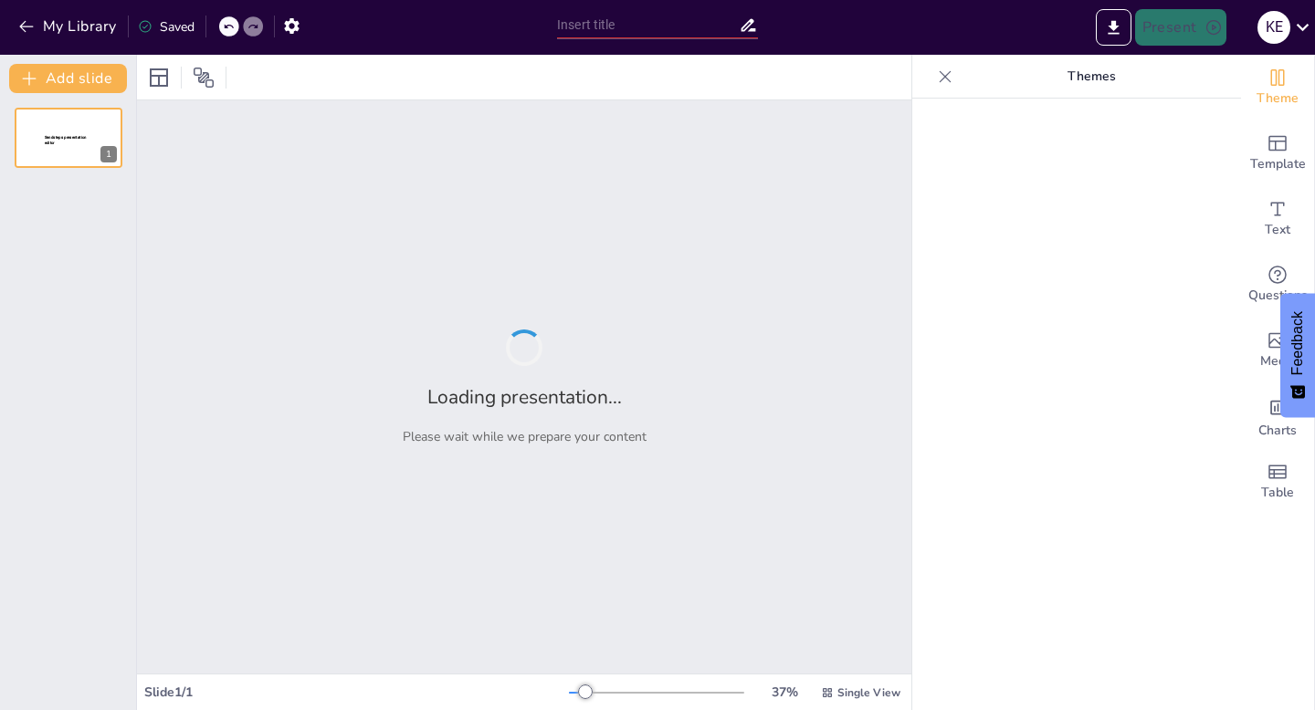
type input "Misión HFIC: ¿Cuáles Son Sus Áreas de Acción?"
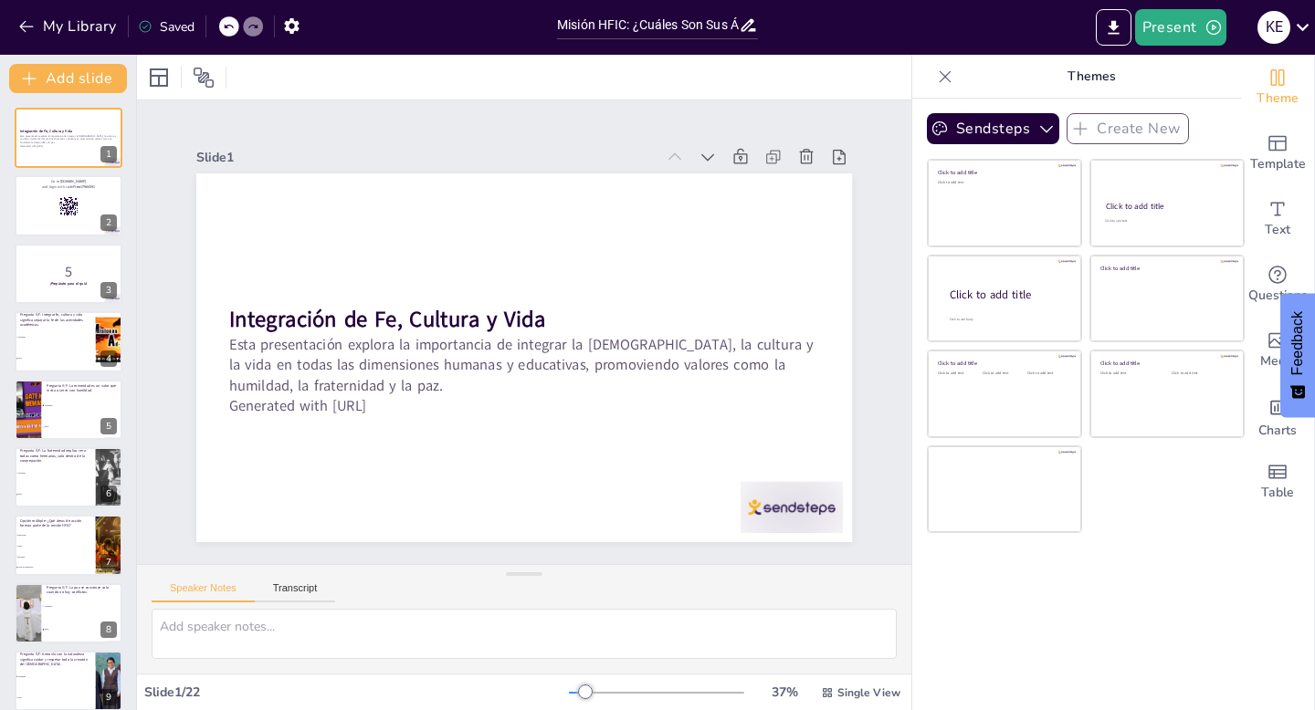
checkbox input "true"
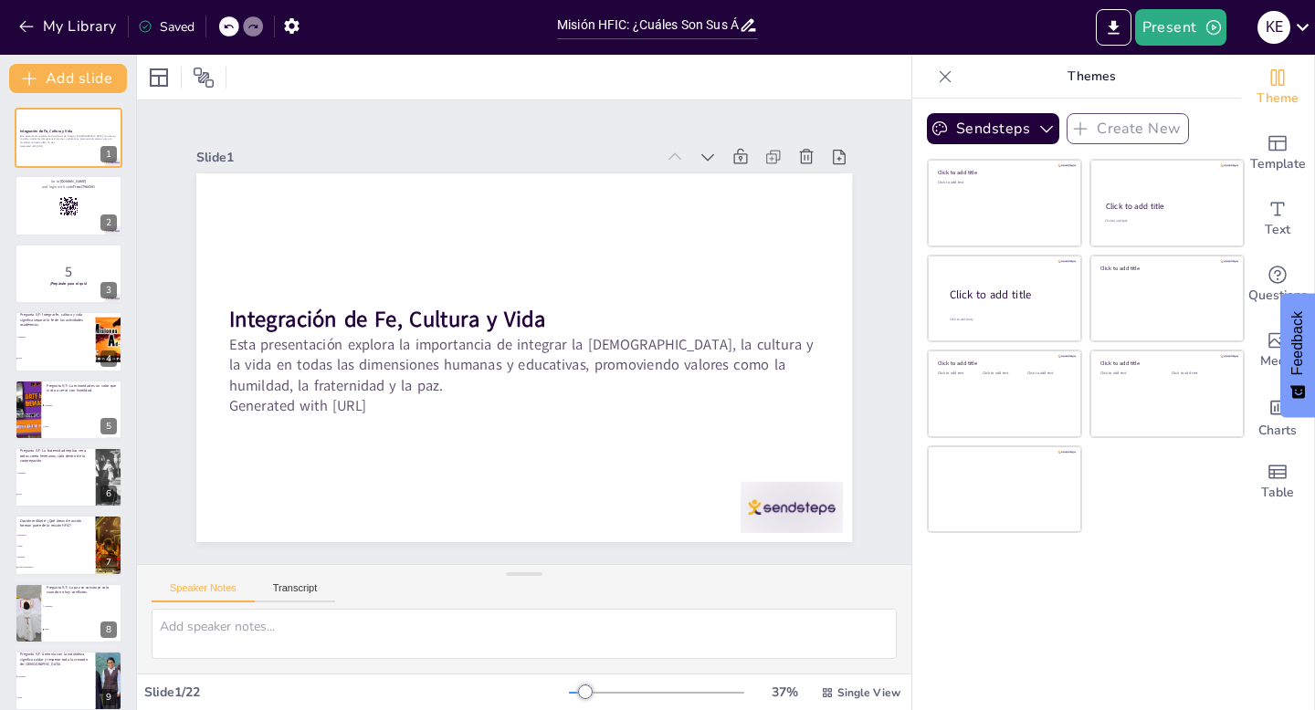
checkbox input "true"
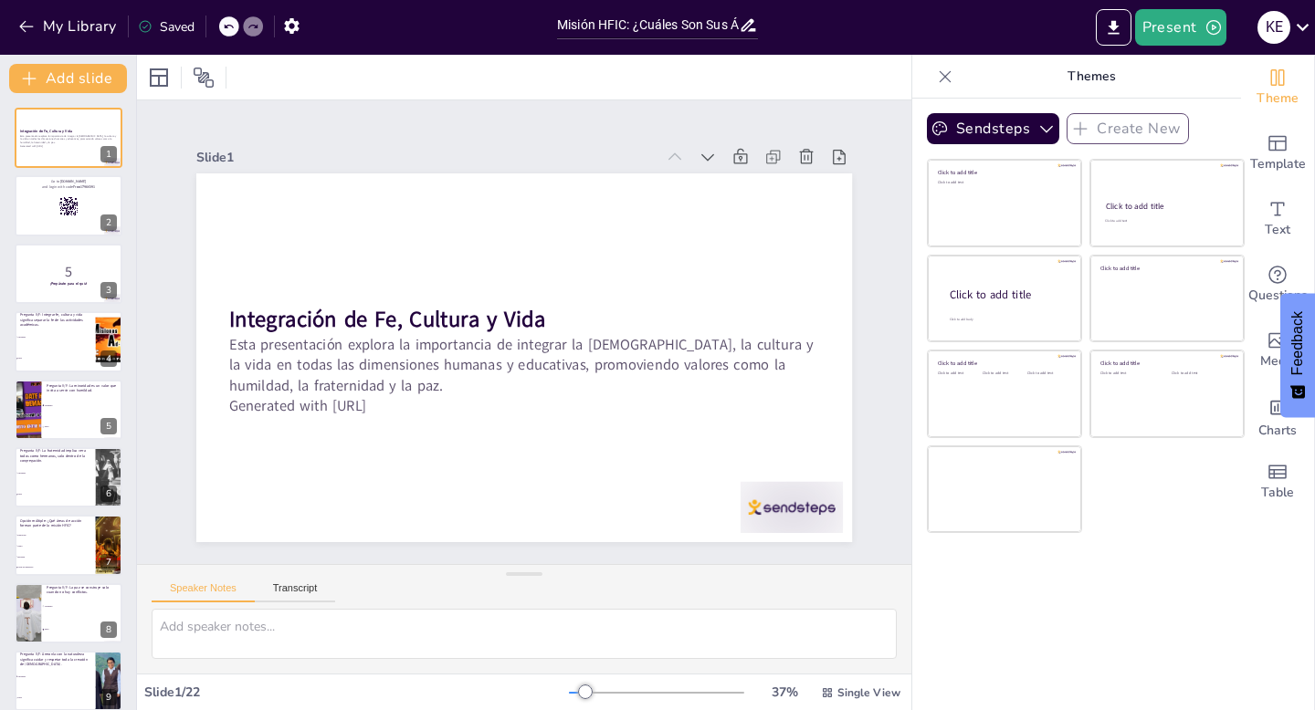
checkbox input "true"
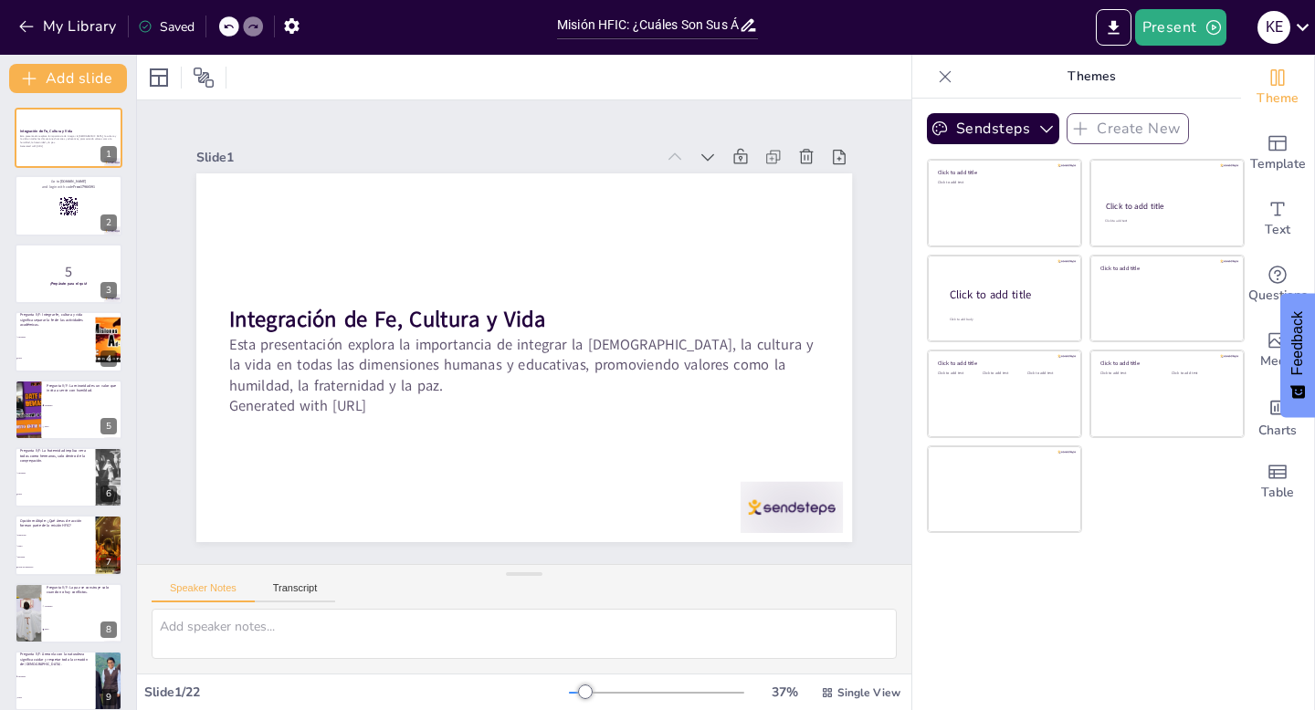
checkbox input "true"
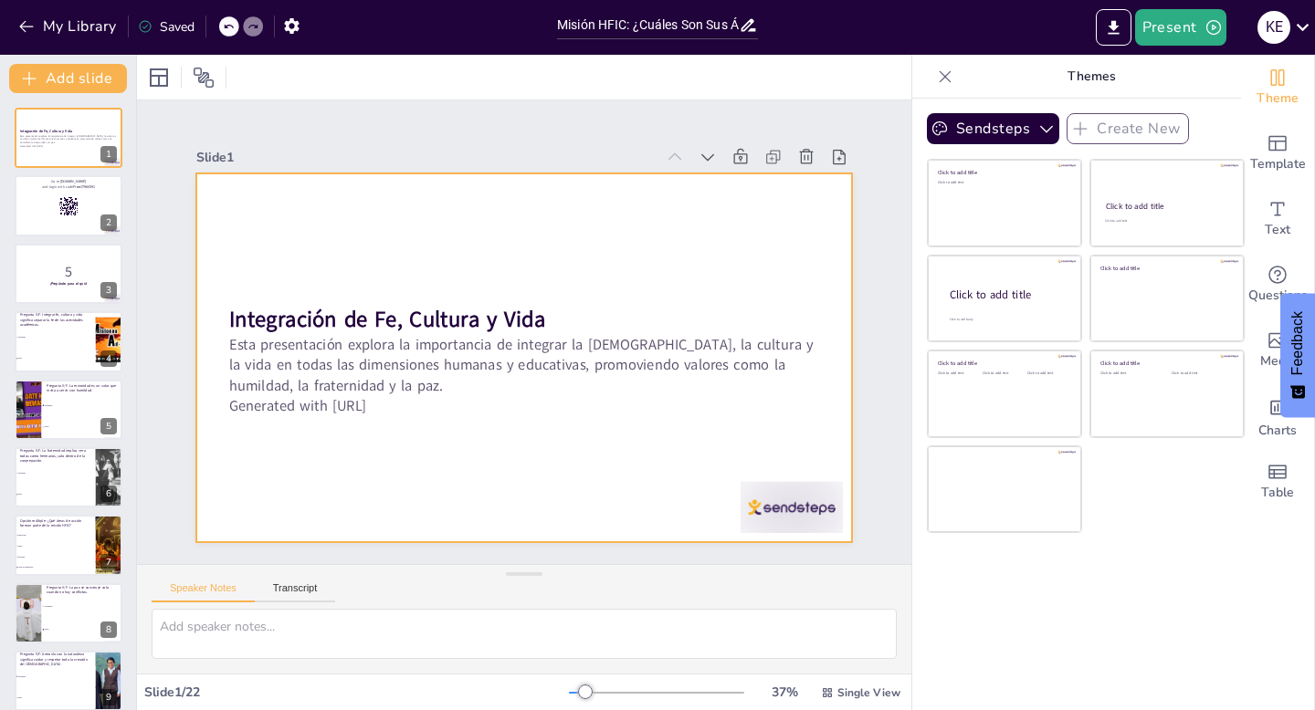
checkbox input "true"
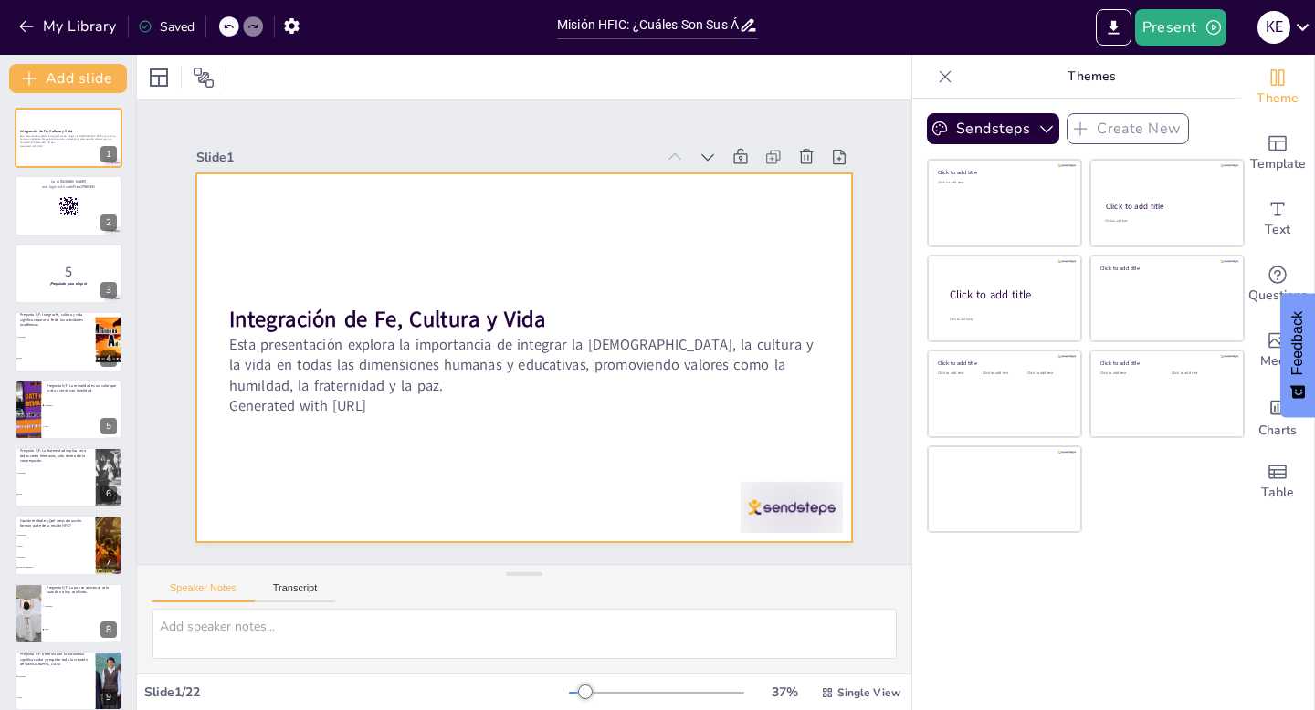
checkbox input "true"
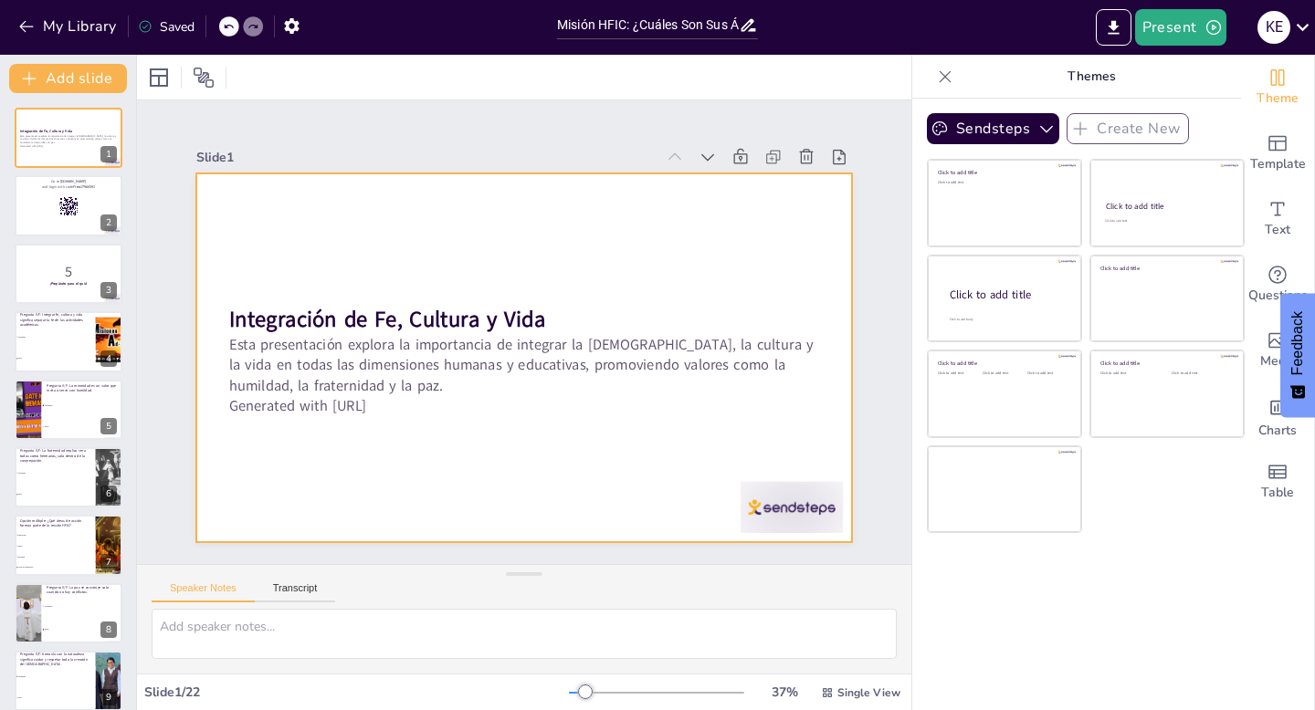
checkbox input "true"
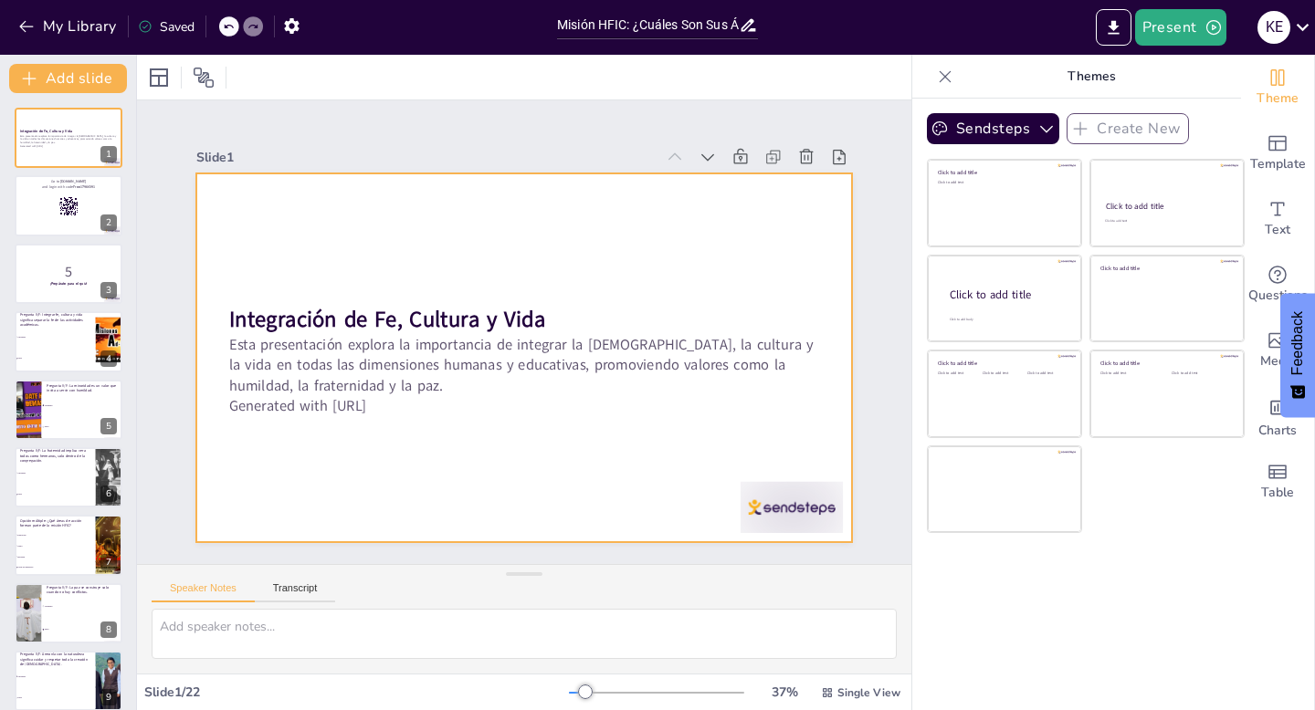
checkbox input "true"
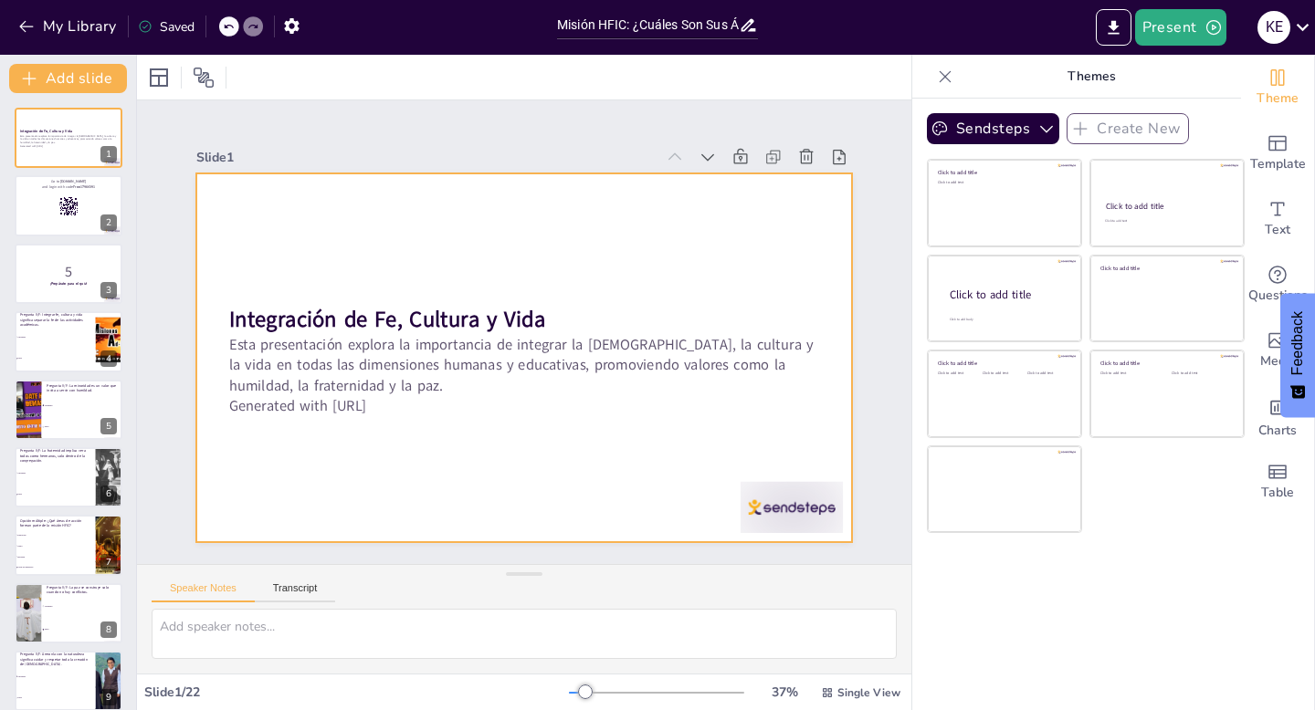
checkbox input "true"
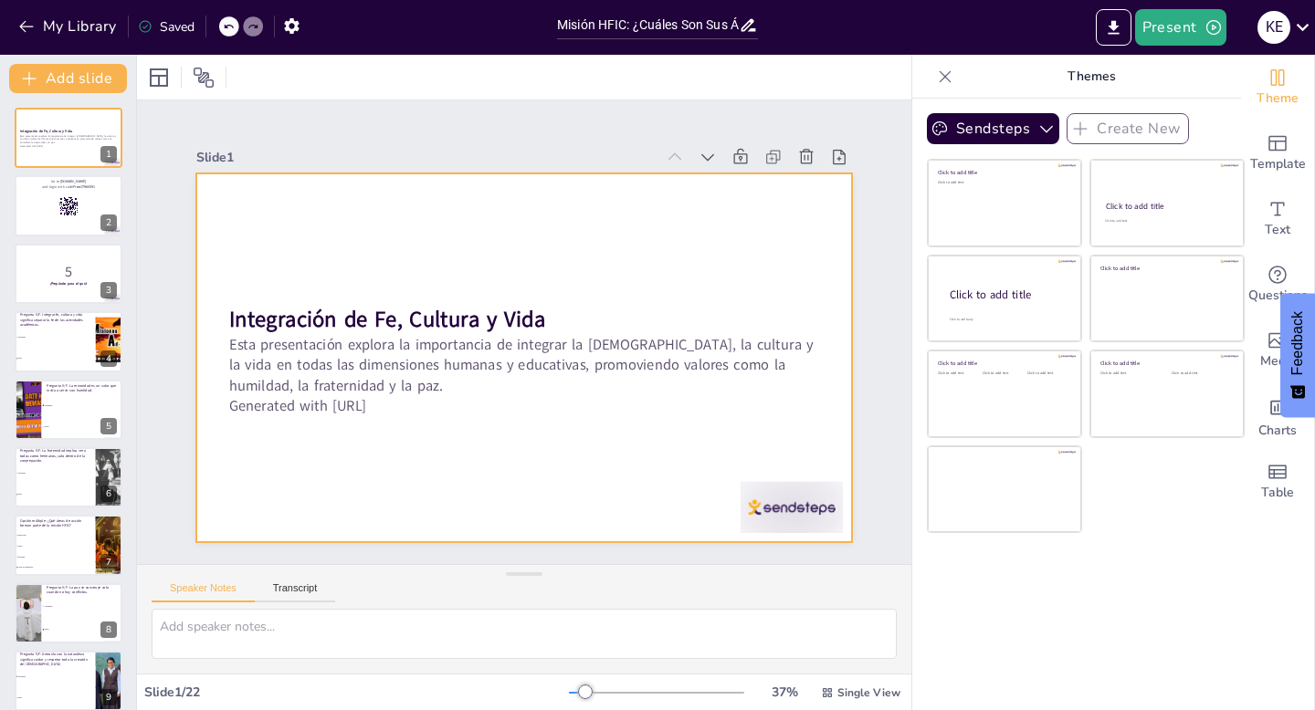
checkbox input "true"
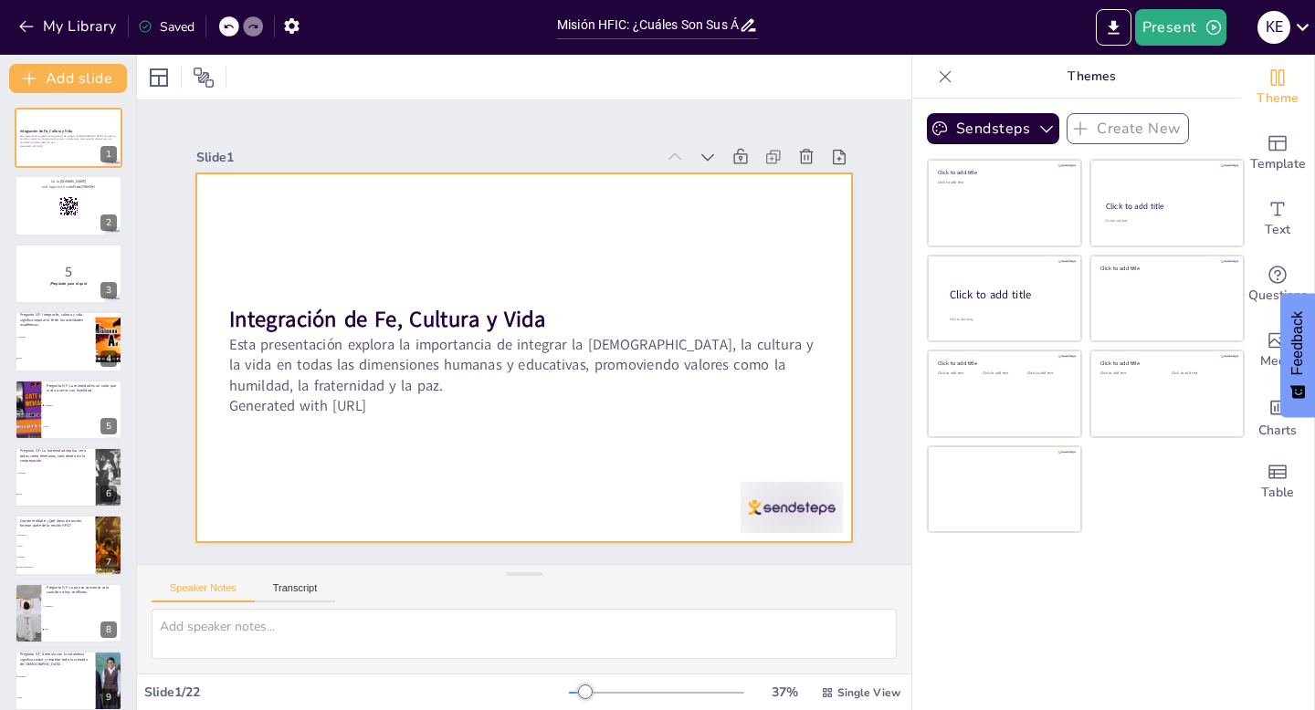
checkbox input "true"
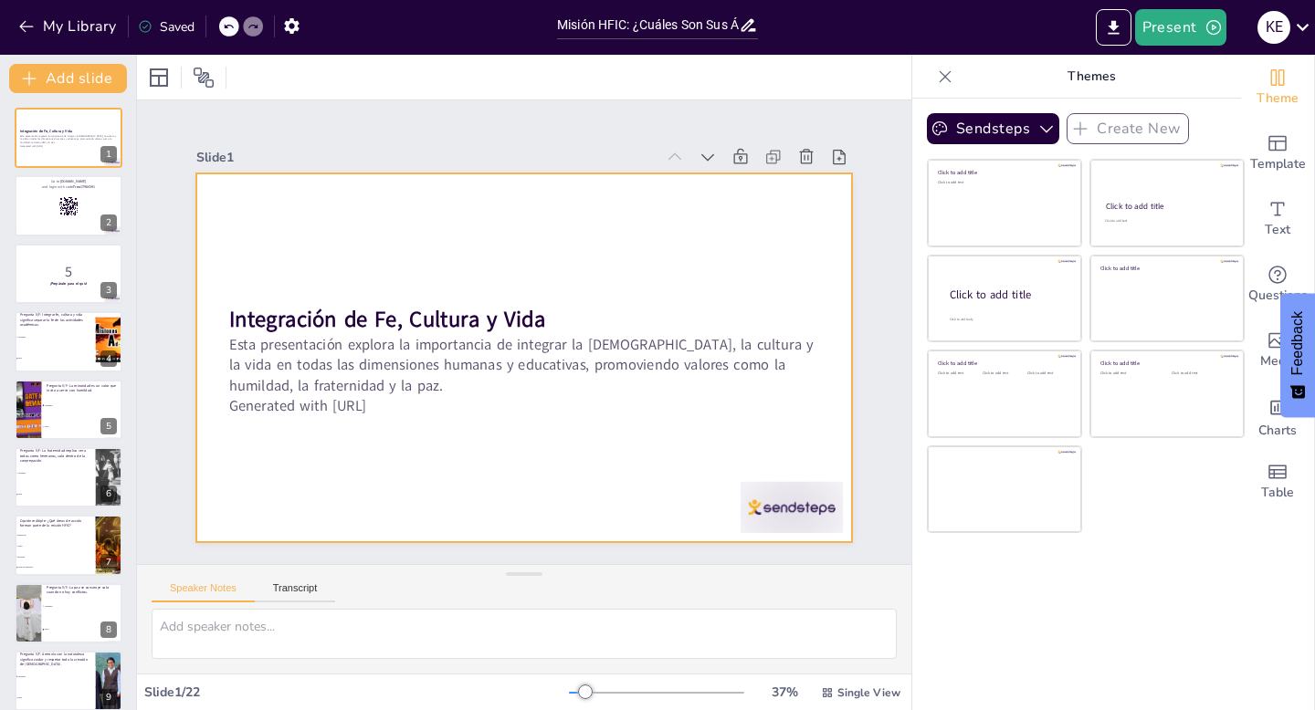
checkbox input "true"
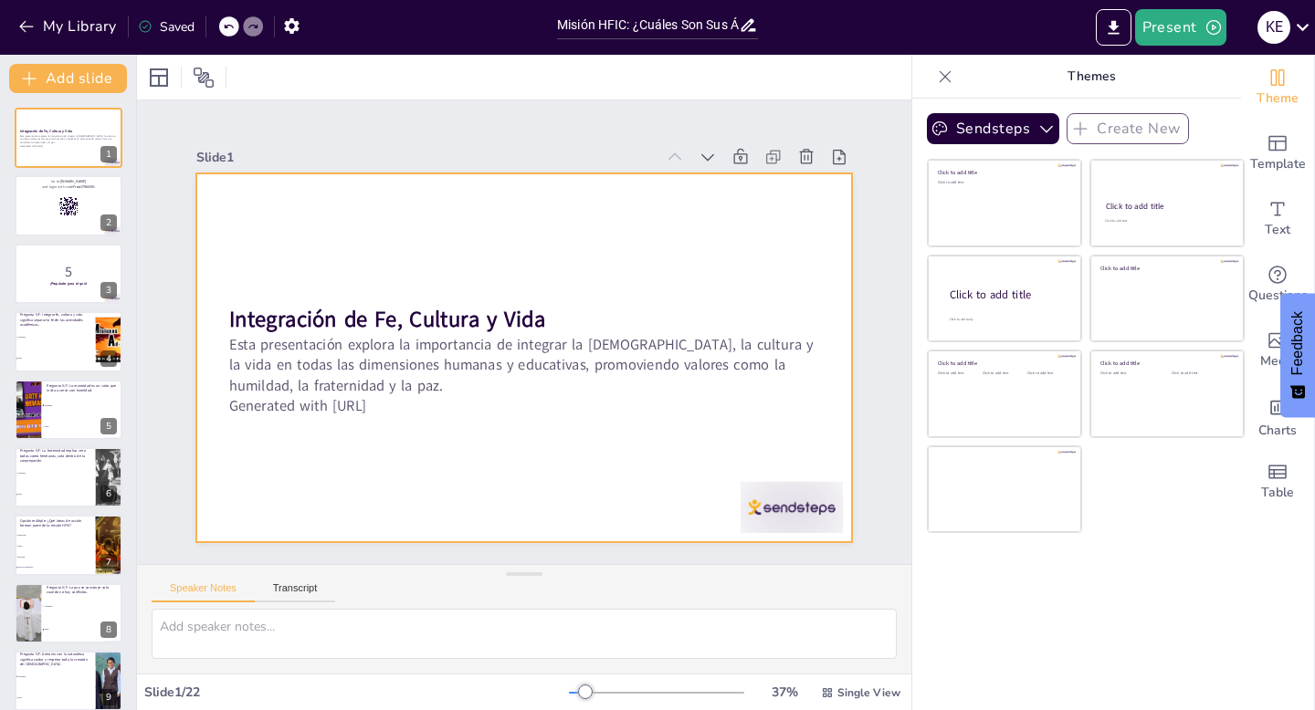
checkbox input "true"
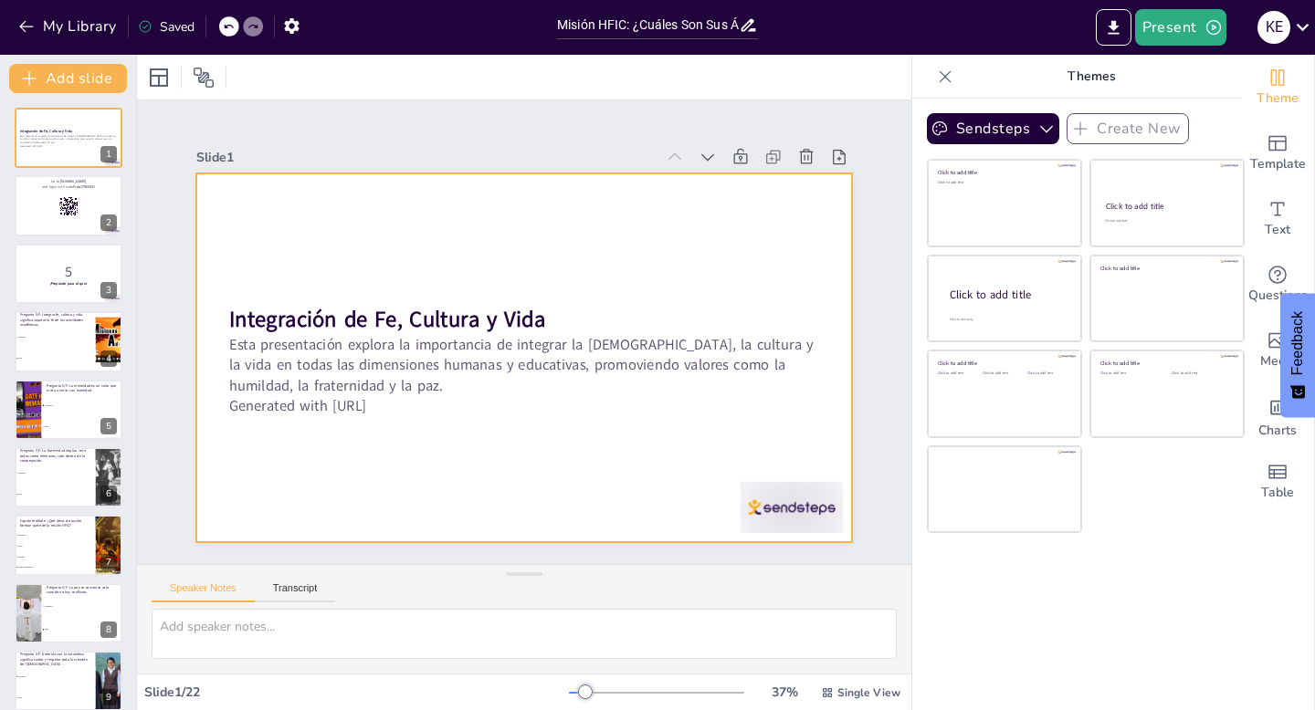
checkbox input "true"
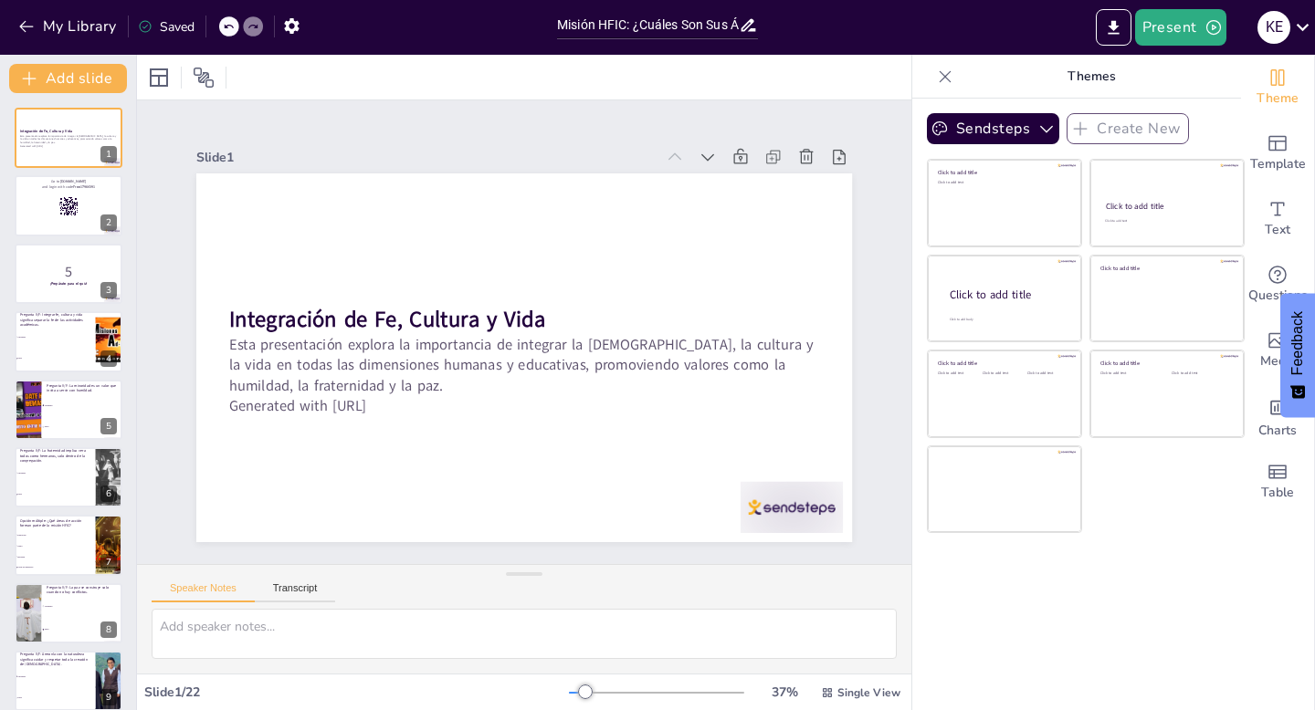
checkbox input "true"
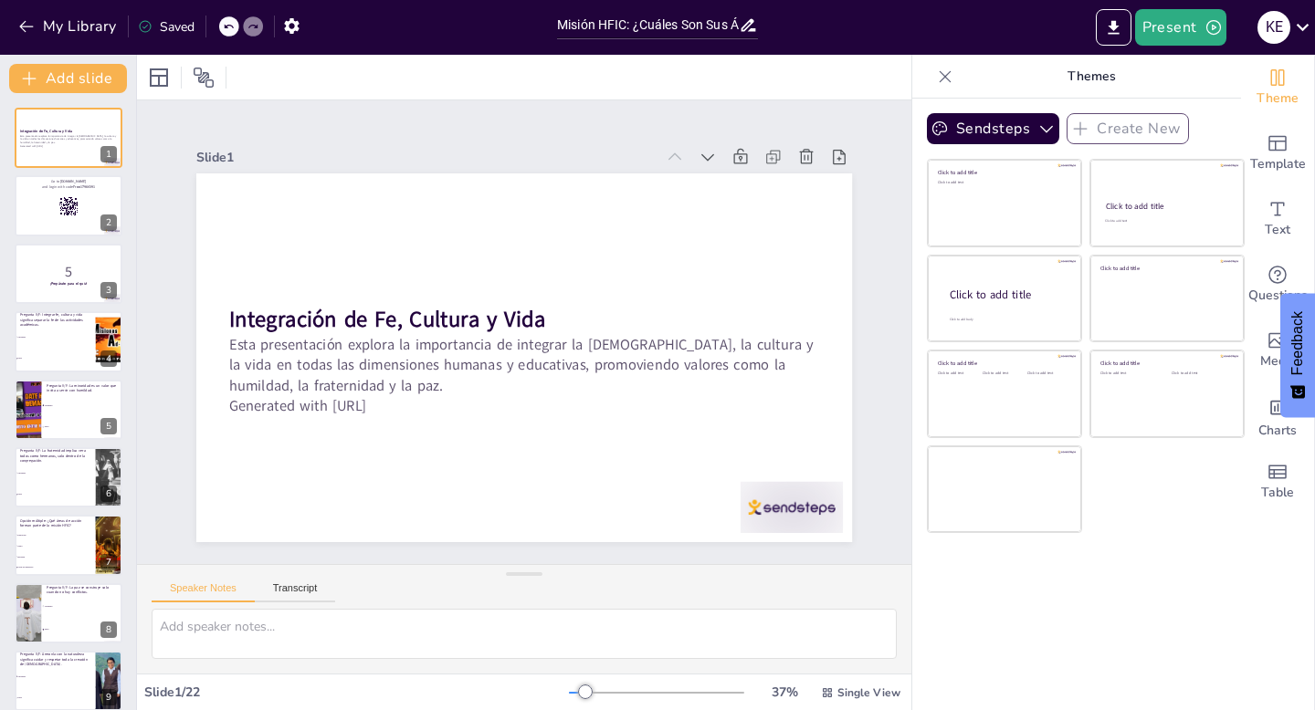
checkbox input "true"
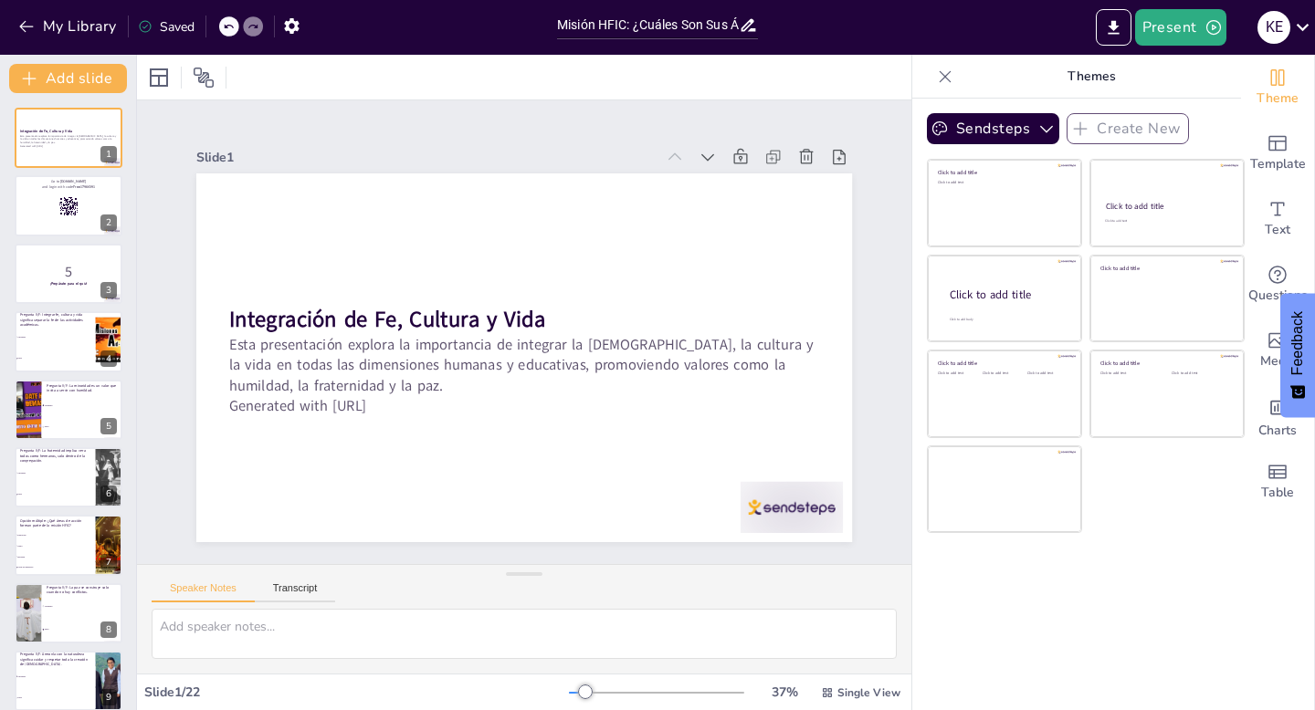
checkbox input "true"
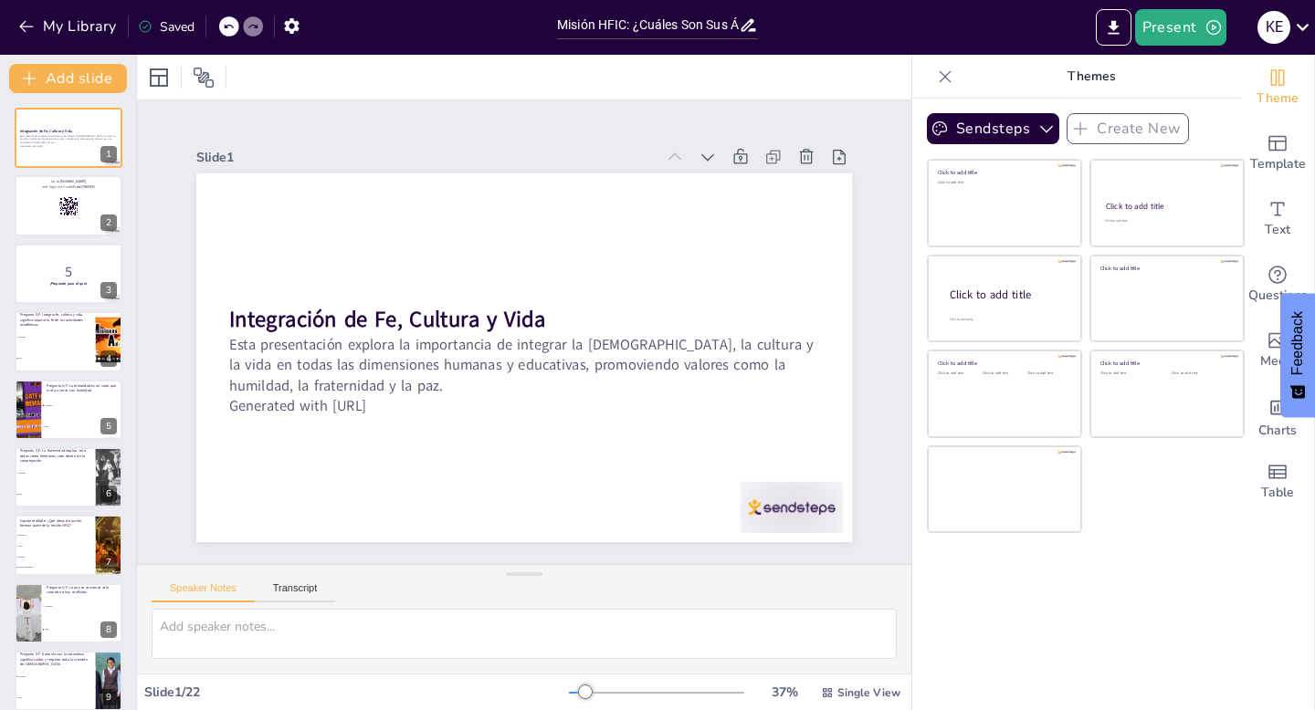
checkbox input "true"
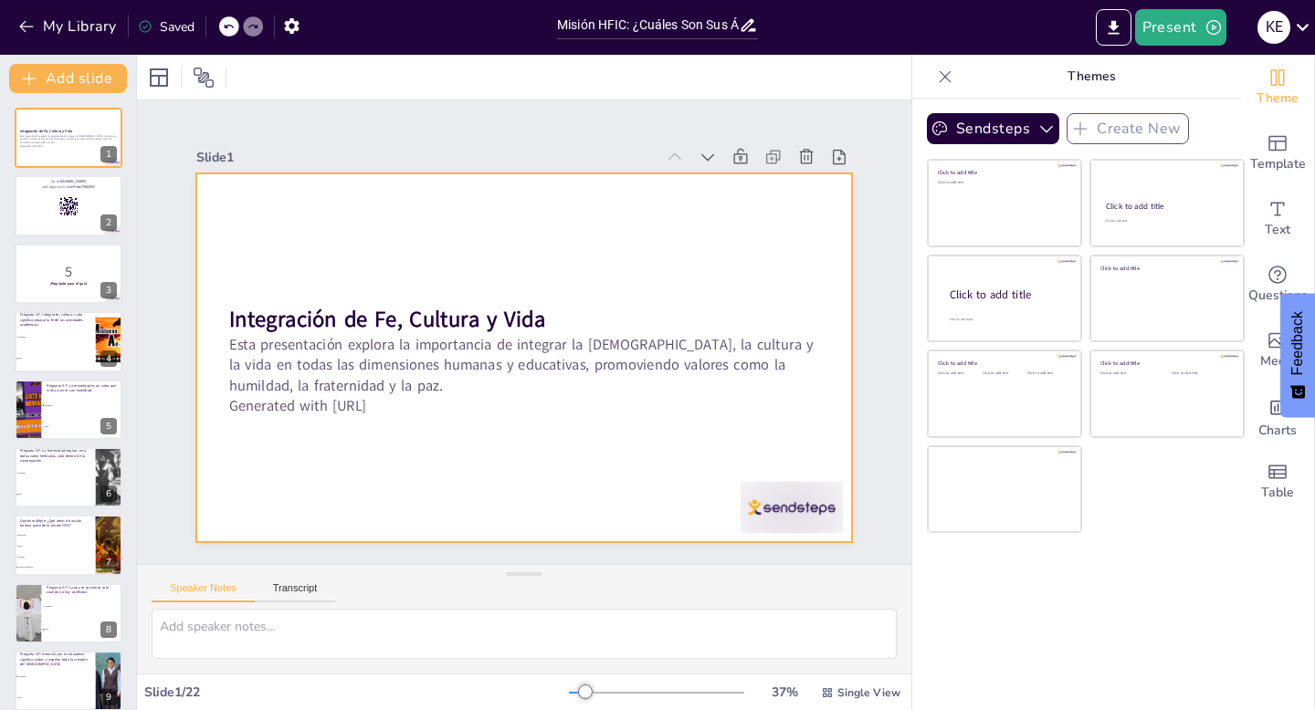
checkbox input "true"
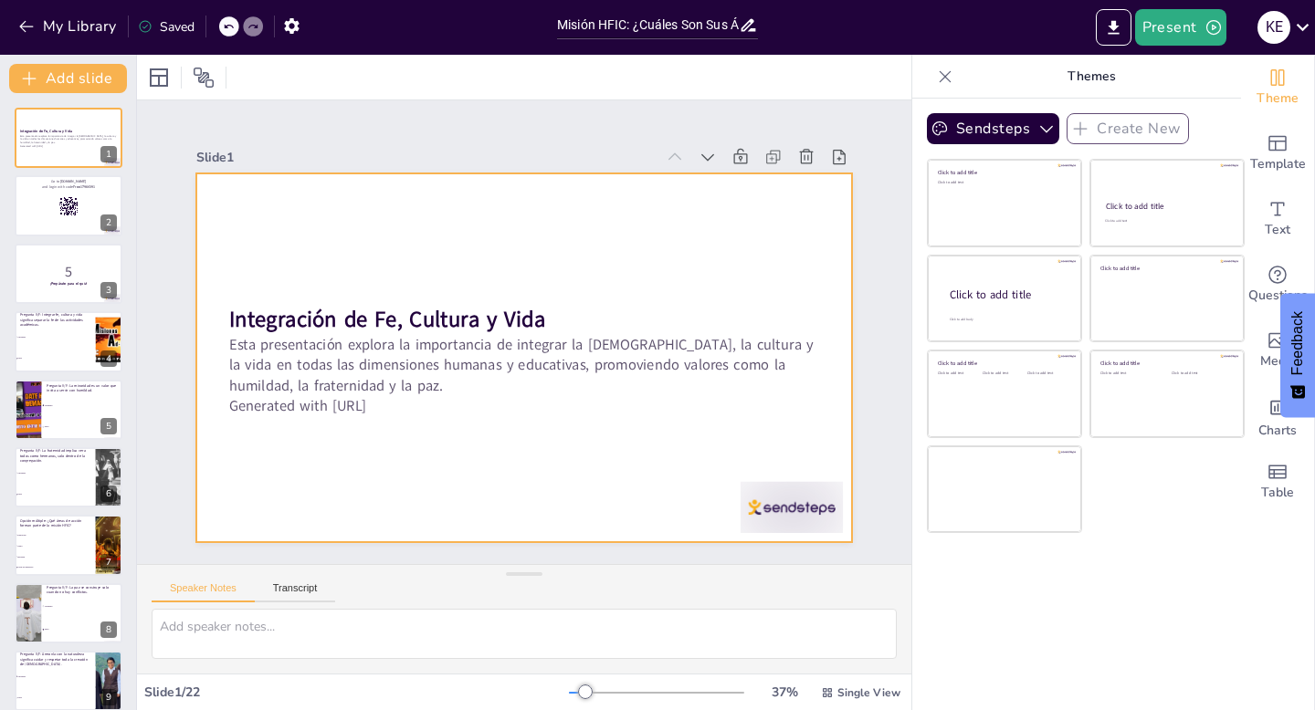
checkbox input "true"
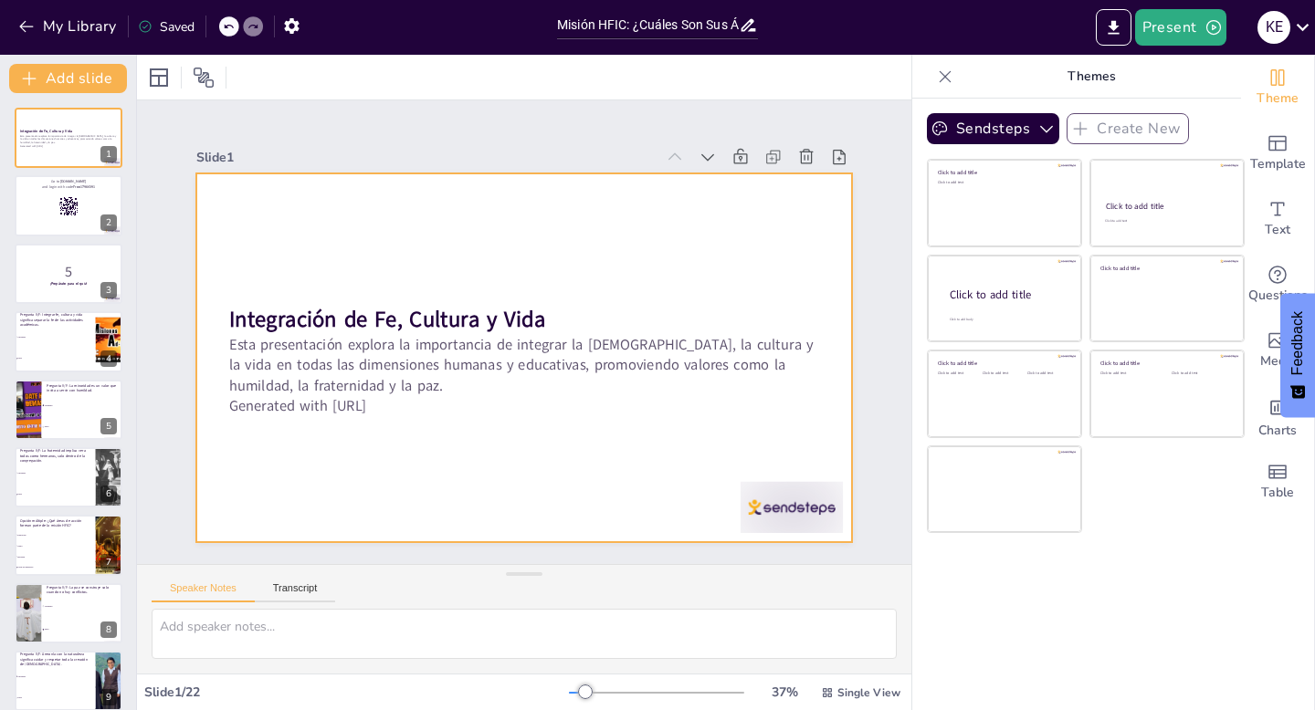
checkbox input "true"
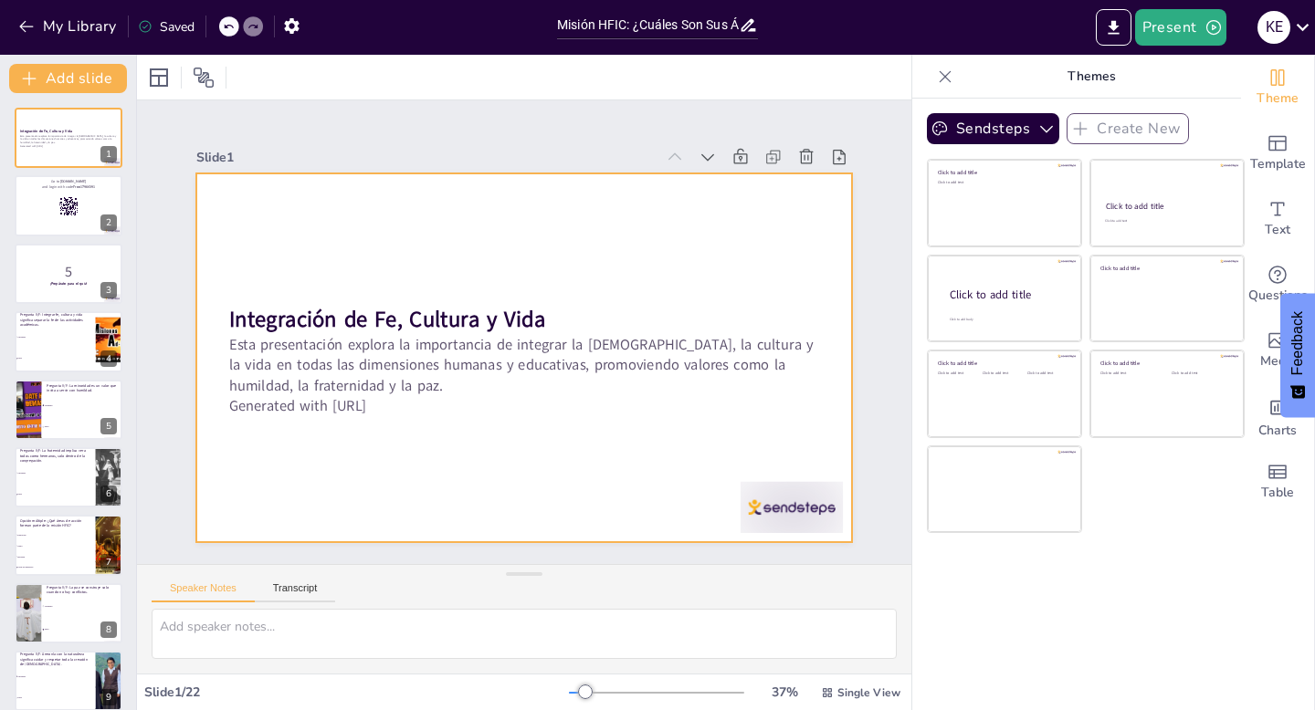
checkbox input "true"
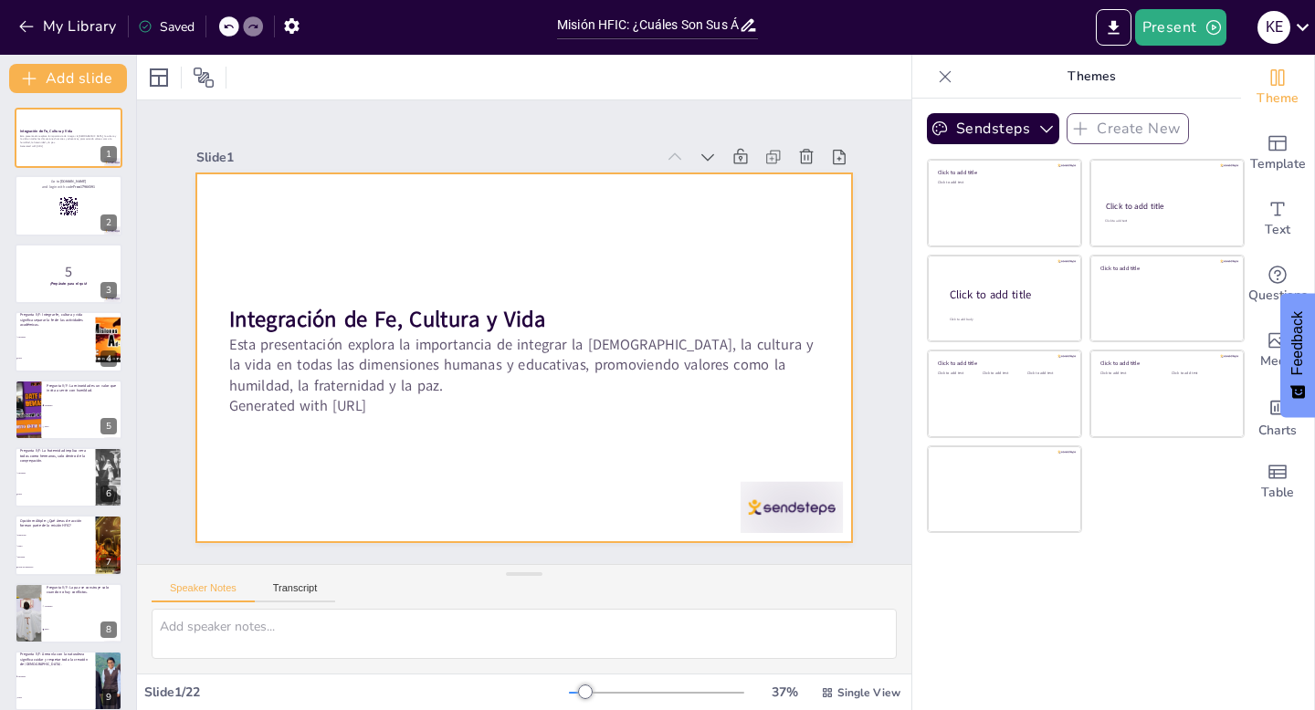
checkbox input "true"
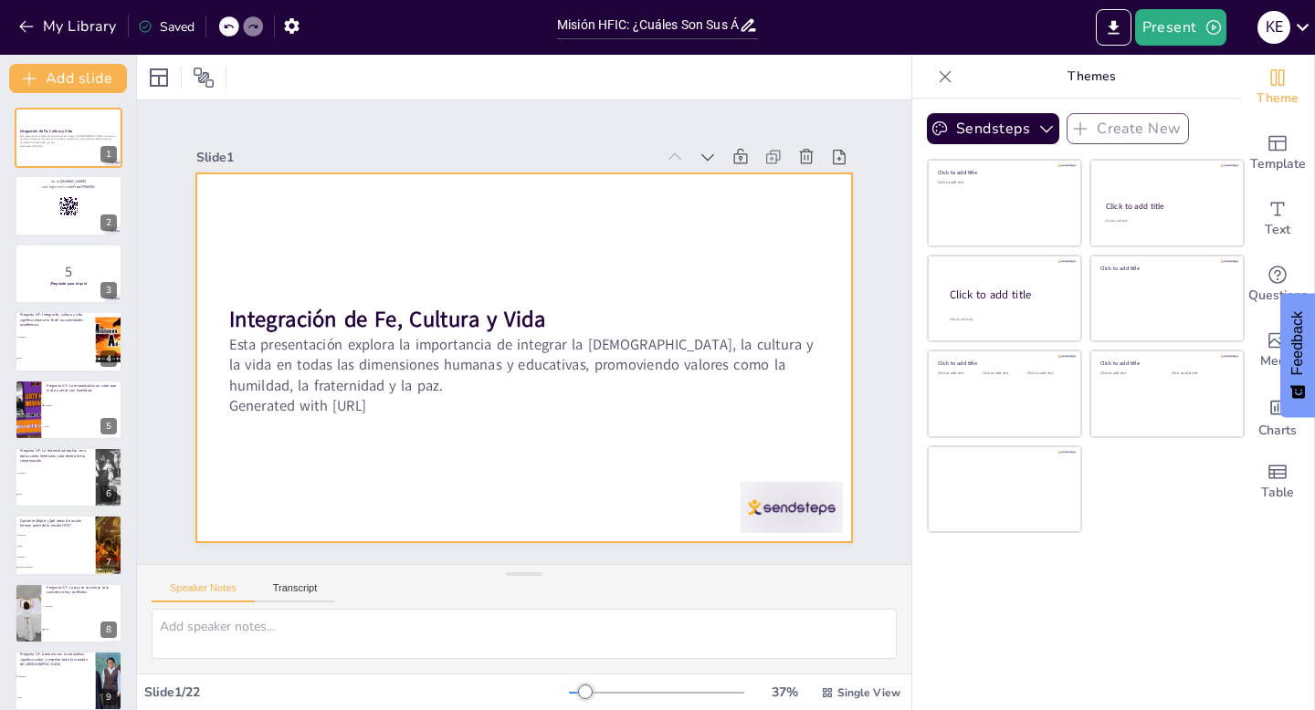
checkbox input "true"
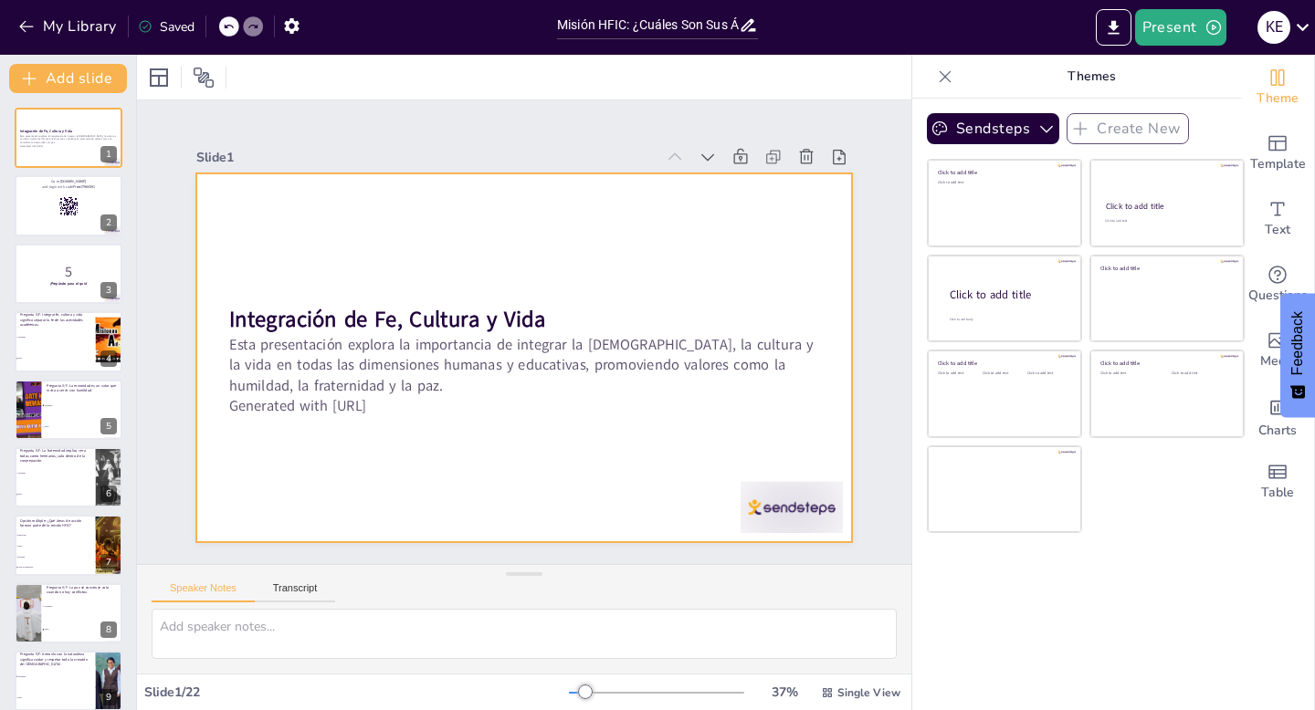
checkbox input "true"
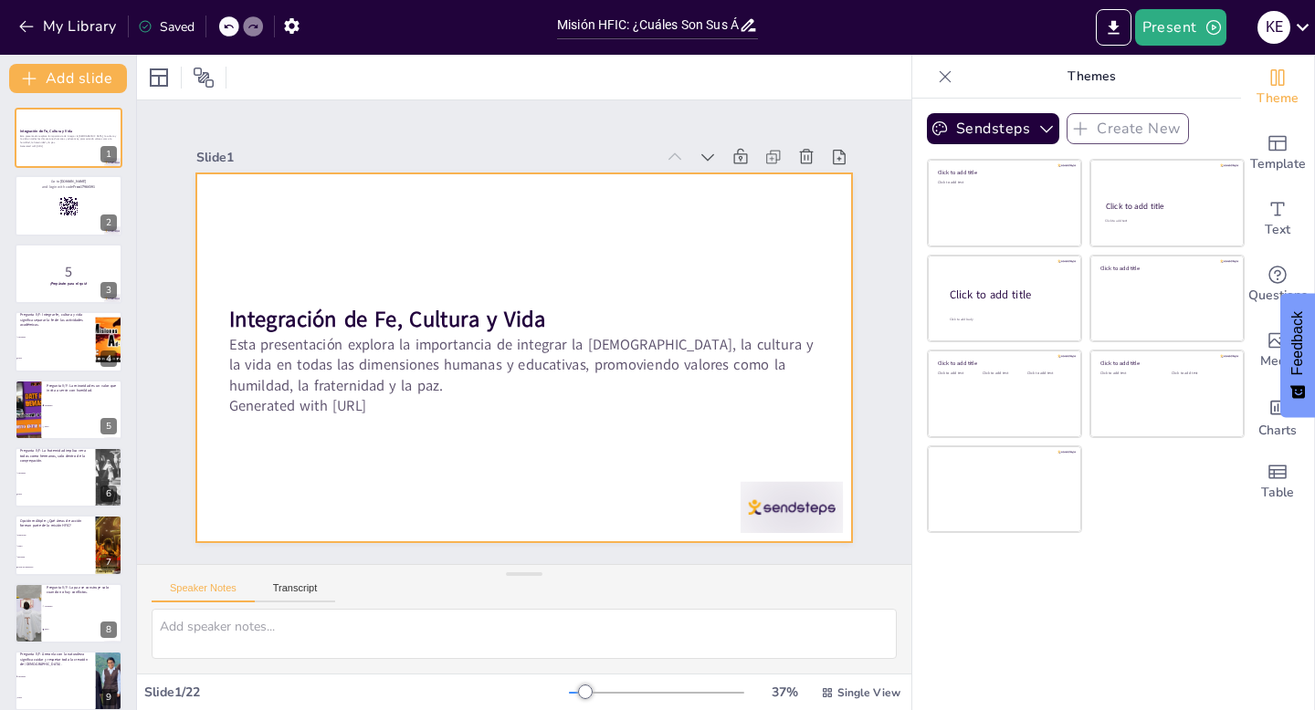
checkbox input "true"
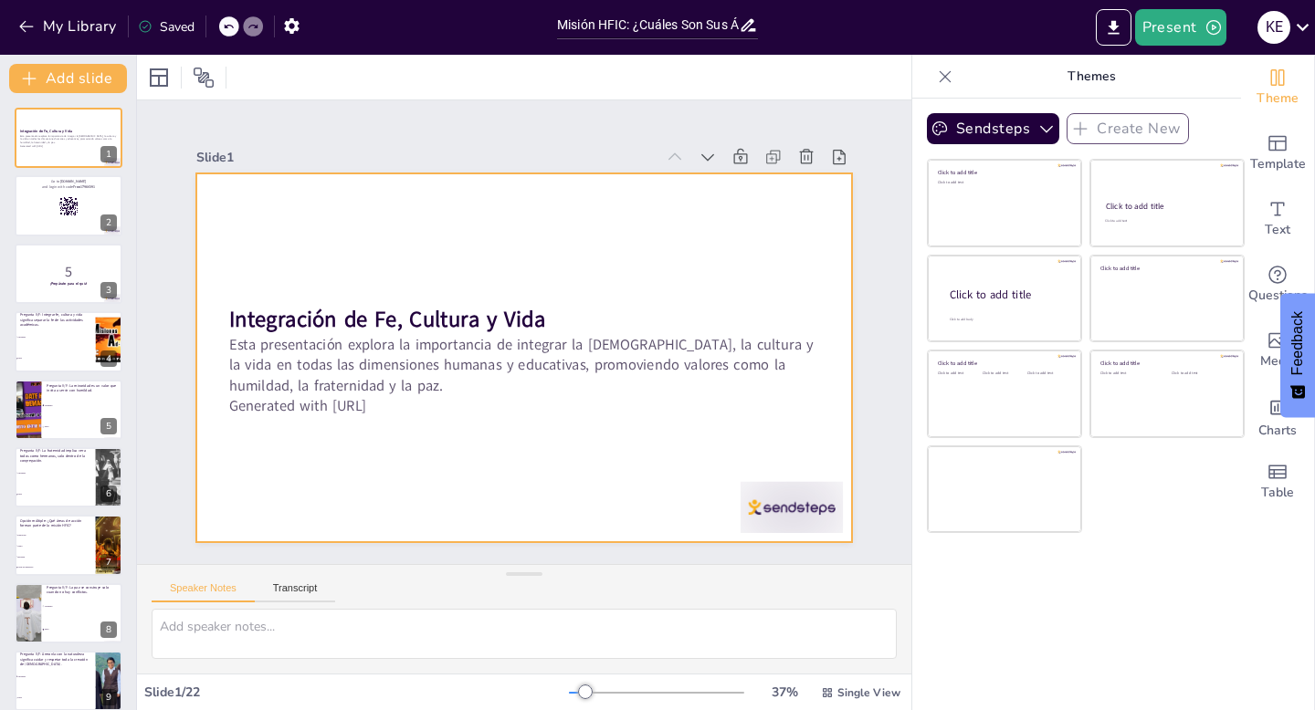
checkbox input "true"
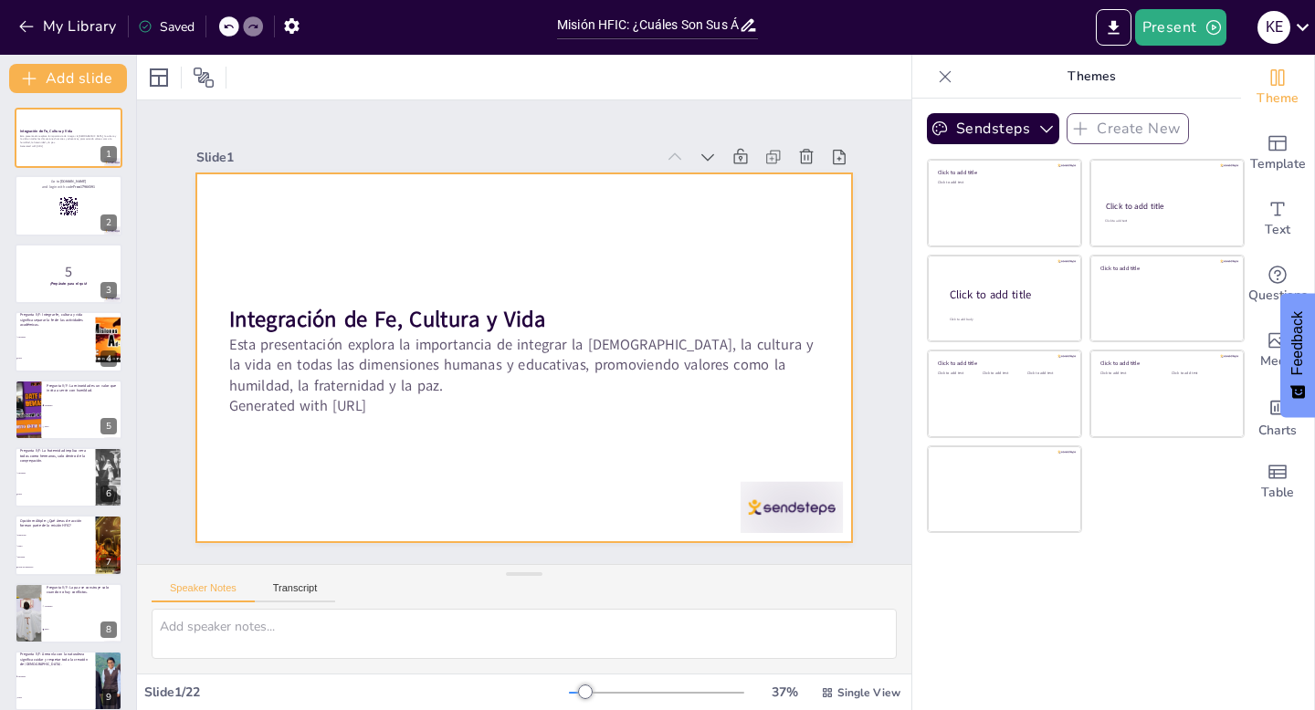
checkbox input "true"
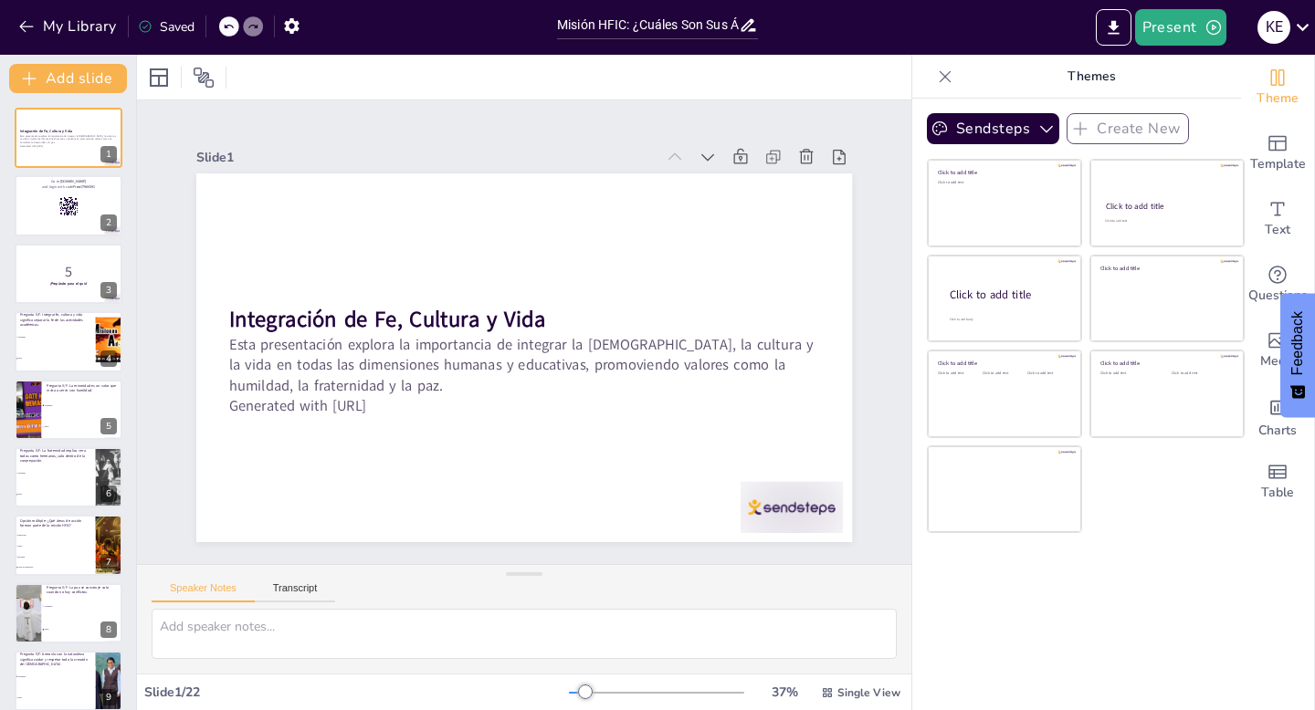
checkbox input "true"
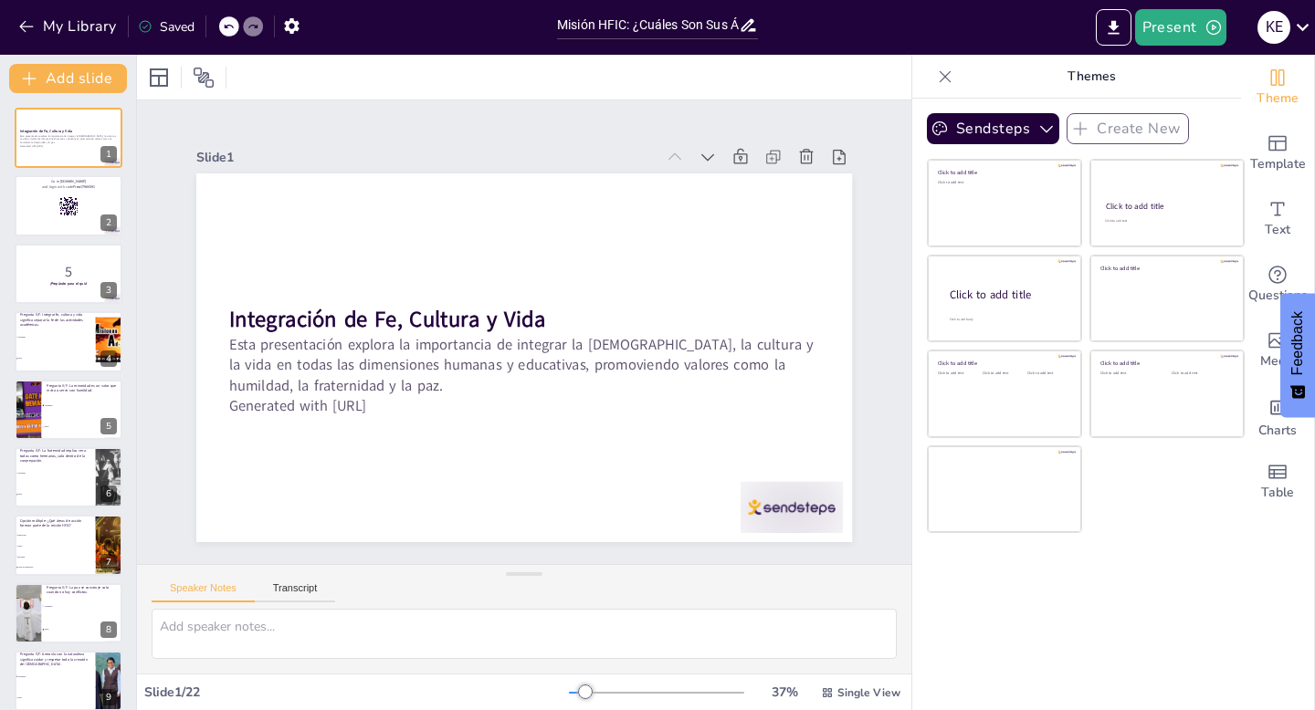
checkbox input "true"
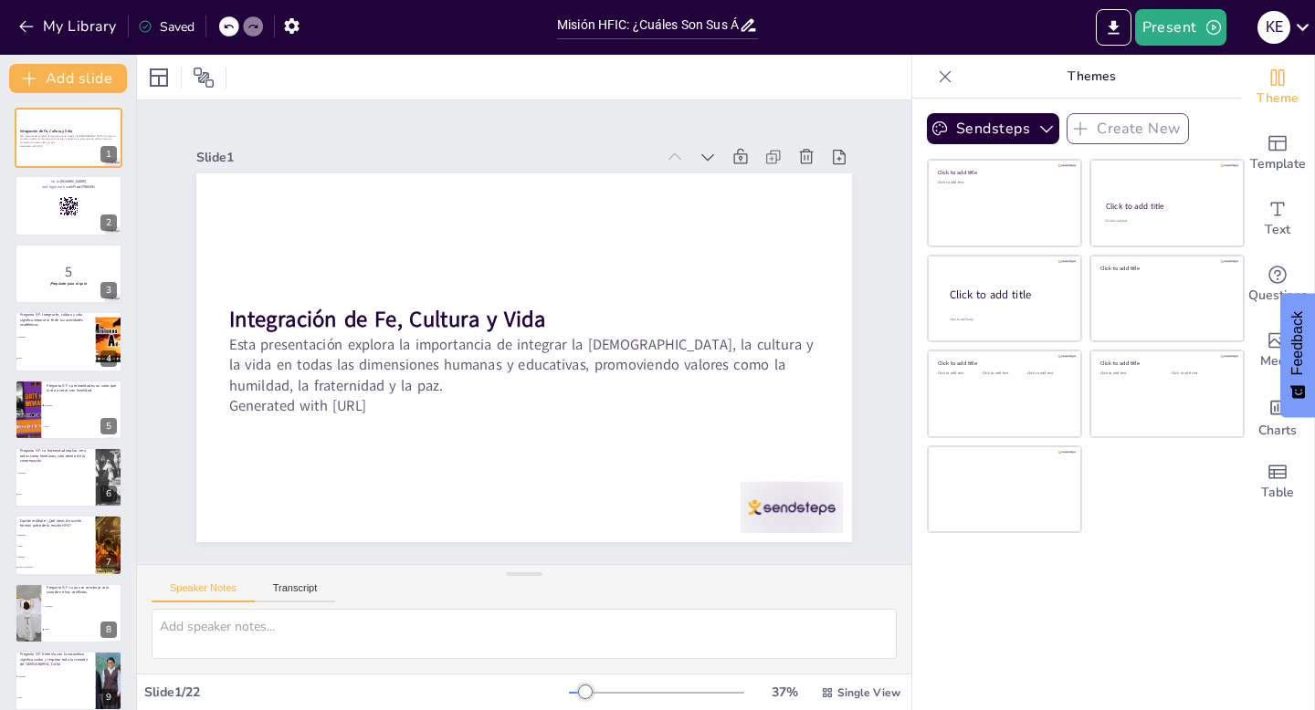
checkbox input "true"
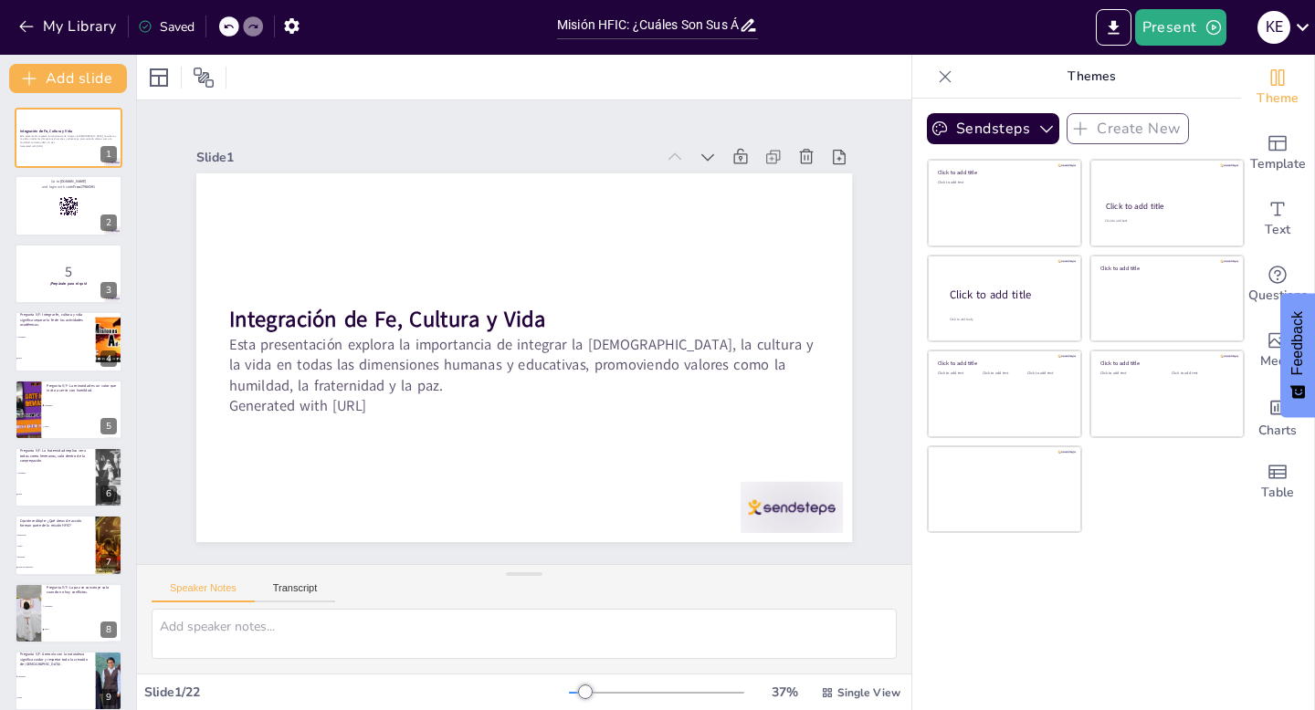
checkbox input "true"
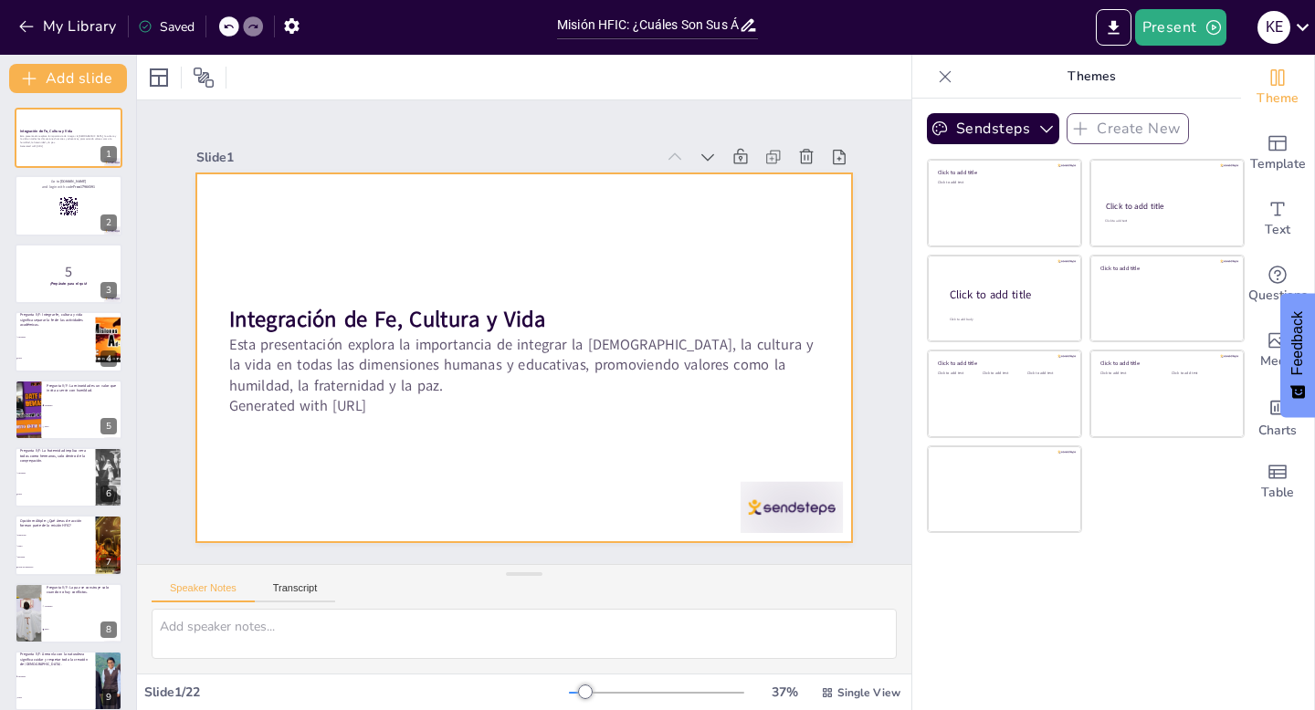
checkbox input "true"
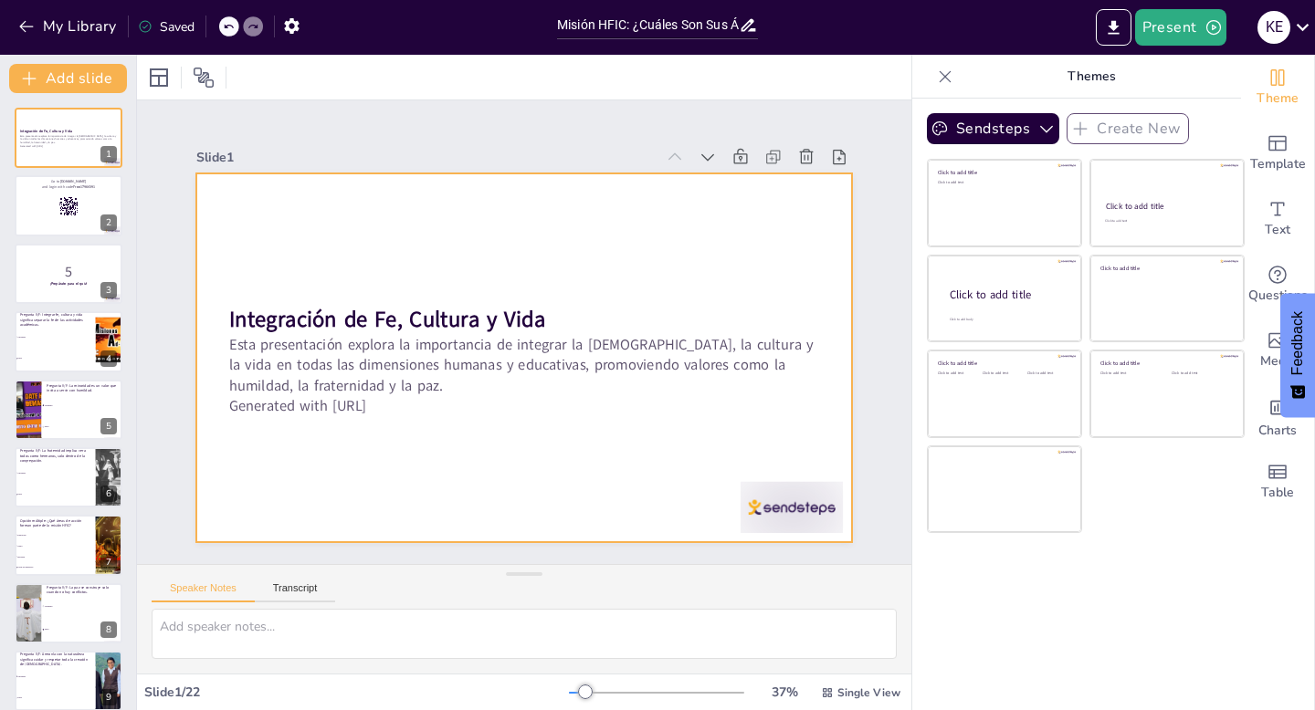
checkbox input "true"
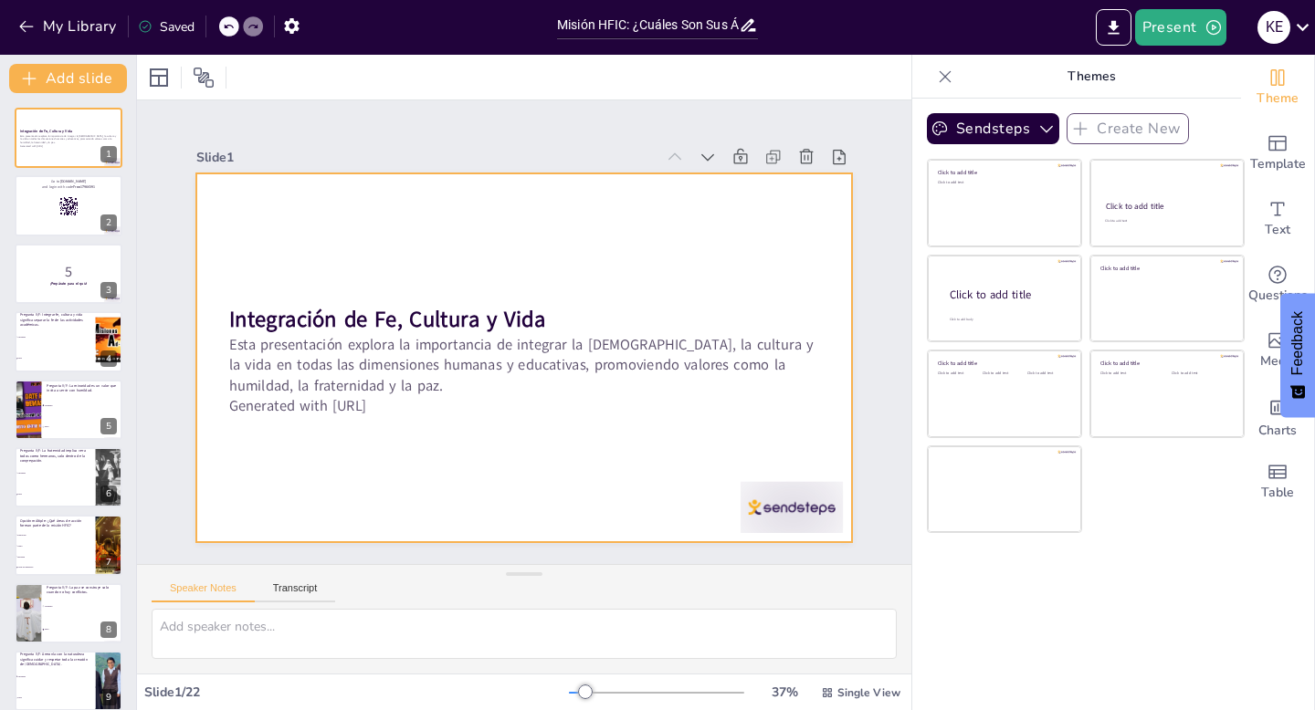
checkbox input "true"
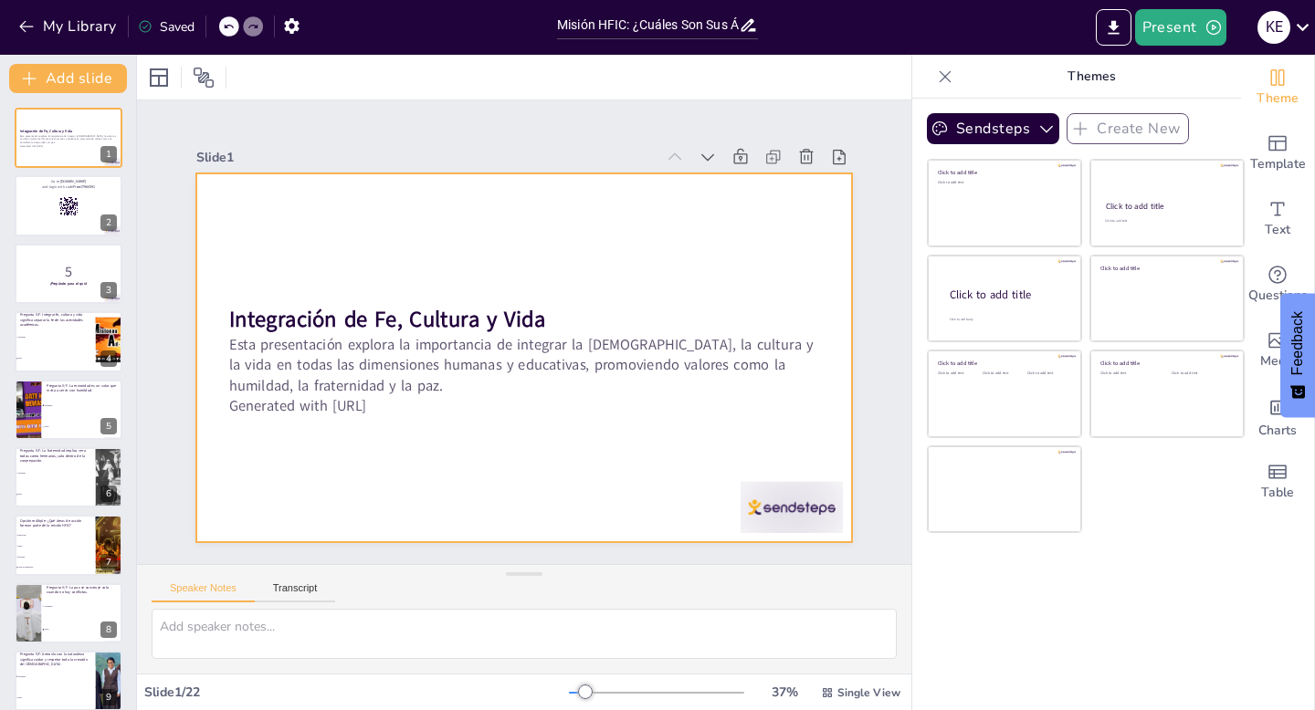
checkbox input "true"
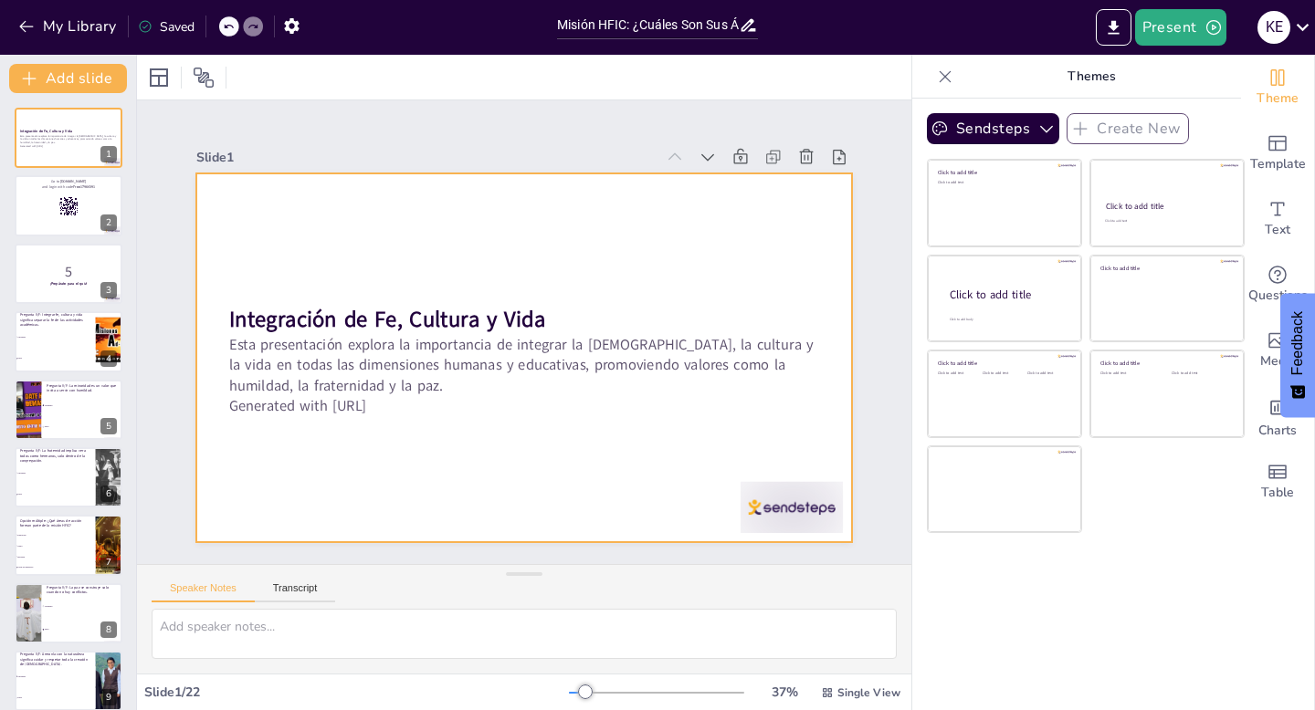
checkbox input "true"
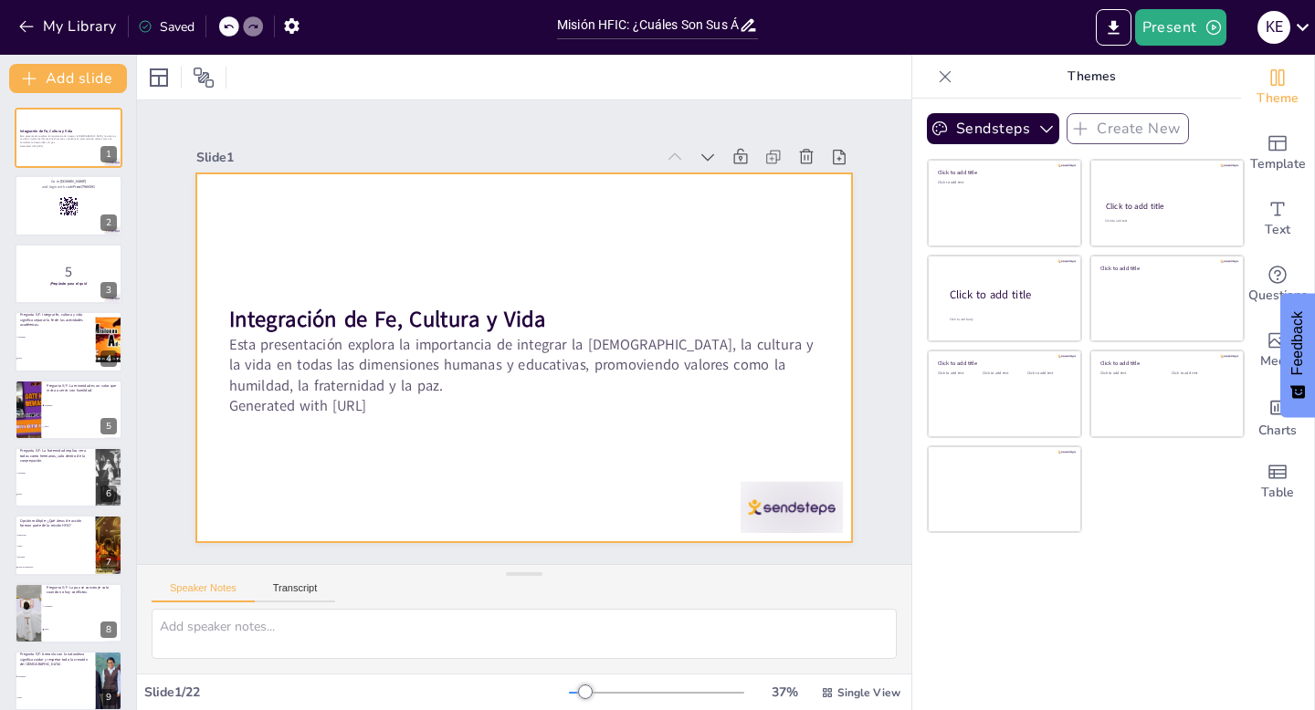
checkbox input "true"
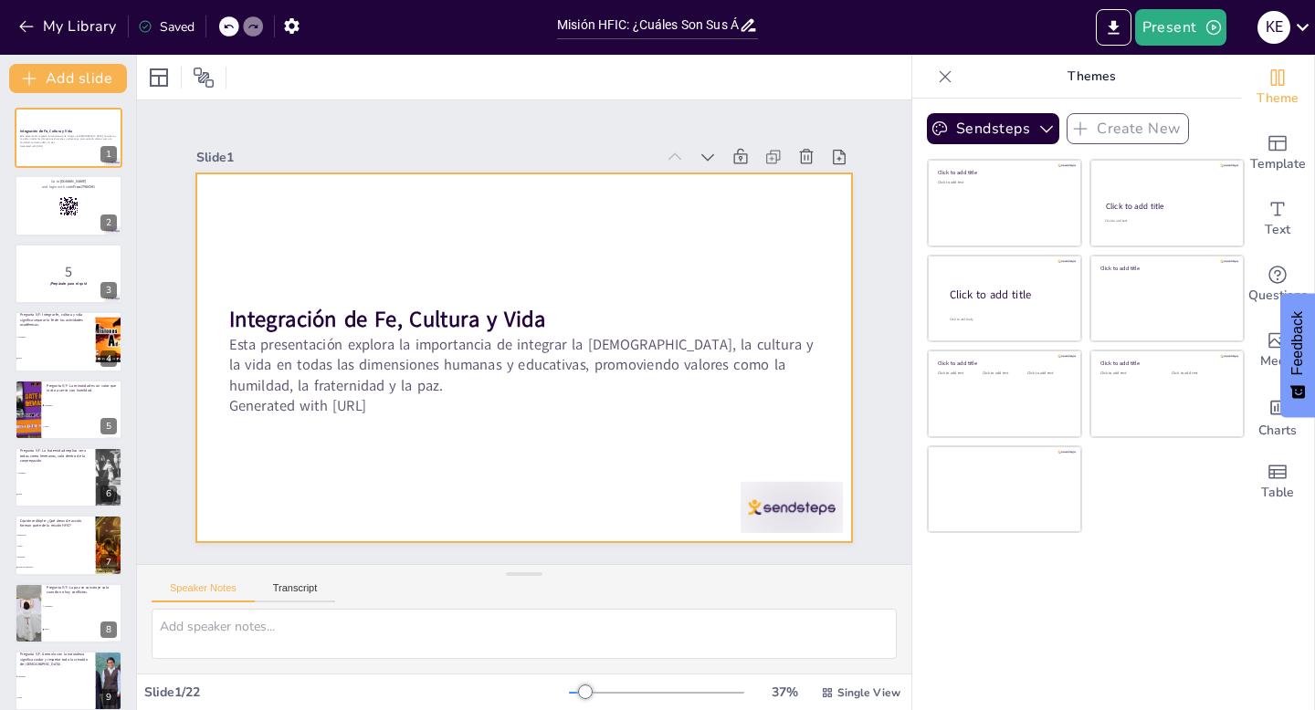
checkbox input "true"
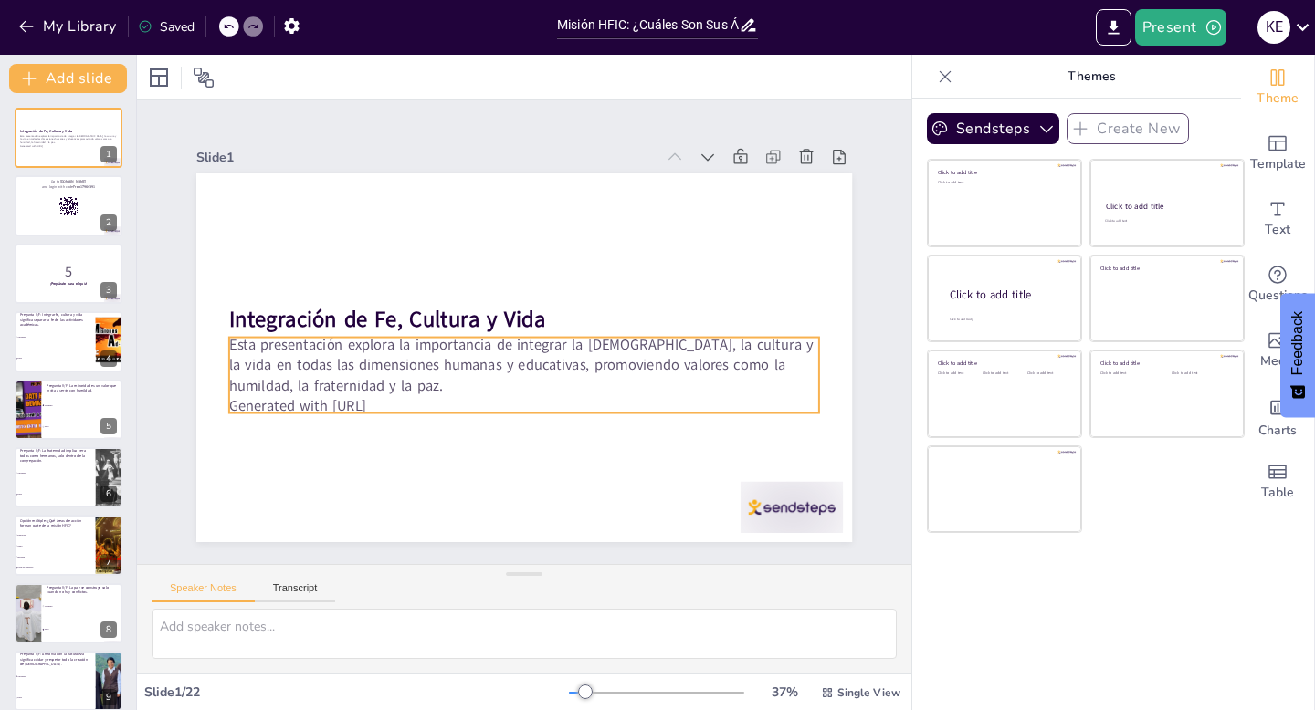
checkbox input "true"
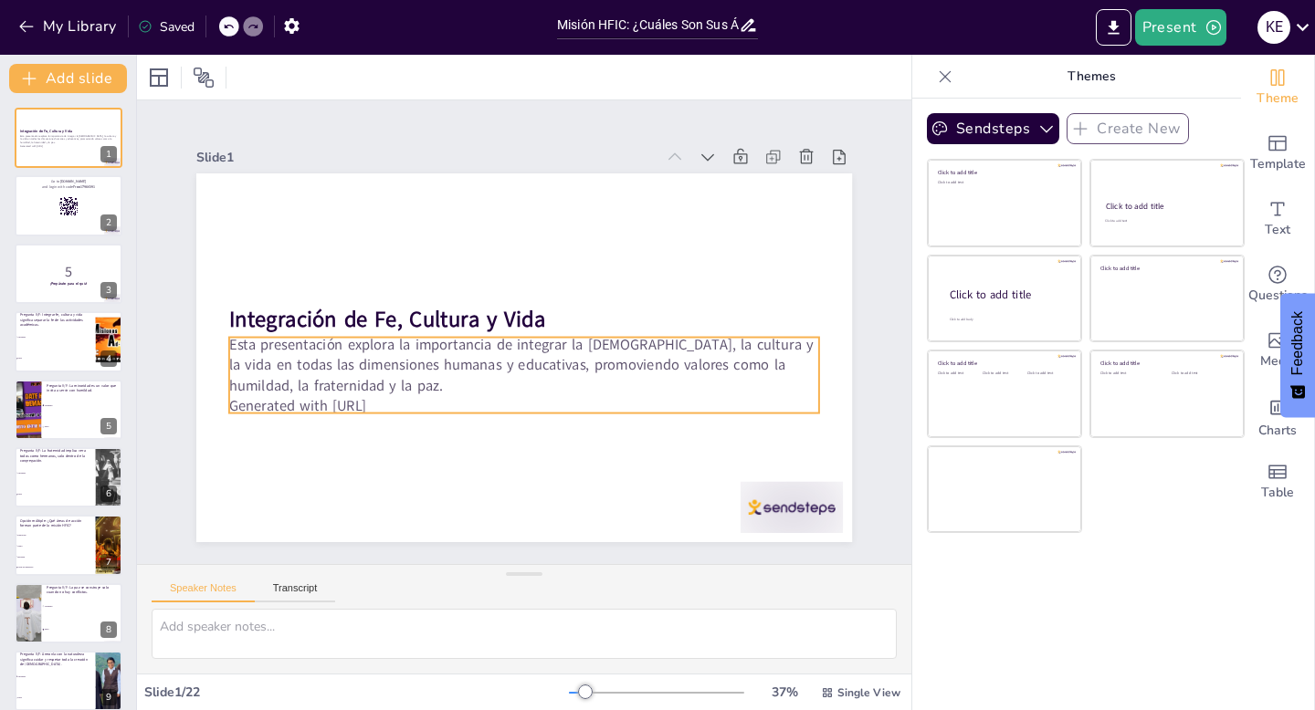
checkbox input "true"
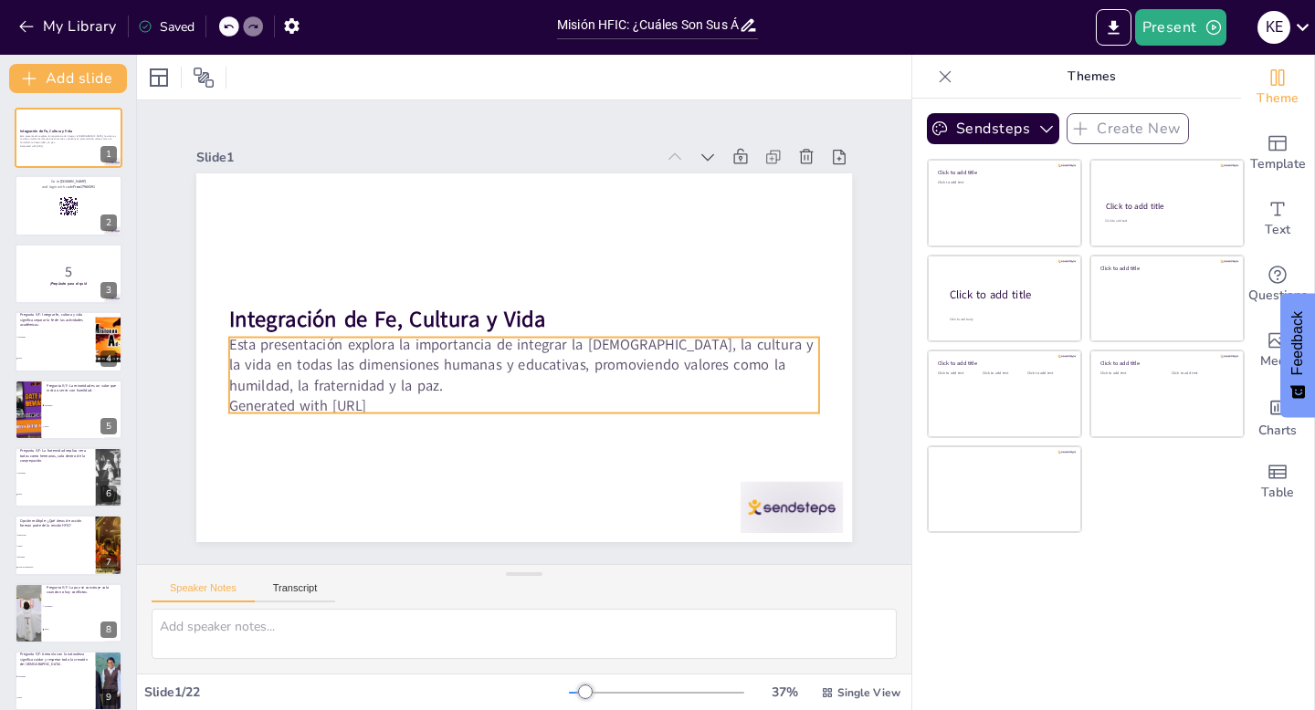
checkbox input "true"
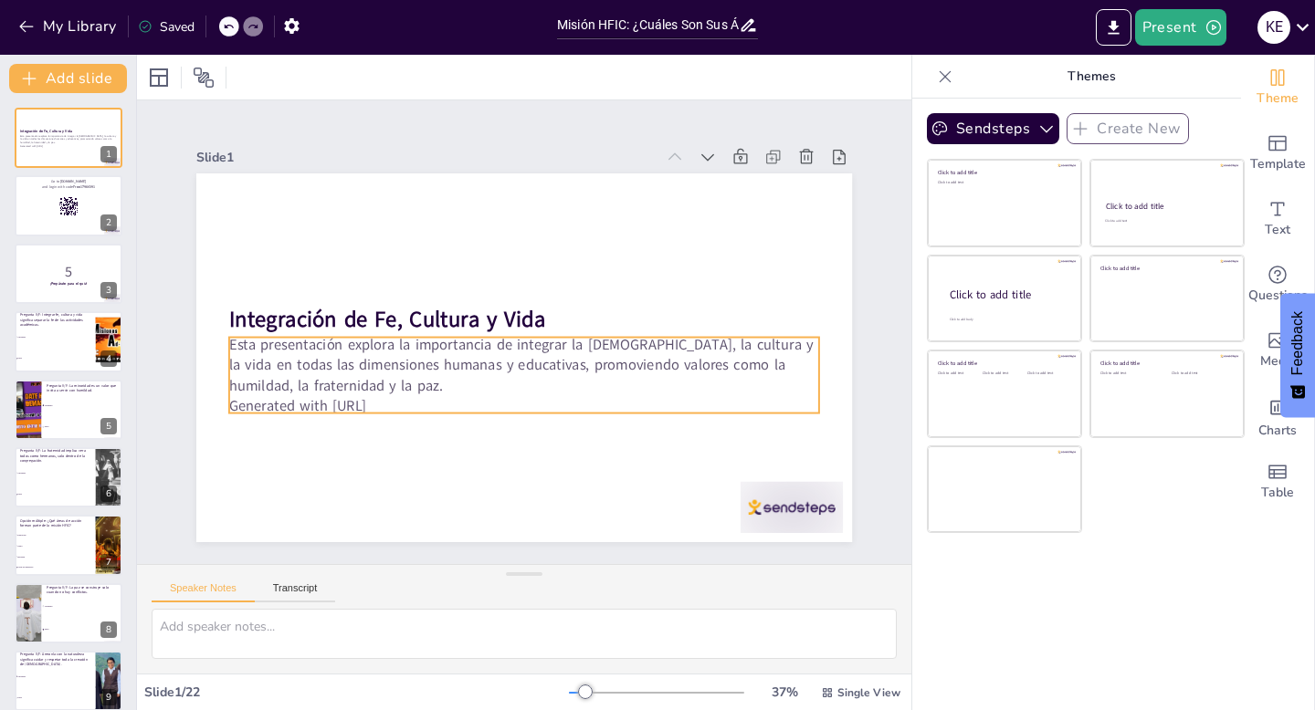
checkbox input "true"
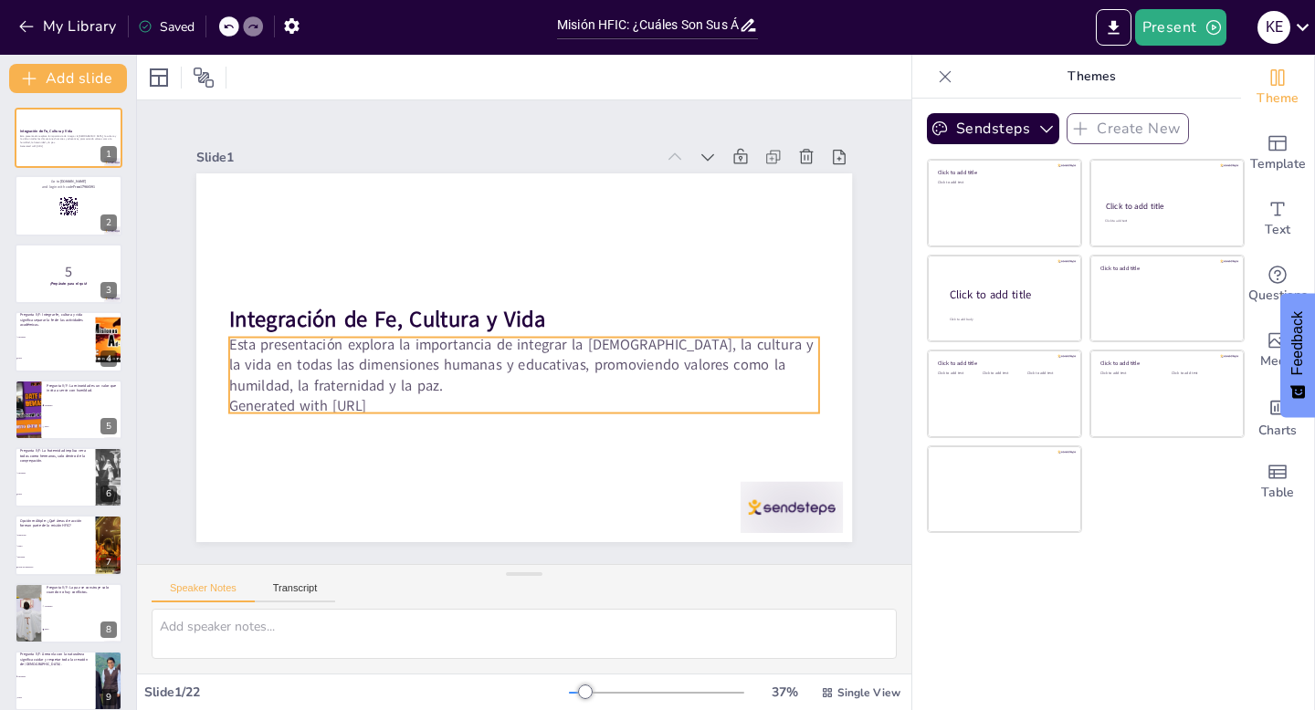
checkbox input "true"
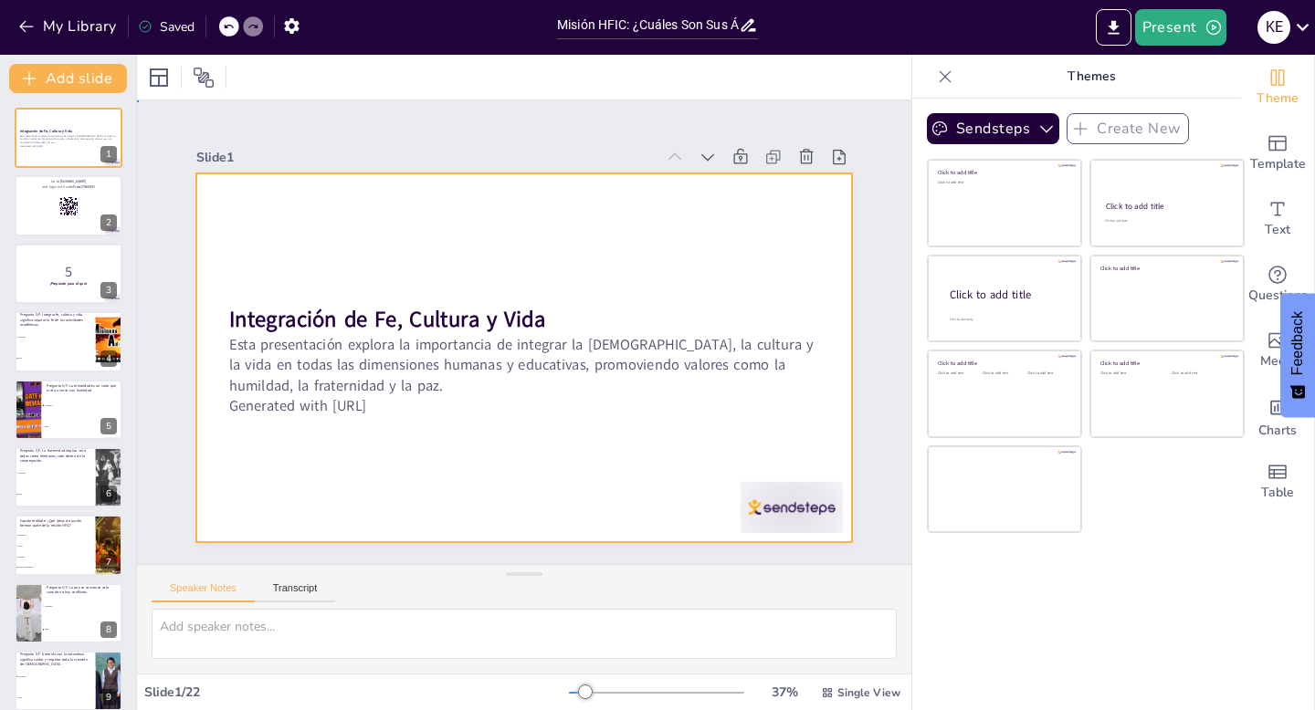
click at [760, 251] on div at bounding box center [499, 324] width 553 height 738
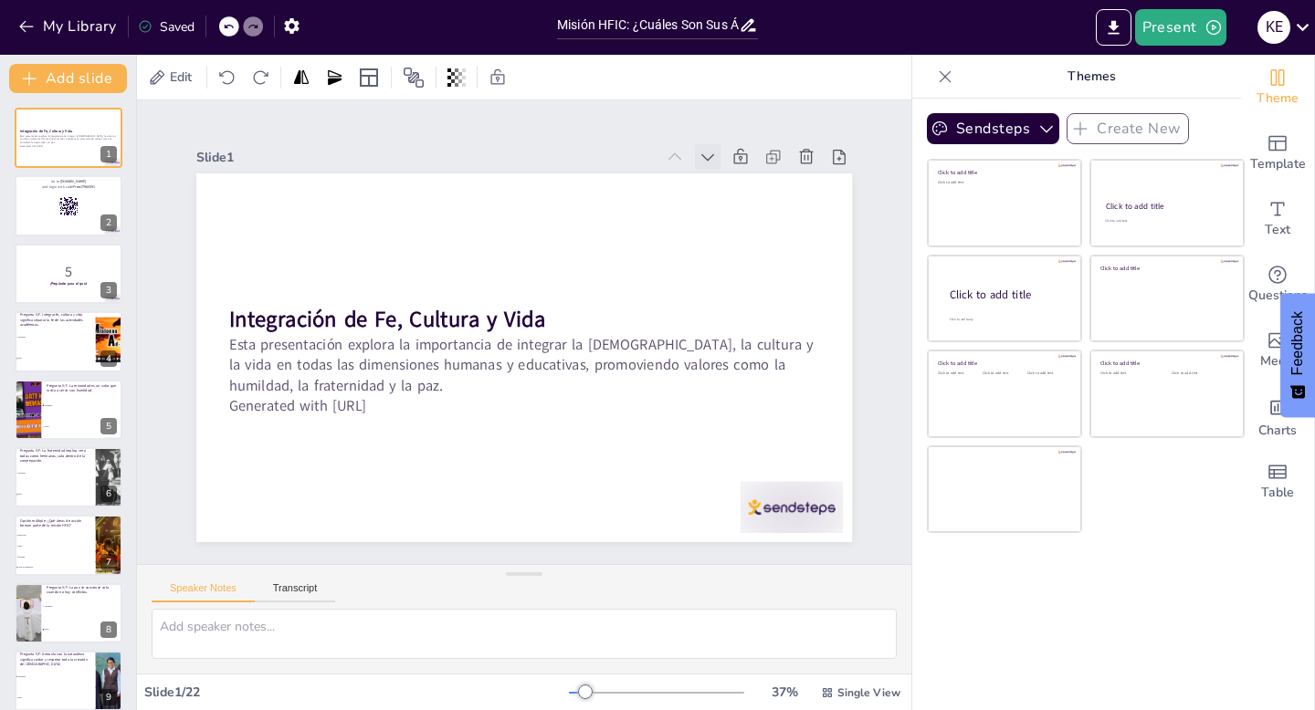
click at [706, 162] on icon at bounding box center [707, 157] width 18 height 18
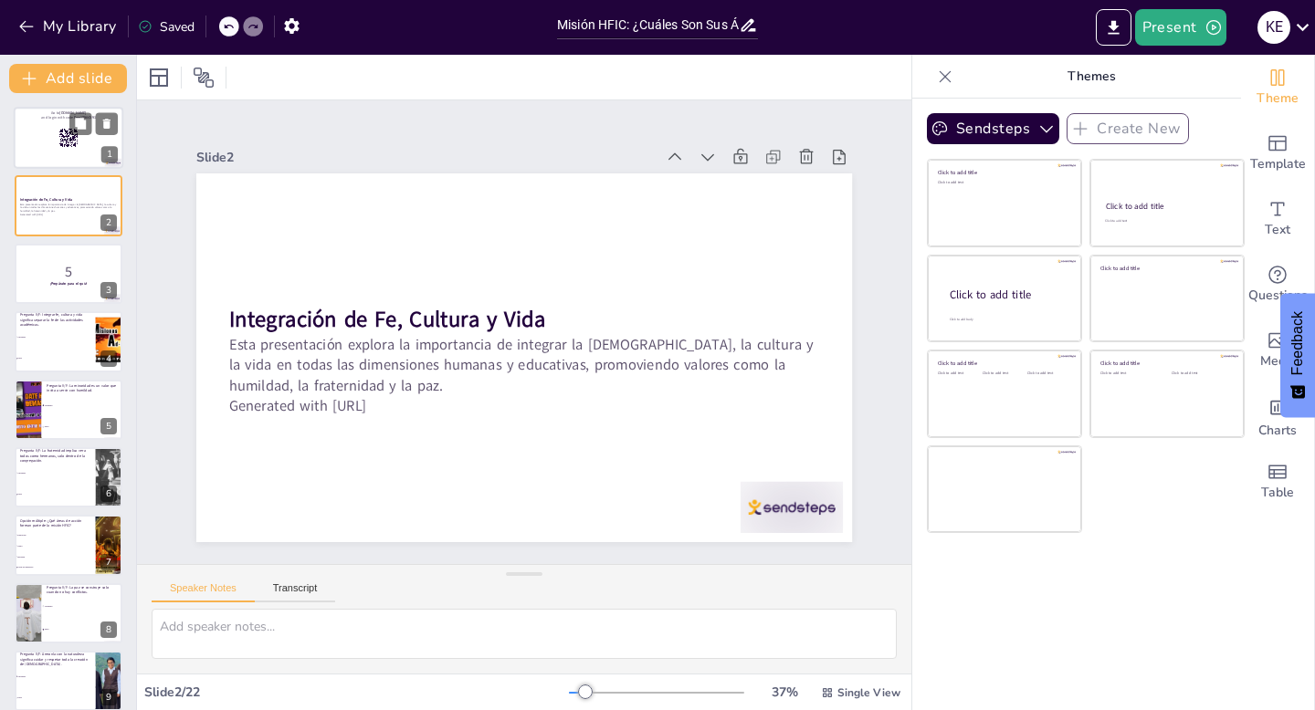
click at [43, 133] on div at bounding box center [69, 138] width 110 height 62
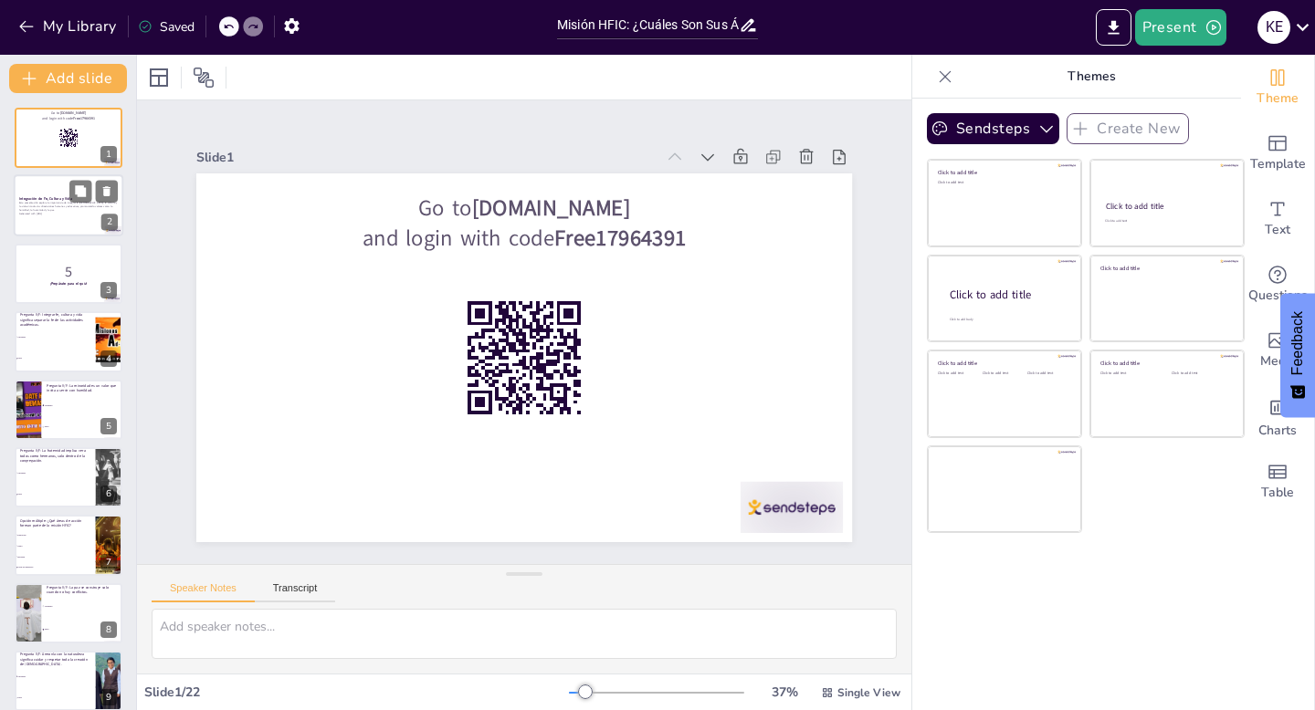
click at [33, 223] on div at bounding box center [69, 206] width 110 height 62
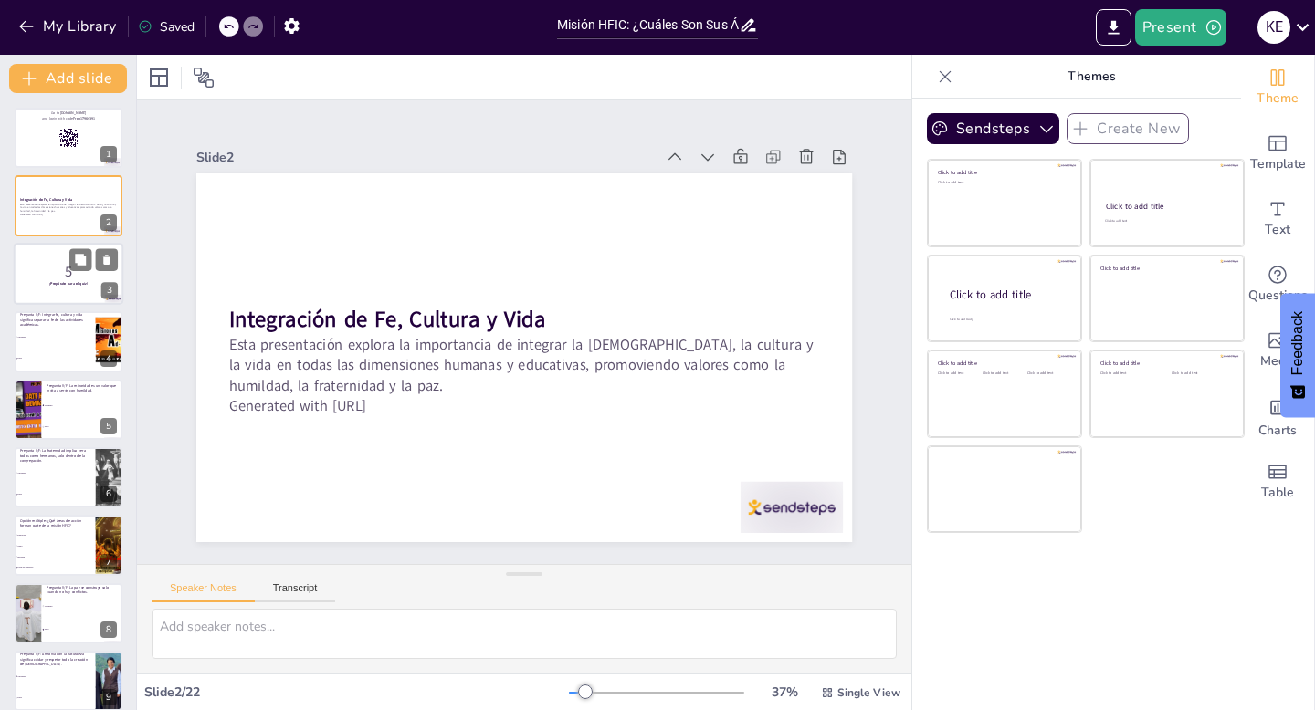
click at [49, 267] on p "5" at bounding box center [68, 271] width 99 height 20
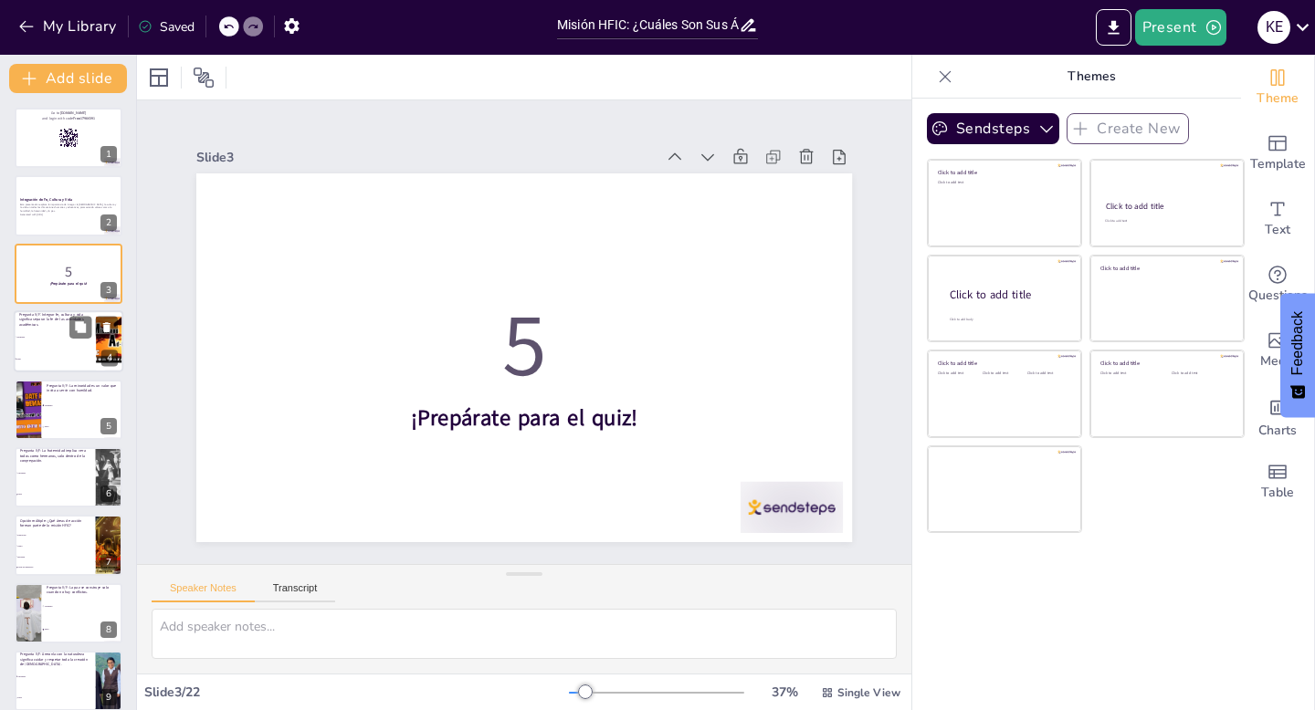
click at [47, 341] on li "Verdadero" at bounding box center [55, 338] width 82 height 22
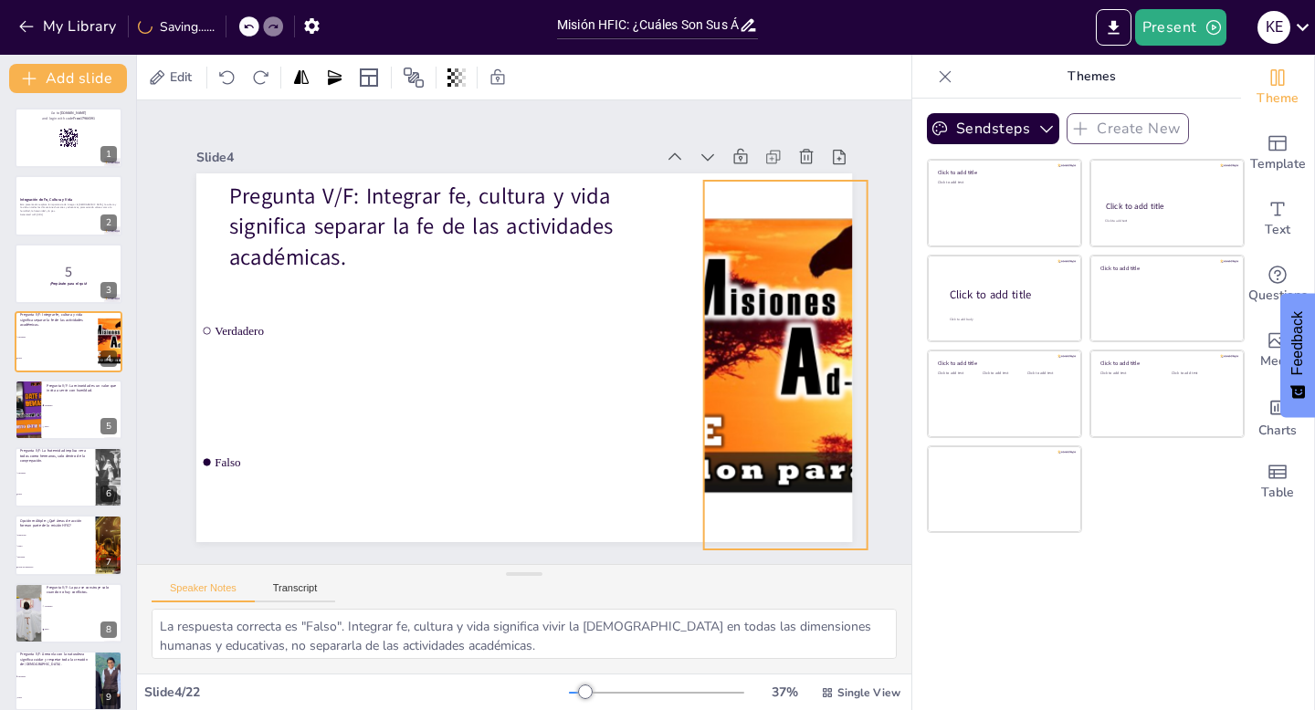
drag, startPoint x: 733, startPoint y: 386, endPoint x: 744, endPoint y: 393, distance: 13.2
click at [690, 393] on div at bounding box center [412, 571] width 555 height 748
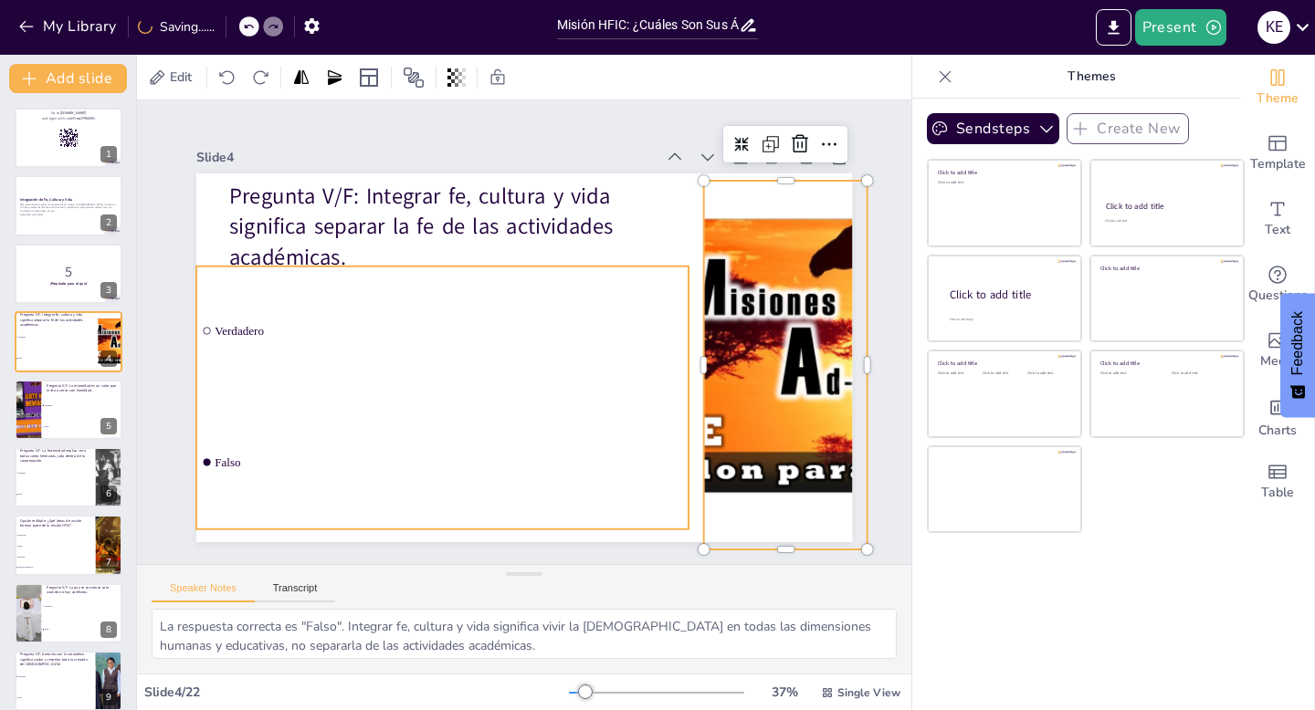
click at [590, 408] on li "Falso" at bounding box center [655, 414] width 130 height 492
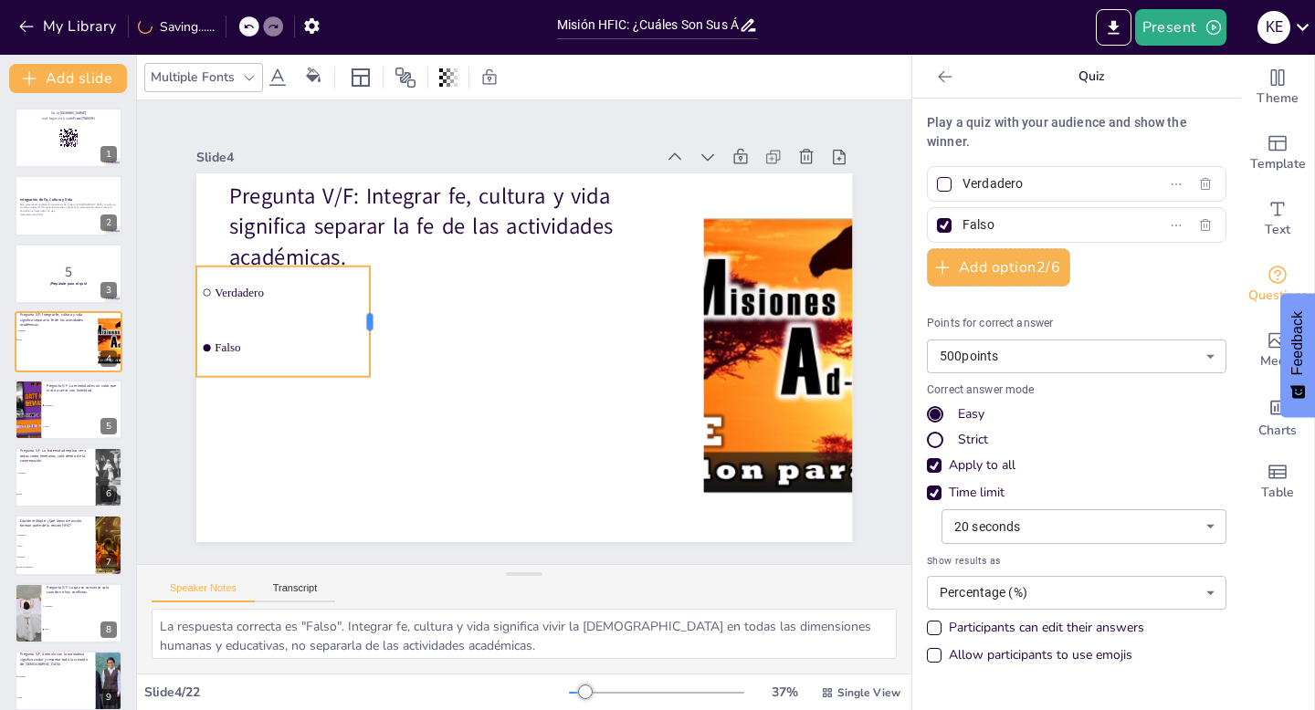
drag, startPoint x: 525, startPoint y: 322, endPoint x: 371, endPoint y: 320, distance: 154.3
click at [599, 378] on div at bounding box center [637, 427] width 77 height 99
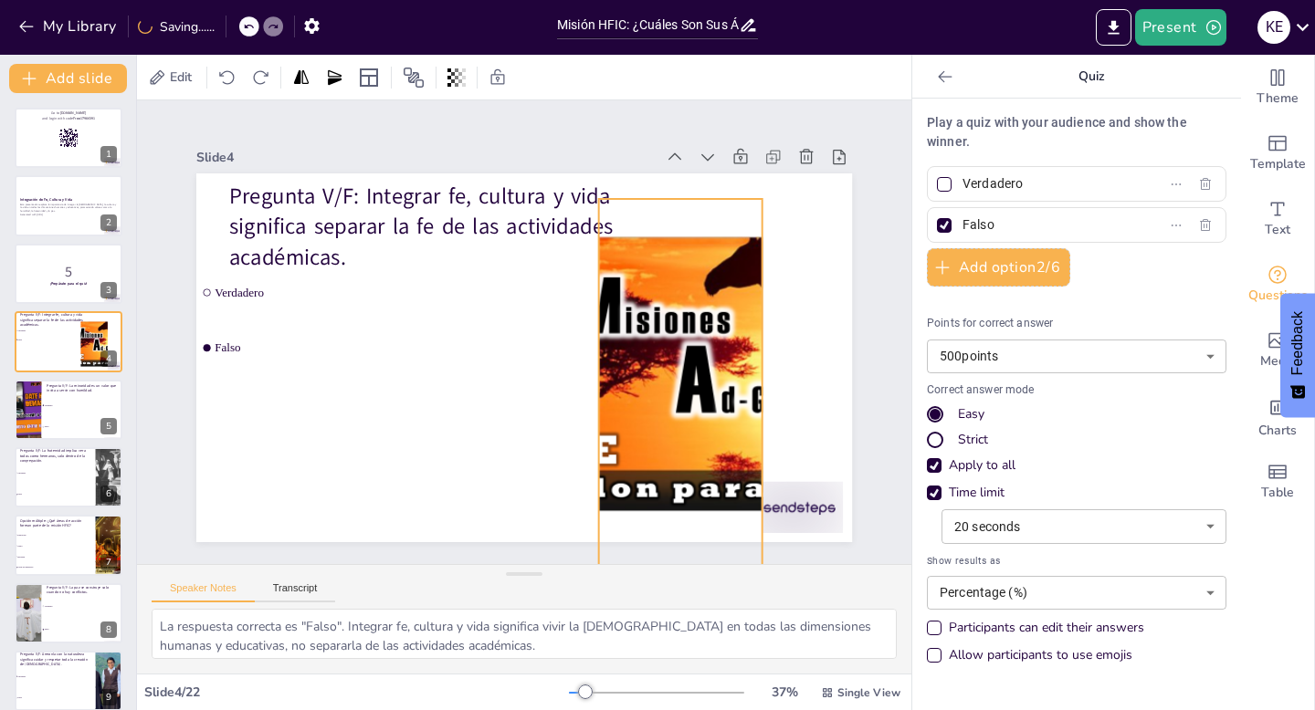
drag, startPoint x: 748, startPoint y: 311, endPoint x: 643, endPoint y: 330, distance: 106.6
click at [643, 330] on div at bounding box center [621, 466] width 756 height 690
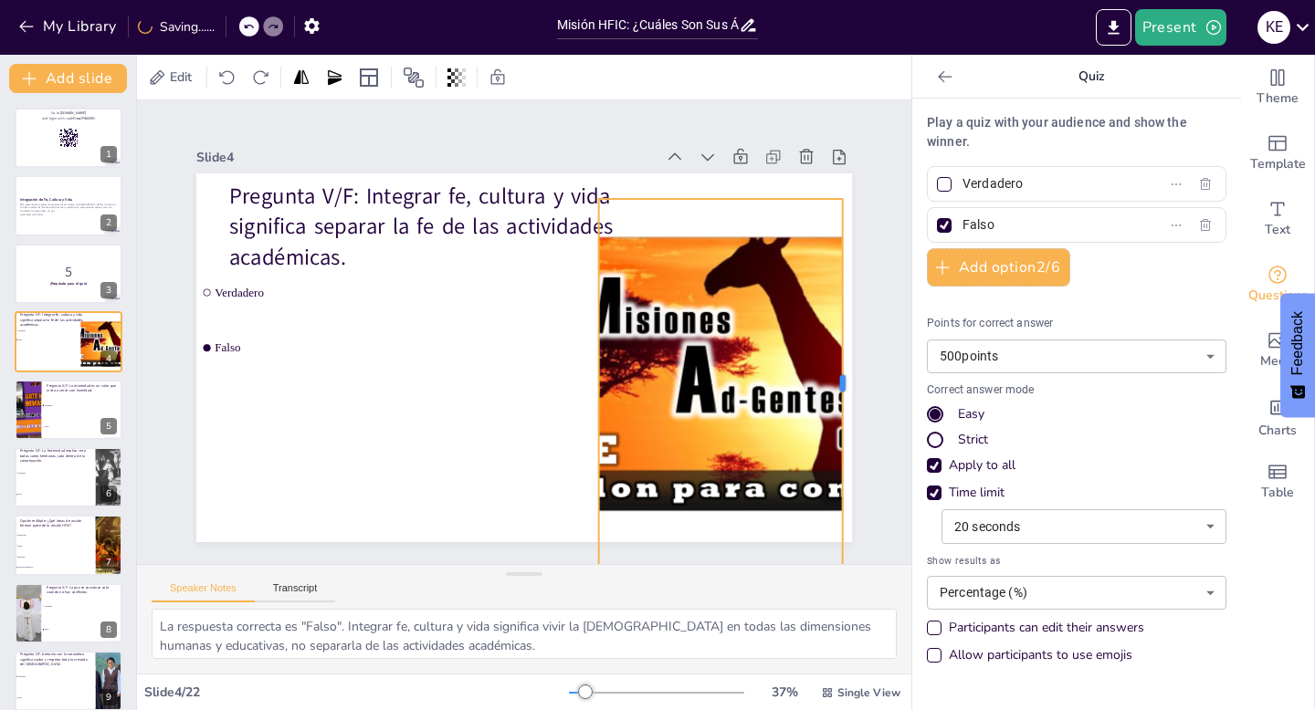
drag, startPoint x: 764, startPoint y: 381, endPoint x: 844, endPoint y: 381, distance: 80.3
click at [760, 14] on div at bounding box center [575, 6] width 369 height 15
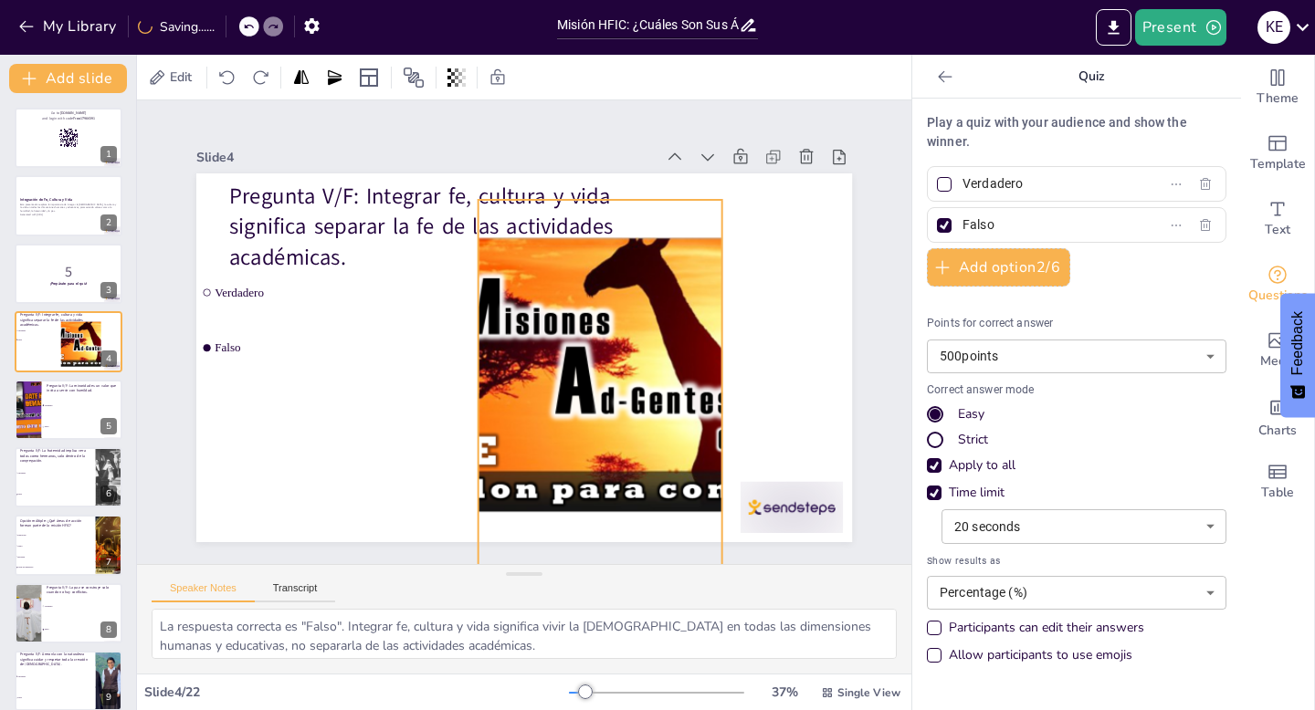
drag, startPoint x: 598, startPoint y: 386, endPoint x: 477, endPoint y: 387, distance: 121.4
click at [477, 387] on div at bounding box center [580, 302] width 436 height 701
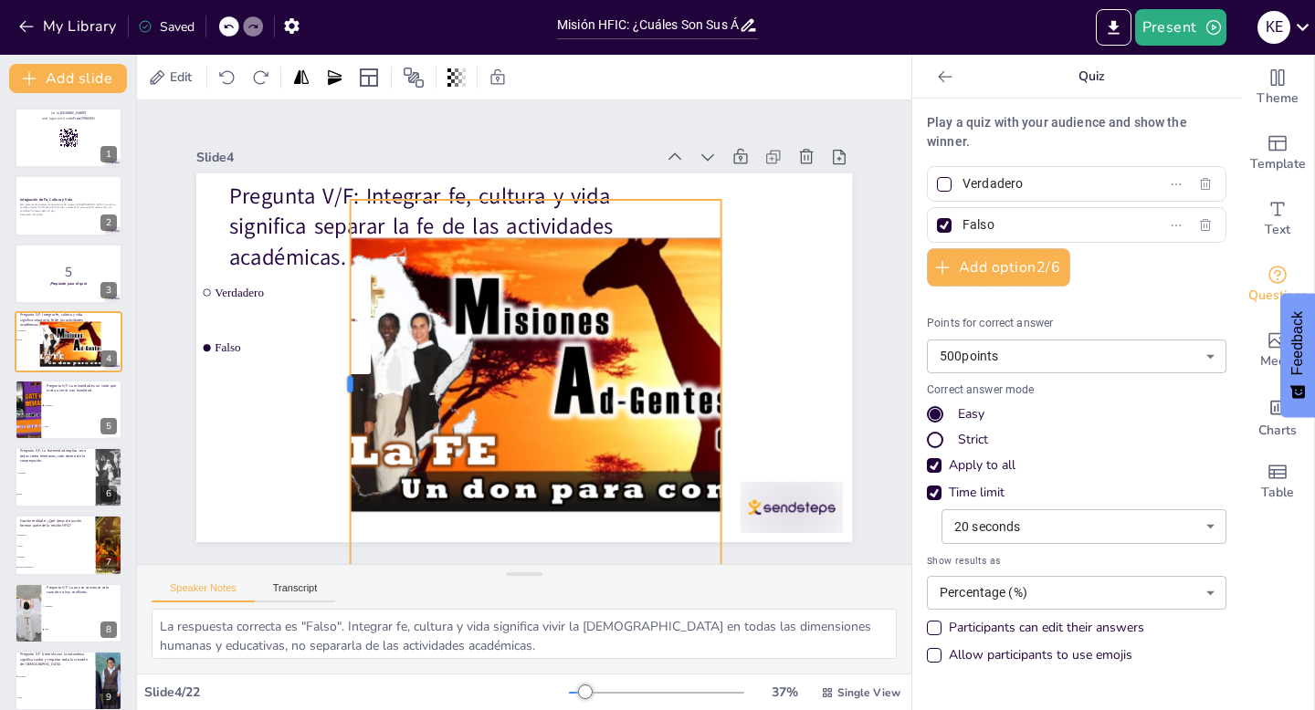
drag, startPoint x: 474, startPoint y: 384, endPoint x: 347, endPoint y: 384, distance: 126.9
click at [435, 269] on div at bounding box center [589, 155] width 308 height 228
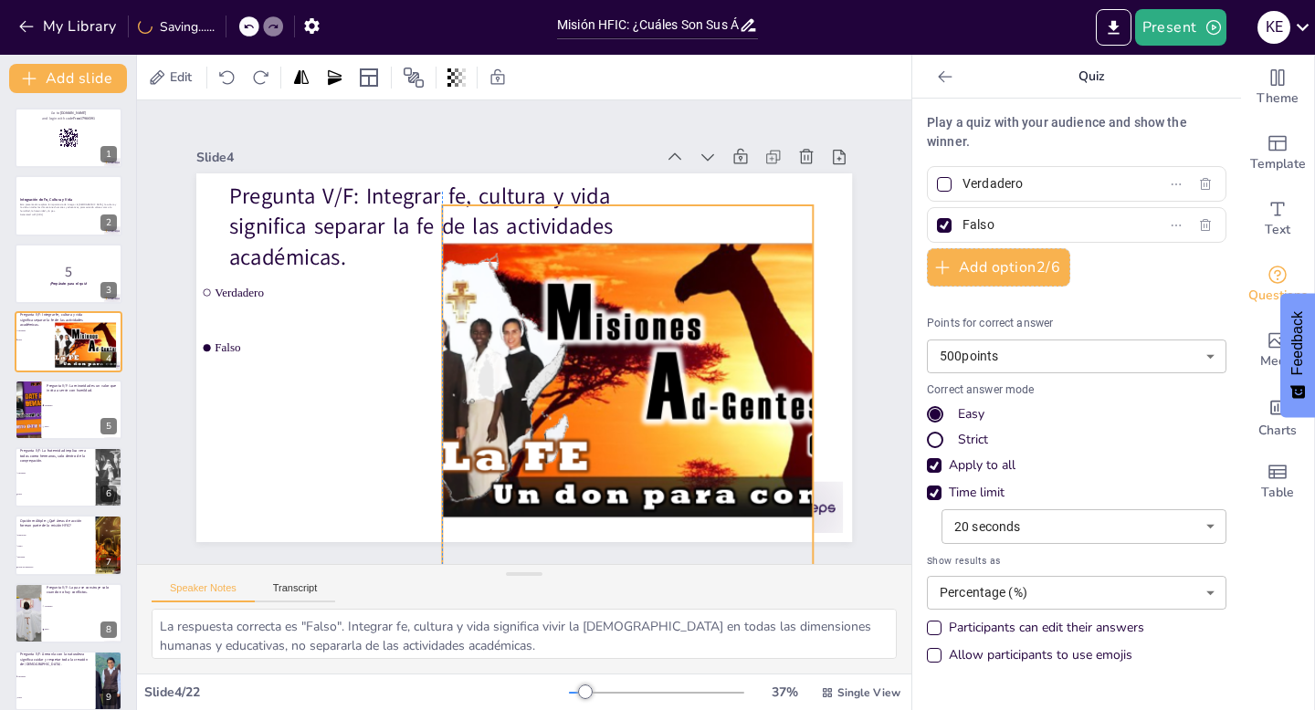
drag, startPoint x: 527, startPoint y: 380, endPoint x: 622, endPoint y: 385, distance: 95.1
click at [622, 385] on div at bounding box center [606, 220] width 498 height 728
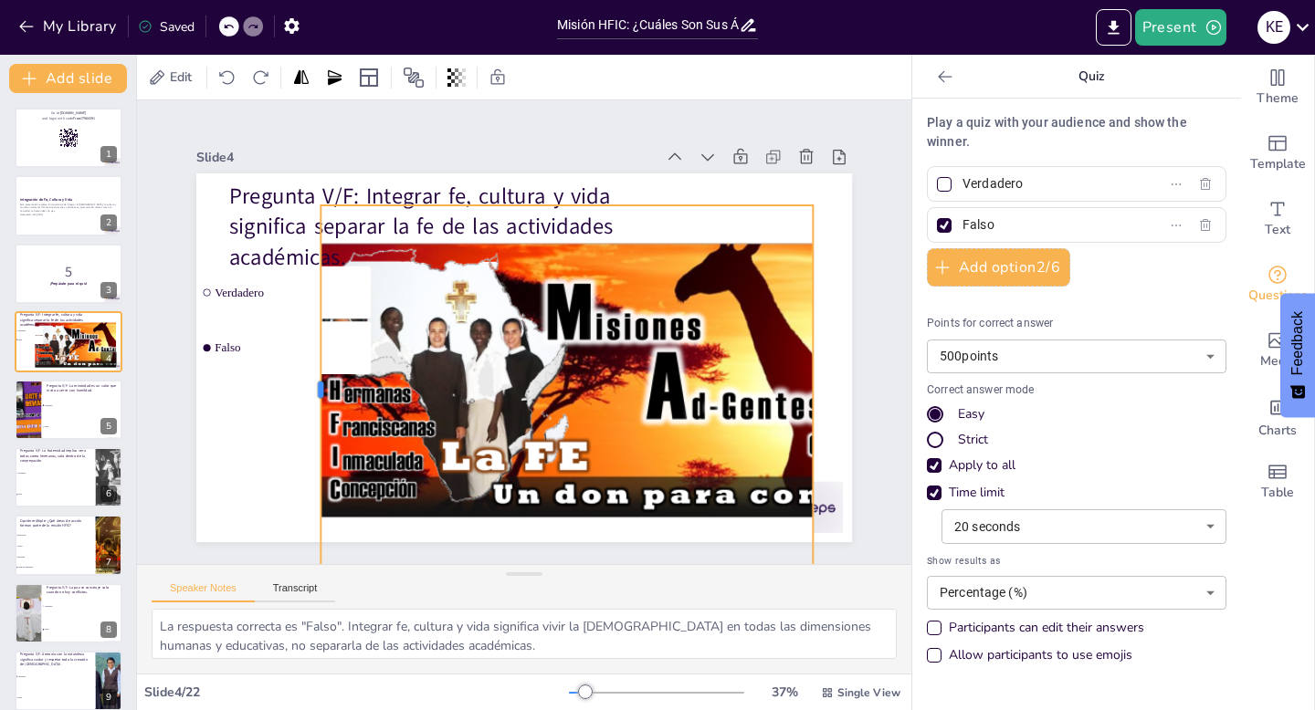
drag, startPoint x: 441, startPoint y: 386, endPoint x: 318, endPoint y: 379, distance: 123.5
click at [643, 379] on div at bounding box center [707, 212] width 128 height 355
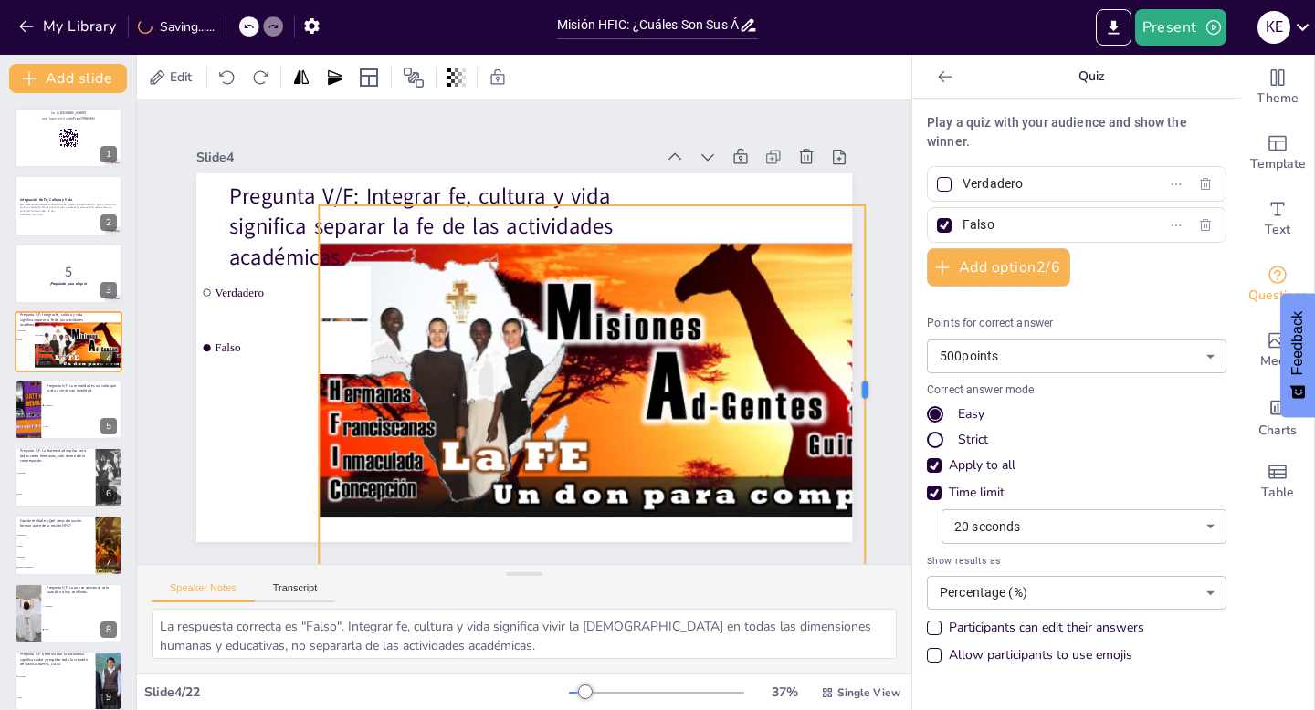
drag, startPoint x: 814, startPoint y: 390, endPoint x: 866, endPoint y: 387, distance: 52.1
click at [687, 658] on div at bounding box center [504, 684] width 368 height 53
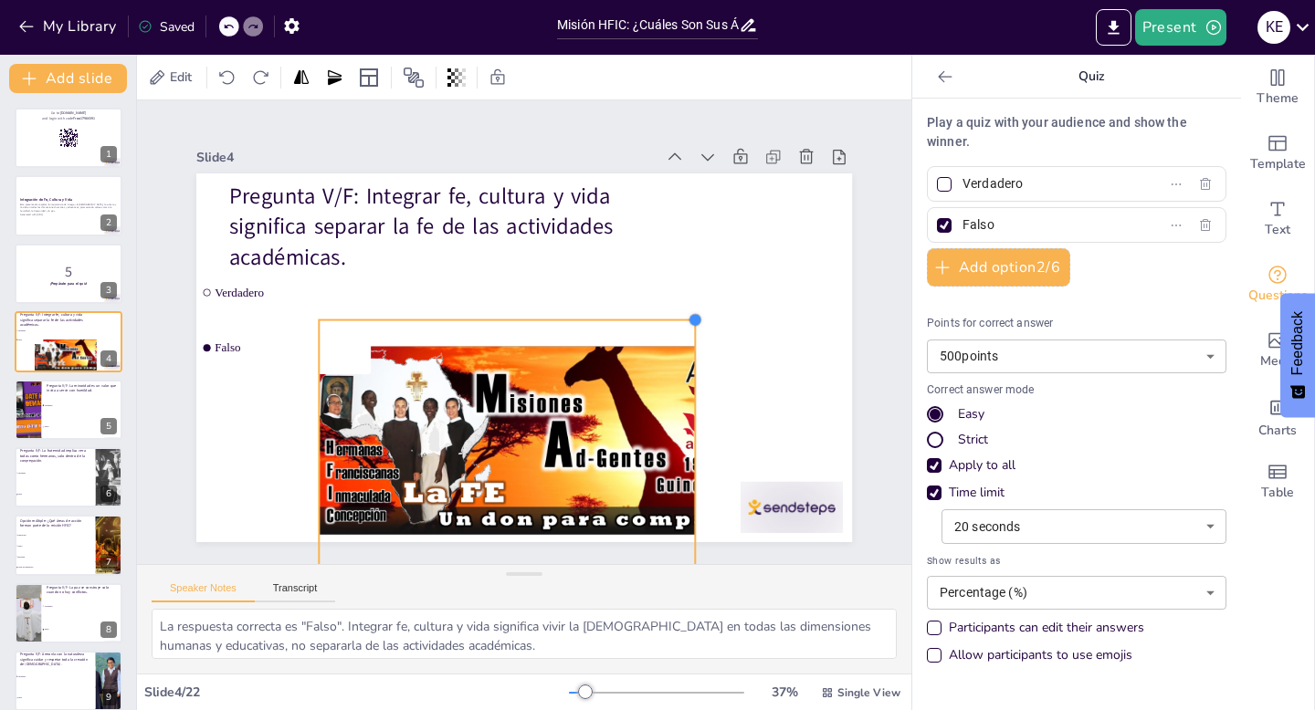
drag, startPoint x: 865, startPoint y: 203, endPoint x: 696, endPoint y: 450, distance: 300.1
click at [696, 450] on div "Pregunta V/F: Integrar fe, cultura y vida significa separar la fe de las activi…" at bounding box center [530, 358] width 719 height 498
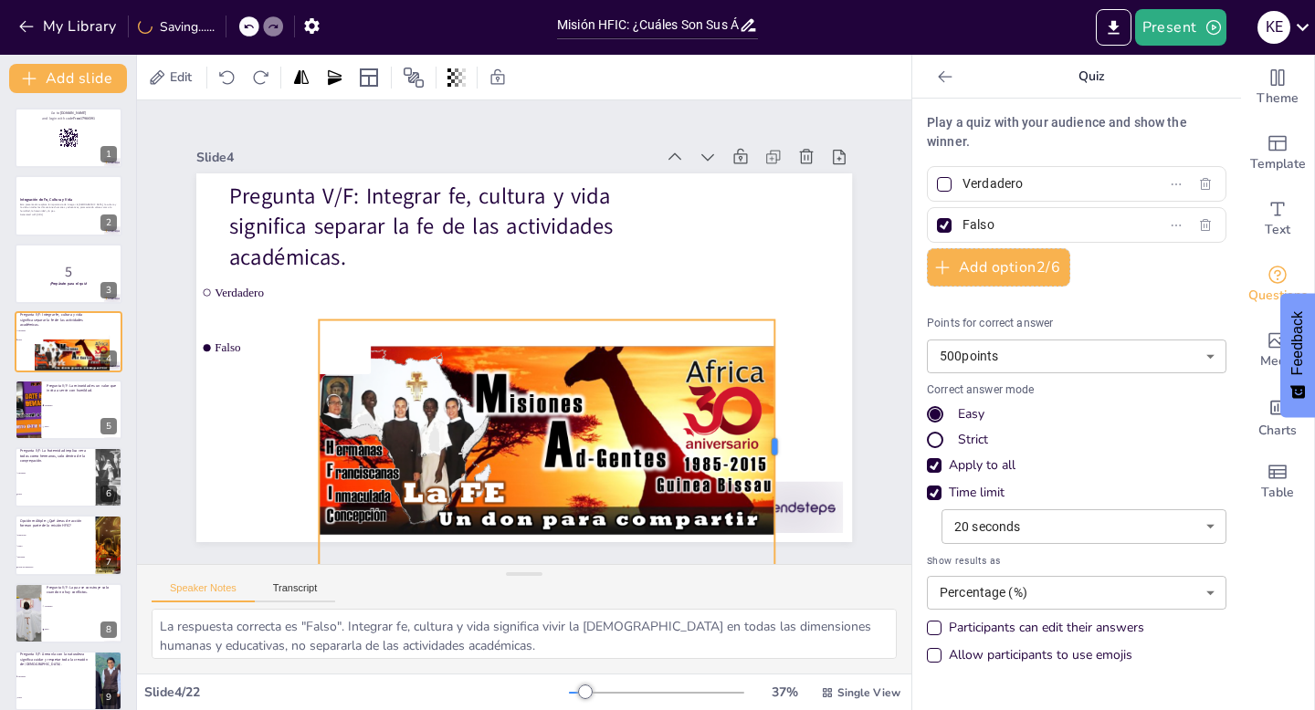
drag, startPoint x: 698, startPoint y: 443, endPoint x: 778, endPoint y: 445, distance: 79.4
click at [778, 108] on div at bounding box center [665, 87] width 255 height 41
click at [877, 368] on div "Slide 1 Go to [DOMAIN_NAME] and login with code Free17964391 Slide 2 Integració…" at bounding box center [524, 332] width 844 height 820
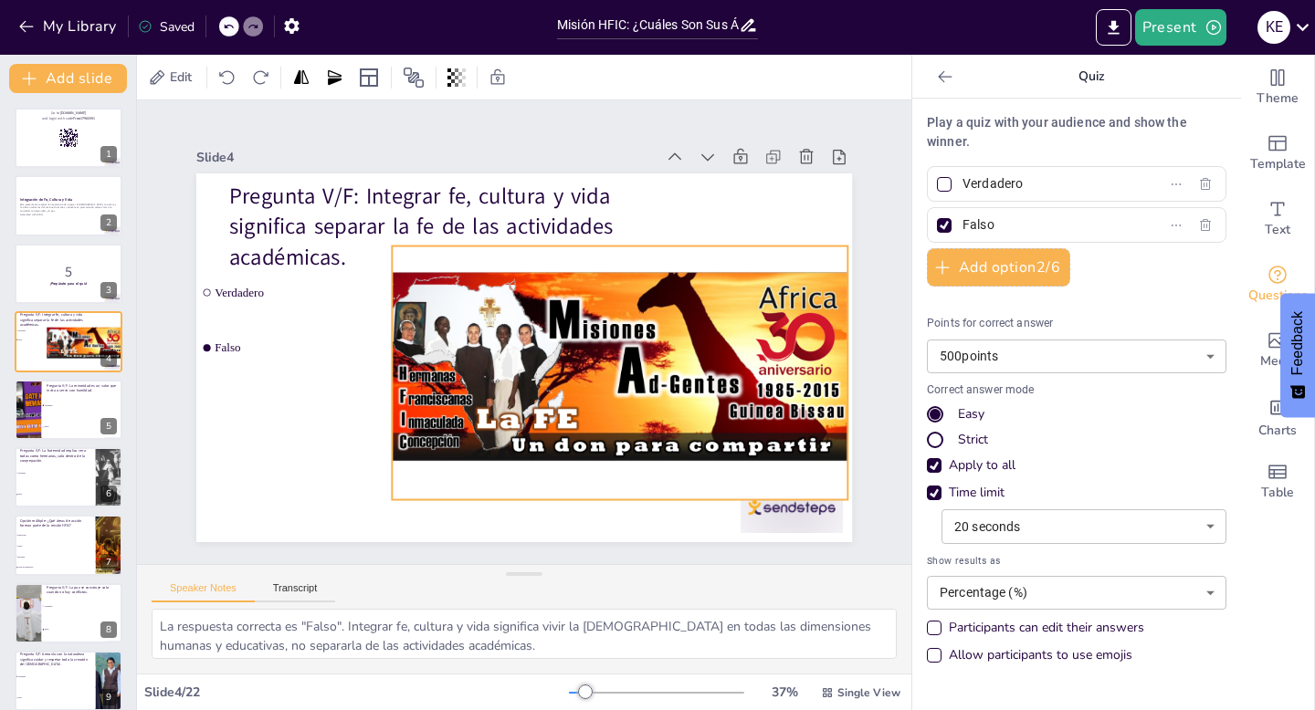
drag, startPoint x: 695, startPoint y: 391, endPoint x: 768, endPoint y: 317, distance: 103.9
click at [736, 317] on div at bounding box center [511, 227] width 450 height 525
click at [808, 317] on div "Slide 1 Go to [DOMAIN_NAME] and login with code Free17964391 Slide 2 Integració…" at bounding box center [524, 332] width 568 height 829
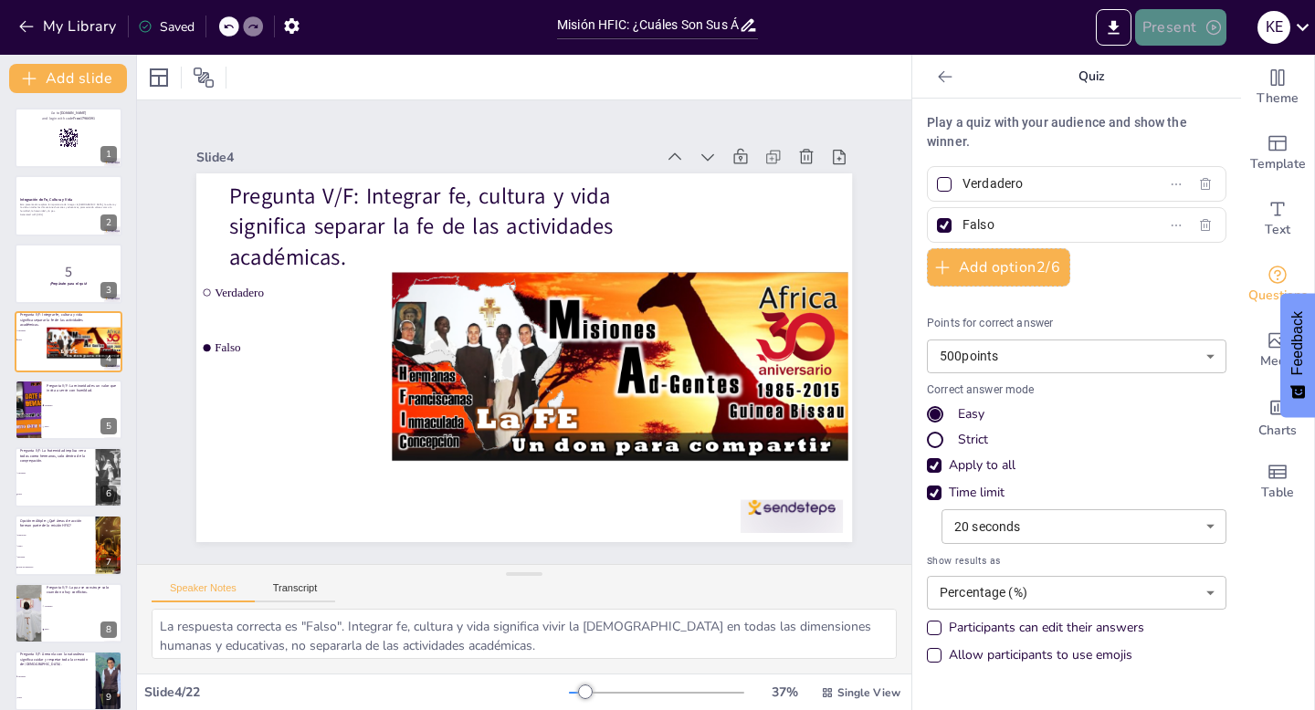
click at [1180, 32] on button "Present" at bounding box center [1180, 27] width 91 height 37
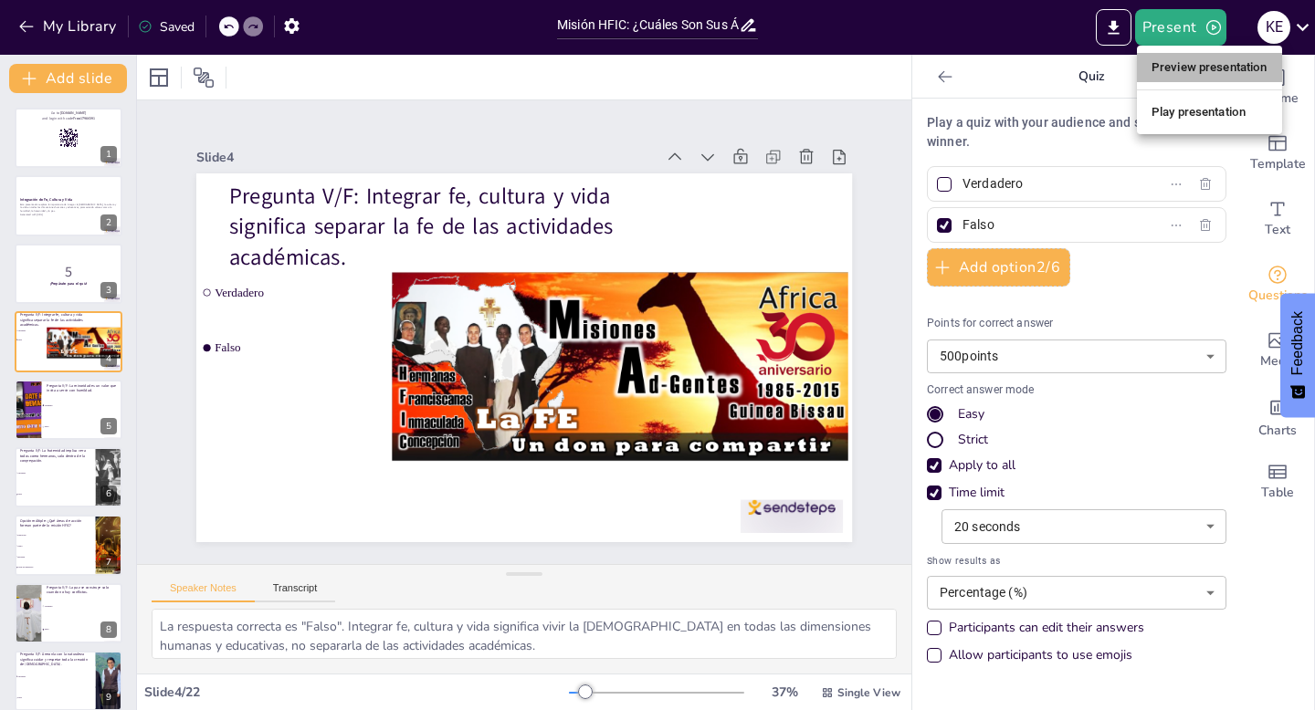
click at [1179, 69] on li "Preview presentation" at bounding box center [1209, 67] width 145 height 29
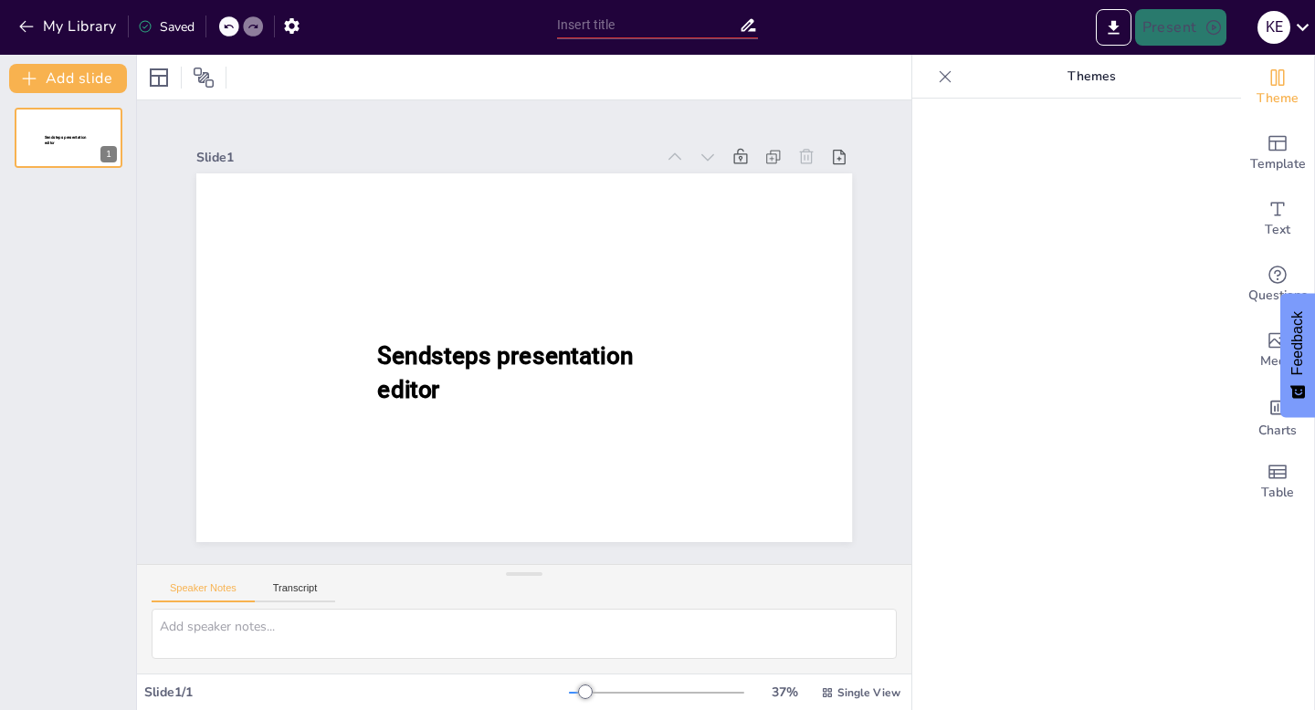
type input "Misión HFIC: ¿Cuáles Son Sus Áreas de Acción?"
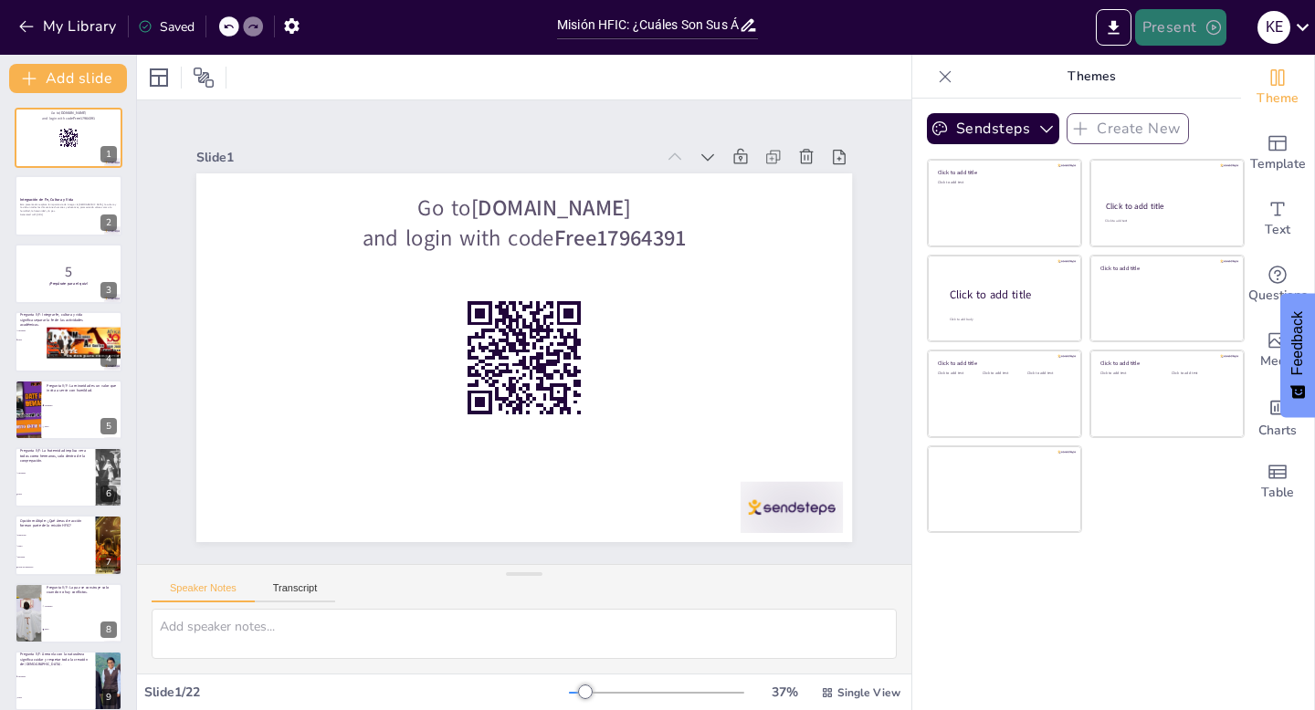
click at [1204, 29] on icon "button" at bounding box center [1213, 27] width 18 height 18
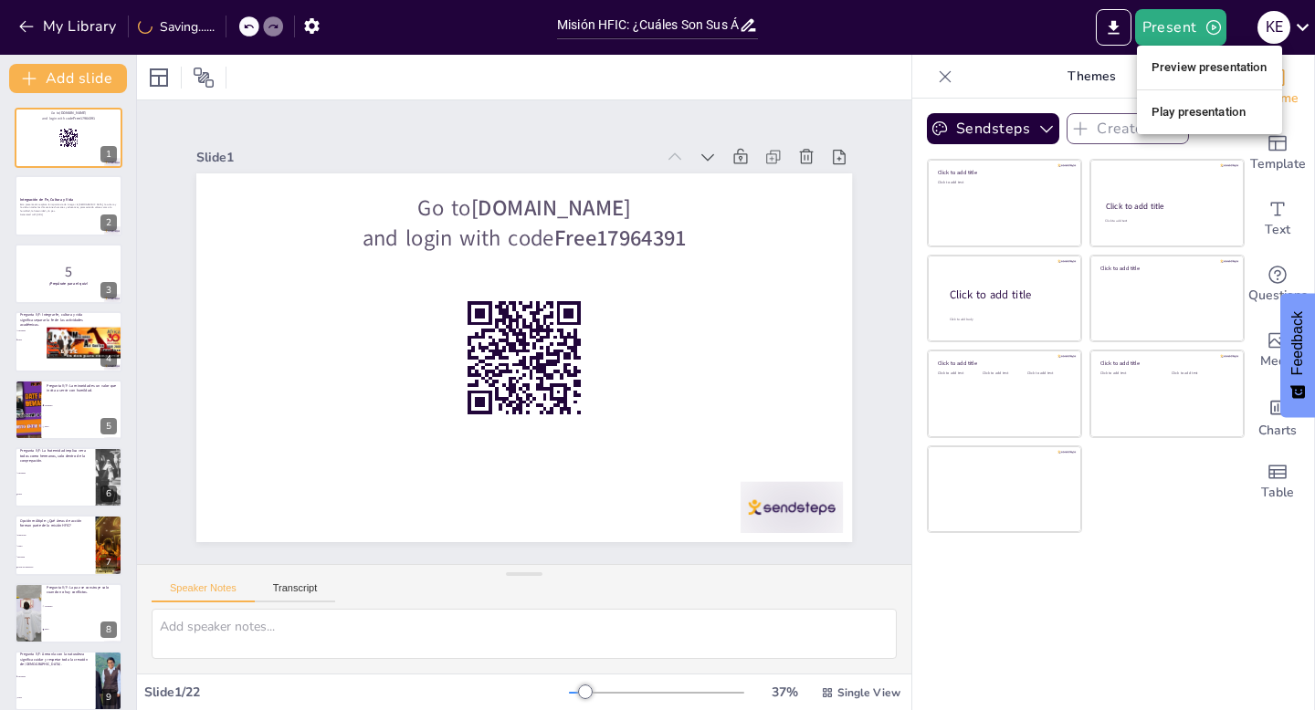
click at [1165, 114] on li "Play presentation" at bounding box center [1209, 112] width 145 height 29
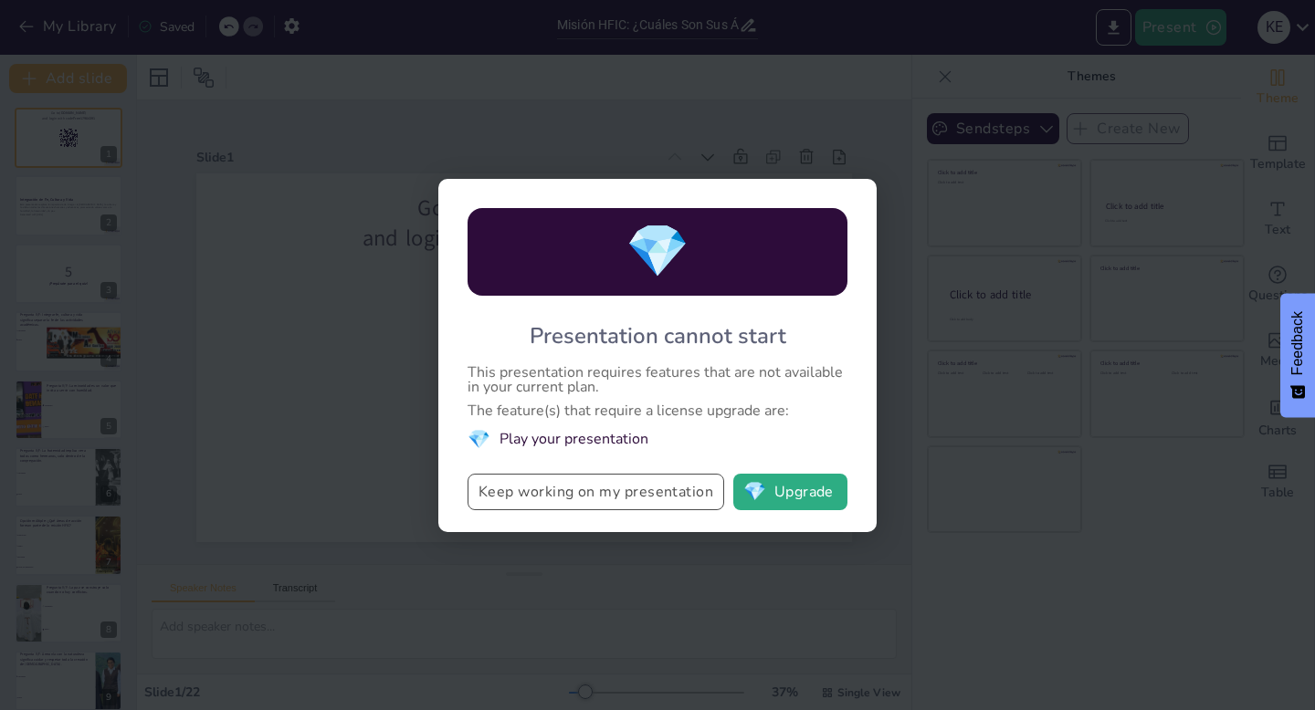
click at [618, 500] on button "Keep working on my presentation" at bounding box center [595, 492] width 257 height 37
checkbox input "true"
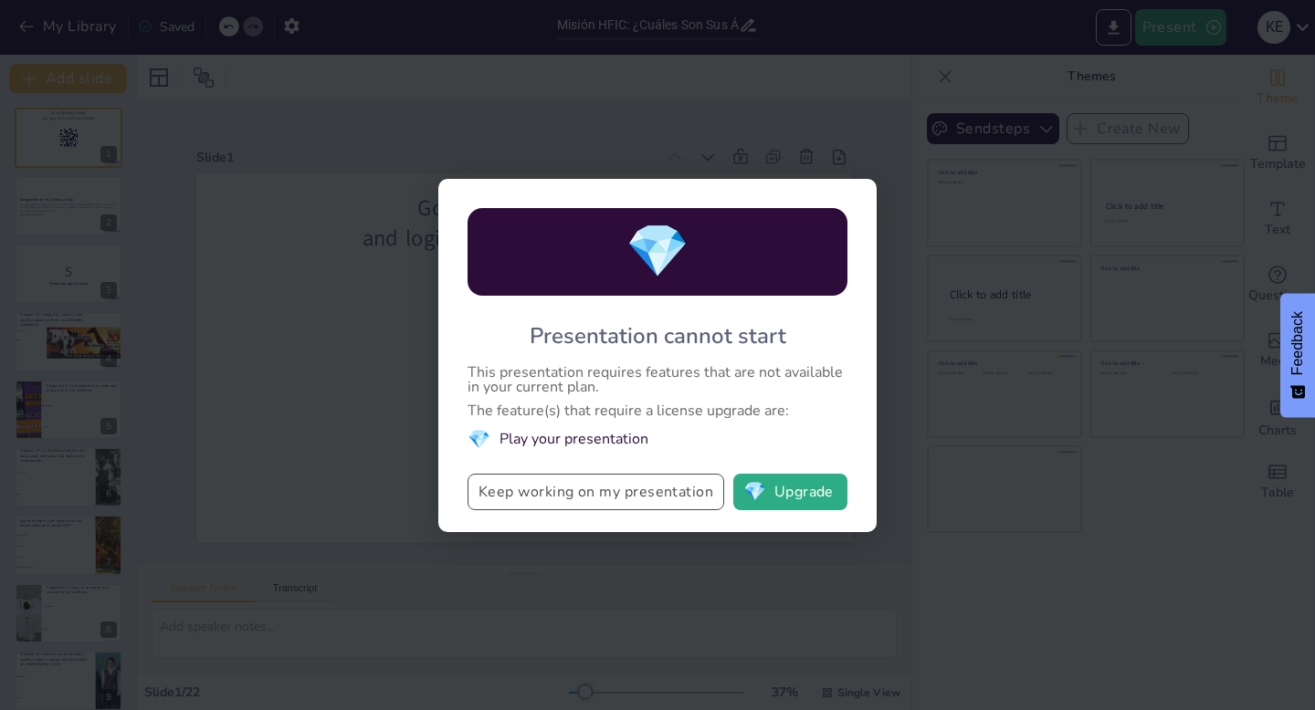
checkbox input "true"
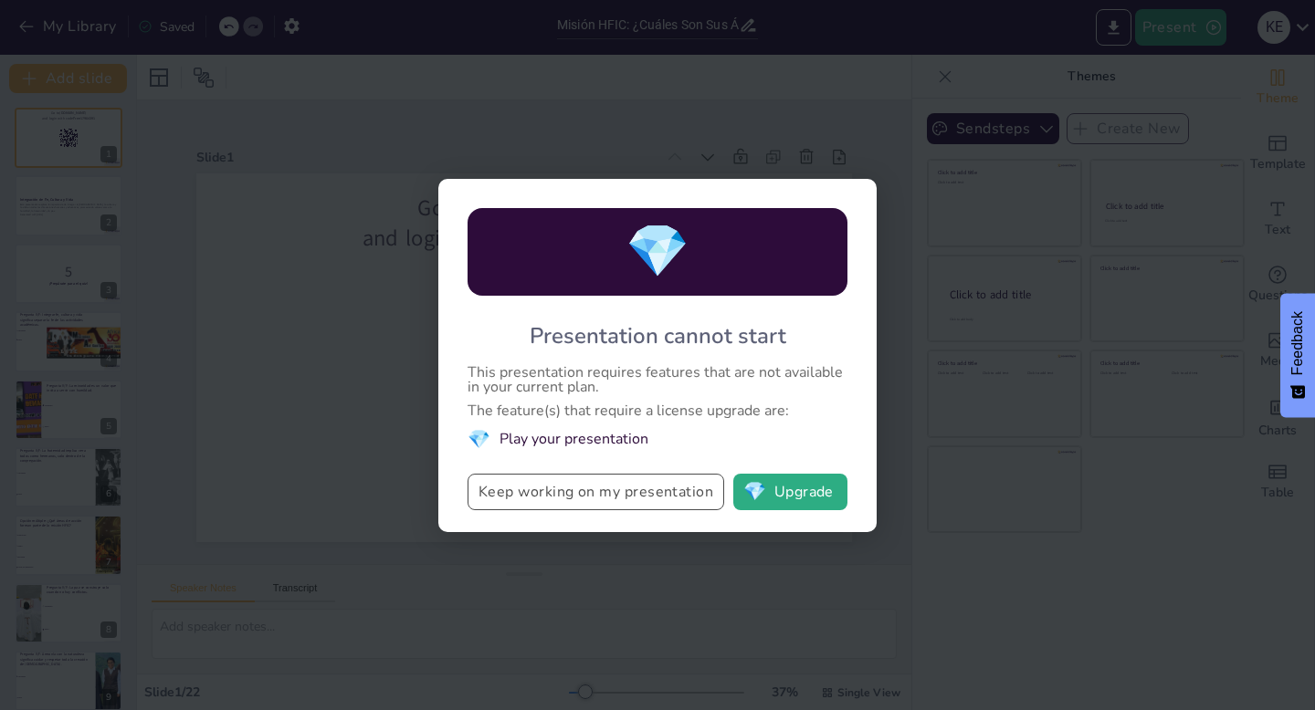
checkbox input "true"
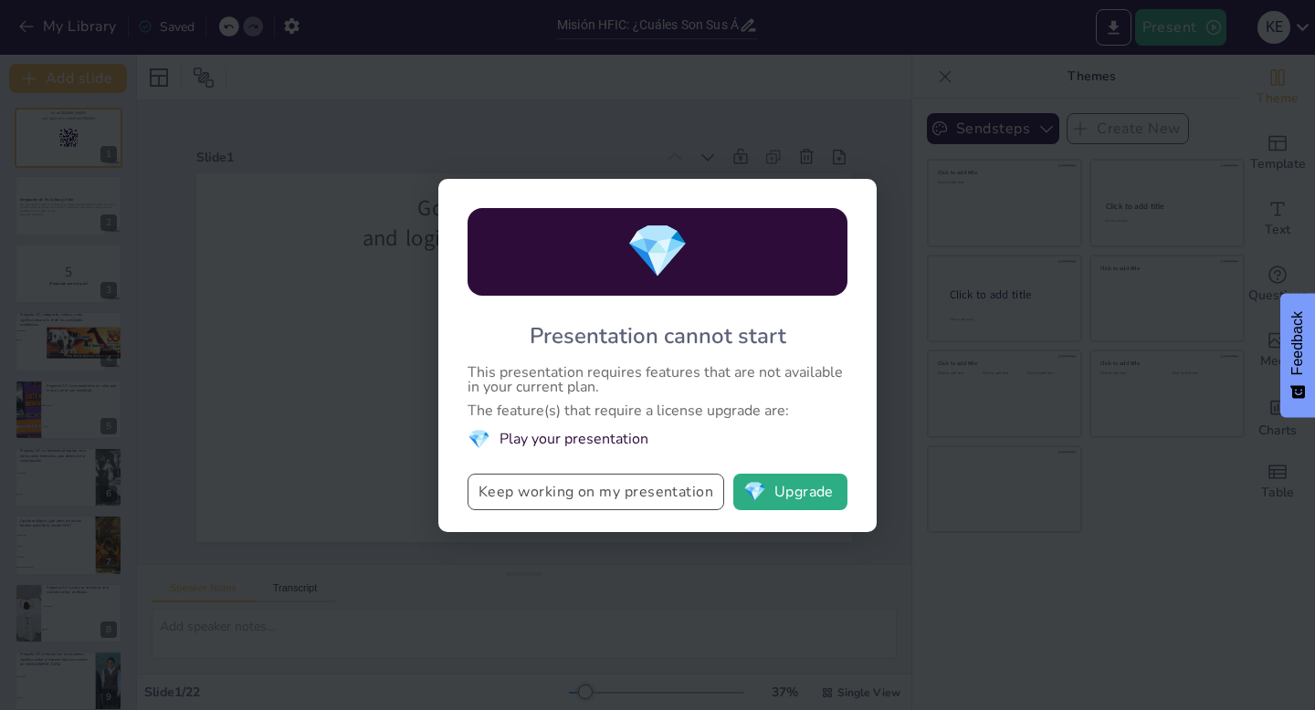
checkbox input "true"
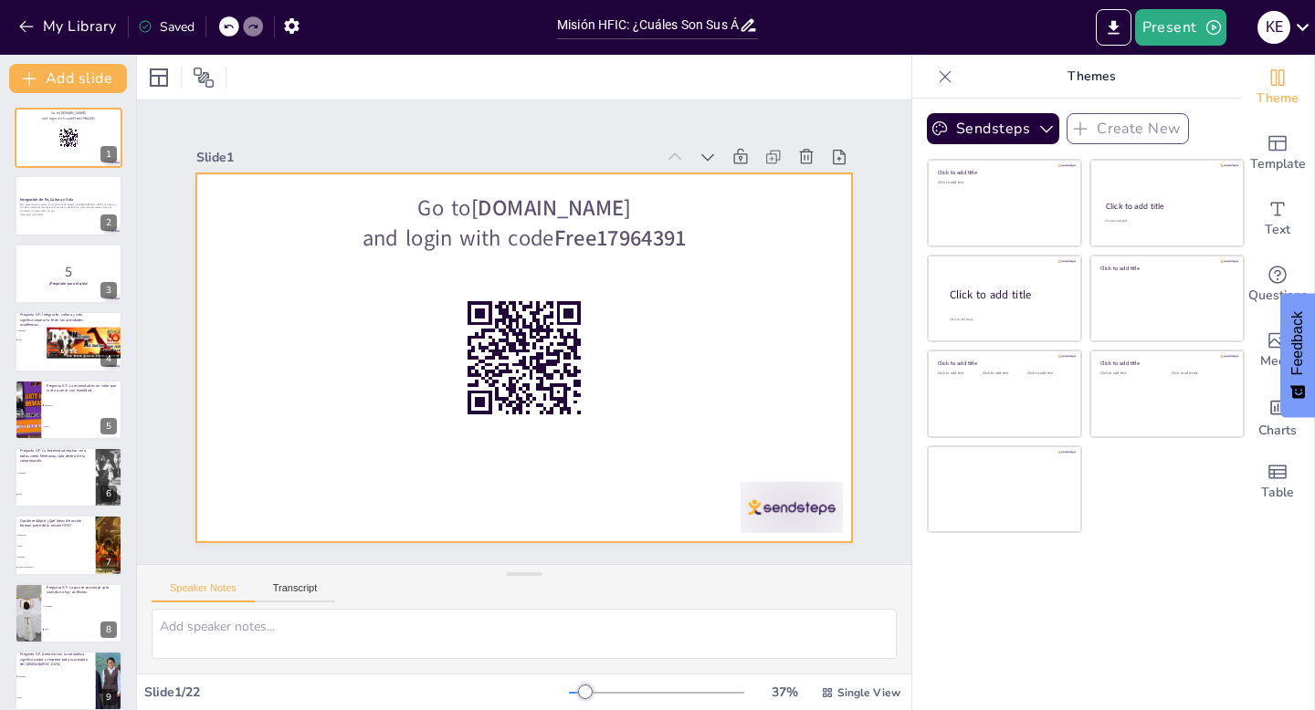
checkbox input "true"
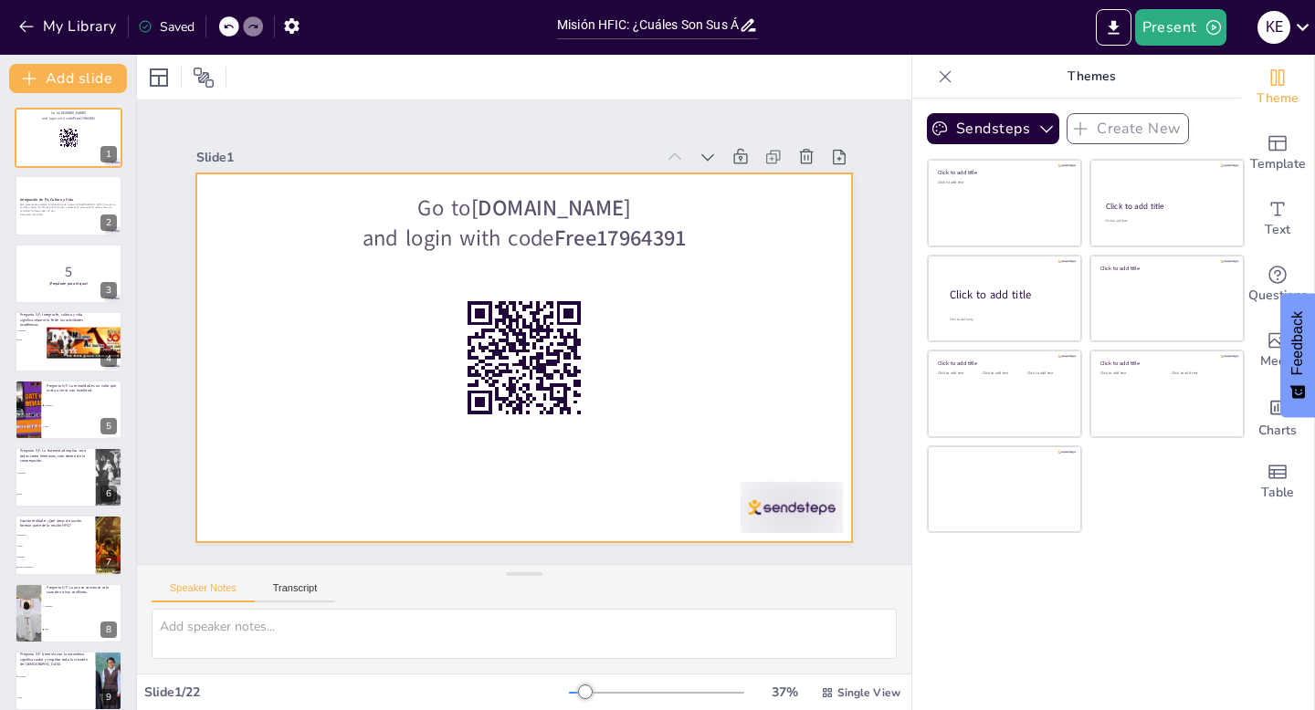
checkbox input "true"
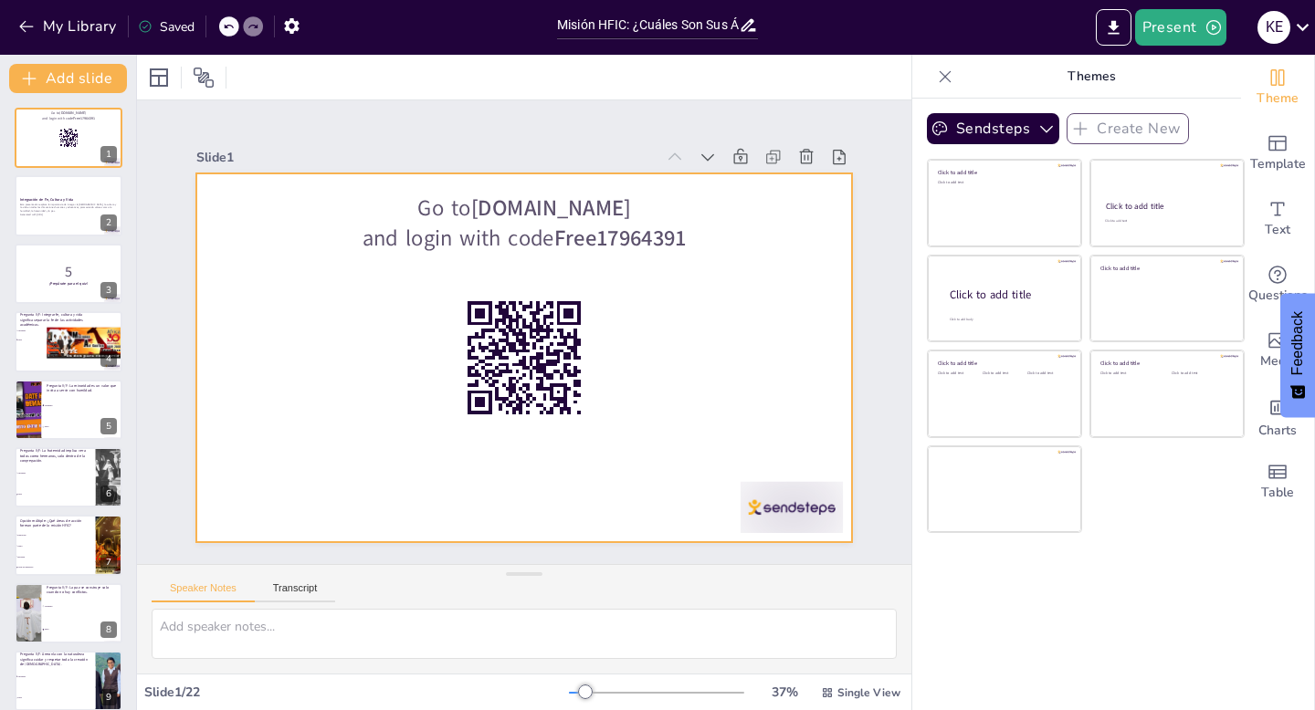
checkbox input "true"
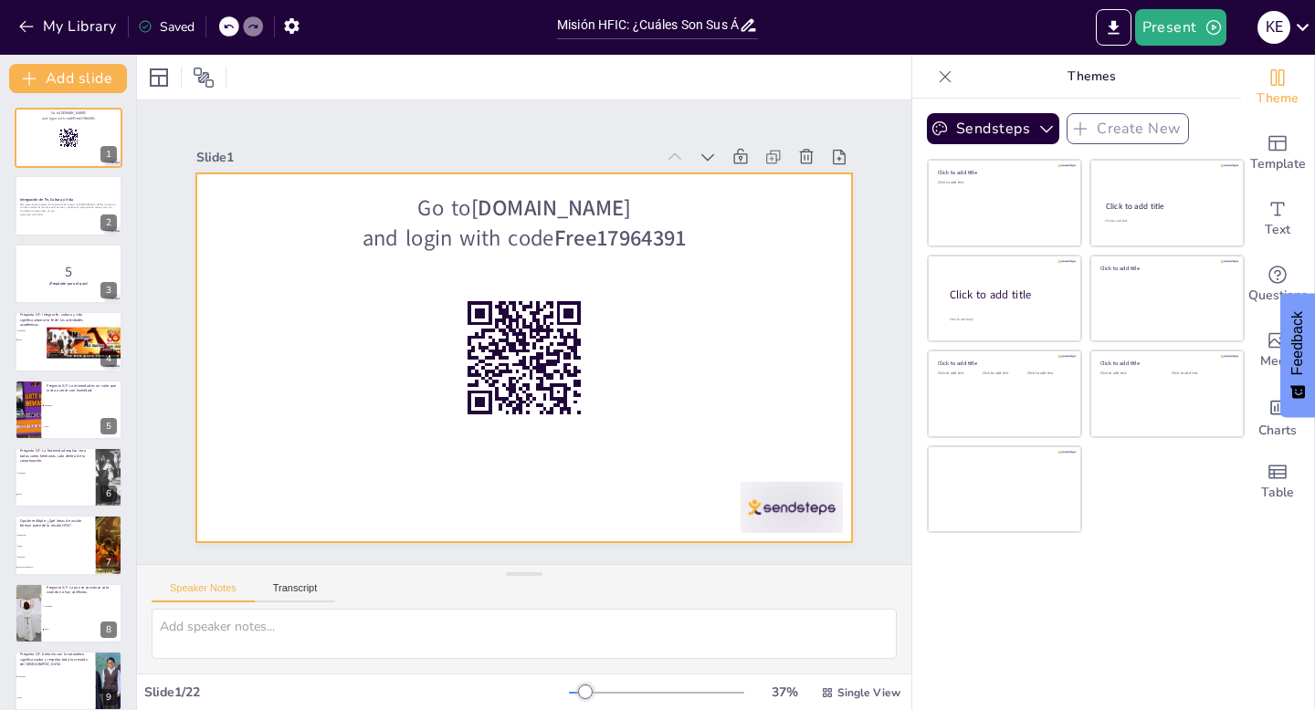
checkbox input "true"
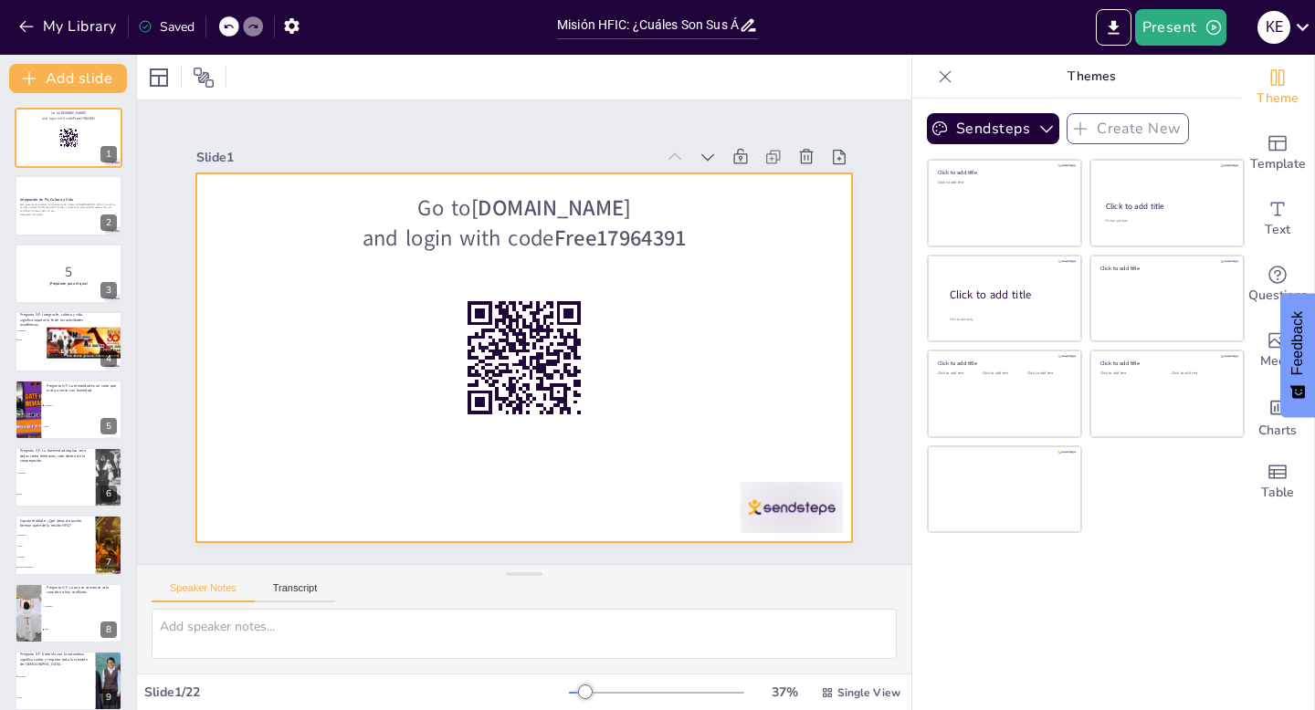
checkbox input "true"
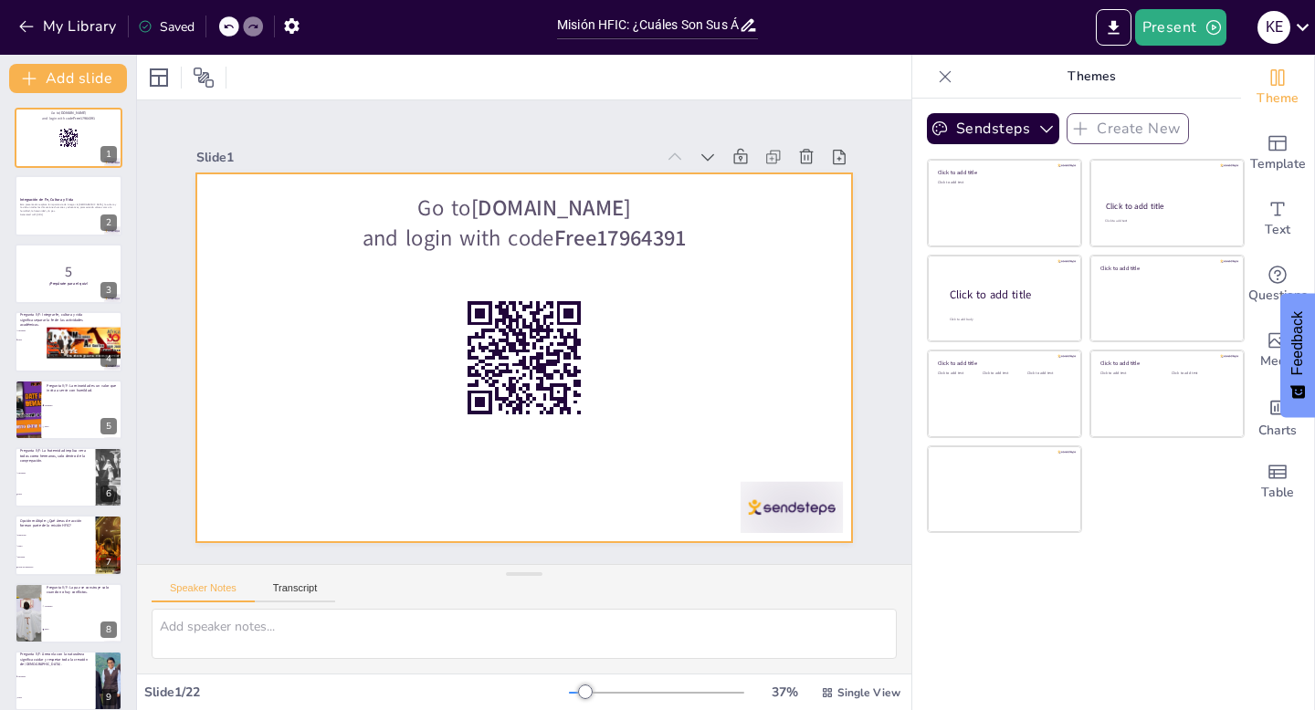
checkbox input "true"
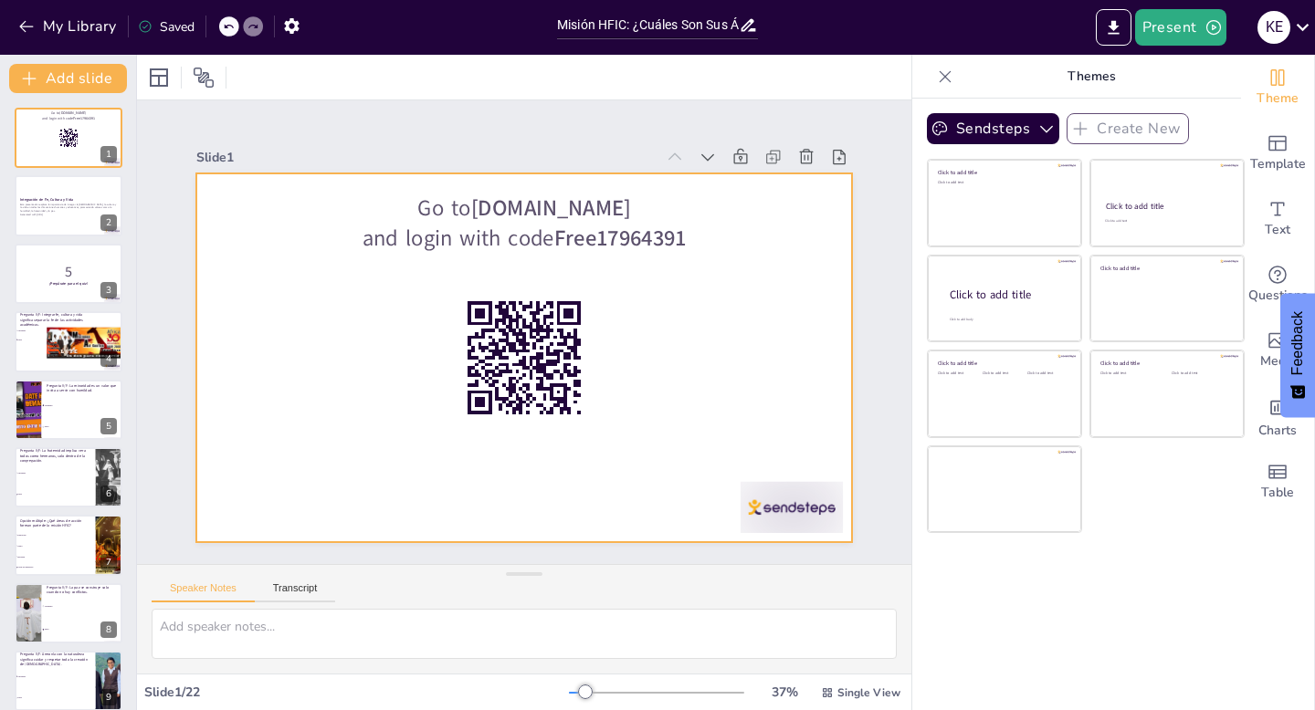
checkbox input "true"
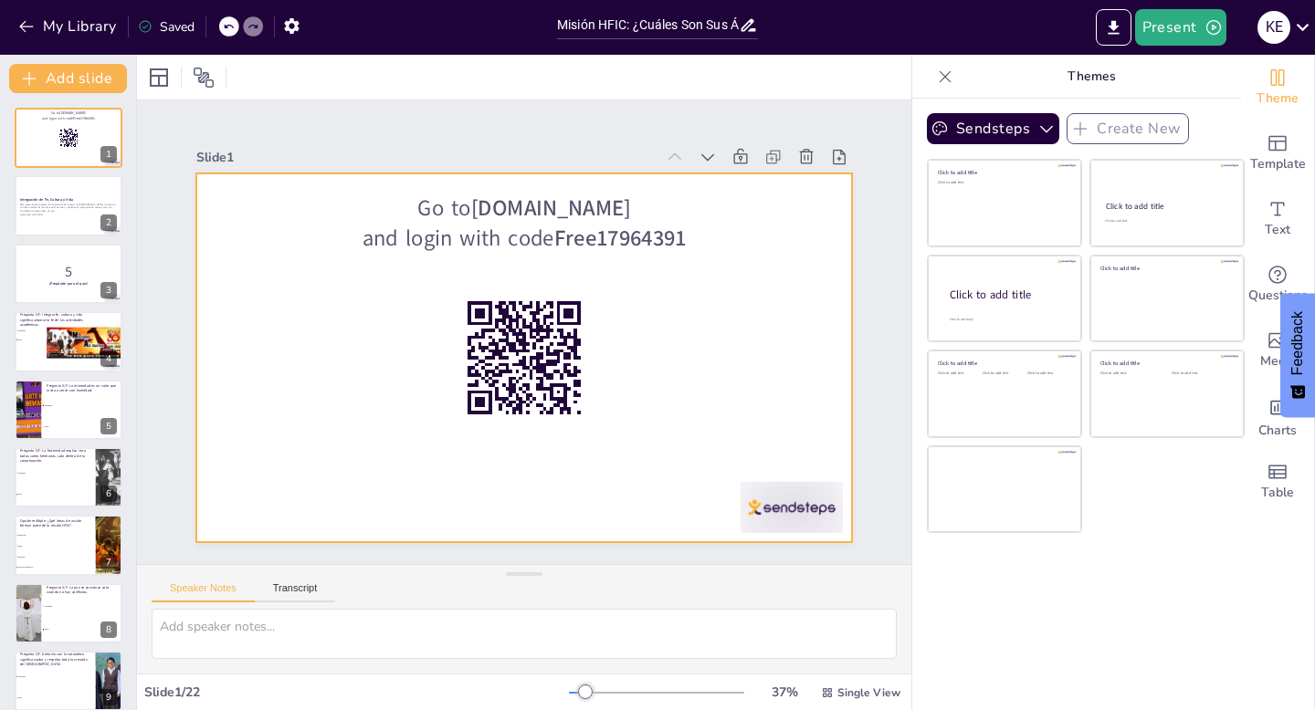
checkbox input "true"
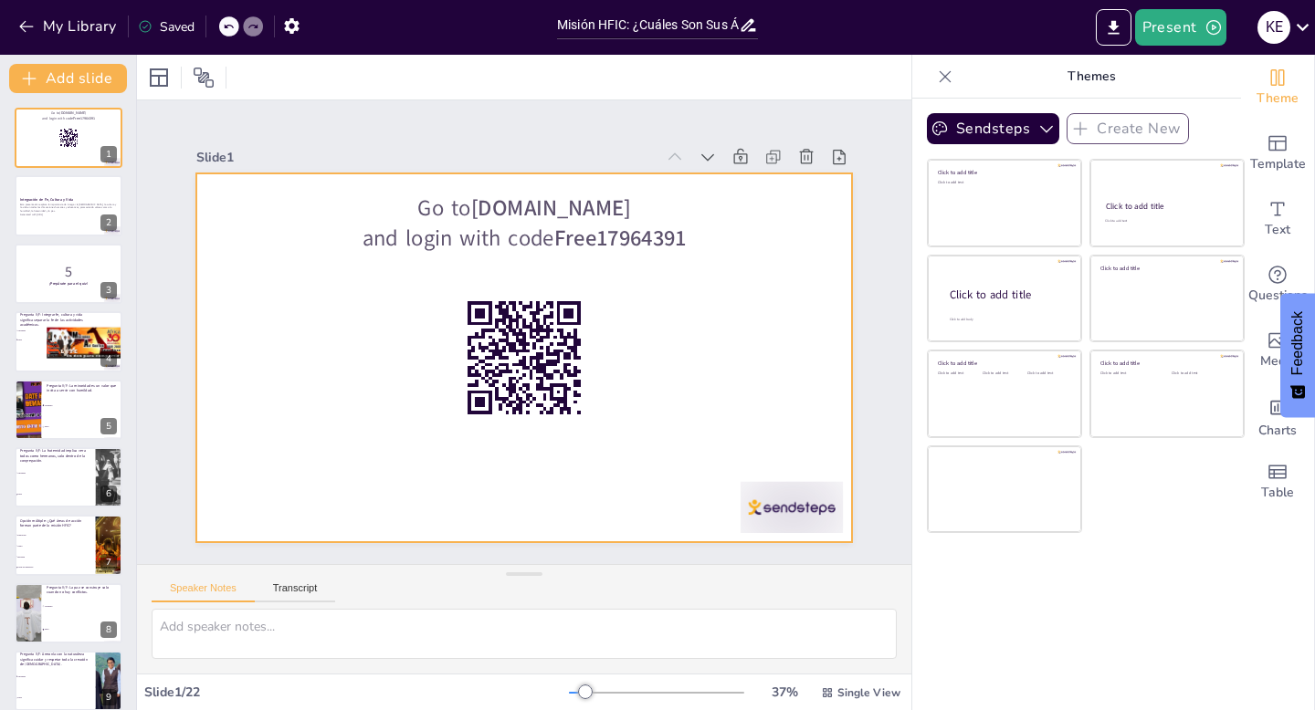
checkbox input "true"
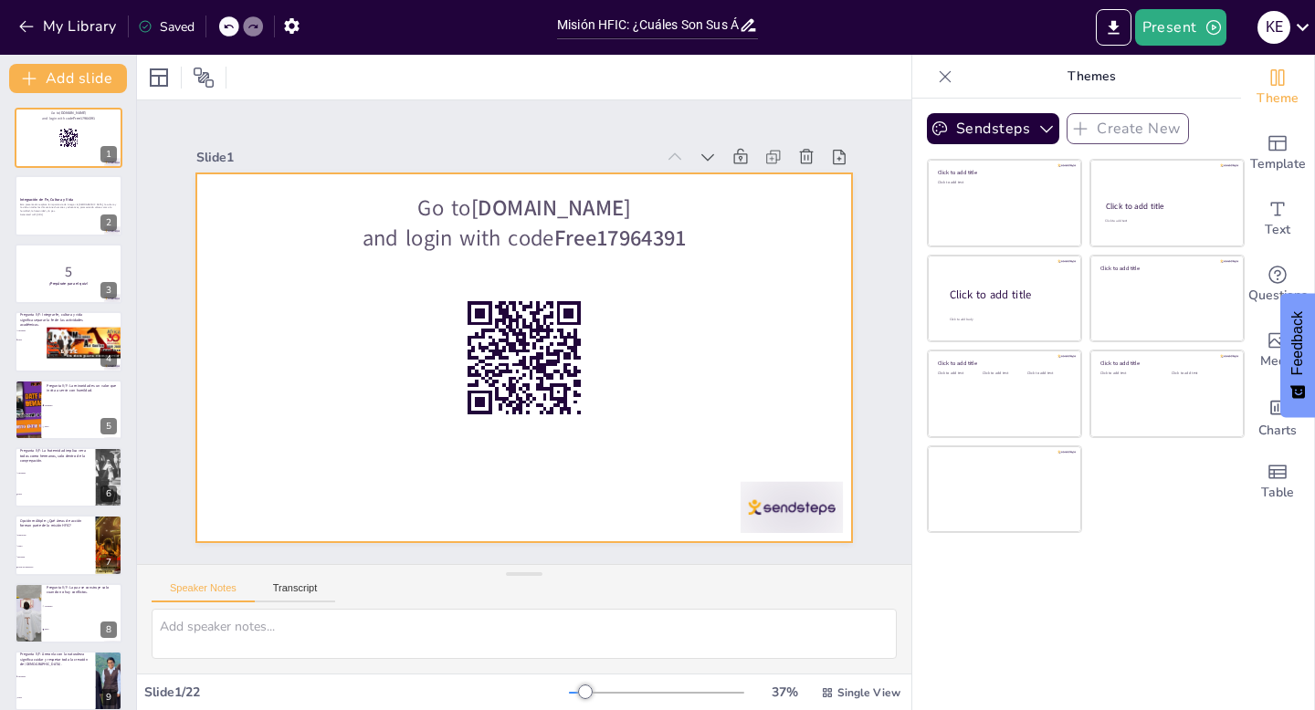
checkbox input "true"
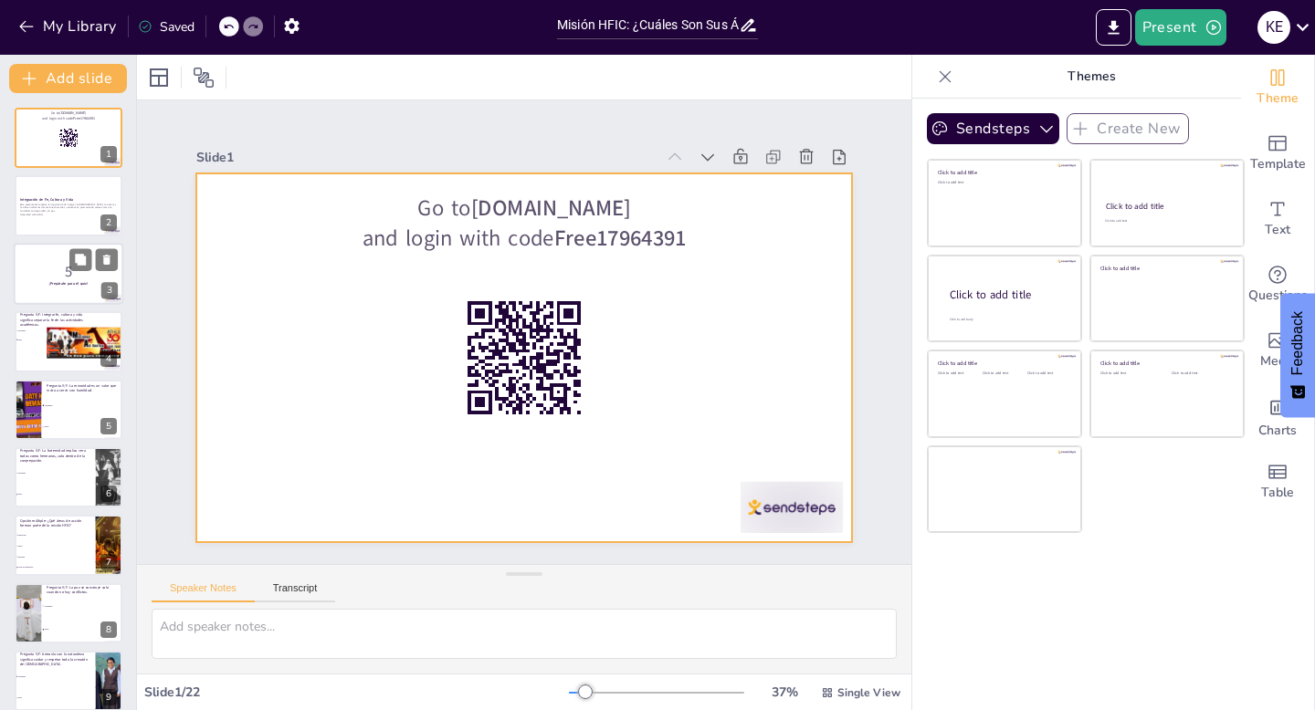
checkbox input "true"
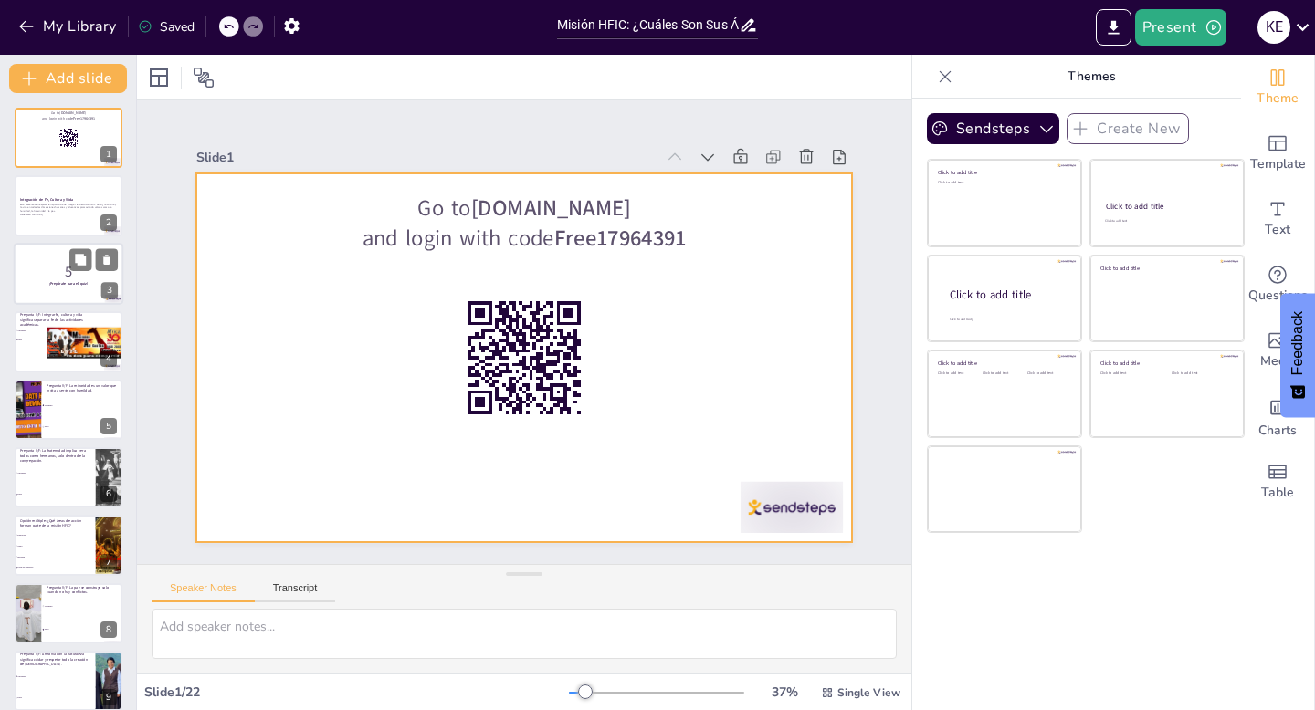
checkbox input "true"
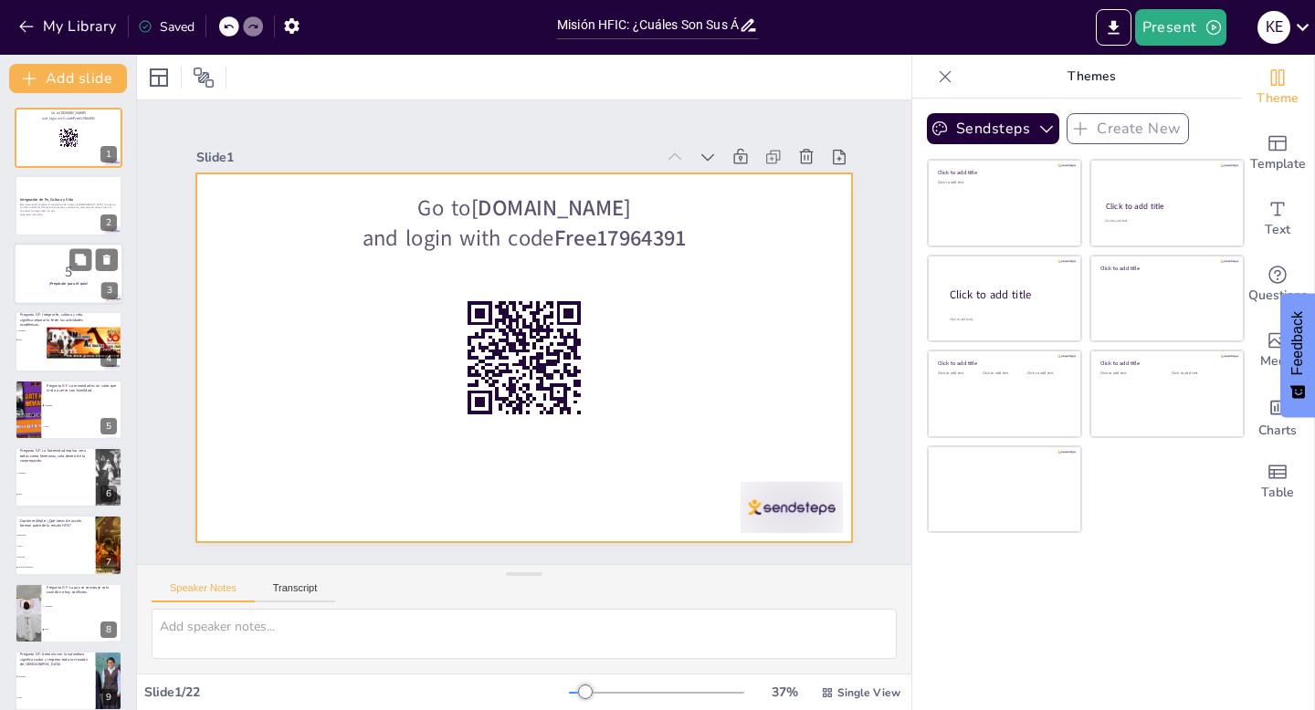
checkbox input "true"
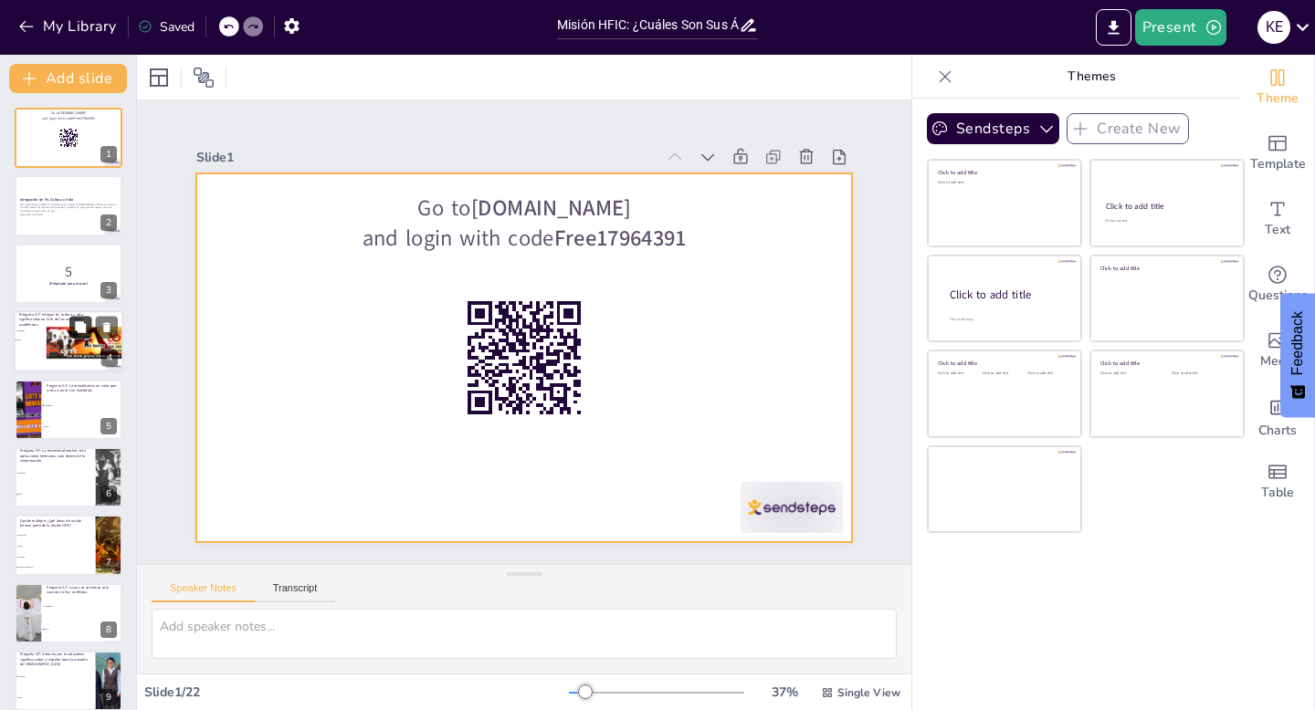
checkbox input "true"
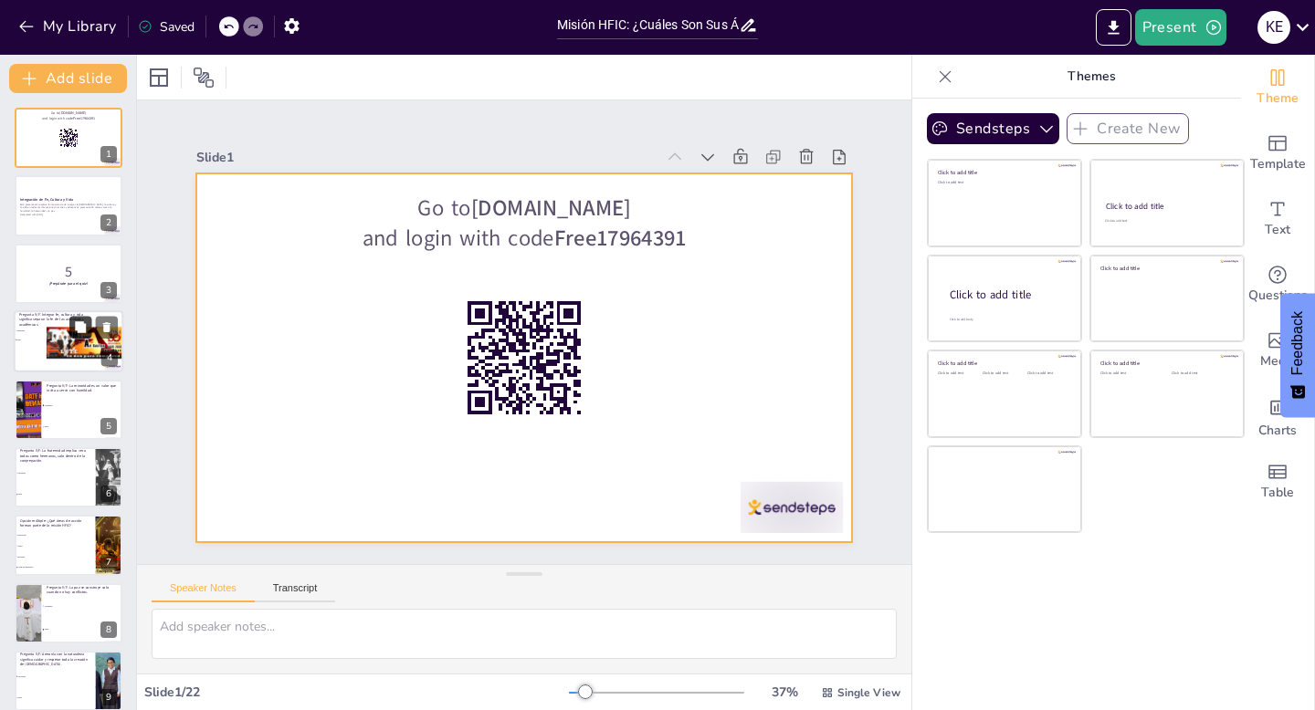
checkbox input "true"
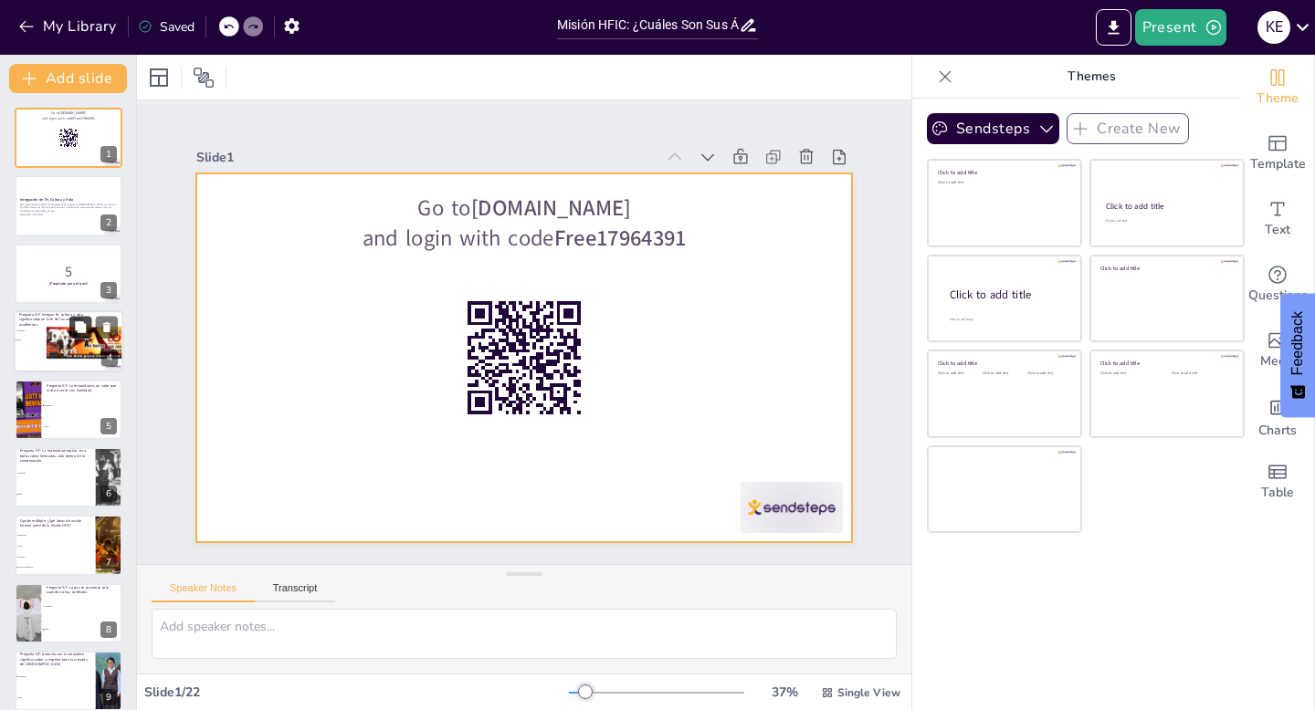
checkbox input "true"
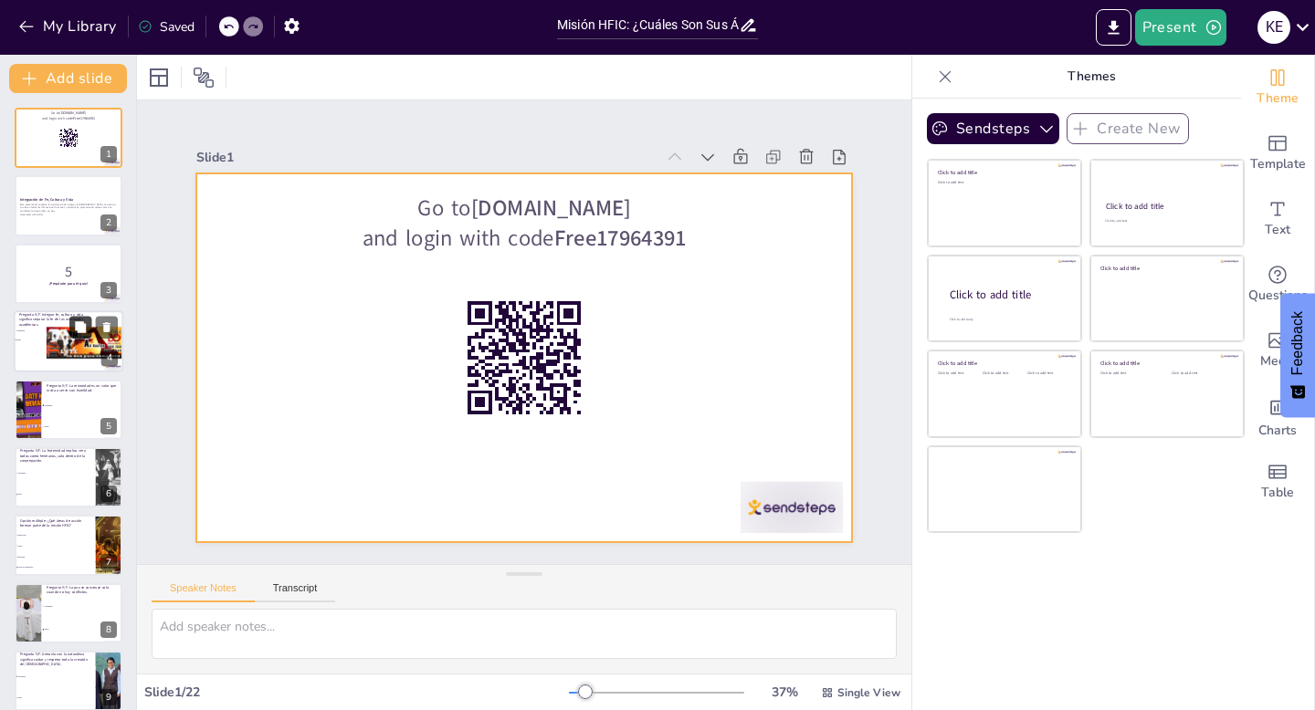
checkbox input "true"
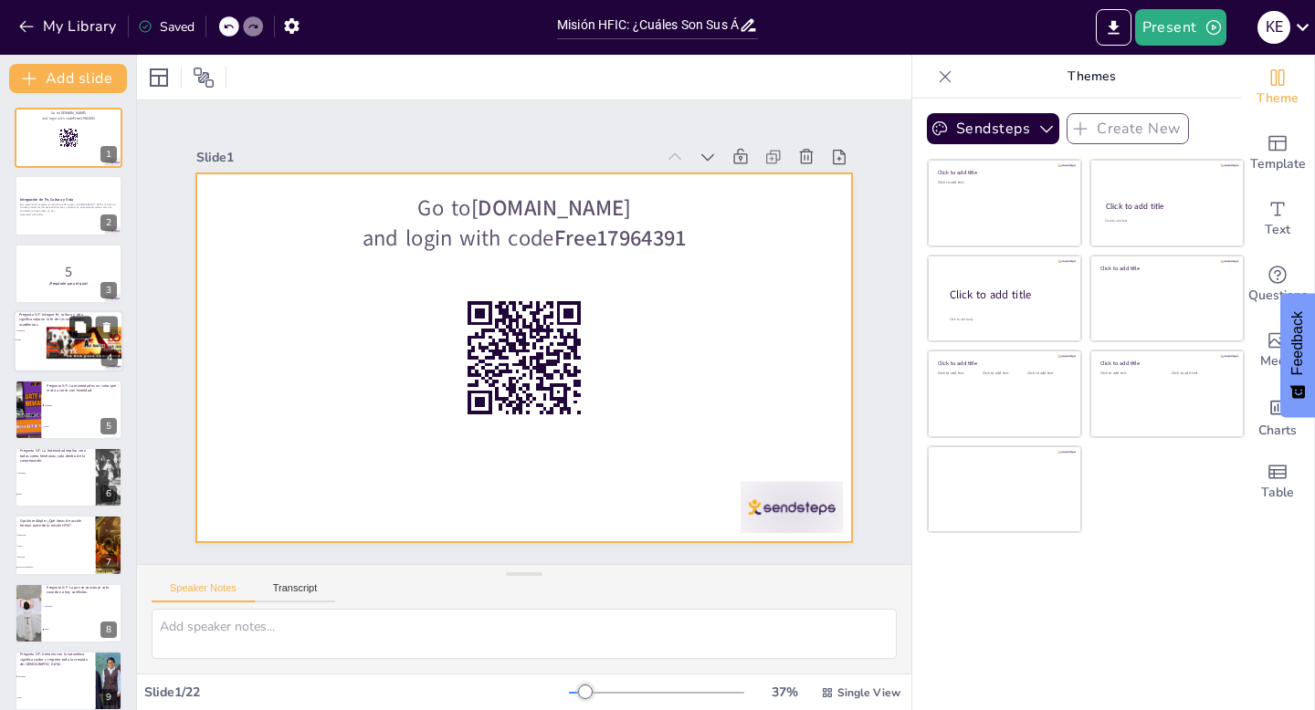
checkbox input "true"
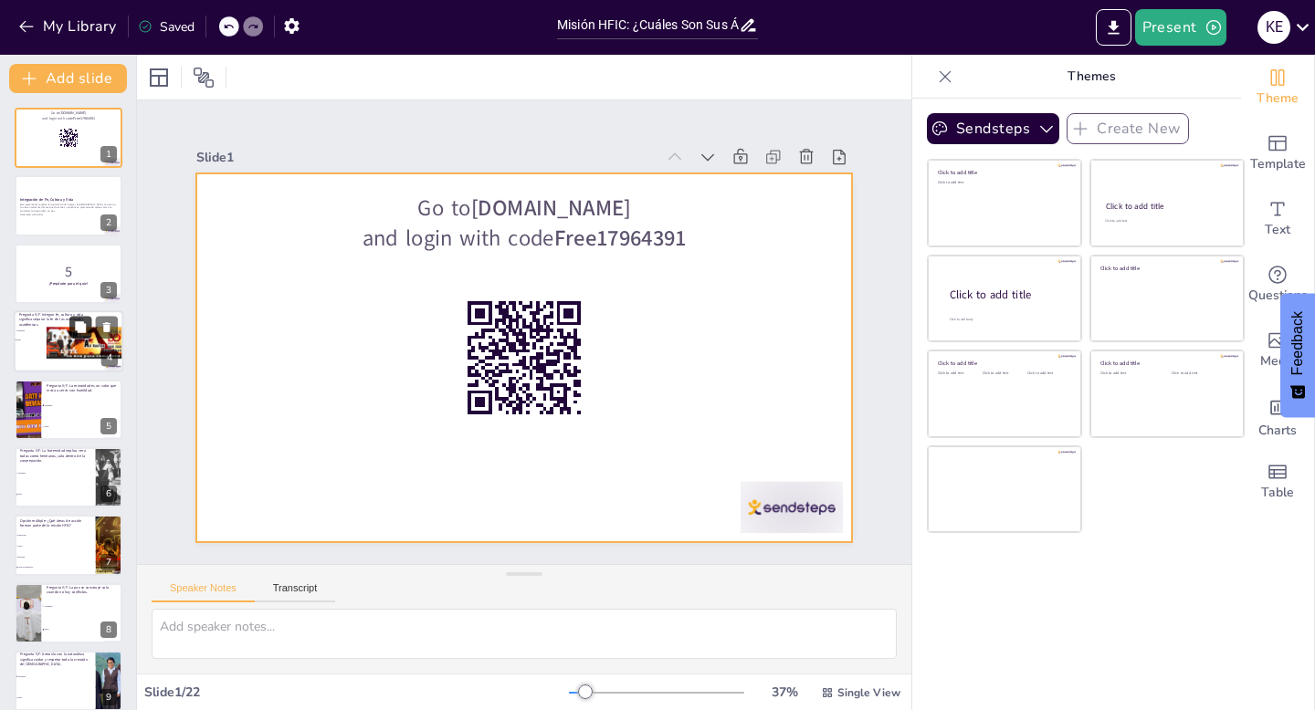
checkbox input "true"
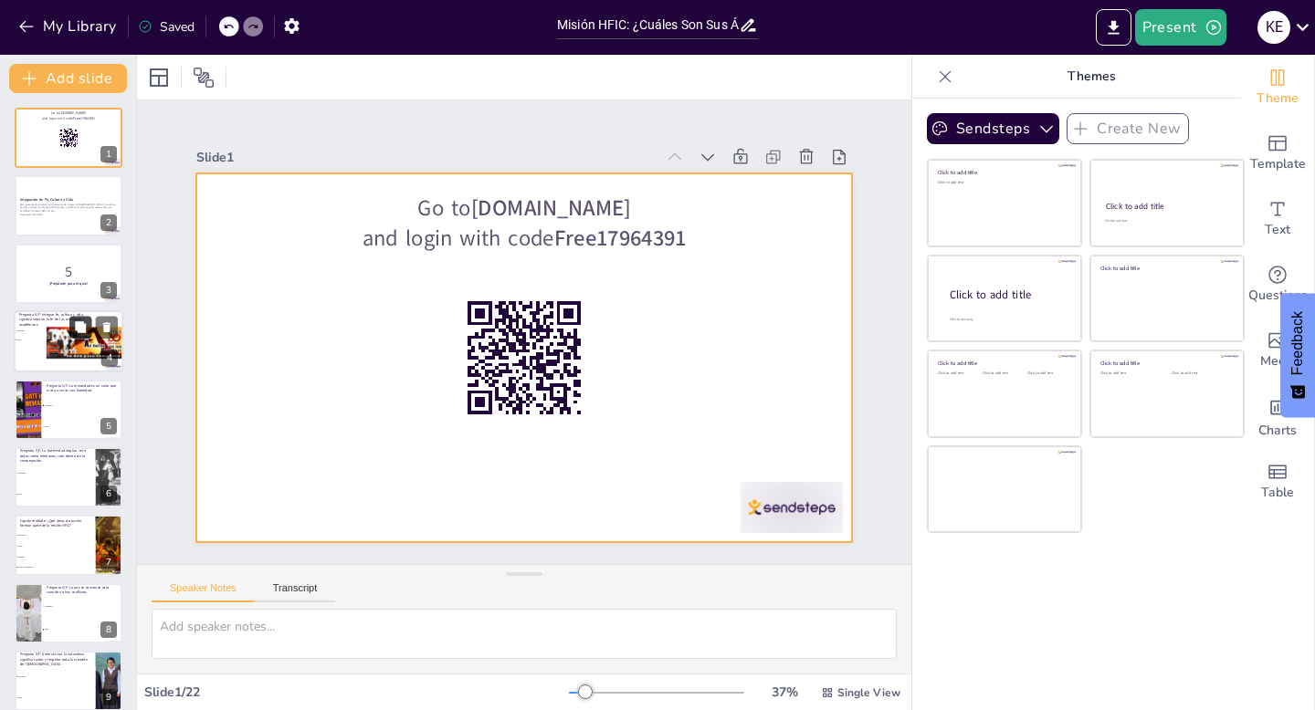
checkbox input "true"
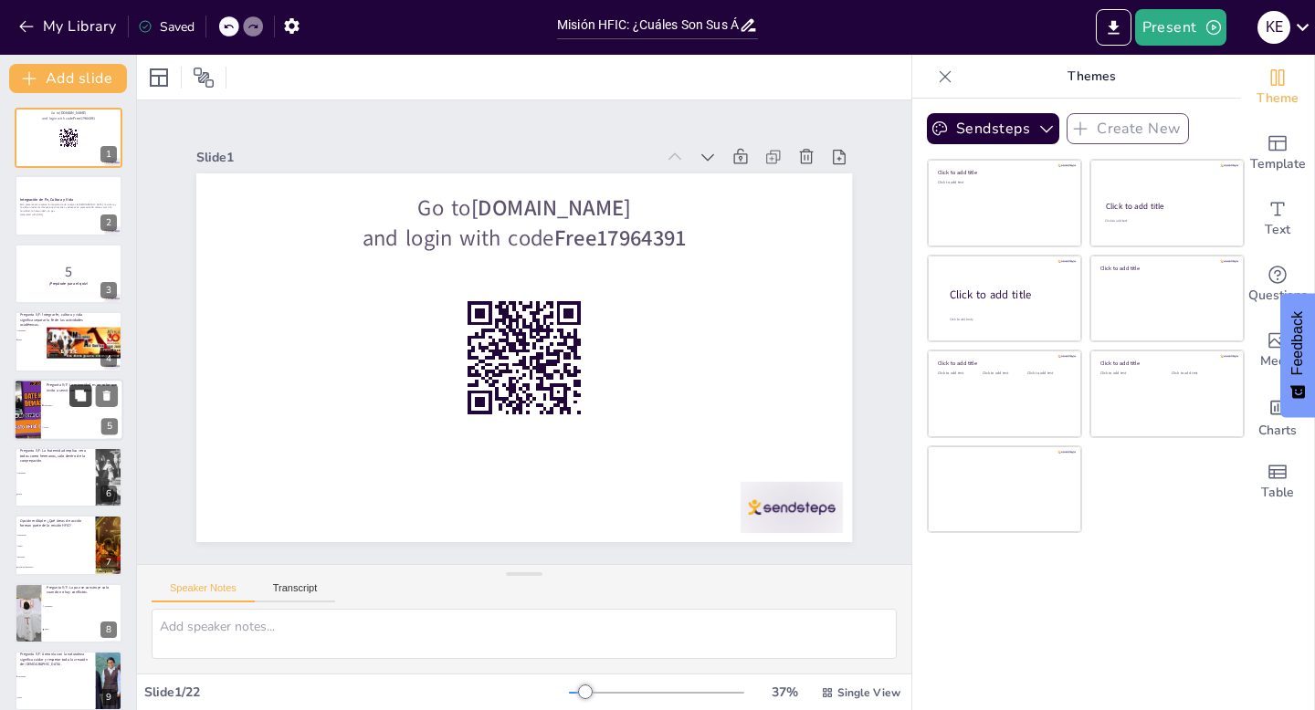
checkbox input "true"
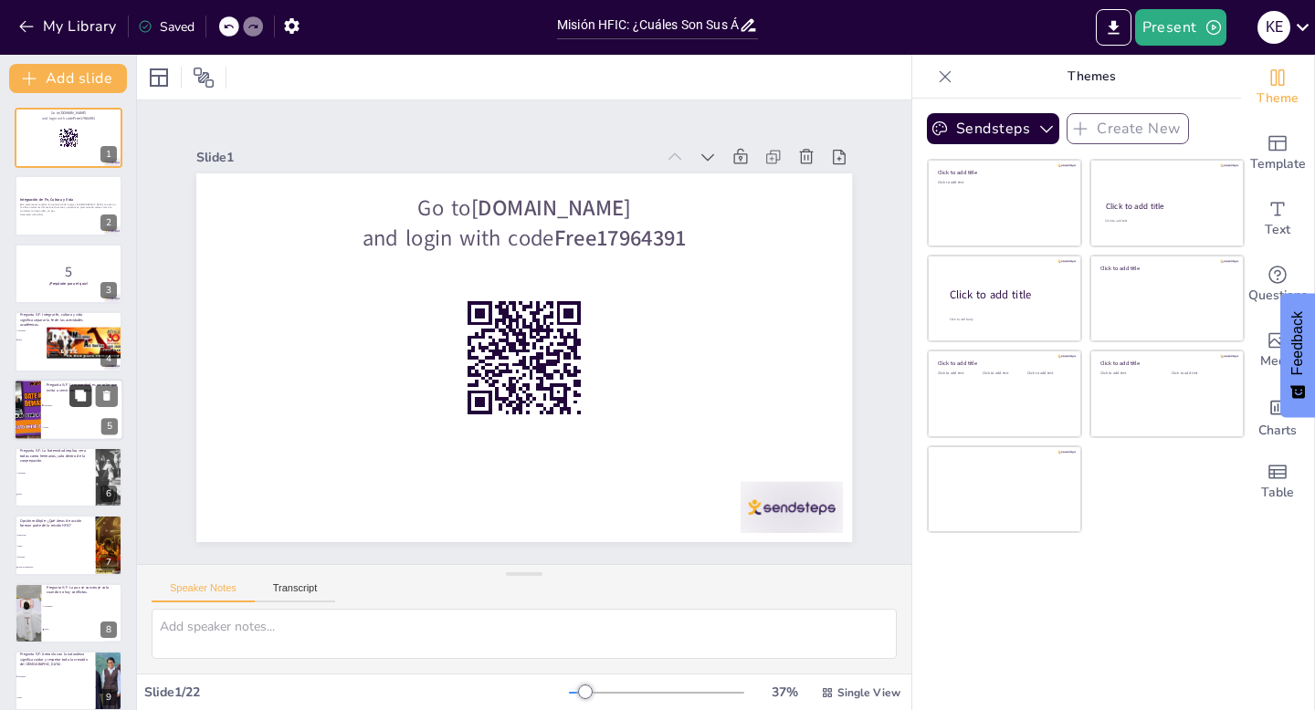
checkbox input "true"
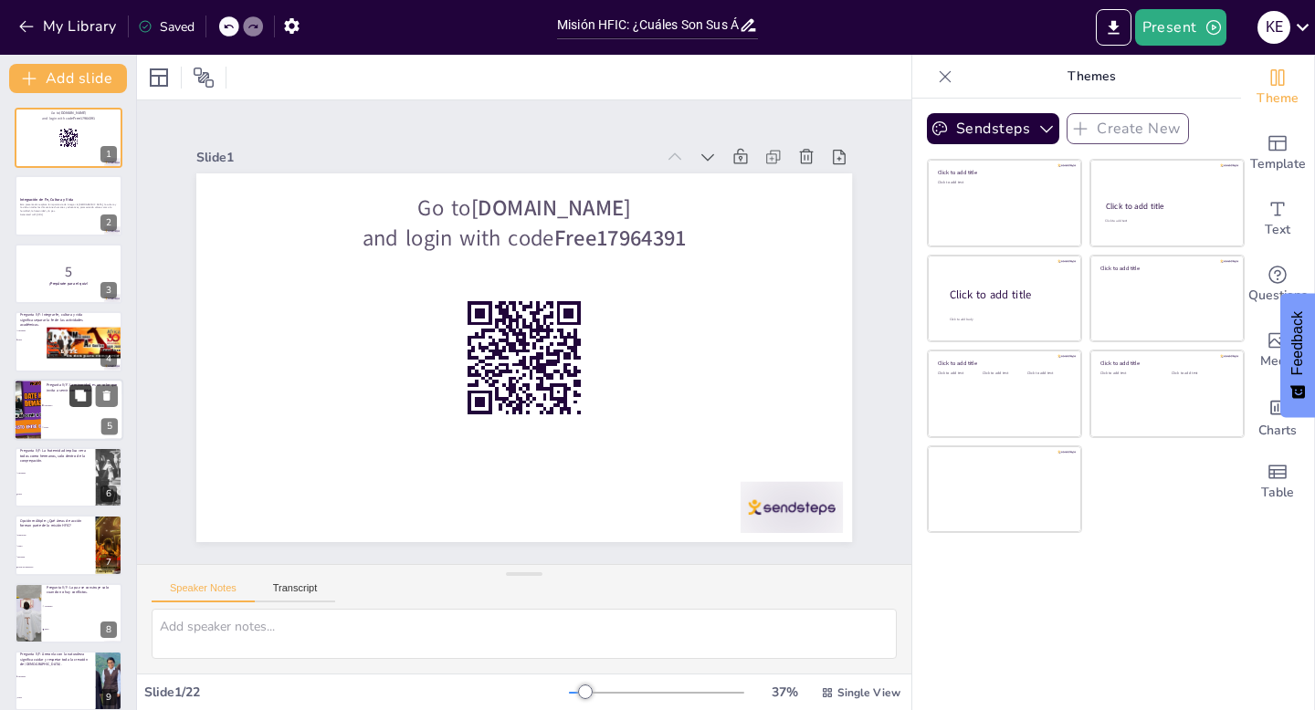
checkbox input "true"
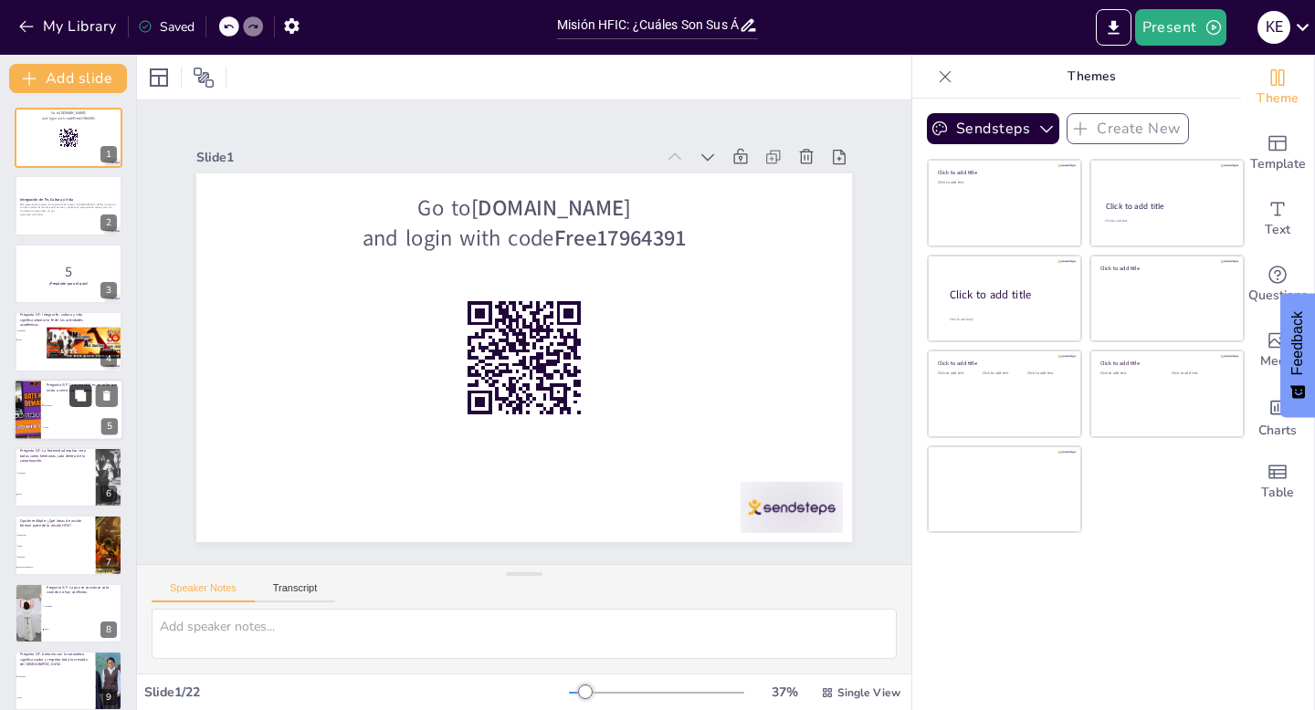
checkbox input "true"
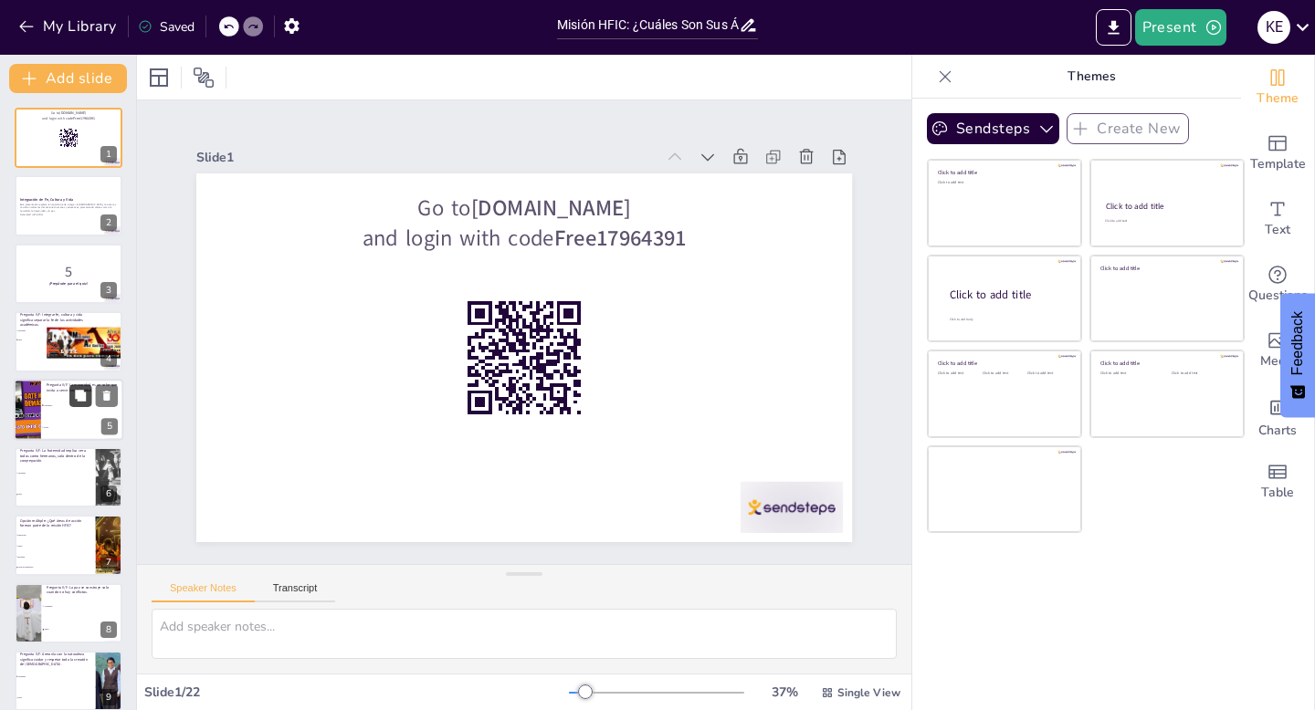
checkbox input "true"
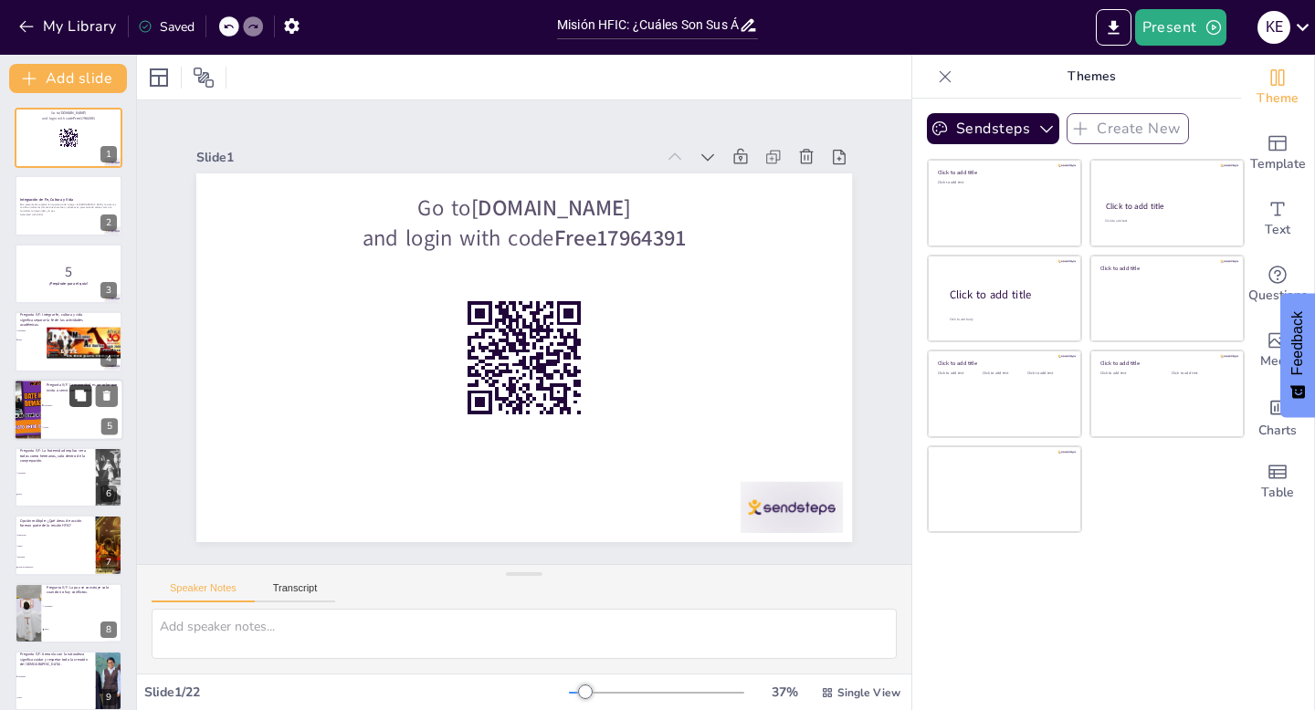
checkbox input "true"
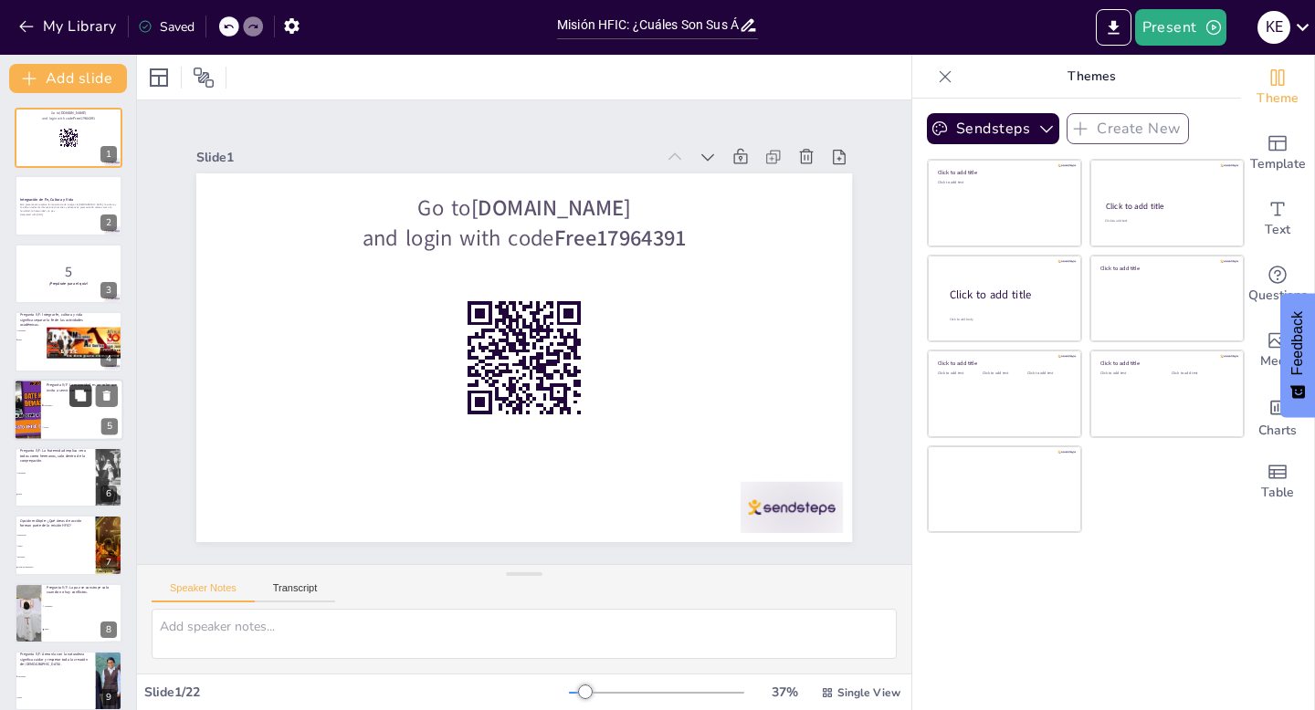
checkbox input "true"
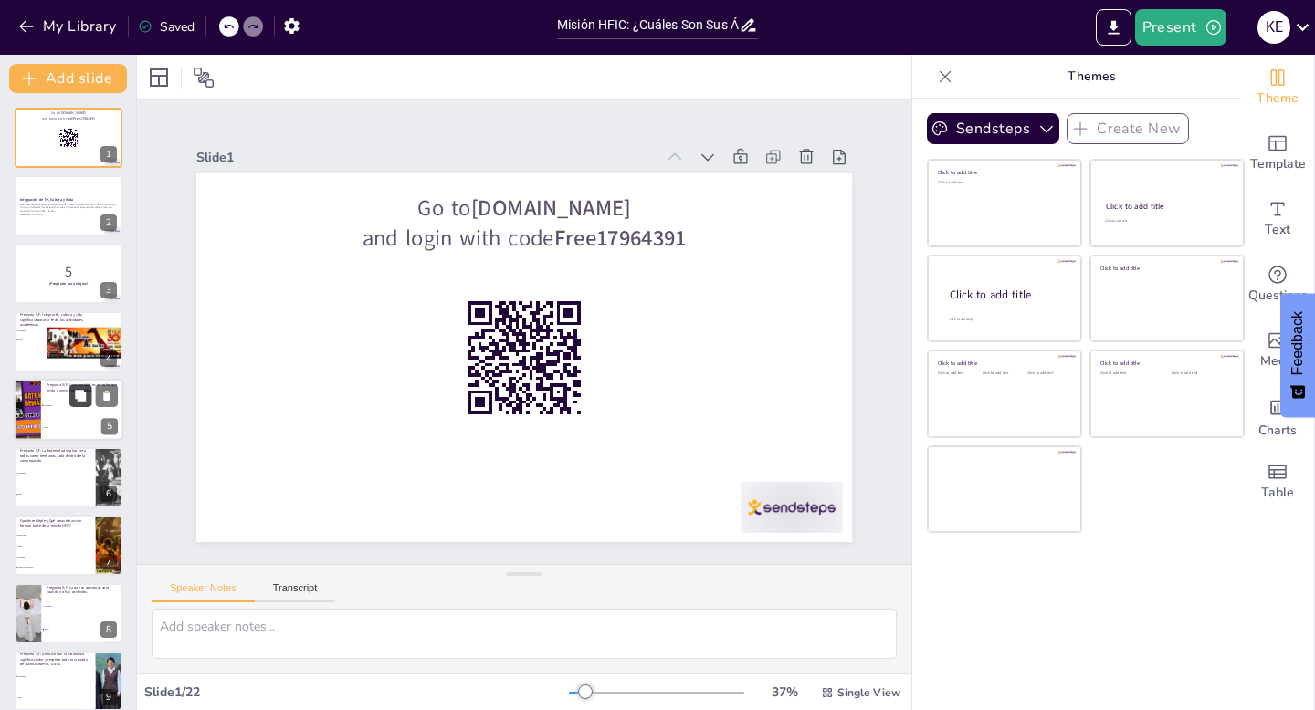
checkbox input "true"
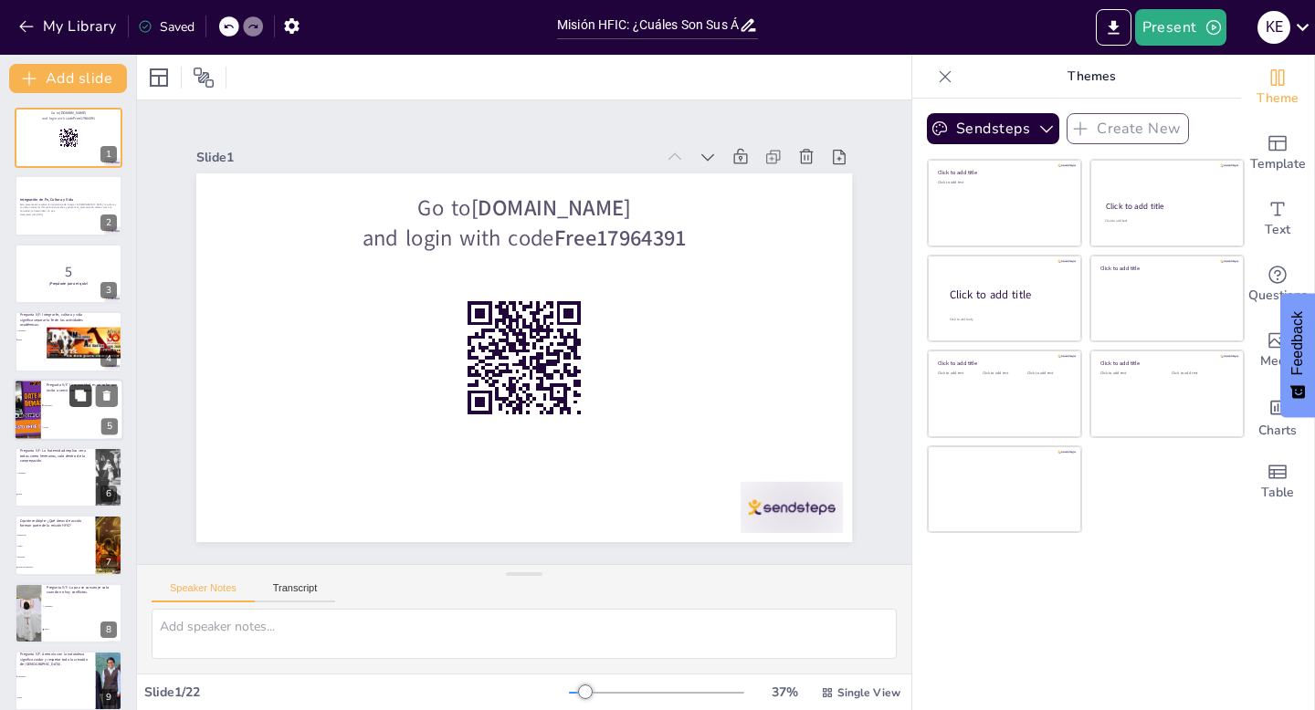
checkbox input "true"
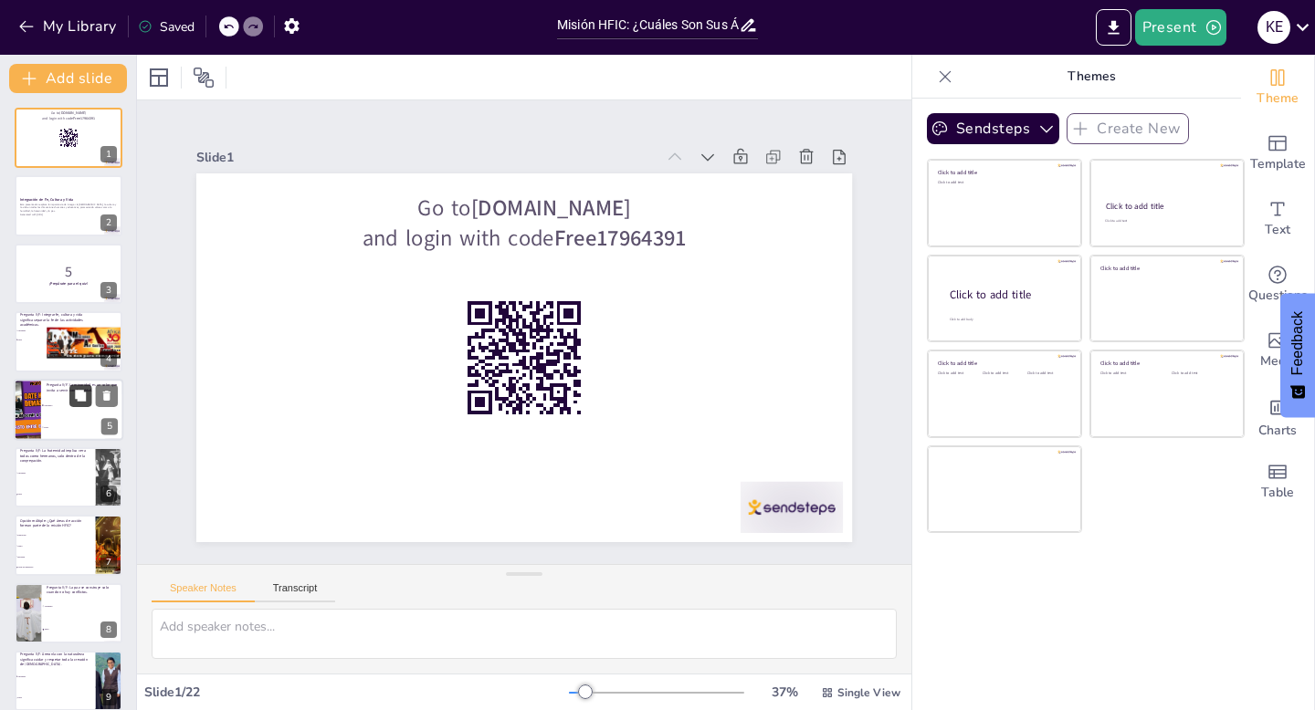
checkbox input "true"
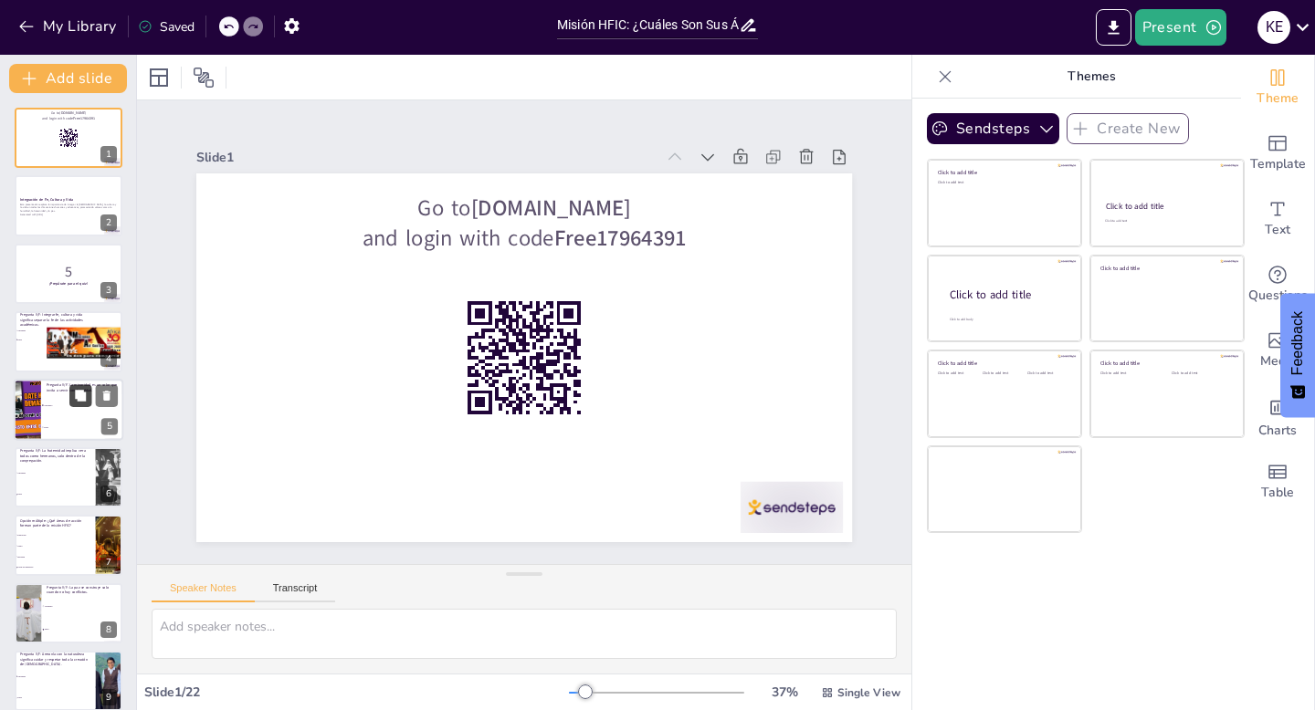
checkbox input "true"
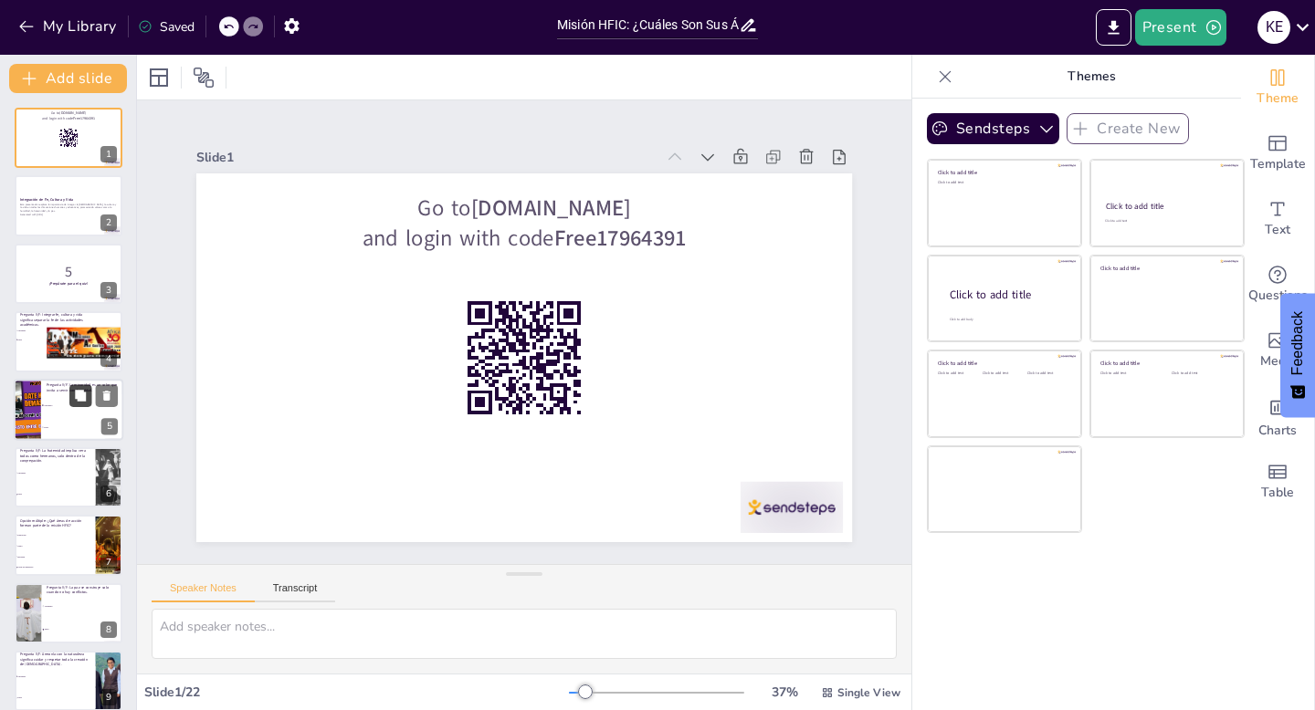
checkbox input "true"
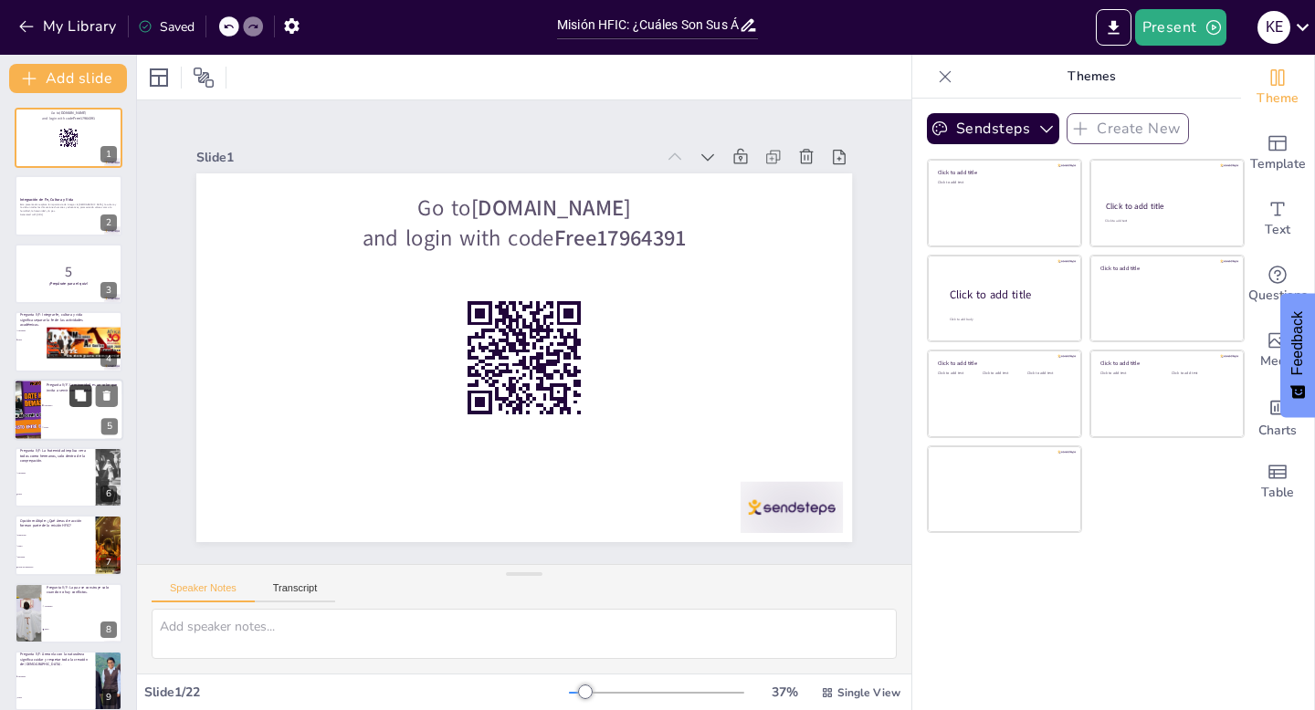
checkbox input "true"
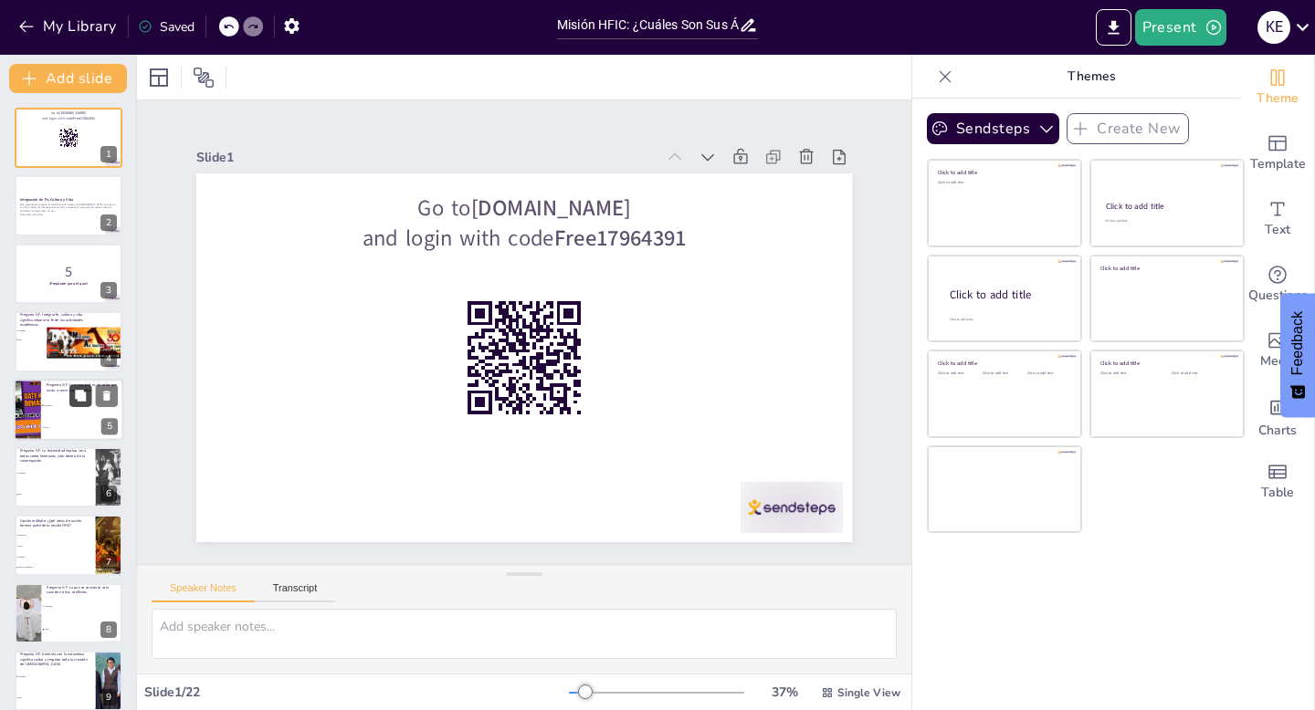
checkbox input "true"
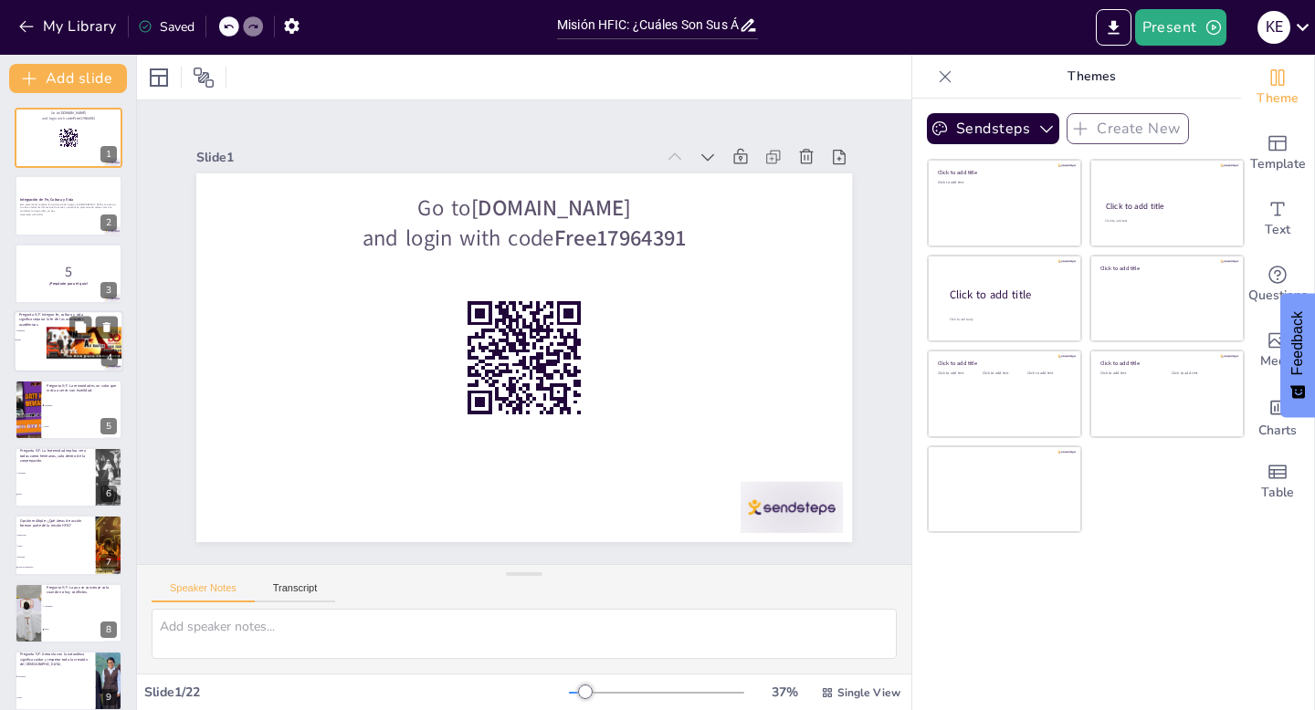
checkbox input "true"
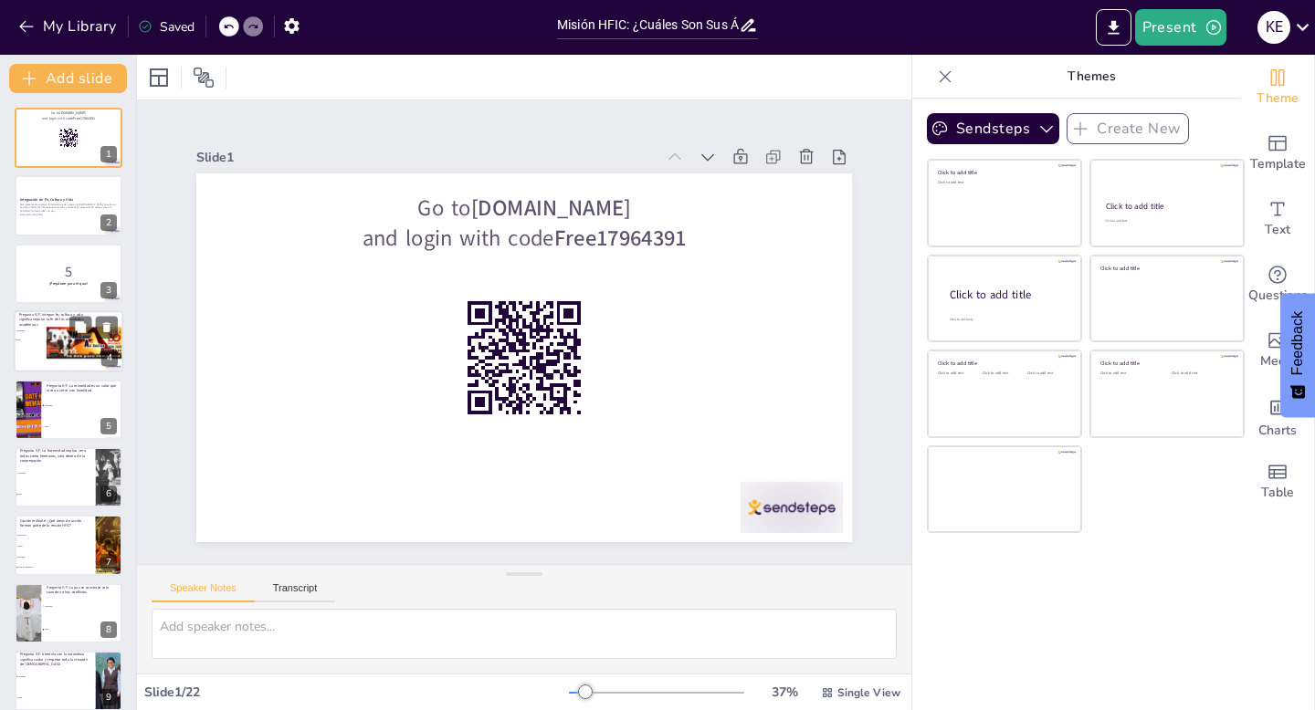
checkbox input "true"
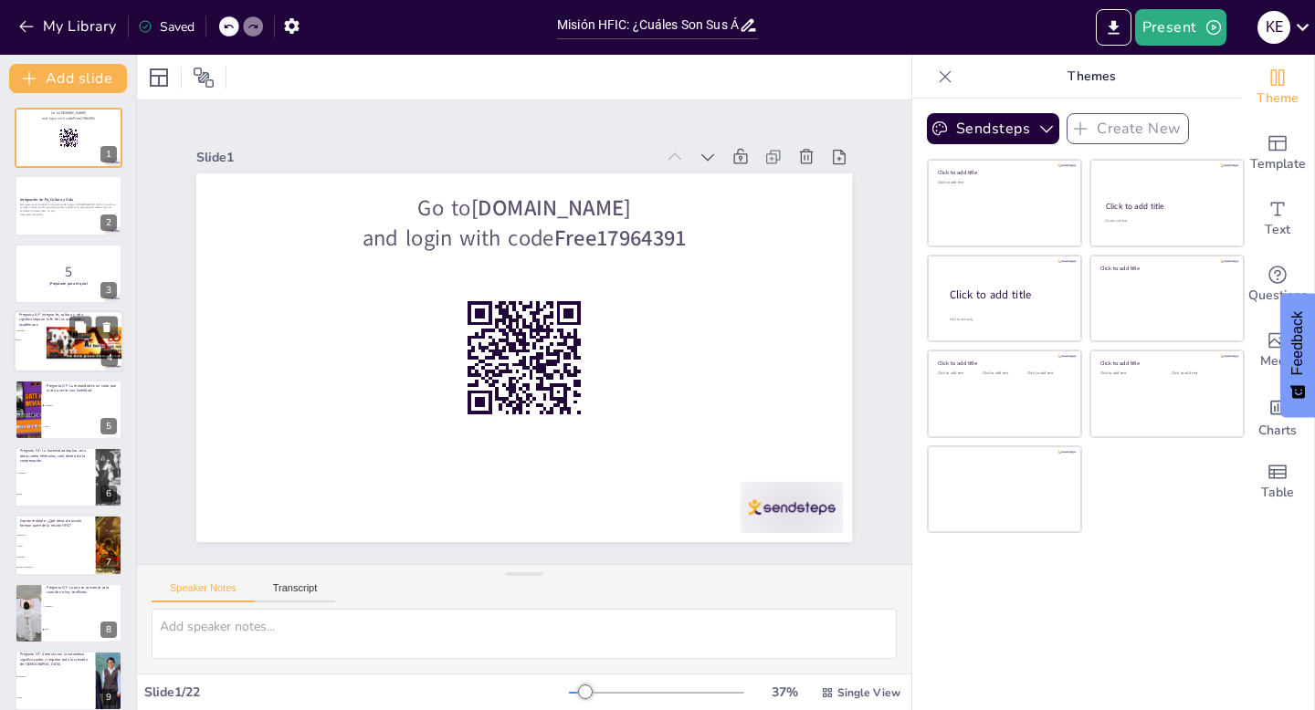
checkbox input "true"
click at [39, 350] on div at bounding box center [69, 341] width 110 height 62
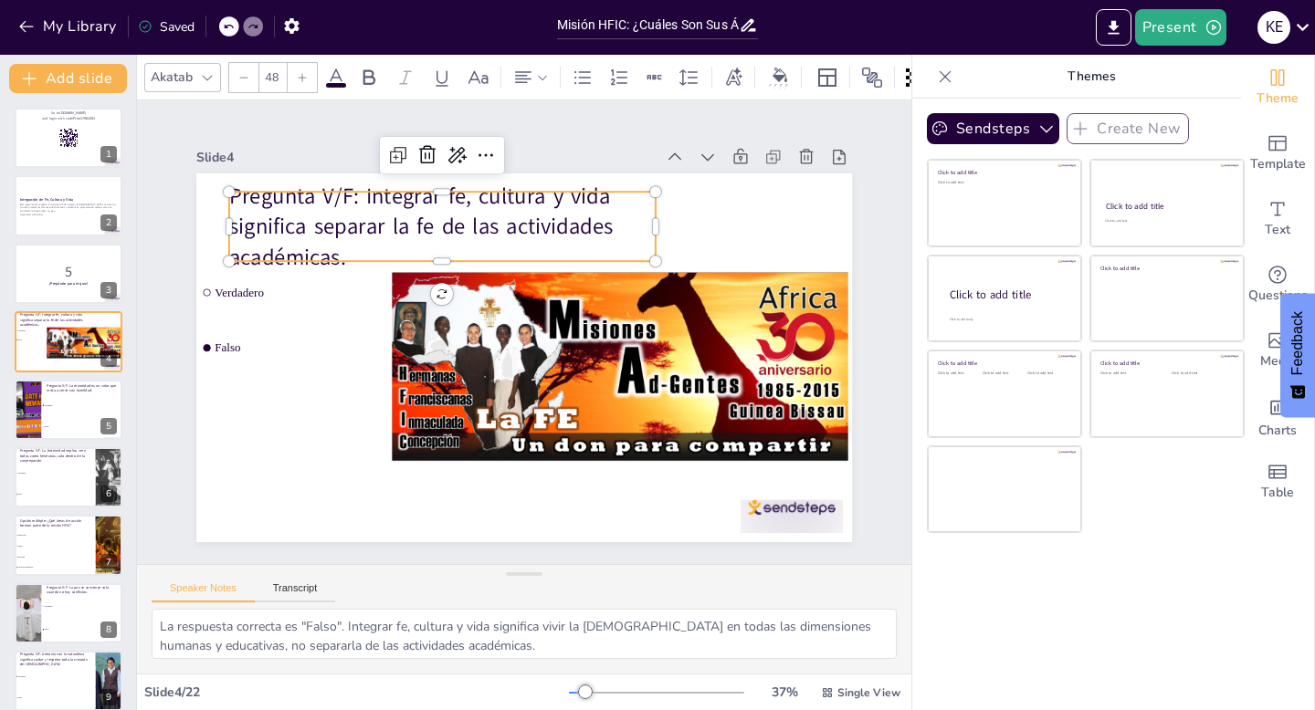
click at [414, 215] on p "Pregunta V/F: Integrar fe, cultura y vida significa separar la fe de las activi…" at bounding box center [442, 227] width 426 height 92
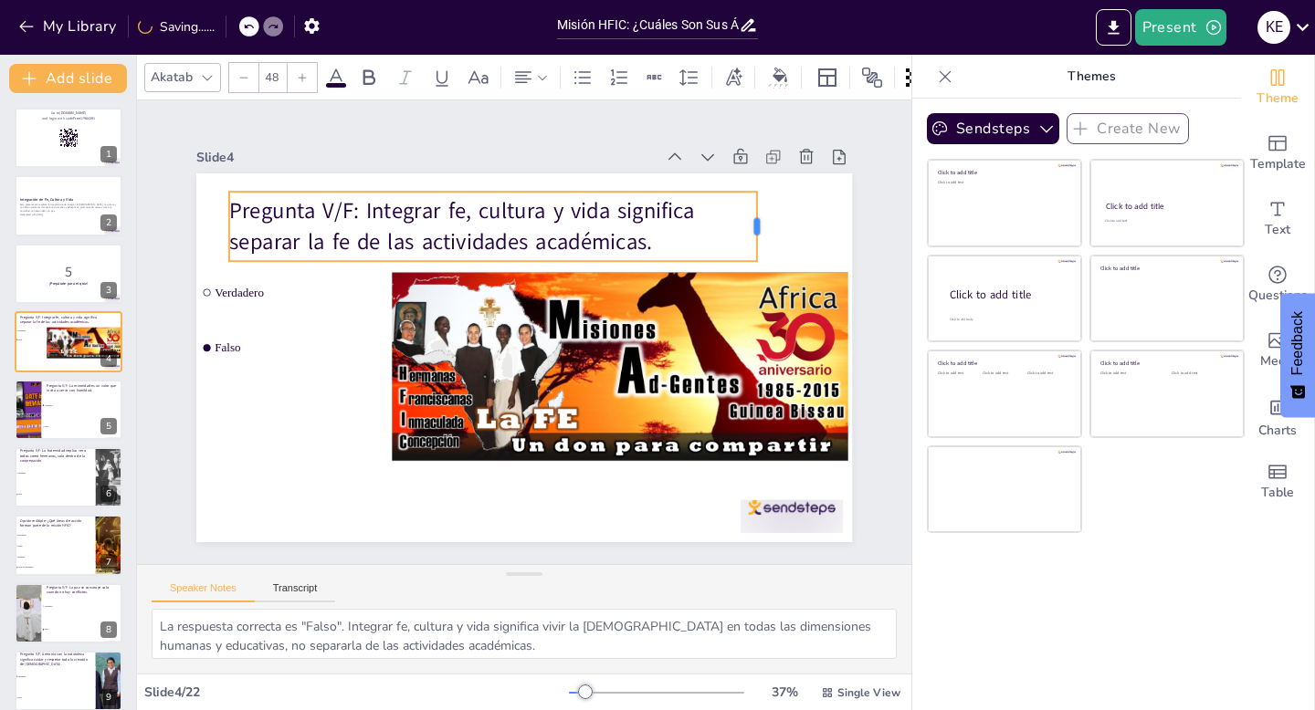
drag, startPoint x: 656, startPoint y: 225, endPoint x: 757, endPoint y: 229, distance: 101.4
click at [757, 229] on div at bounding box center [764, 226] width 15 height 69
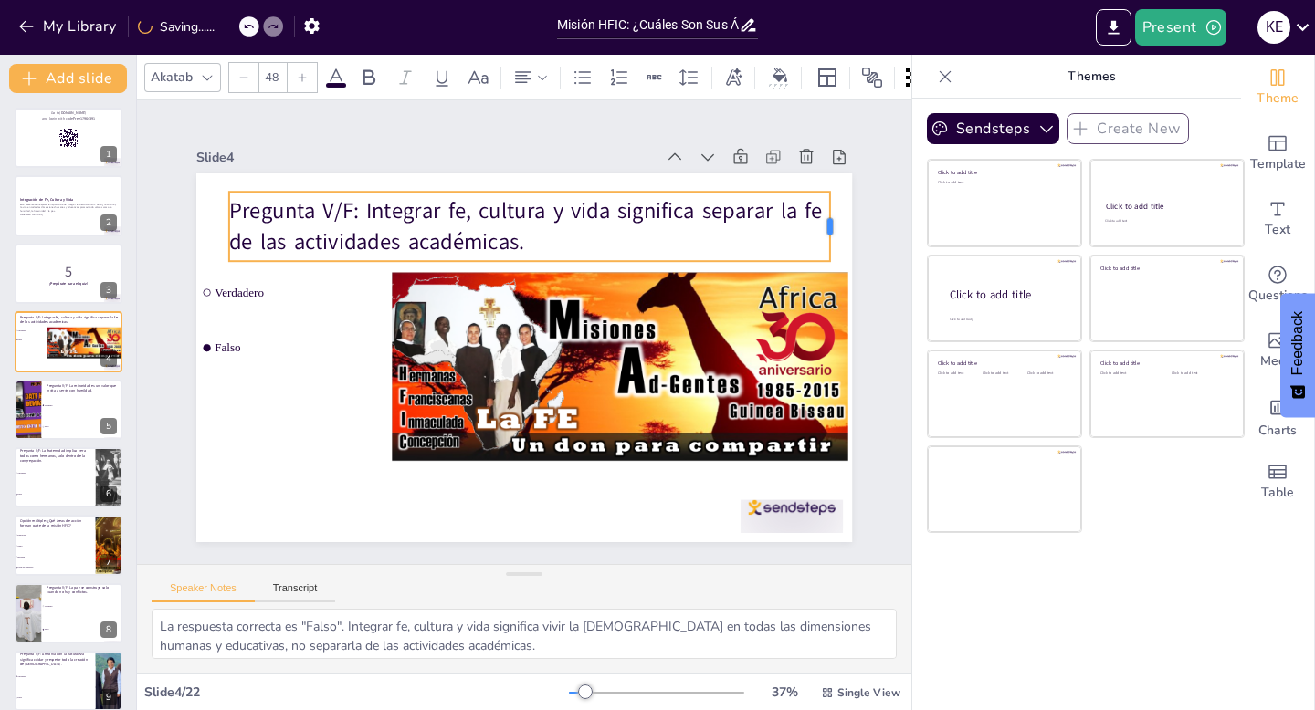
drag, startPoint x: 757, startPoint y: 230, endPoint x: 830, endPoint y: 230, distance: 73.0
click at [830, 230] on div at bounding box center [837, 226] width 15 height 69
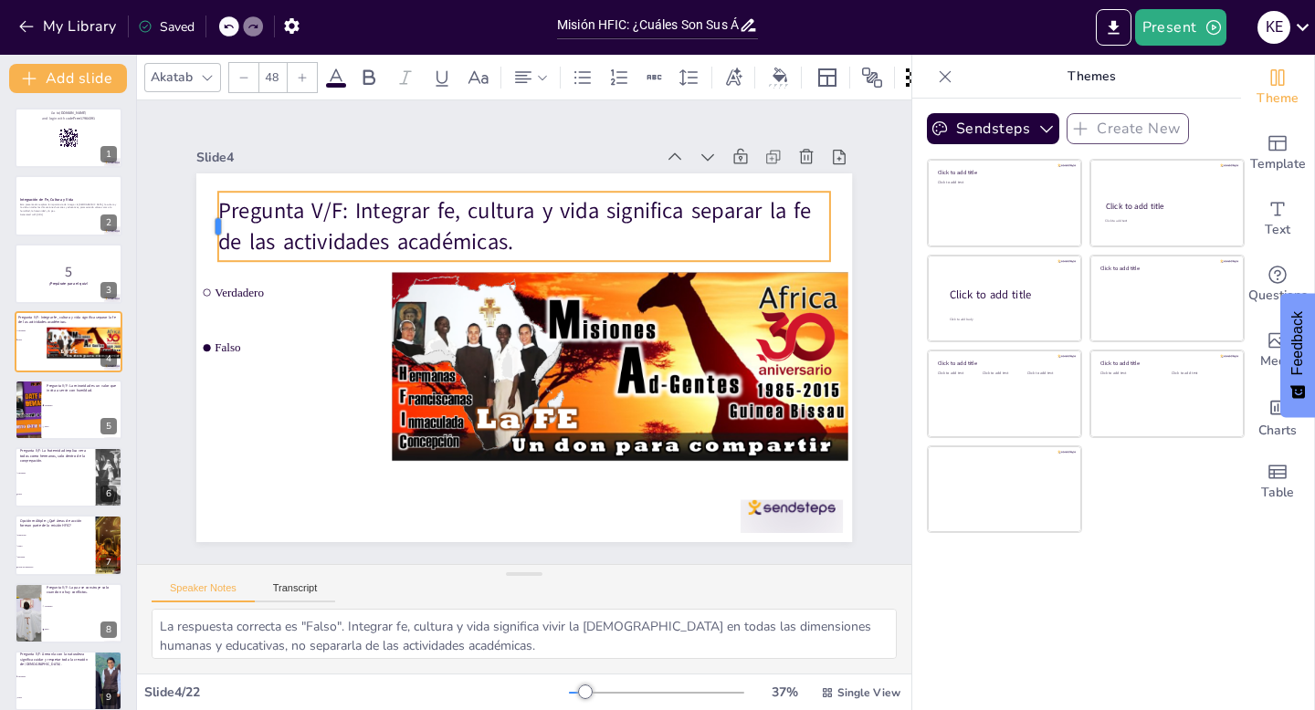
drag, startPoint x: 228, startPoint y: 231, endPoint x: 217, endPoint y: 229, distance: 11.1
click at [217, 229] on div at bounding box center [211, 226] width 15 height 69
click at [308, 149] on div "Slide 4" at bounding box center [425, 157] width 458 height 17
click at [154, 235] on div "Slide 1 Go to [DOMAIN_NAME] and login with code Free17964391 Slide 2 Integració…" at bounding box center [524, 332] width 758 height 420
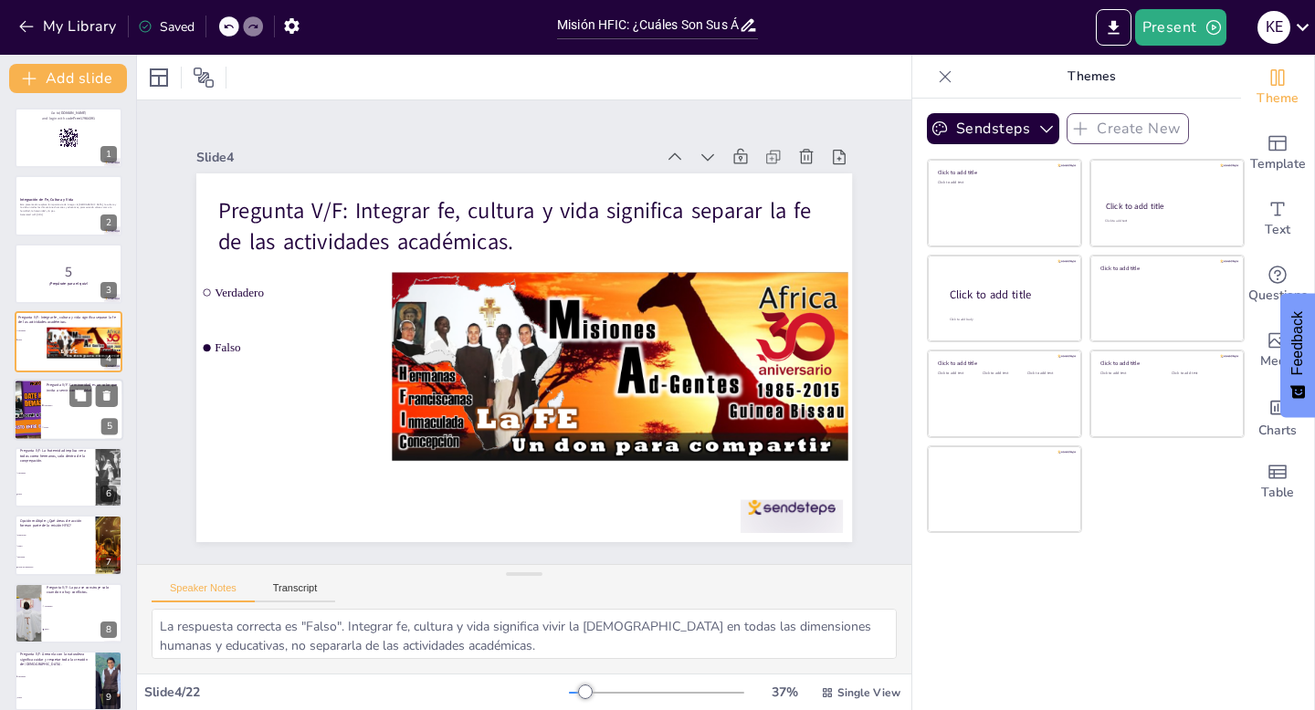
click at [64, 421] on li "Falso" at bounding box center [82, 427] width 82 height 22
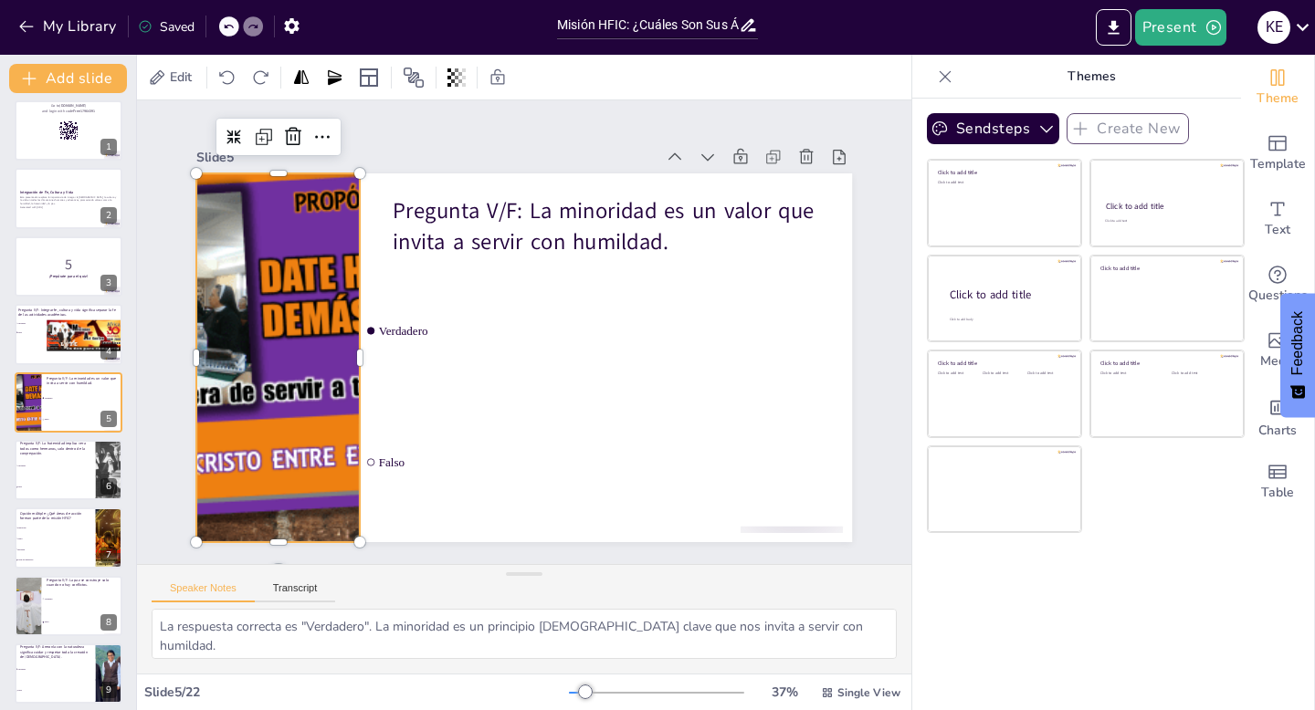
click at [333, 311] on div at bounding box center [278, 357] width 656 height 369
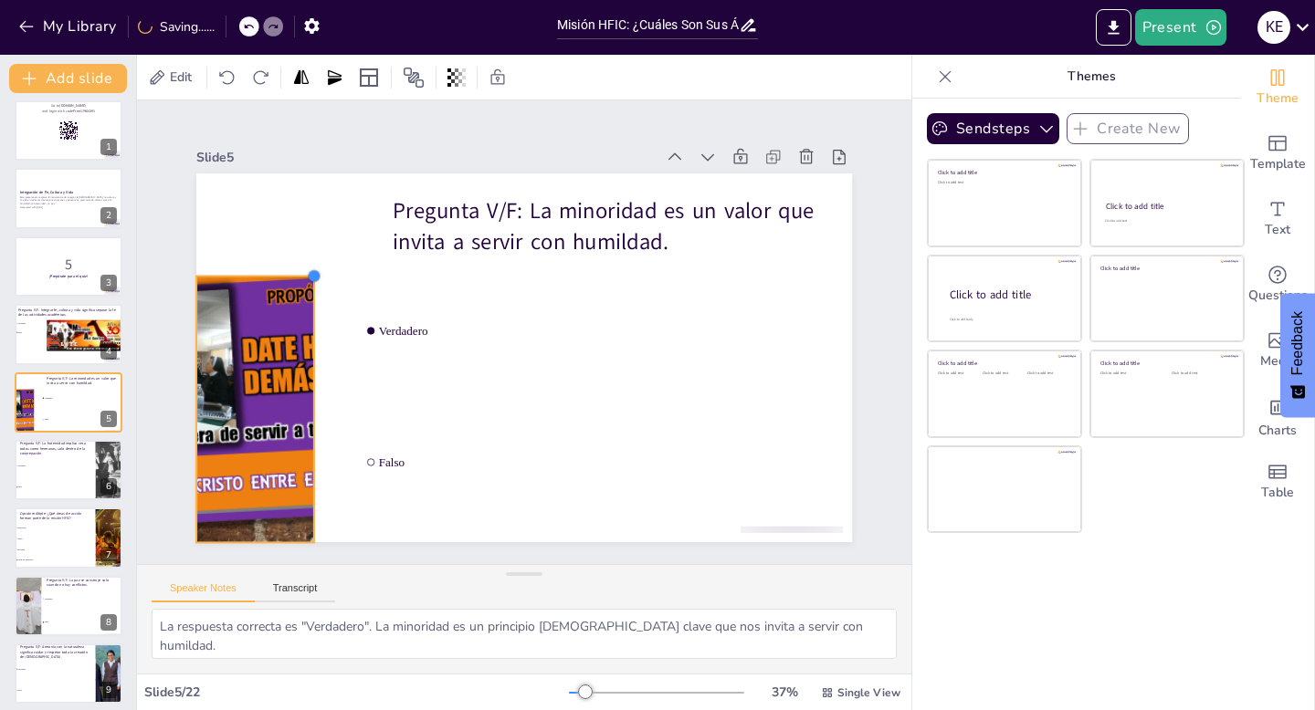
drag, startPoint x: 359, startPoint y: 174, endPoint x: 311, endPoint y: 316, distance: 149.3
click at [311, 316] on div "Pregunta V/F: La minoridad es un valor que invita a servir con humildad. Verdad…" at bounding box center [524, 357] width 656 height 369
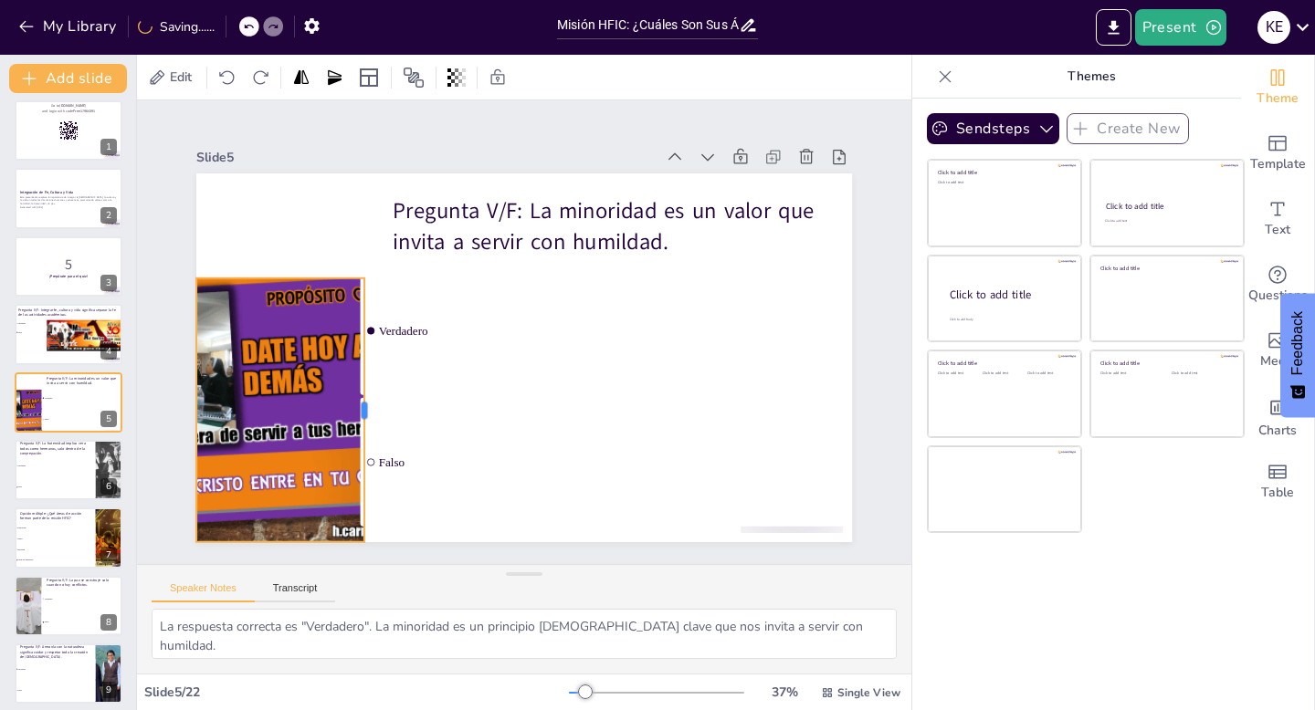
drag, startPoint x: 314, startPoint y: 411, endPoint x: 365, endPoint y: 406, distance: 51.3
click at [365, 406] on div at bounding box center [371, 410] width 15 height 264
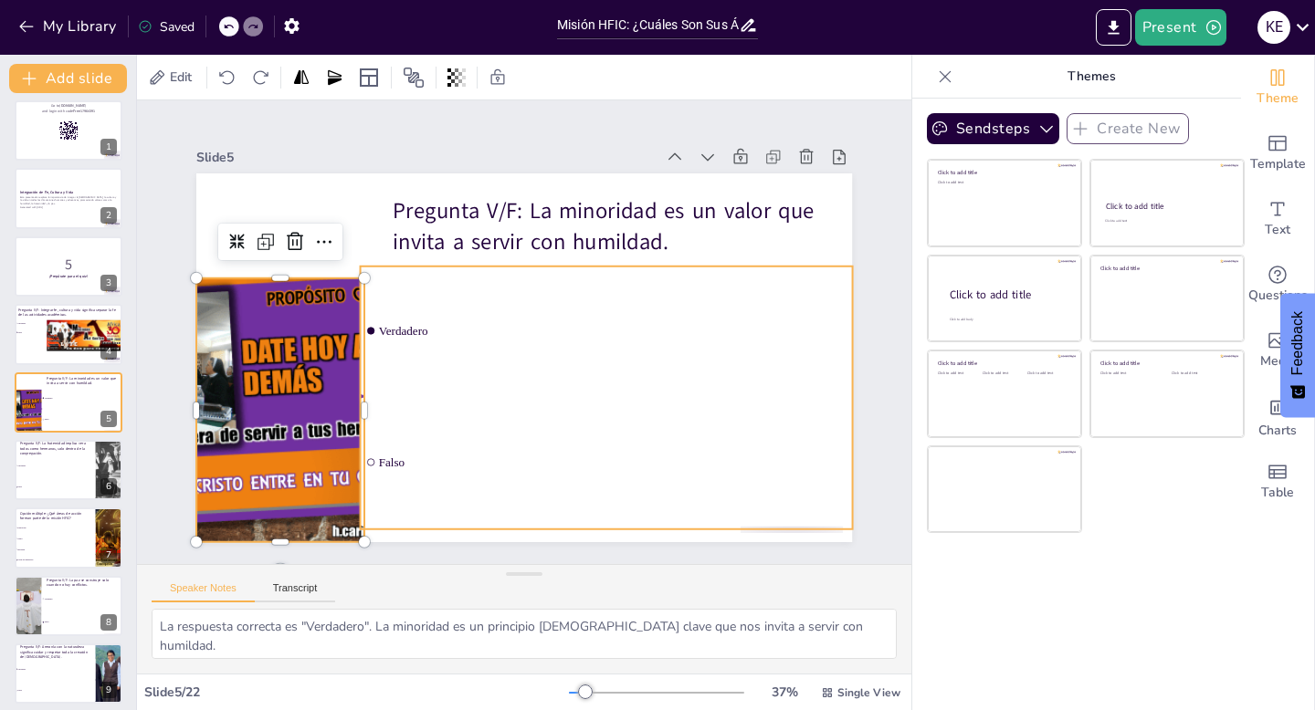
click at [552, 409] on li "Falso" at bounding box center [606, 462] width 492 height 129
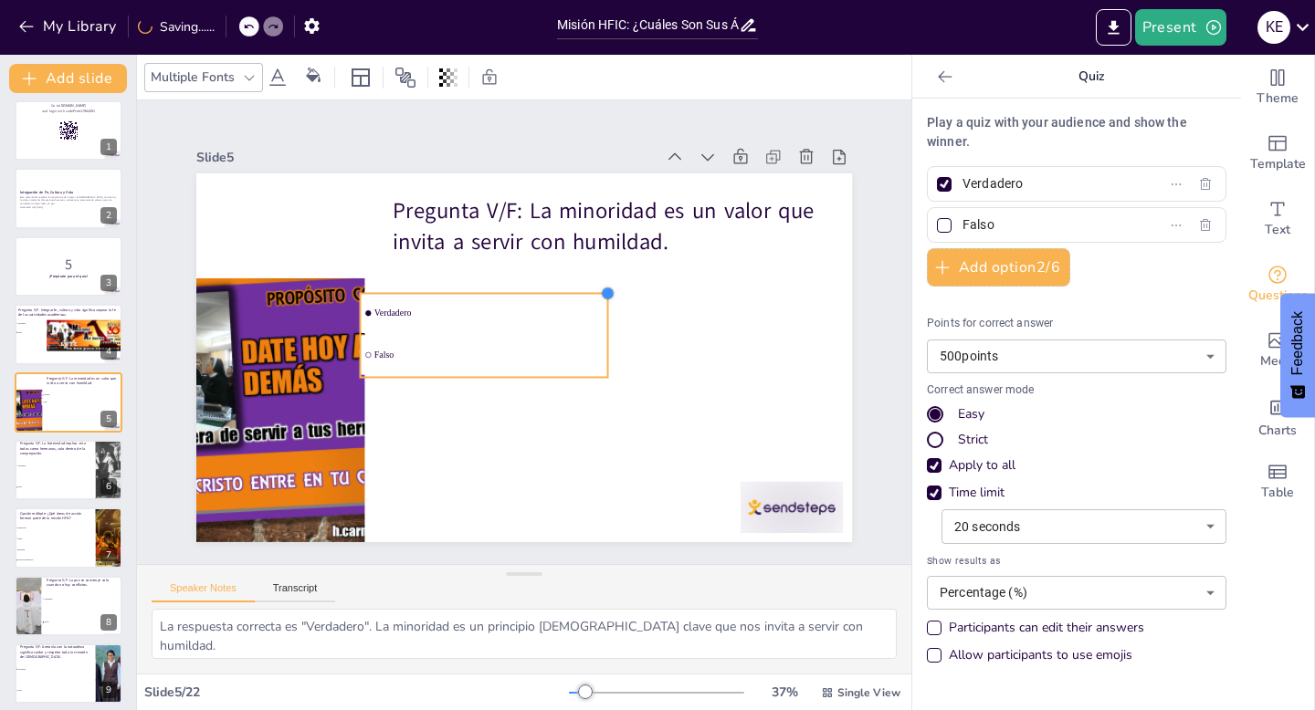
drag, startPoint x: 687, startPoint y: 268, endPoint x: 606, endPoint y: 317, distance: 93.8
click at [606, 317] on div "Pregunta V/F: La minoridad es un valor que invita a servir con humildad. Verdad…" at bounding box center [524, 357] width 656 height 369
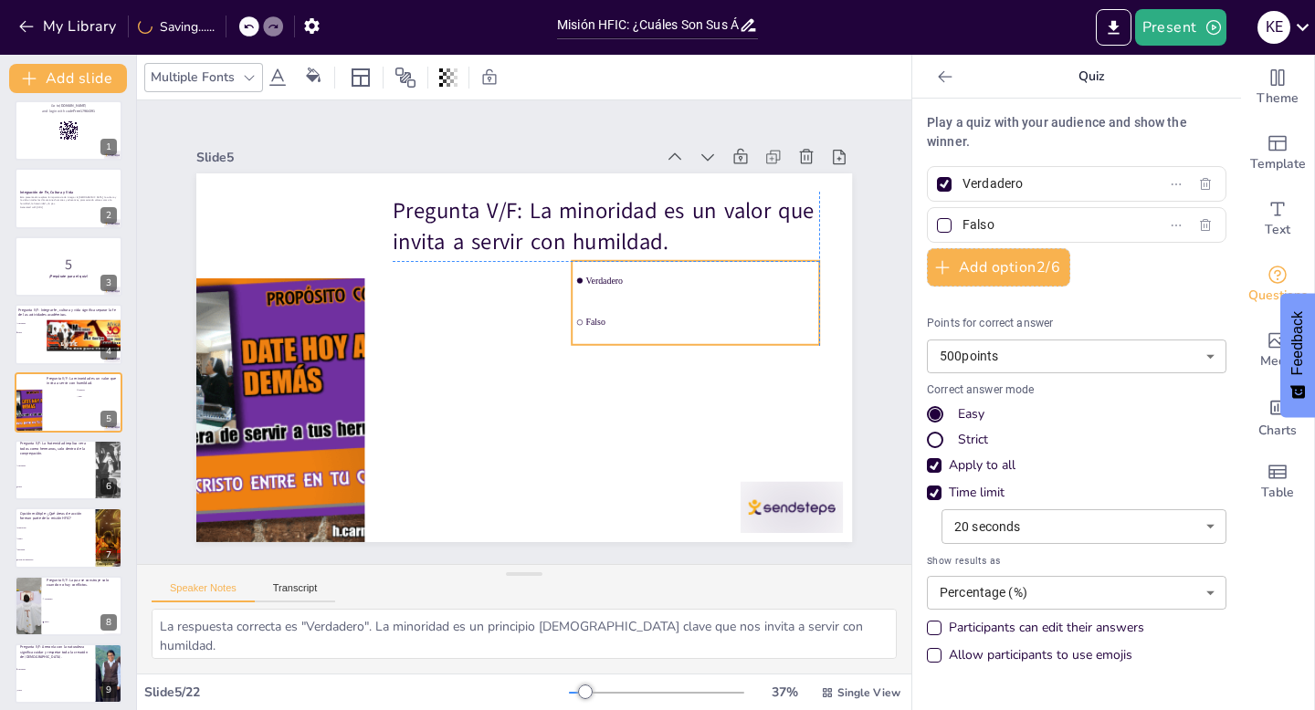
drag, startPoint x: 561, startPoint y: 319, endPoint x: 769, endPoint y: 288, distance: 210.5
click at [769, 288] on li "Verdadero" at bounding box center [695, 280] width 247 height 39
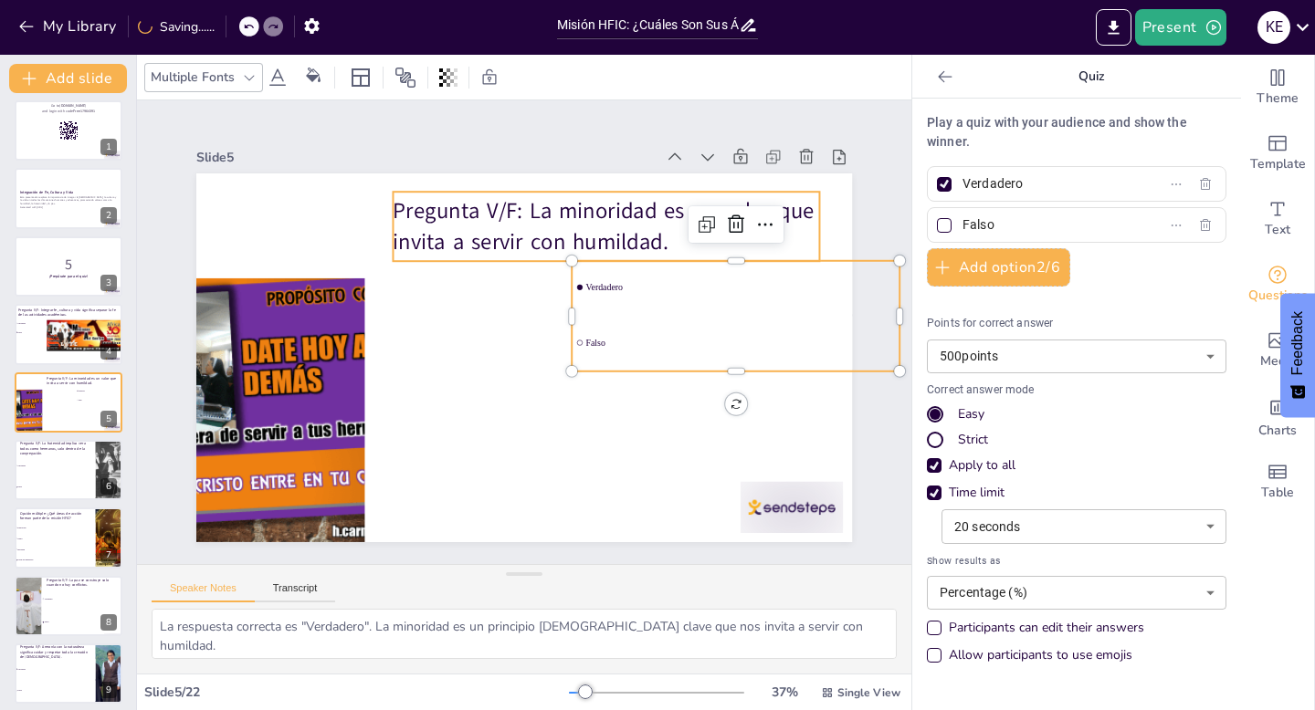
click at [589, 207] on p "Pregunta V/F: La minoridad es un valor que invita a servir con humildad." at bounding box center [606, 225] width 426 height 61
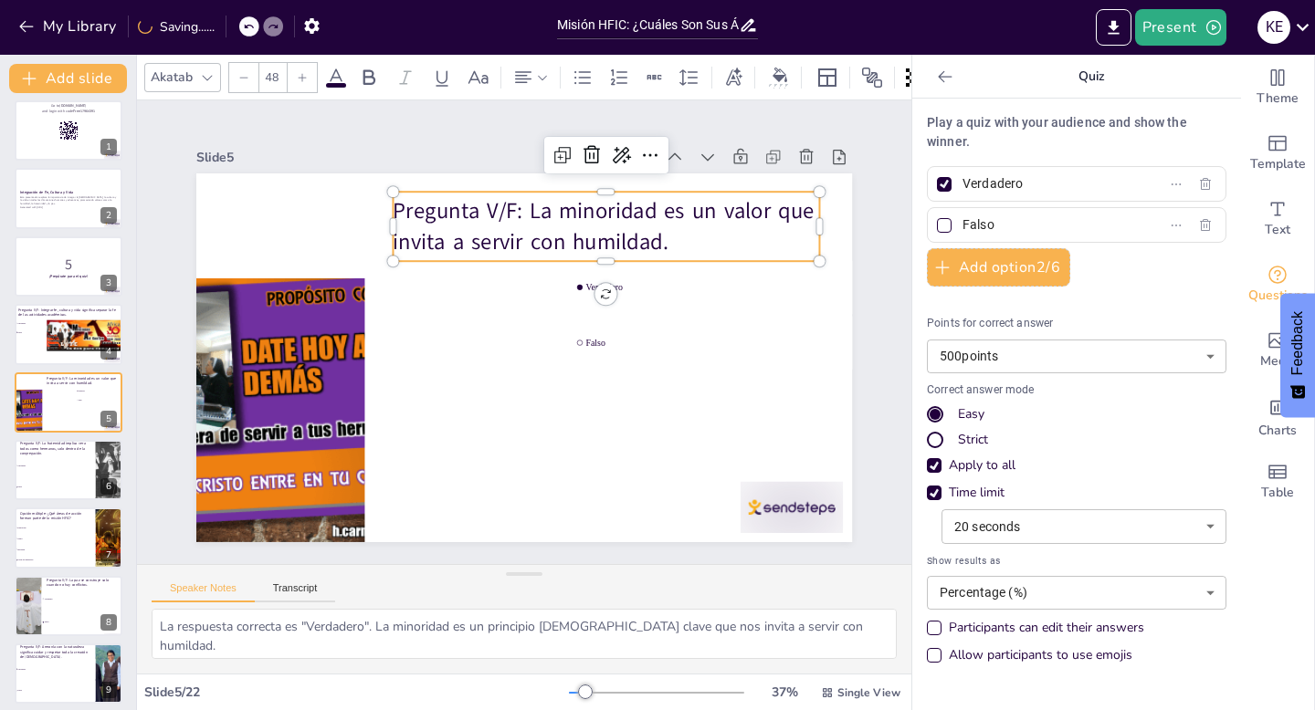
click at [393, 227] on p "Pregunta V/F: La minoridad es un valor que invita a servir con humildad." at bounding box center [606, 225] width 426 height 61
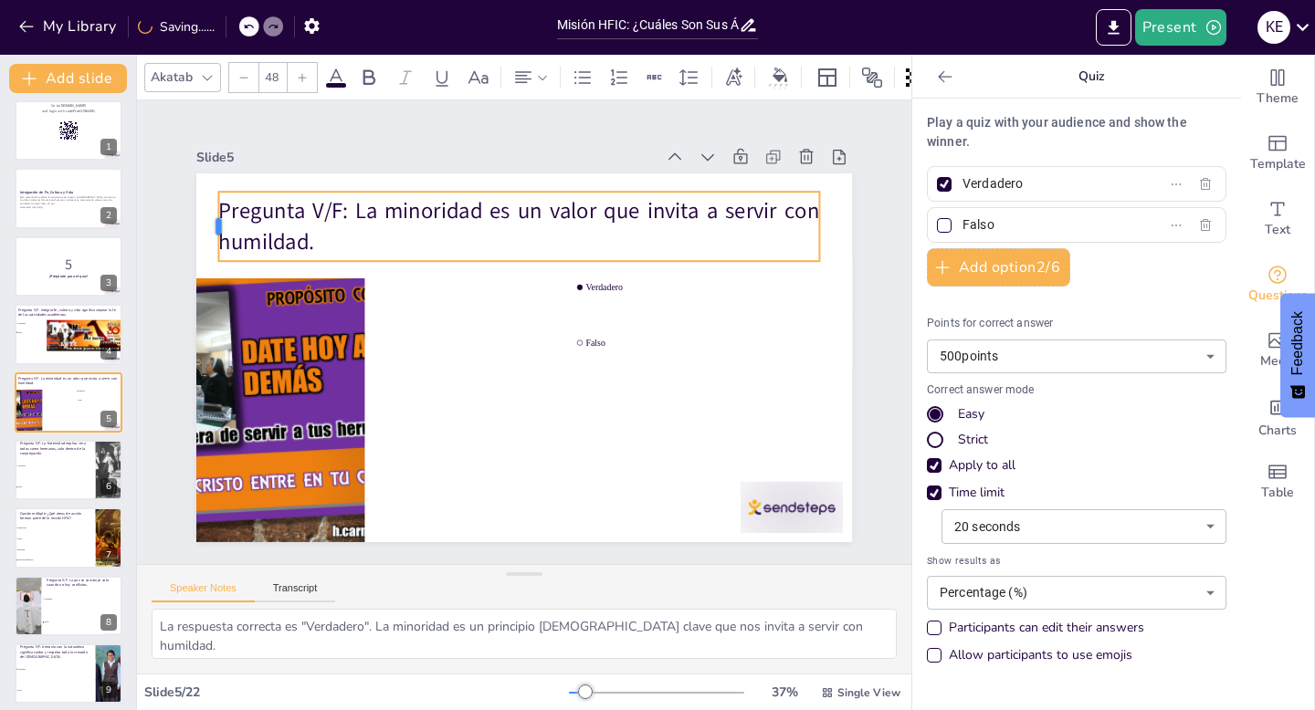
drag, startPoint x: 388, startPoint y: 223, endPoint x: 214, endPoint y: 211, distance: 174.8
click at [214, 211] on div at bounding box center [211, 226] width 15 height 69
click at [290, 344] on div at bounding box center [255, 410] width 470 height 264
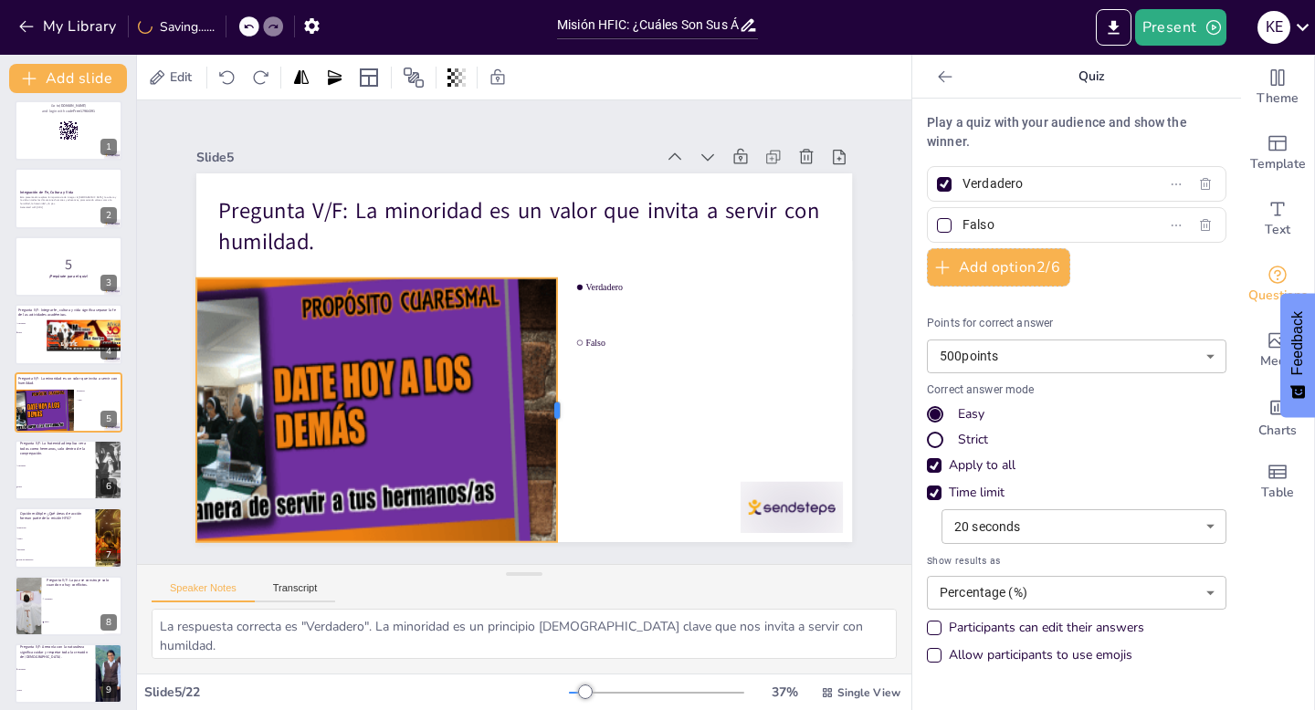
drag, startPoint x: 366, startPoint y: 408, endPoint x: 559, endPoint y: 409, distance: 192.6
click at [559, 409] on div at bounding box center [564, 410] width 15 height 264
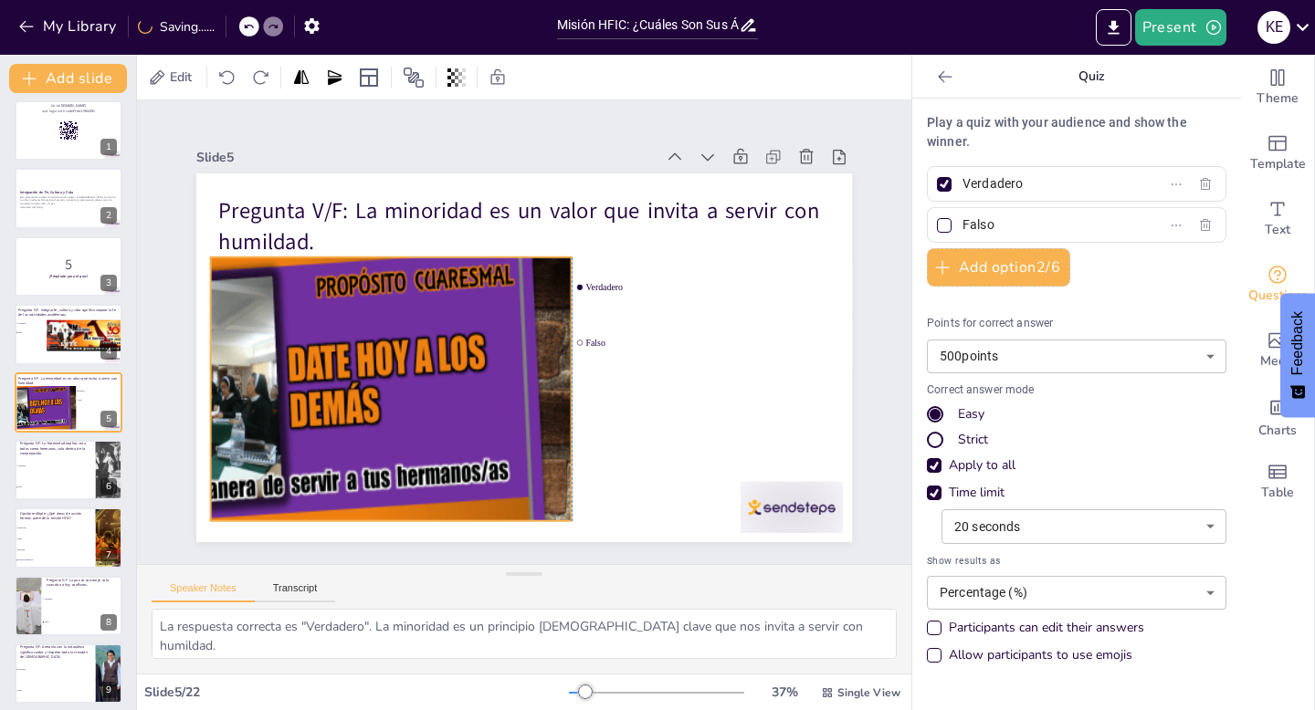
drag, startPoint x: 397, startPoint y: 438, endPoint x: 411, endPoint y: 417, distance: 25.1
click at [411, 417] on div at bounding box center [303, 449] width 538 height 384
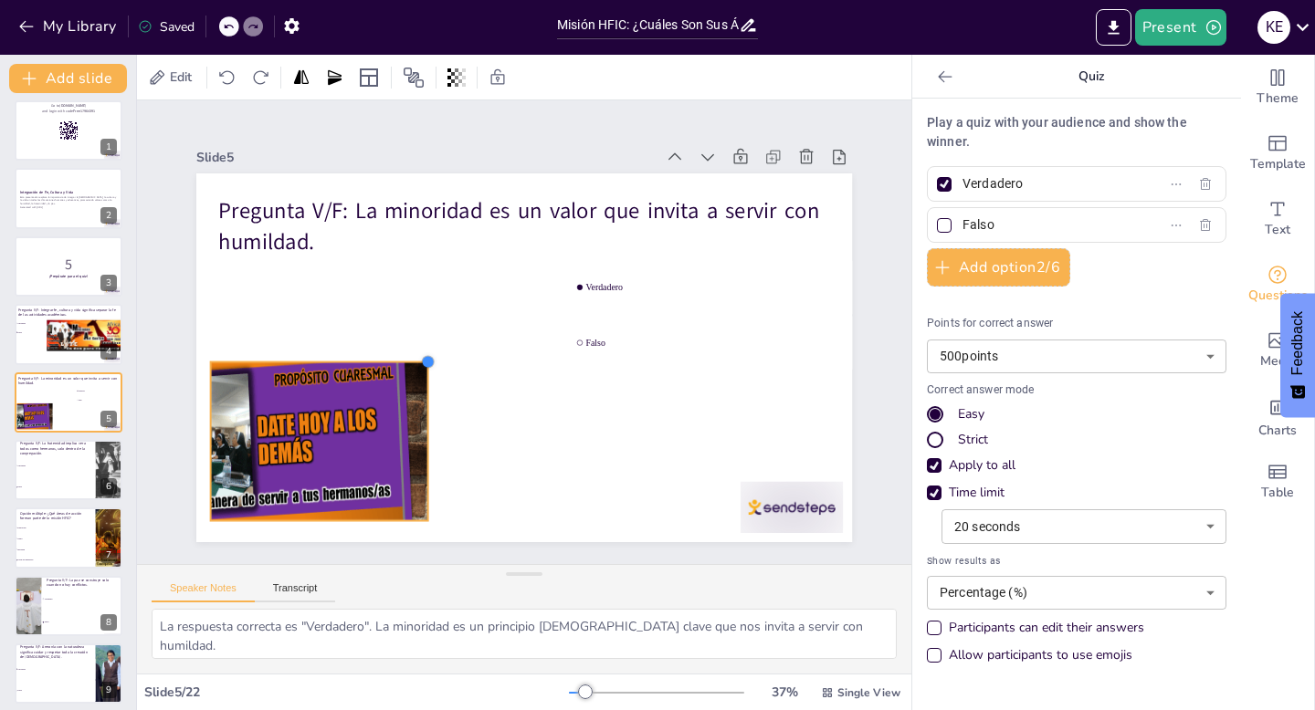
drag, startPoint x: 567, startPoint y: 257, endPoint x: 424, endPoint y: 425, distance: 221.5
click at [424, 425] on div "Pregunta V/F: La minoridad es un valor que invita a servir con humildad. Verdad…" at bounding box center [524, 357] width 656 height 369
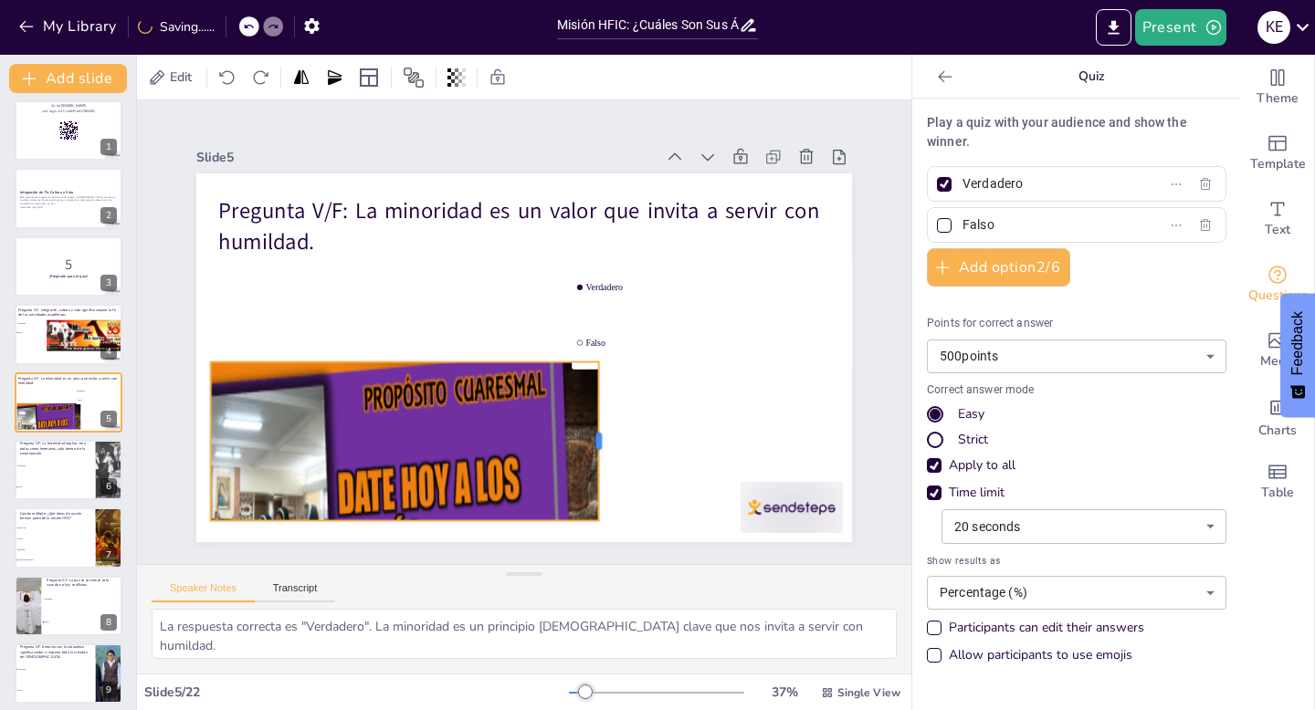
drag, startPoint x: 428, startPoint y: 445, endPoint x: 599, endPoint y: 459, distance: 171.3
click at [599, 459] on div at bounding box center [606, 441] width 15 height 159
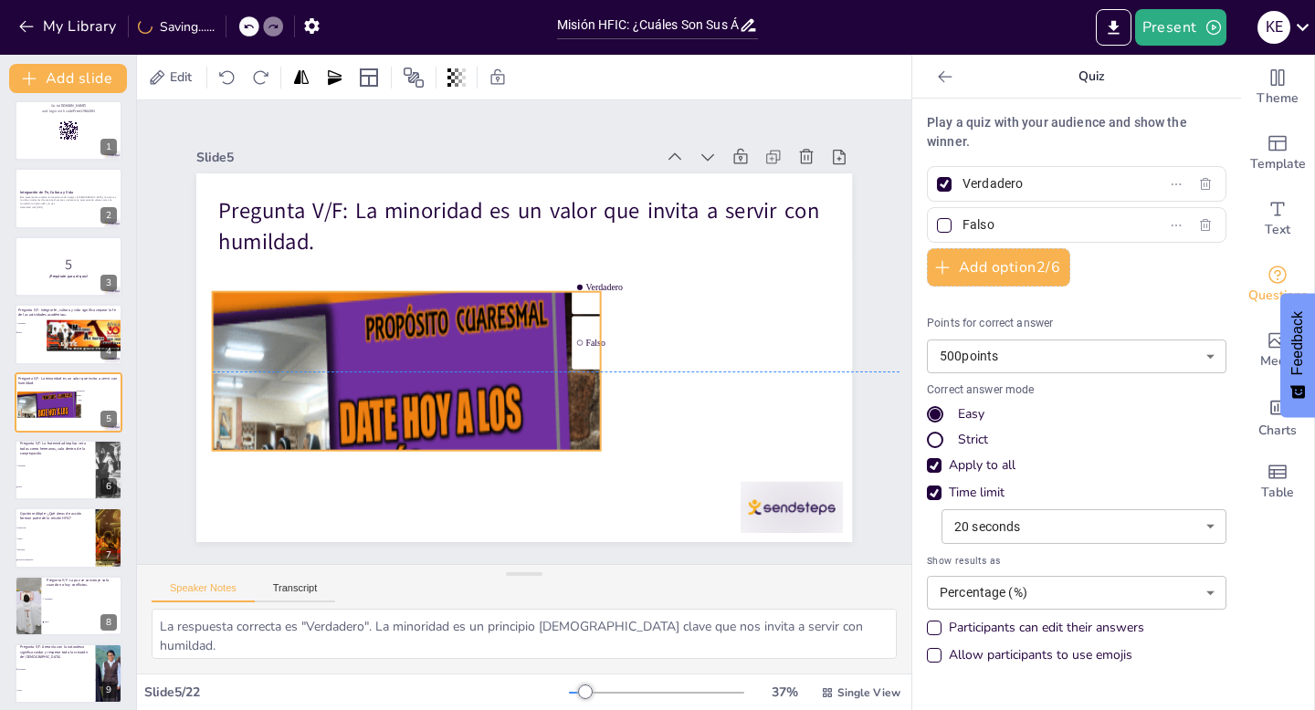
drag, startPoint x: 446, startPoint y: 434, endPoint x: 447, endPoint y: 364, distance: 69.4
click at [447, 364] on div at bounding box center [353, 527] width 495 height 470
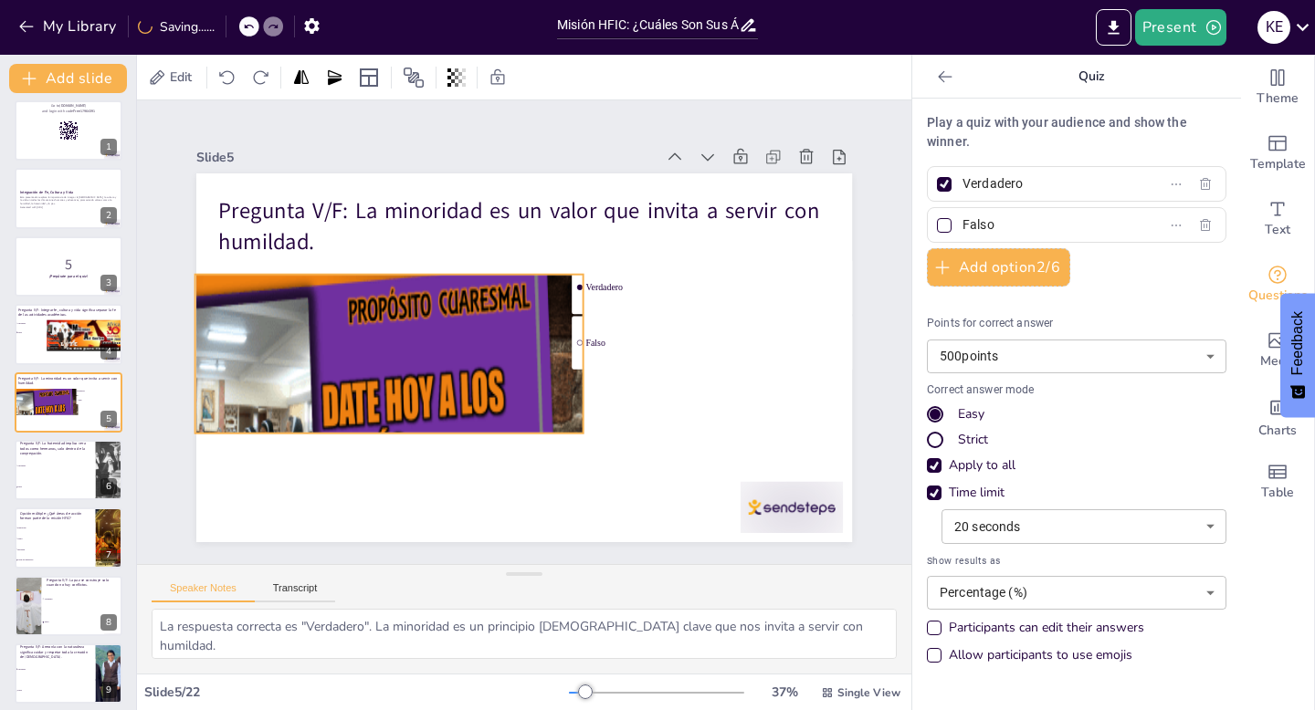
drag, startPoint x: 438, startPoint y: 354, endPoint x: 420, endPoint y: 338, distance: 24.6
click at [420, 338] on div at bounding box center [336, 510] width 495 height 470
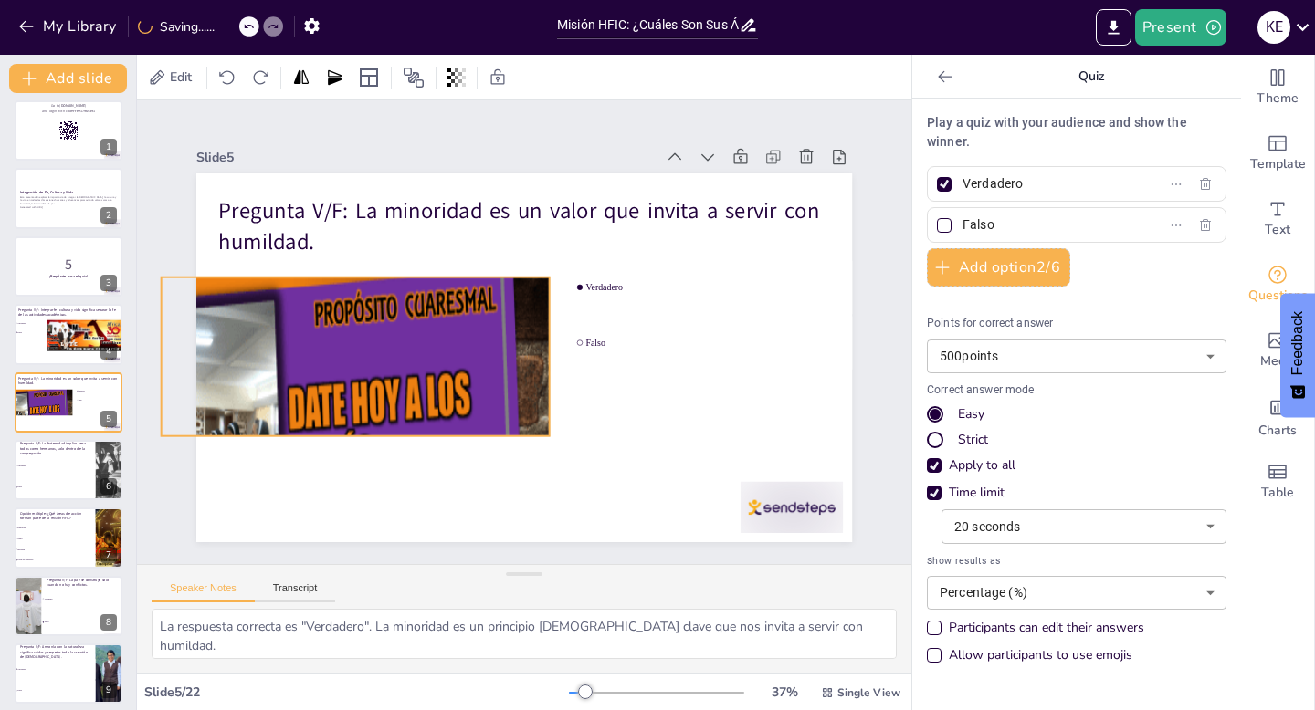
drag, startPoint x: 582, startPoint y: 354, endPoint x: 549, endPoint y: 356, distance: 32.9
click at [549, 173] on div "Pregunta V/F: La minoridad es un valor que invita a servir con humildad. Verdad…" at bounding box center [524, 173] width 656 height 0
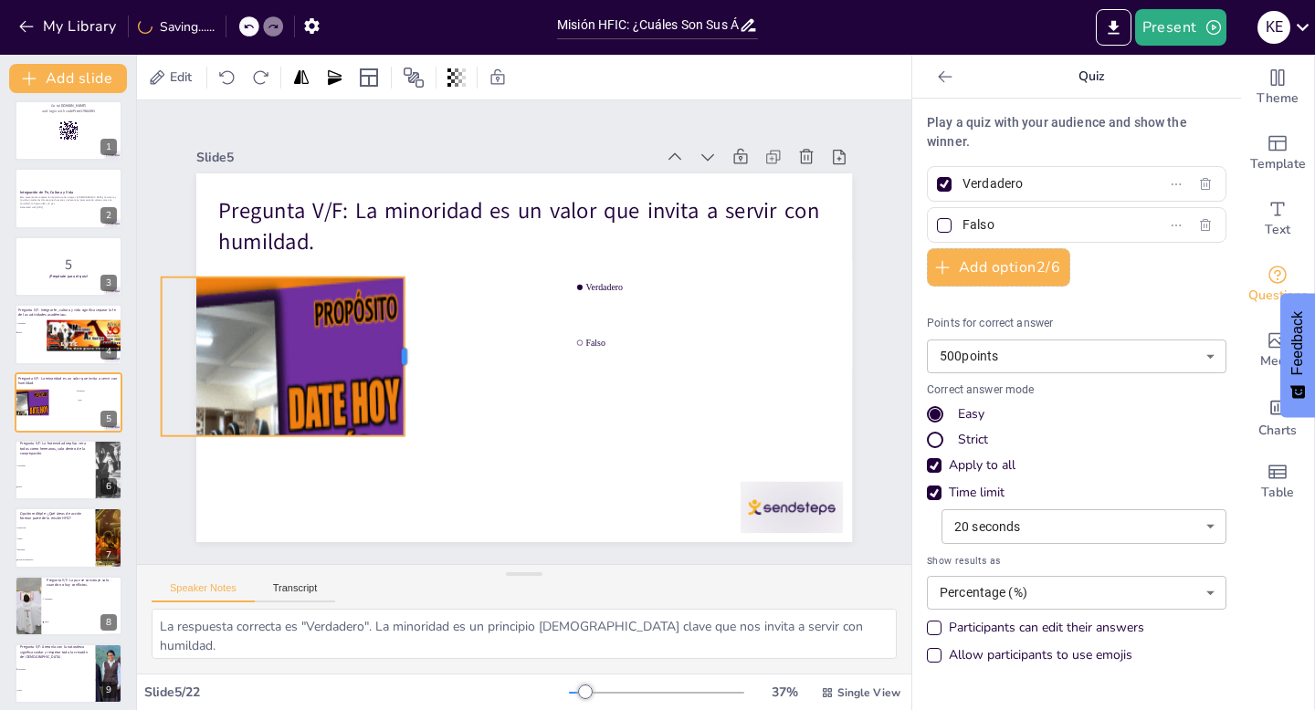
drag, startPoint x: 552, startPoint y: 355, endPoint x: 406, endPoint y: 355, distance: 146.1
click at [407, 355] on div at bounding box center [411, 357] width 15 height 159
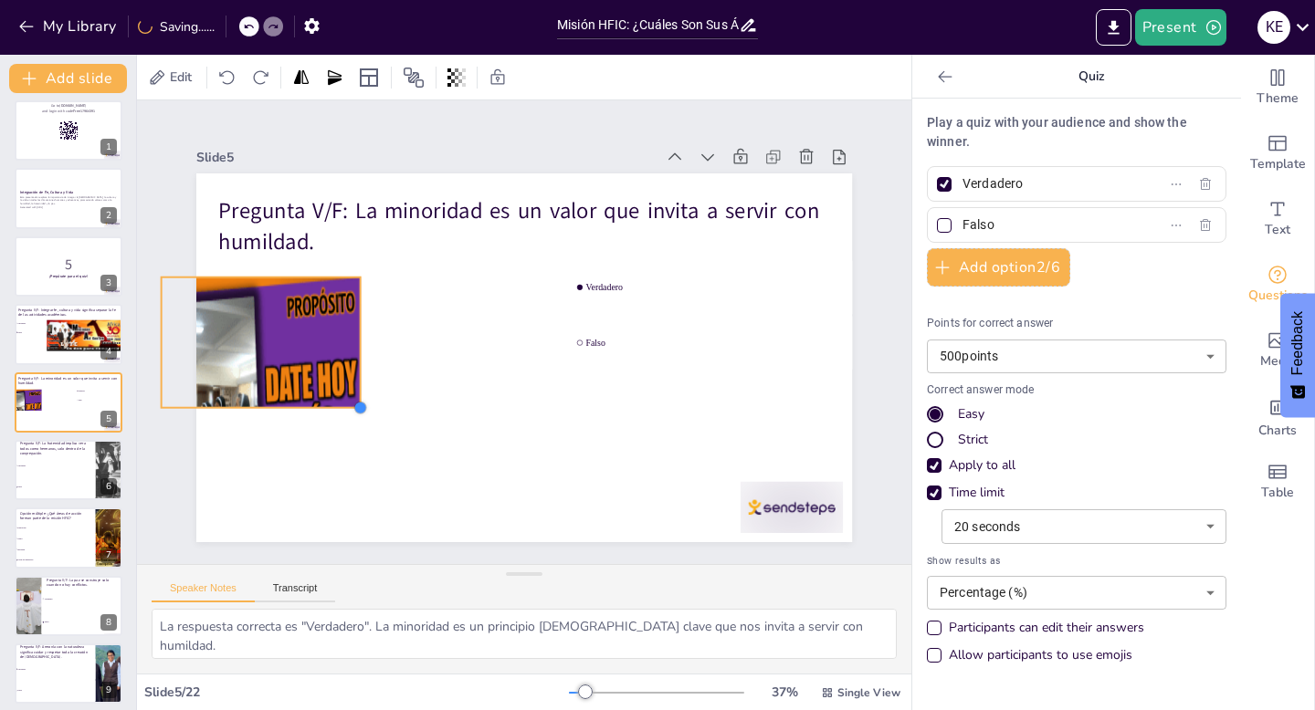
drag, startPoint x: 401, startPoint y: 435, endPoint x: 356, endPoint y: 369, distance: 80.3
click at [356, 369] on div "Pregunta V/F: La minoridad es un valor que invita a servir con humildad. Verdad…" at bounding box center [524, 357] width 656 height 369
click at [302, 347] on div at bounding box center [276, 470] width 404 height 384
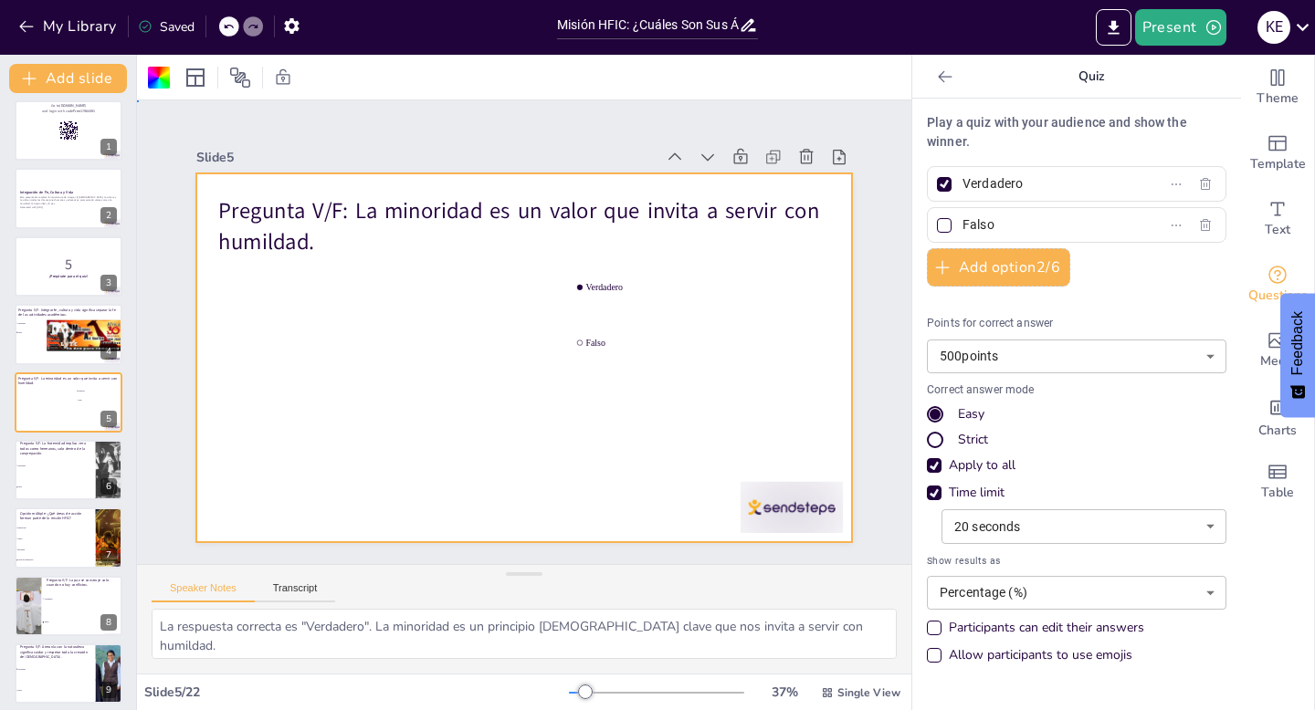
click at [288, 381] on div at bounding box center [524, 357] width 656 height 369
click at [288, 402] on div at bounding box center [524, 357] width 656 height 369
click at [427, 430] on div at bounding box center [524, 357] width 656 height 369
click at [44, 412] on div at bounding box center [69, 403] width 110 height 62
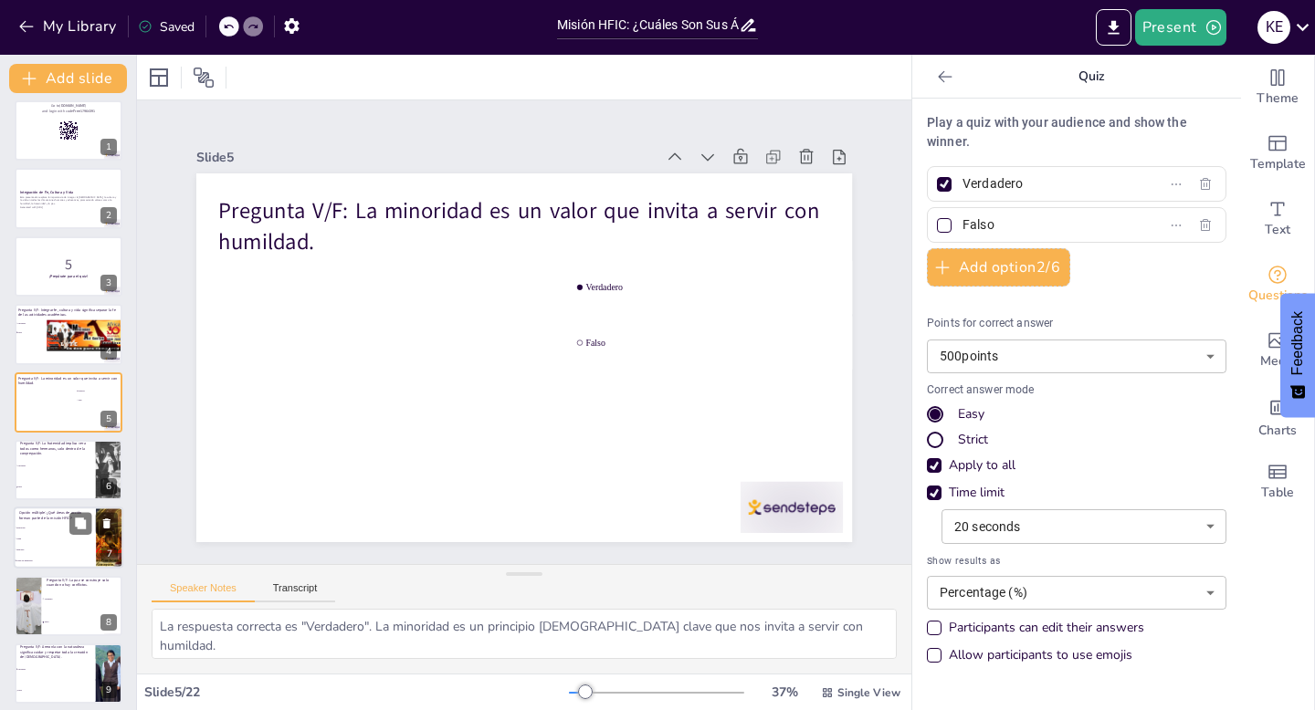
click at [46, 468] on li "Verdadero" at bounding box center [55, 466] width 81 height 21
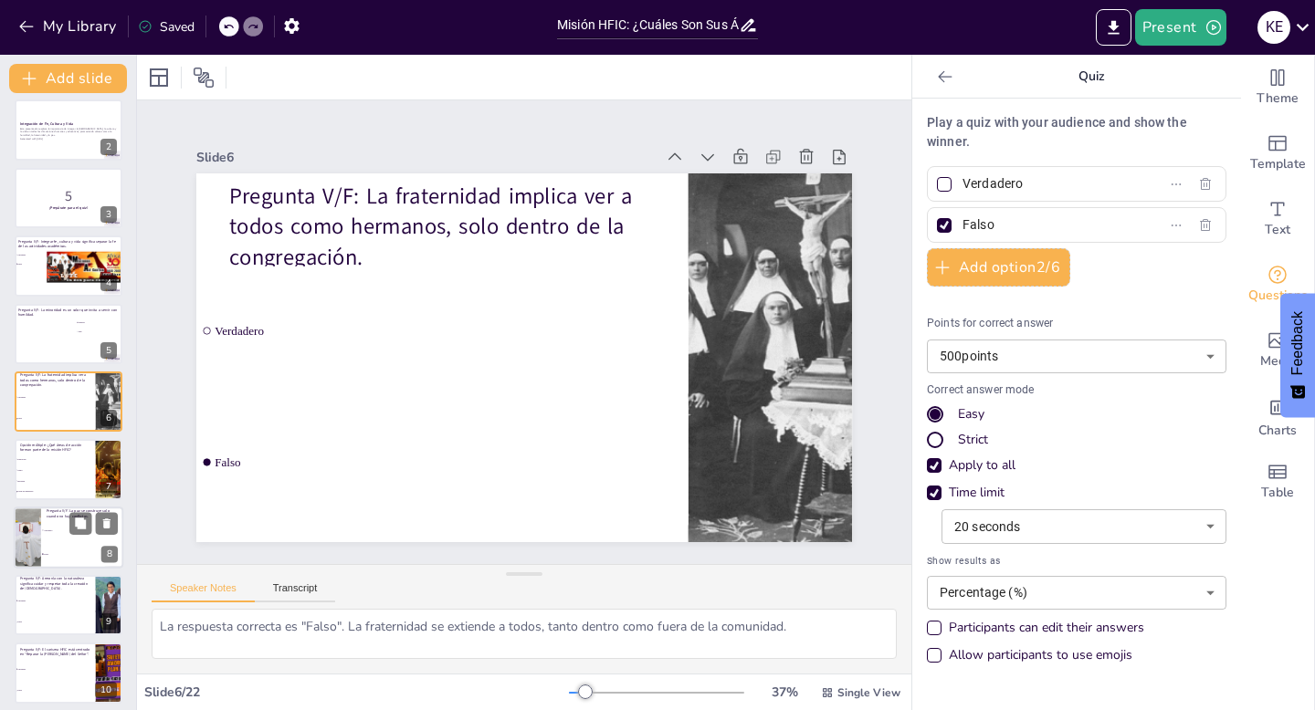
click at [50, 542] on li "Falso" at bounding box center [82, 554] width 82 height 24
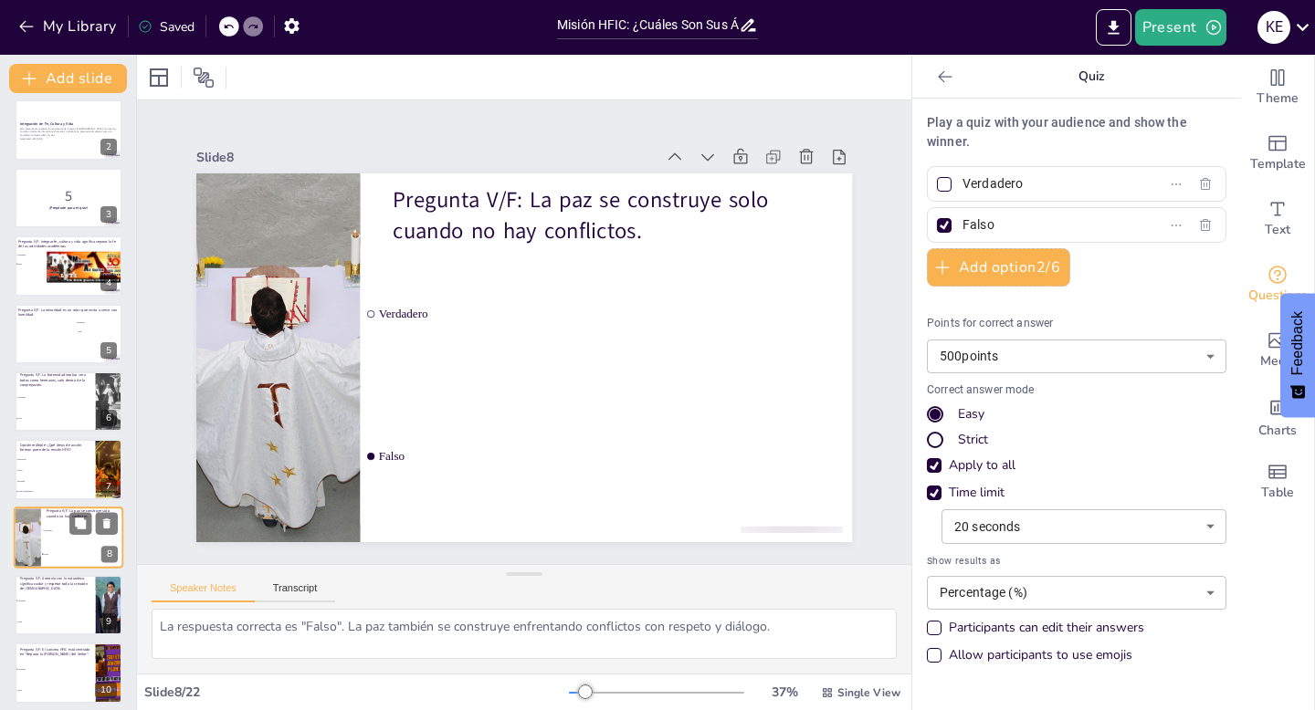
scroll to position [212, 0]
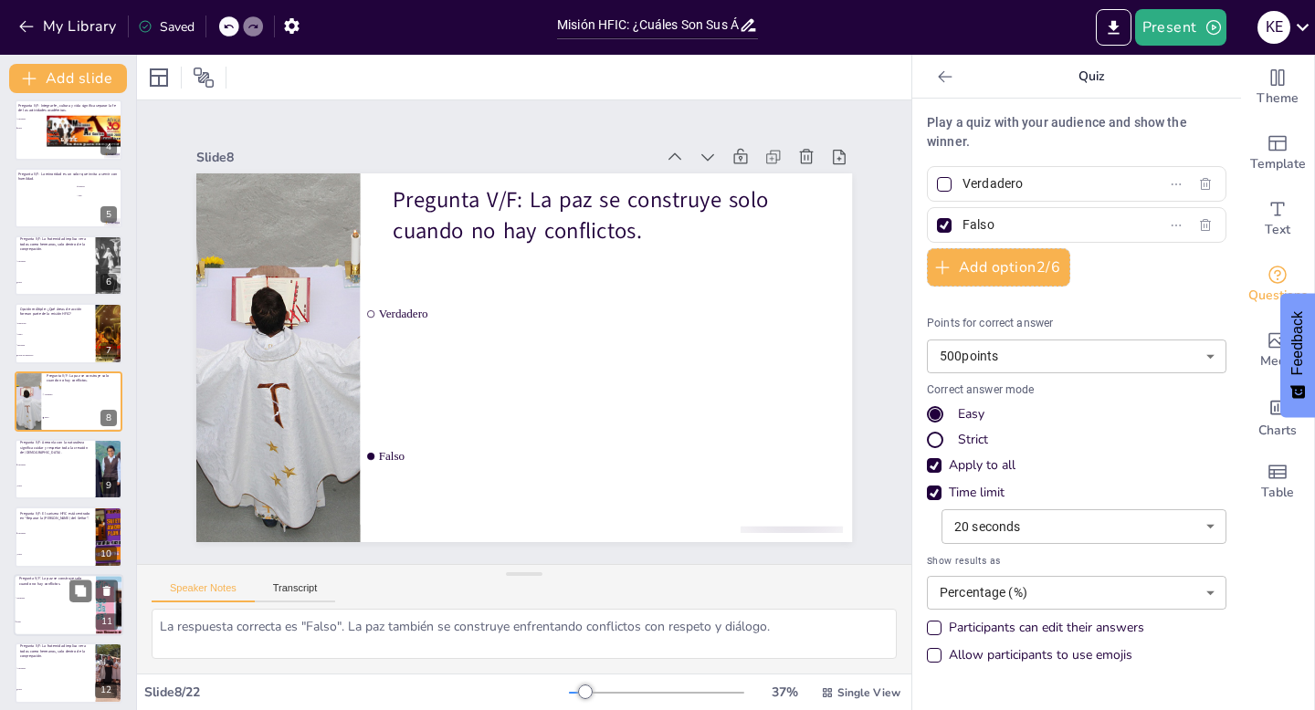
click at [50, 593] on li "Verdadero" at bounding box center [55, 598] width 82 height 24
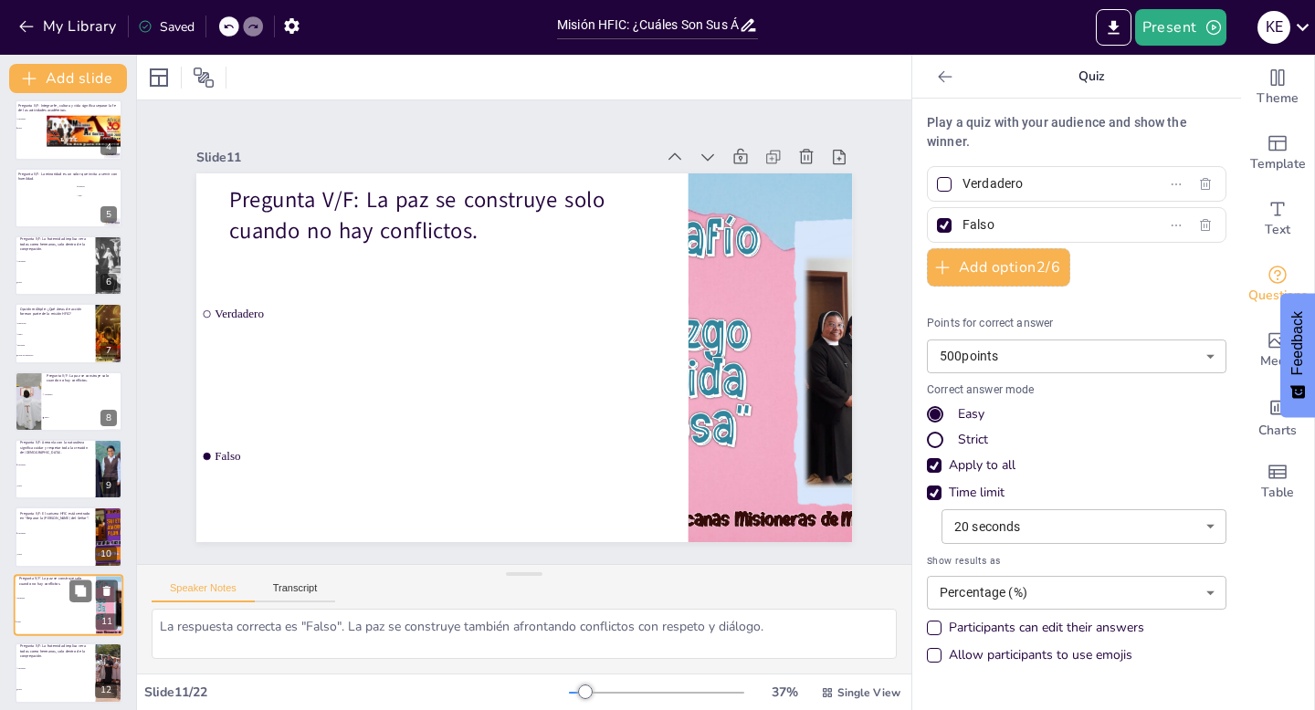
scroll to position [415, 0]
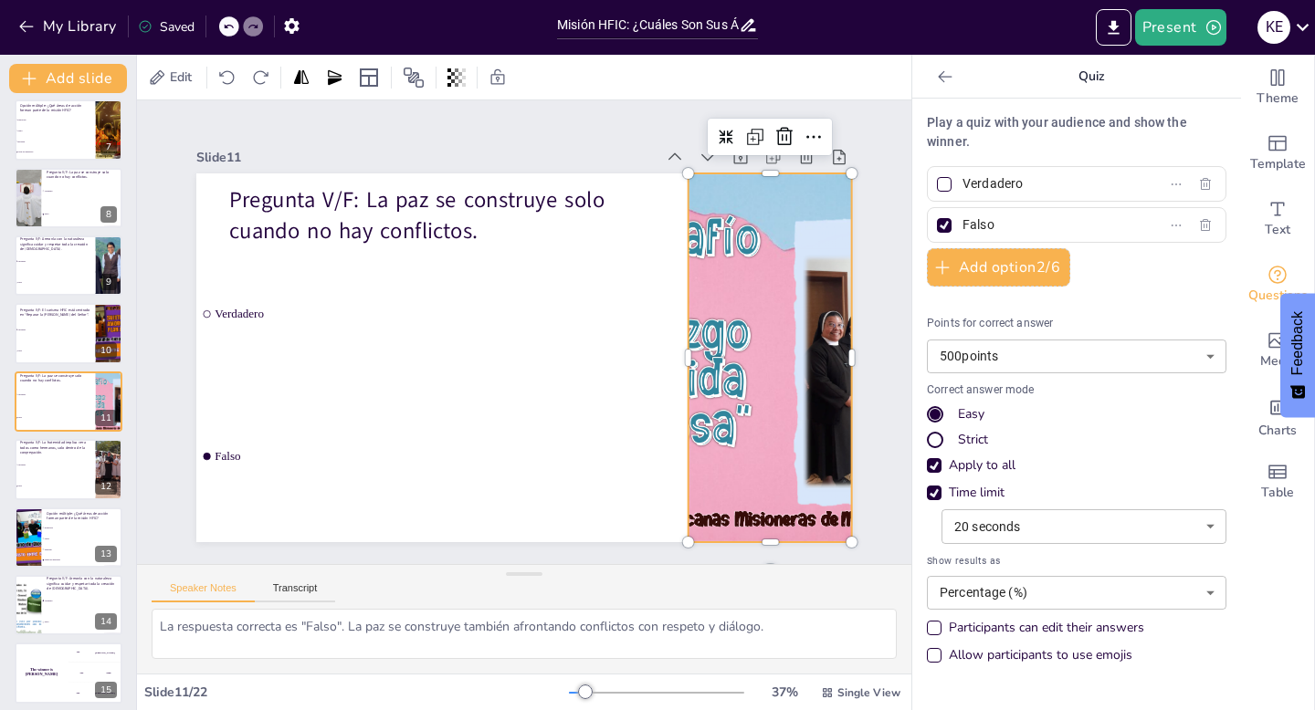
click at [787, 371] on div at bounding box center [770, 357] width 525 height 369
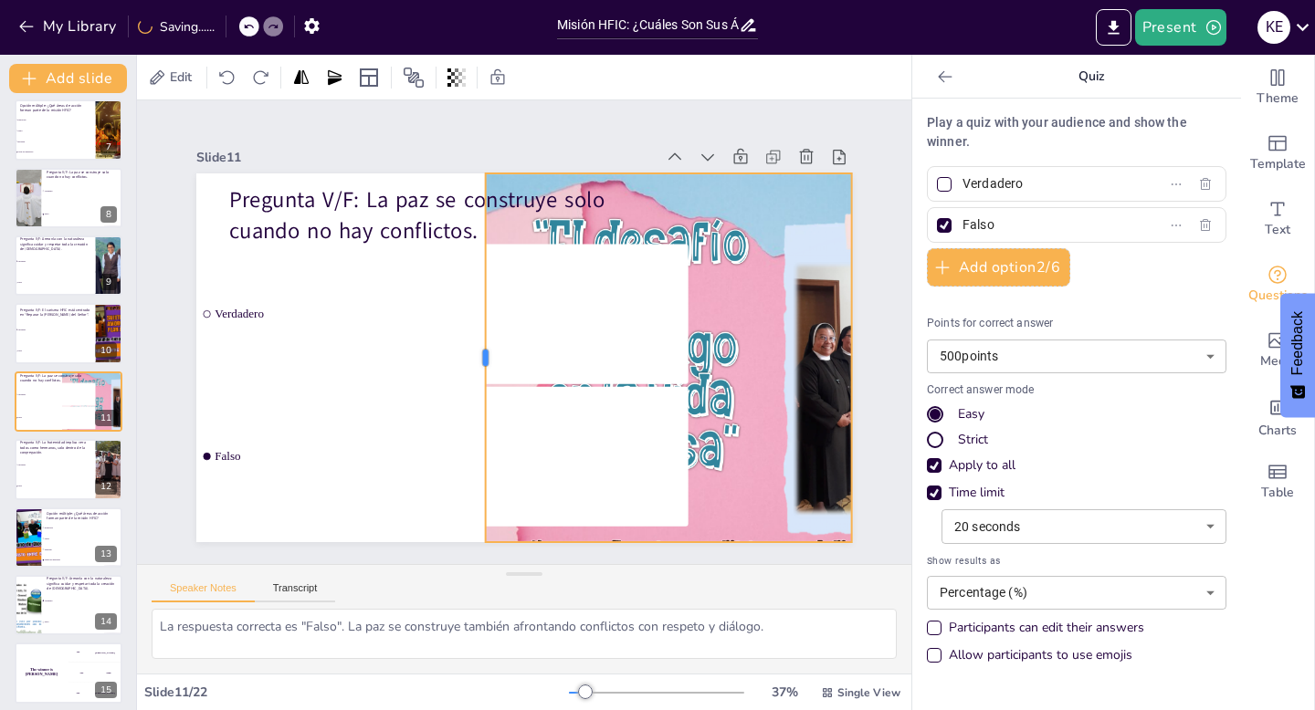
drag, startPoint x: 687, startPoint y: 358, endPoint x: 484, endPoint y: 354, distance: 202.7
click at [484, 354] on div at bounding box center [478, 357] width 15 height 369
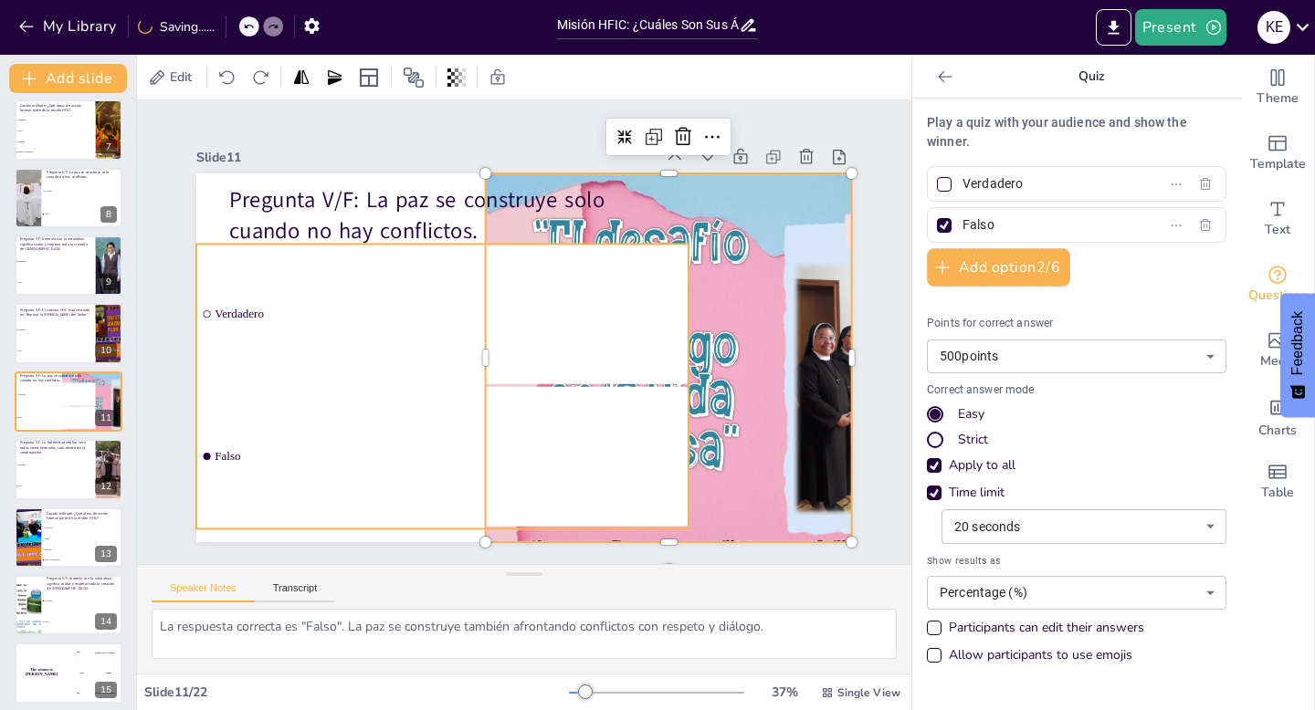
click at [596, 329] on li "Verdadero" at bounding box center [442, 314] width 492 height 140
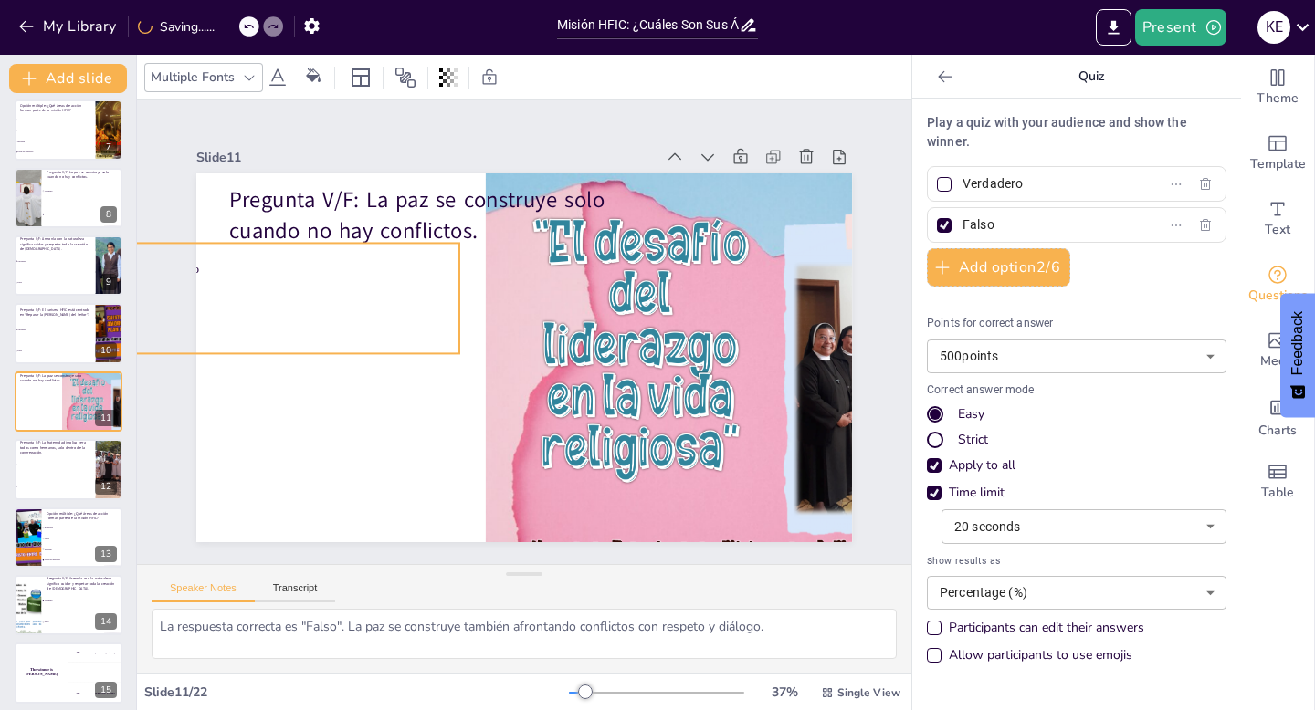
drag, startPoint x: 402, startPoint y: 297, endPoint x: 337, endPoint y: 296, distance: 64.8
click at [337, 296] on ul "Verdadero Falso" at bounding box center [295, 298] width 328 height 110
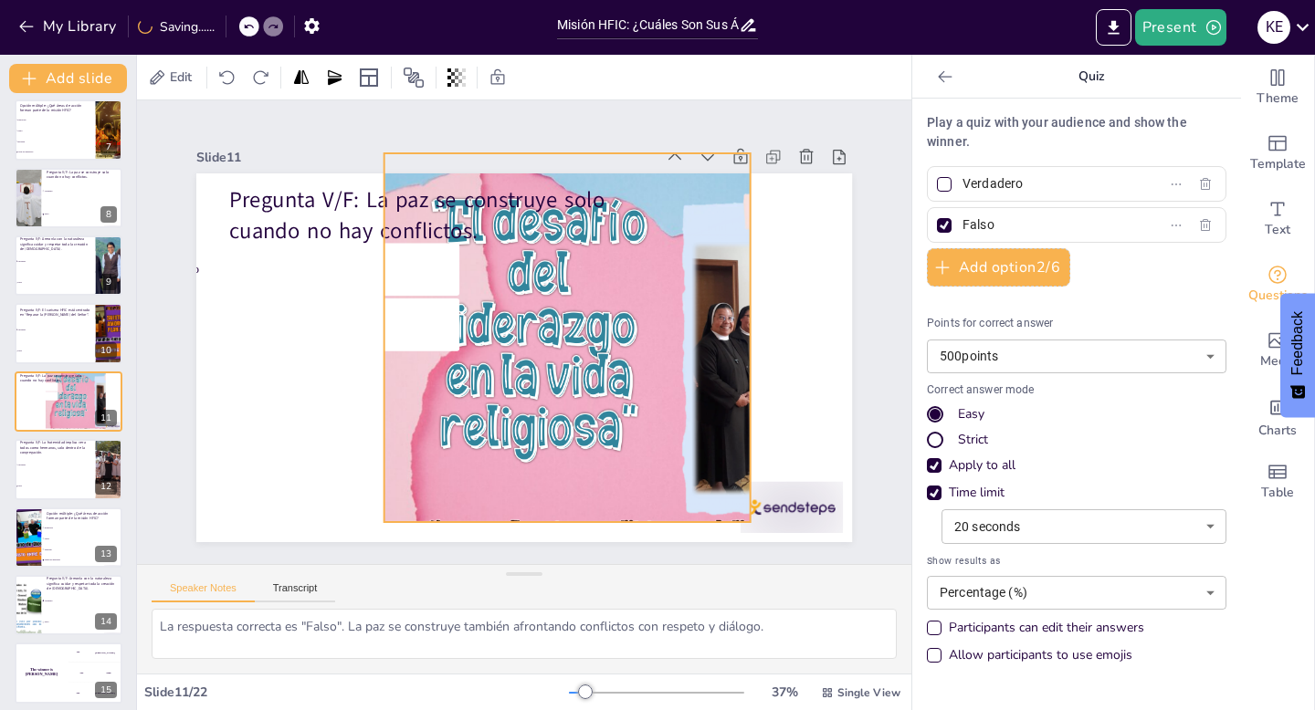
drag, startPoint x: 611, startPoint y: 410, endPoint x: 509, endPoint y: 390, distance: 103.3
click at [509, 390] on div at bounding box center [657, 353] width 547 height 401
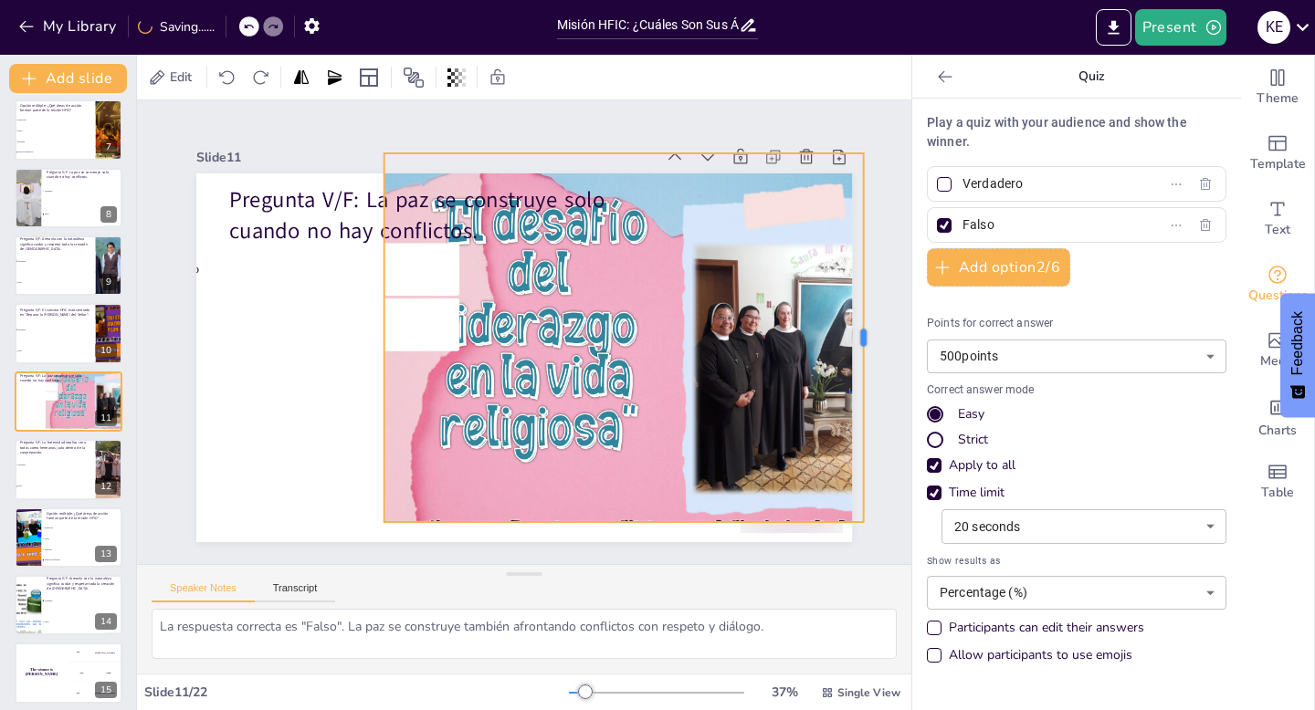
drag, startPoint x: 751, startPoint y: 336, endPoint x: 865, endPoint y: 346, distance: 113.7
click at [865, 345] on div at bounding box center [871, 337] width 15 height 369
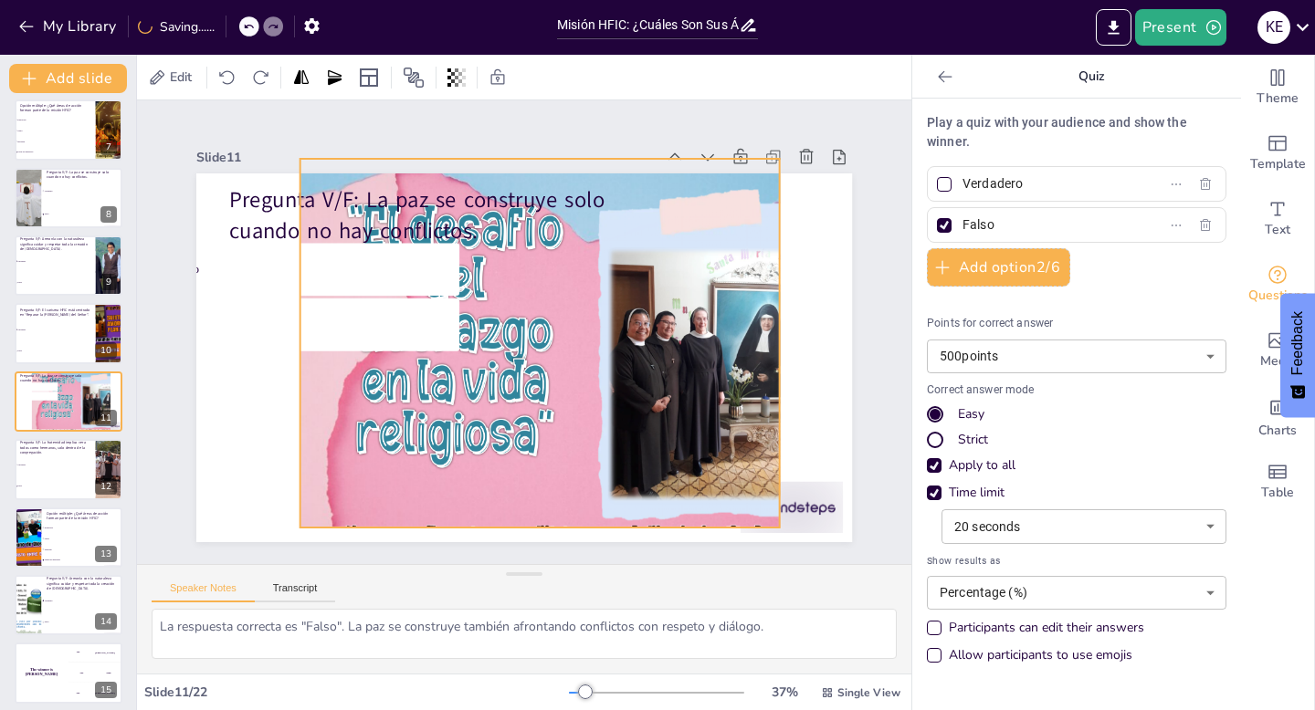
drag, startPoint x: 739, startPoint y: 319, endPoint x: 655, endPoint y: 324, distance: 84.2
click at [655, 324] on div at bounding box center [573, 359] width 547 height 401
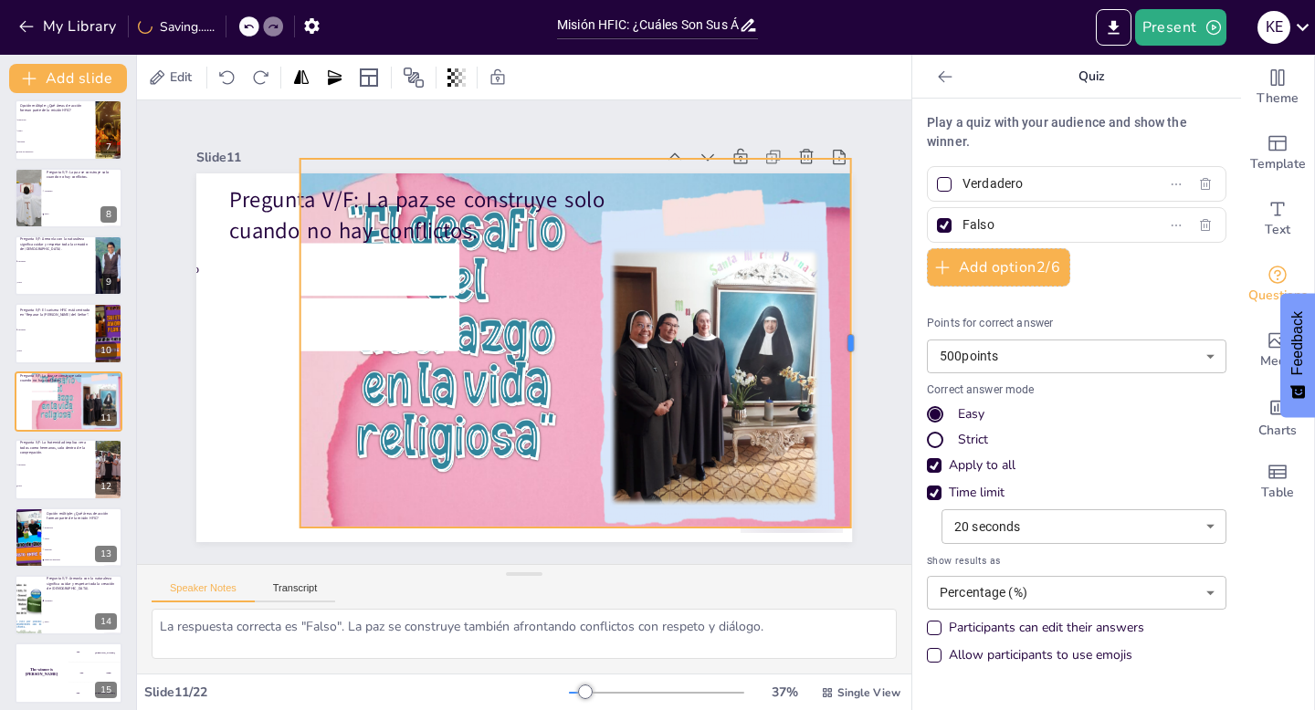
drag, startPoint x: 781, startPoint y: 341, endPoint x: 852, endPoint y: 346, distance: 71.4
click at [852, 346] on div at bounding box center [858, 343] width 15 height 369
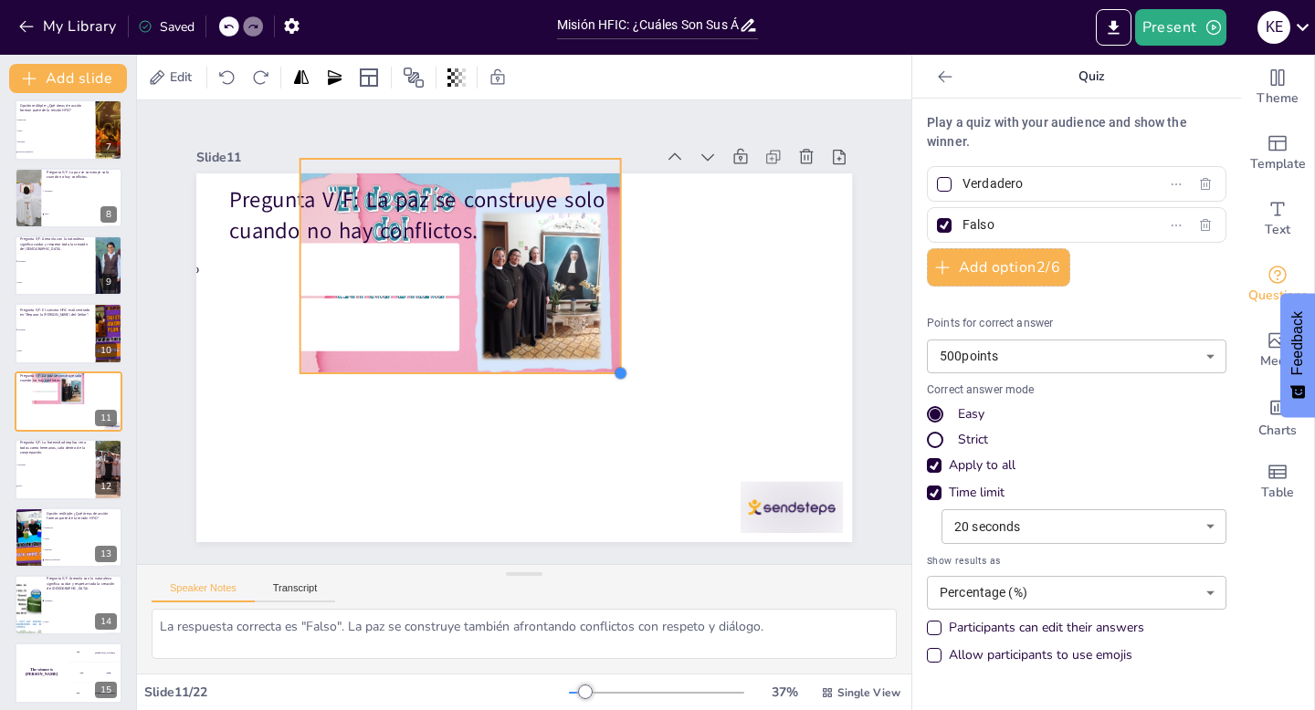
drag, startPoint x: 852, startPoint y: 526, endPoint x: 621, endPoint y: 350, distance: 290.5
click at [621, 350] on div "Pregunta V/F: La paz se construye solo cuando no hay conflictos. Verdadero Falso" at bounding box center [524, 357] width 656 height 369
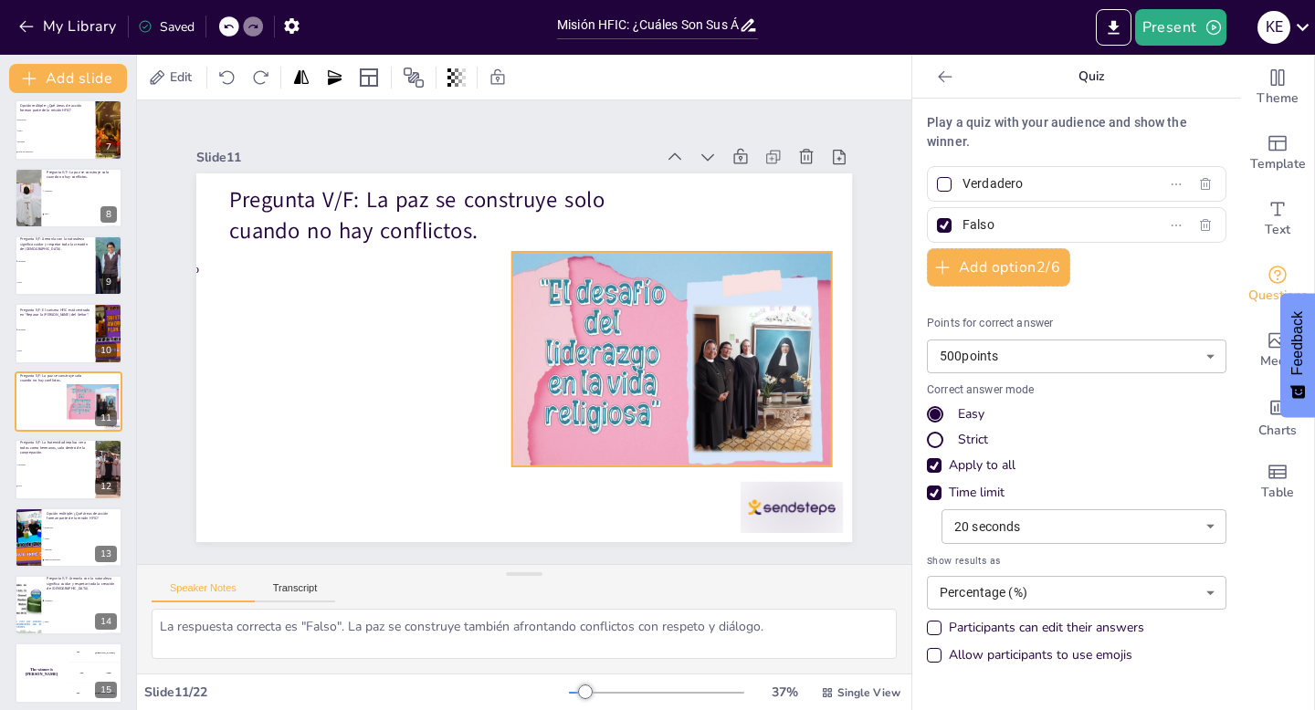
drag, startPoint x: 572, startPoint y: 319, endPoint x: 783, endPoint y: 412, distance: 231.4
click at [783, 412] on div at bounding box center [672, 370] width 320 height 236
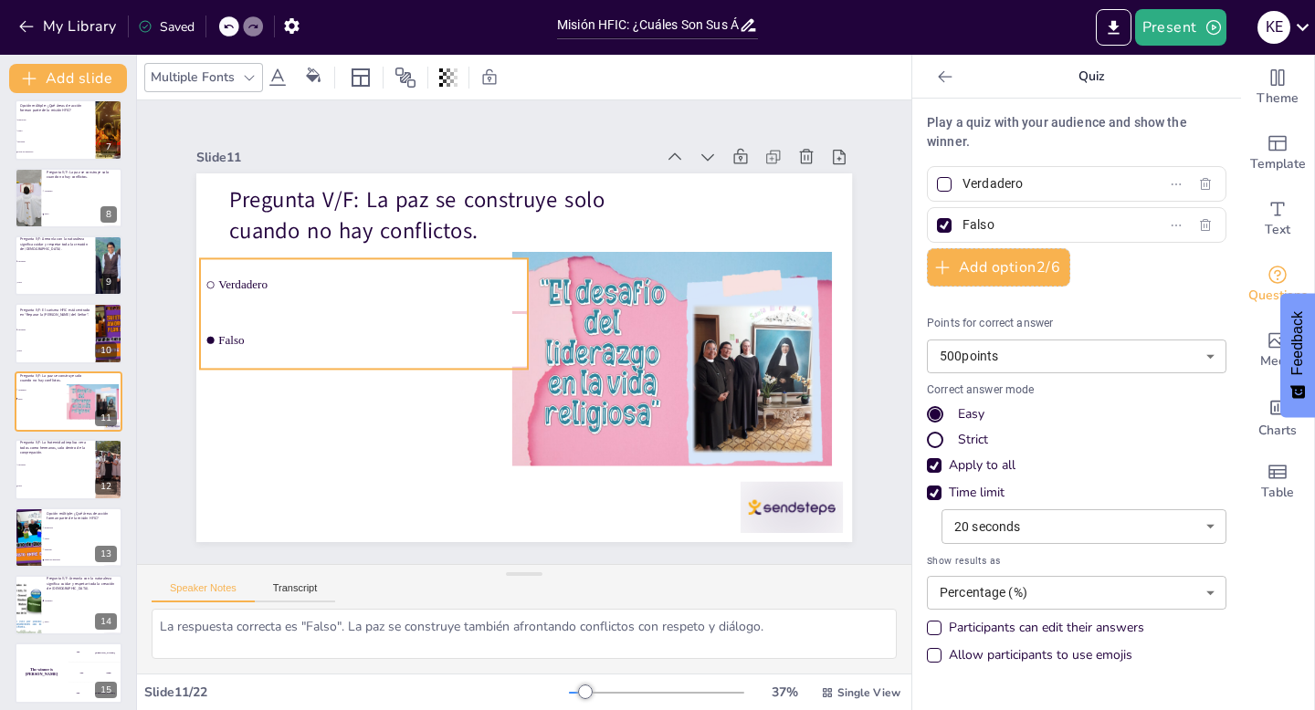
drag, startPoint x: 268, startPoint y: 299, endPoint x: 336, endPoint y: 314, distance: 70.2
click at [336, 314] on li "Falso" at bounding box center [364, 340] width 328 height 53
drag, startPoint x: 532, startPoint y: 314, endPoint x: 470, endPoint y: 314, distance: 62.1
click at [470, 314] on div at bounding box center [473, 313] width 15 height 110
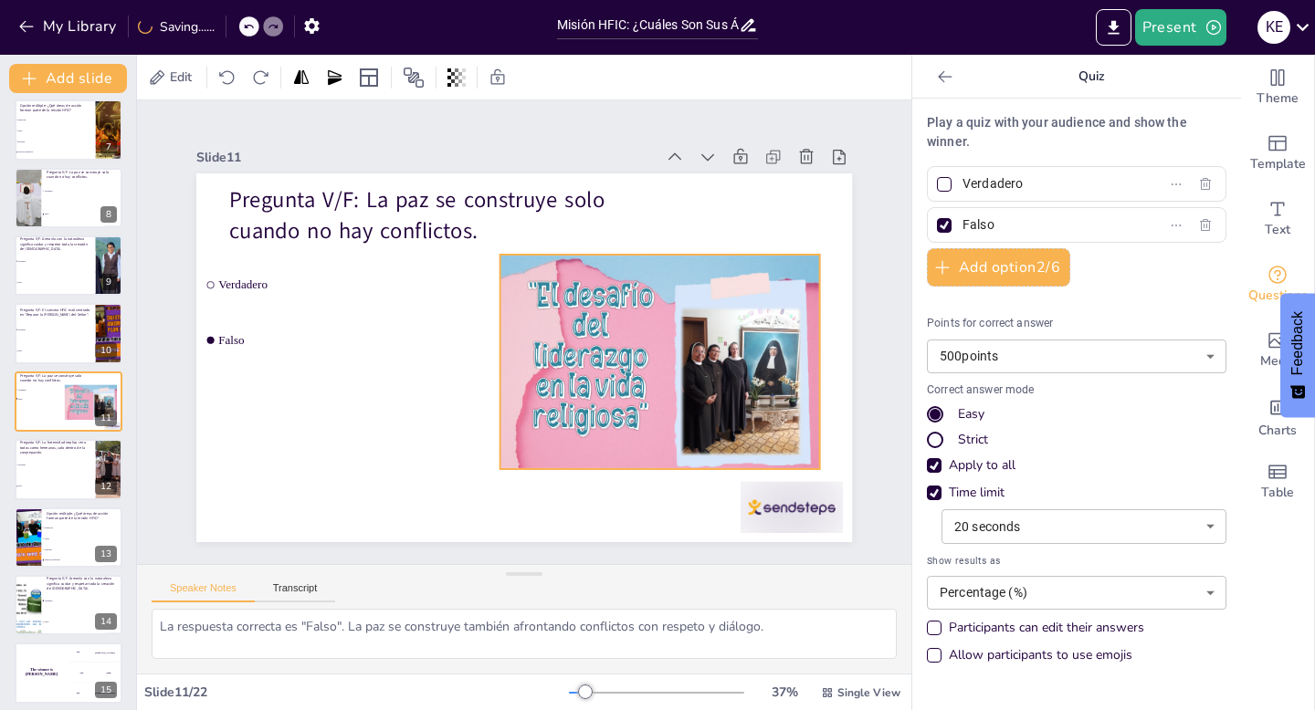
drag, startPoint x: 603, startPoint y: 368, endPoint x: 592, endPoint y: 371, distance: 12.2
click at [592, 371] on div at bounding box center [660, 373] width 320 height 236
click at [867, 305] on div "Slide 1 Go to [DOMAIN_NAME] and login with code Free17964391 Slide 2 Integració…" at bounding box center [524, 332] width 758 height 420
